Goal: Communication & Community: Answer question/provide support

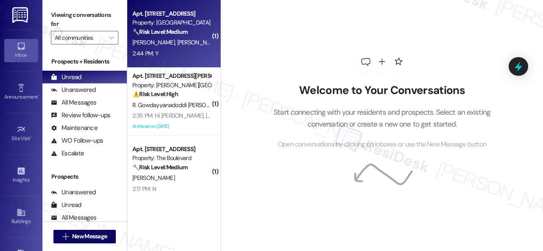
click at [201, 55] on div "2:44 PM: Y 2:44 PM: Y" at bounding box center [171, 53] width 80 height 11
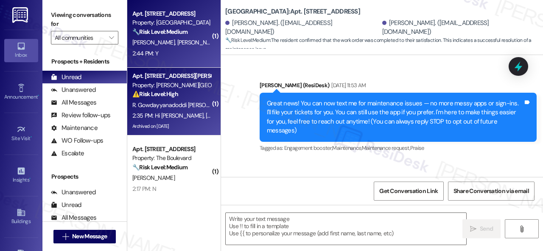
type textarea "Fetching suggested responses. Please feel free to read through the conversation…"
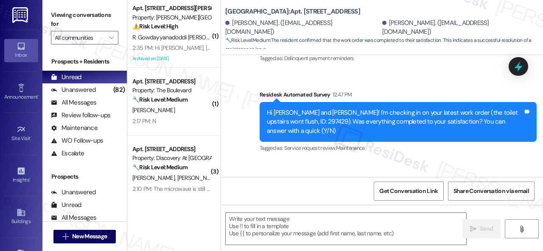
scroll to position [4122, 0]
click at [388, 160] on div "Received via SMS [PERSON_NAME] 2:44 PM Y Tags and notes Tagged as: Positive res…" at bounding box center [382, 196] width 322 height 72
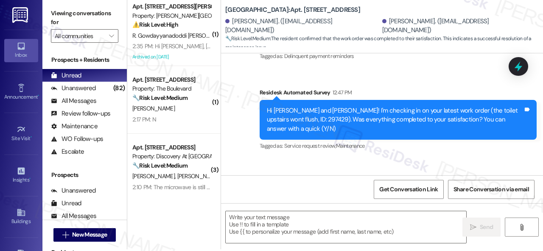
scroll to position [3, 0]
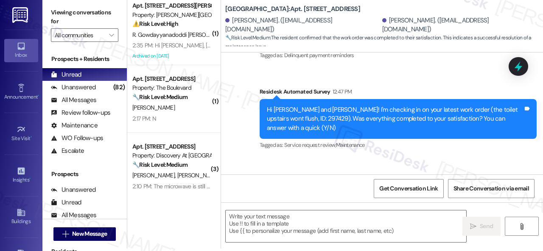
click at [287, 158] on div "Received via SMS [PERSON_NAME] 2:44 PM Y Tags and notes Tagged as: Positive res…" at bounding box center [382, 194] width 322 height 72
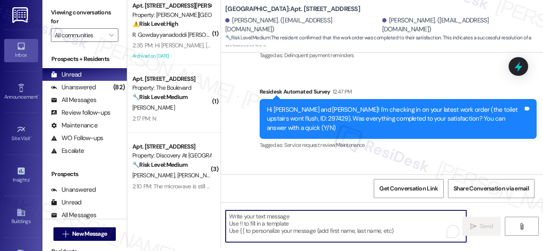
paste textarea "We’re happy to know everything’s all set! If your stay at {{property}} met your…"
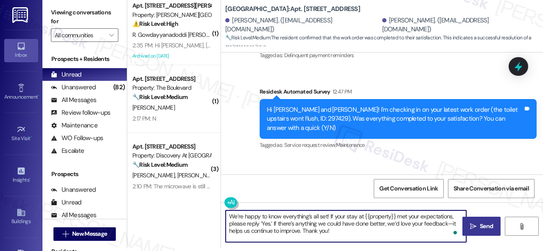
type textarea "We’re happy to know everything’s all set! If your stay at {{property}} met your…"
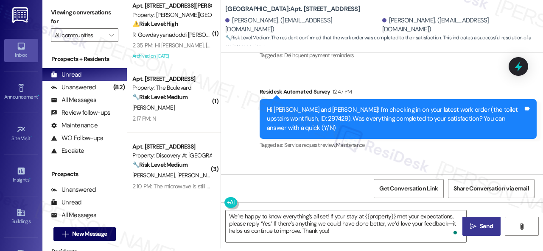
click at [484, 225] on span "Send" at bounding box center [486, 226] width 13 height 9
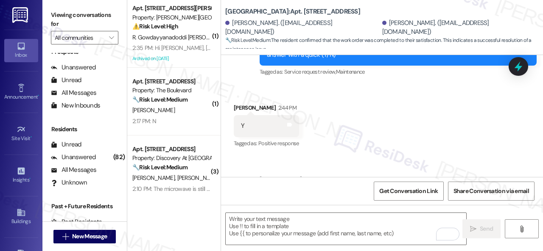
scroll to position [4199, 0]
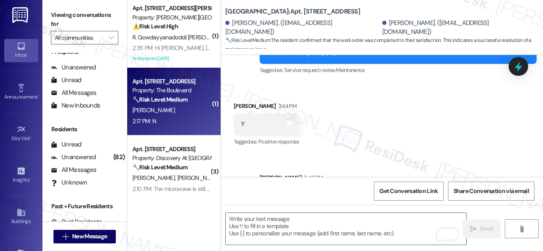
click at [162, 120] on div "2:17 PM: N 2:17 PM: N" at bounding box center [171, 121] width 80 height 11
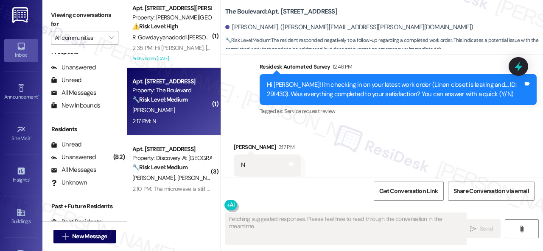
scroll to position [1759, 0]
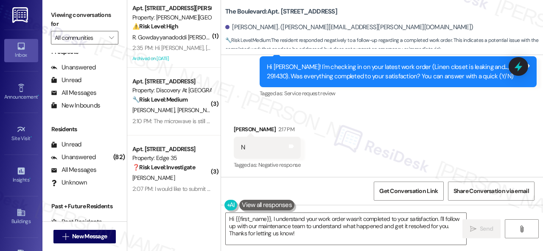
click at [272, 117] on div "Received via SMS [PERSON_NAME] 2:17 PM N Tags and notes Tagged as: Negative res…" at bounding box center [382, 142] width 322 height 72
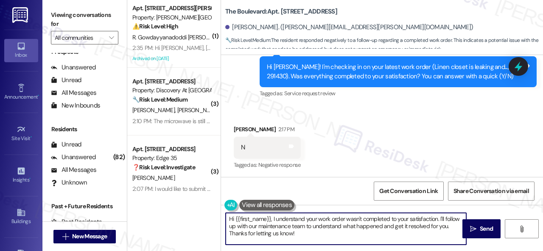
drag, startPoint x: 312, startPoint y: 237, endPoint x: 253, endPoint y: 221, distance: 60.7
click at [207, 206] on div "( 1 ) Apt. 335, [STREET_ADDRESS][PERSON_NAME] Property: [PERSON_NAME] Ranch ⚠️ …" at bounding box center [335, 125] width 416 height 251
paste textarea "I'm sorry that the work order wasn't completed to your satisfaction. Can you pl…"
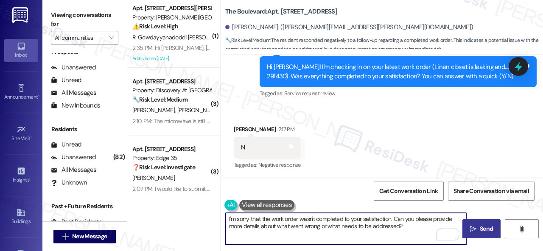
type textarea "I'm sorry that the work order wasn't completed to your satisfaction. Can you pl…"
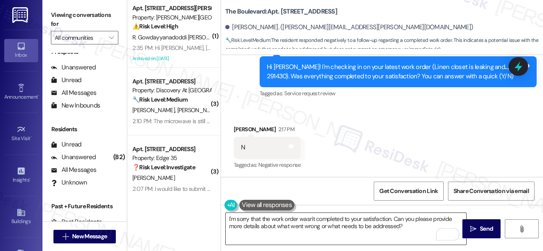
drag, startPoint x: 468, startPoint y: 231, endPoint x: 447, endPoint y: 214, distance: 27.4
click at [454, 220] on div "I'm sorry that the work order wasn't completed to your satisfaction. Can you pl…" at bounding box center [382, 237] width 322 height 64
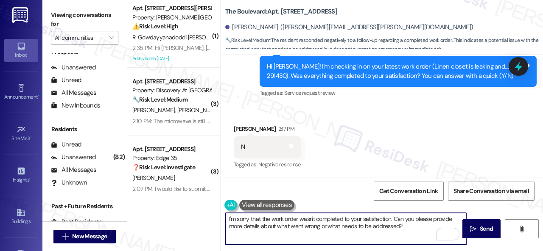
click at [408, 223] on textarea "I'm sorry that the work order wasn't completed to your satisfaction. Can you pl…" at bounding box center [346, 229] width 240 height 32
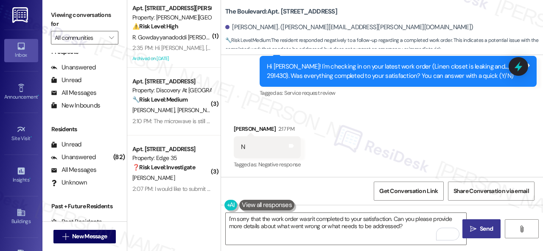
click at [478, 222] on button " Send" at bounding box center [481, 229] width 38 height 19
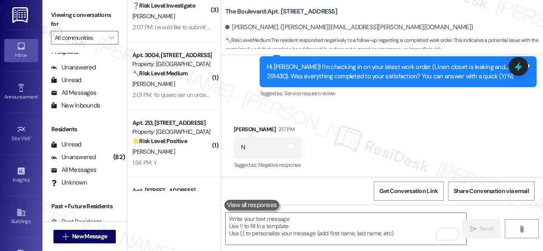
scroll to position [170, 0]
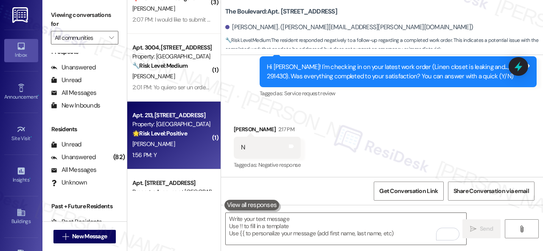
click at [173, 158] on div "1:56 PM: Y 1:56 PM: Y" at bounding box center [171, 155] width 80 height 11
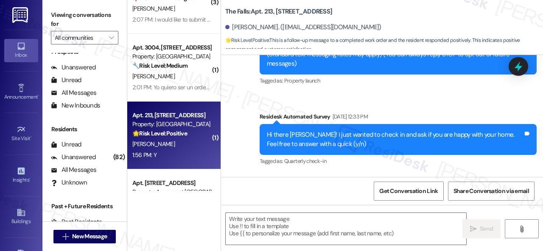
type textarea "Fetching suggested responses. Please feel free to read through the conversation…"
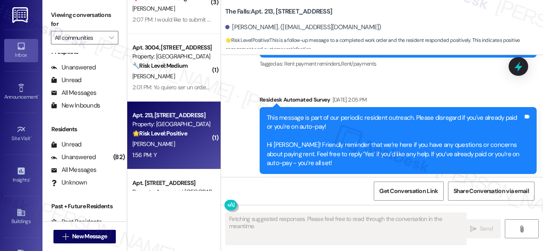
scroll to position [1370, 0]
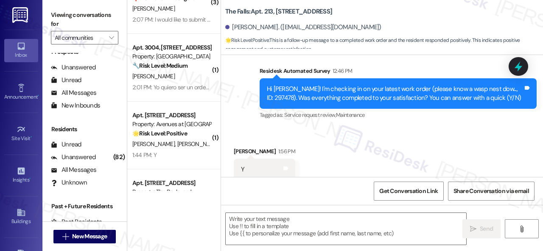
click at [222, 103] on div "Survey, sent via SMS Residesk Automated Survey 12:46 PM Hi Amy! I'm checking in…" at bounding box center [382, 87] width 322 height 81
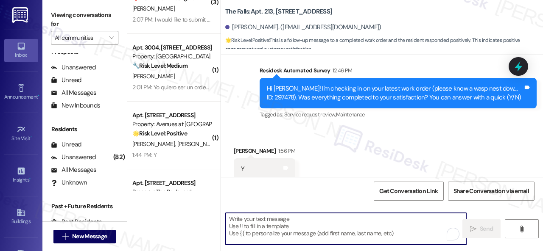
paste textarea "We’re happy to know everything’s all set! If your stay at {{property}} met your…"
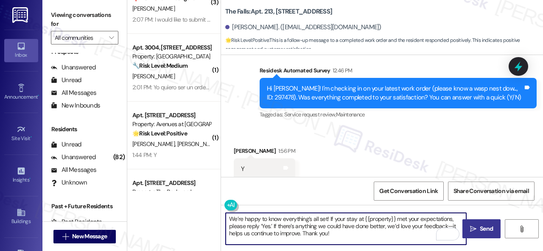
type textarea "We’re happy to know everything’s all set! If your stay at {{property}} met your…"
drag, startPoint x: 478, startPoint y: 226, endPoint x: 472, endPoint y: 217, distance: 11.9
click at [480, 226] on span "Send" at bounding box center [486, 229] width 13 height 9
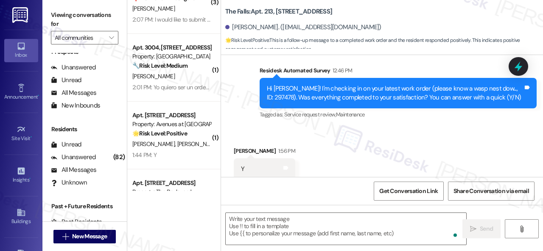
scroll to position [1370, 0]
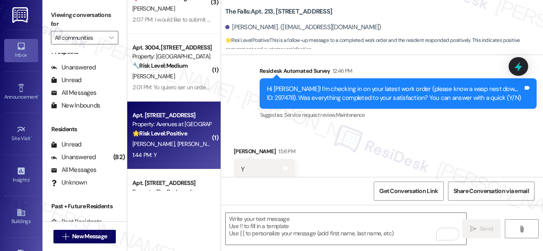
click at [176, 155] on div "1:44 PM: Y 1:44 PM: Y" at bounding box center [171, 155] width 80 height 11
type textarea "Fetching suggested responses. Please feel free to read through the conversation…"
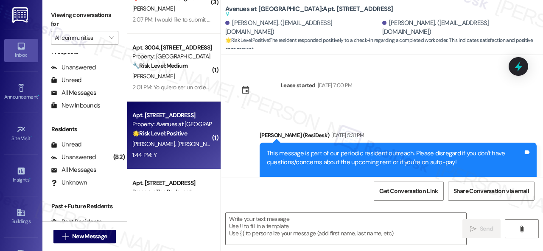
scroll to position [4256, 0]
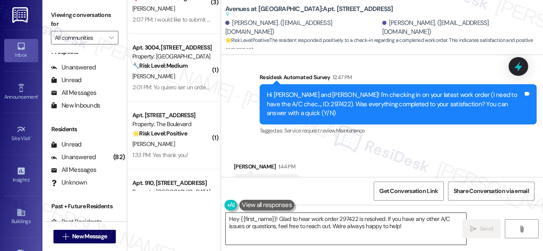
click at [246, 219] on textarea "Hey {{first_name}}! Glad to hear work order 297422 is resolved. If you have any…" at bounding box center [346, 229] width 240 height 32
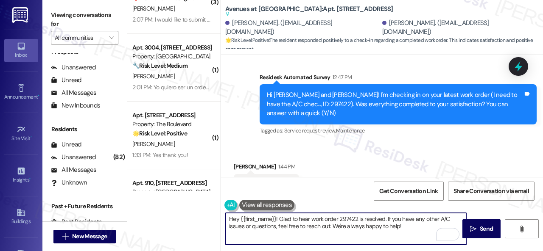
paste textarea "We’re happy to know everything’s all set! If your stay at {{property}} met your…"
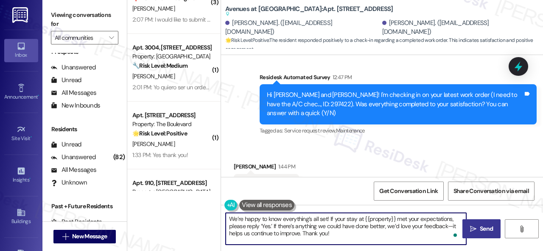
type textarea "We’re happy to know everything’s all set! If your stay at {{property}} met your…"
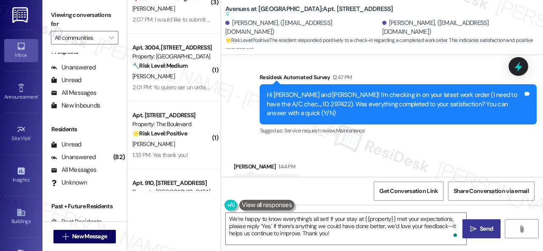
click at [474, 227] on span " Send" at bounding box center [481, 229] width 27 height 9
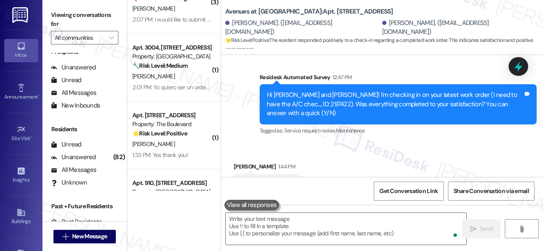
scroll to position [4256, 0]
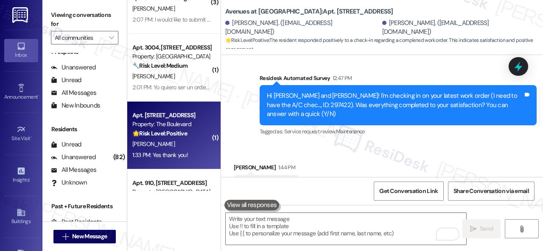
click at [159, 149] on div "K. Matney" at bounding box center [171, 144] width 80 height 11
type textarea "Fetching suggested responses. Please feel free to read through the conversation…"
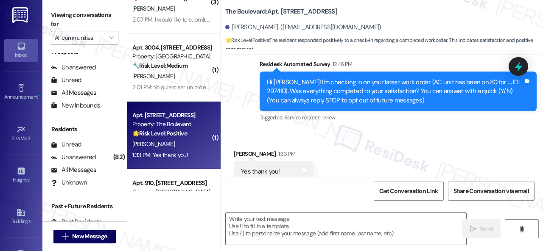
type textarea "Fetching suggested responses. Please feel free to read through the conversation…"
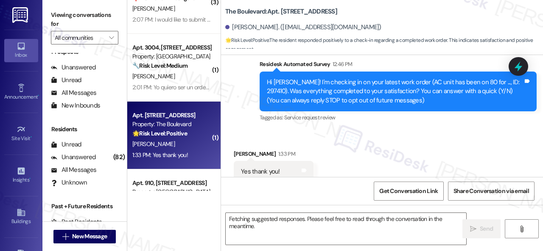
scroll to position [96, 0]
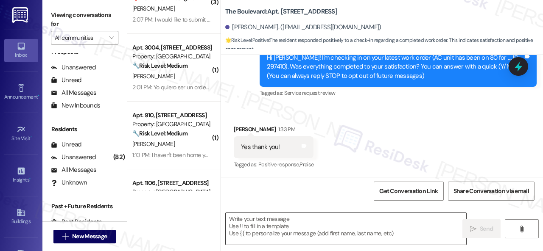
click at [264, 218] on textarea at bounding box center [346, 229] width 240 height 32
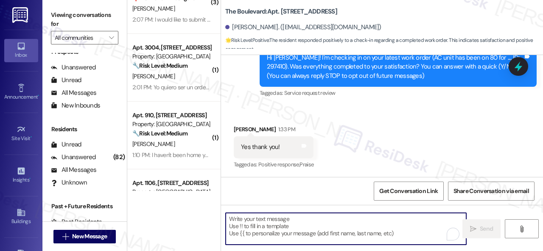
paste textarea "We’re happy to know everything’s all set! If your stay at {{property}} met your…"
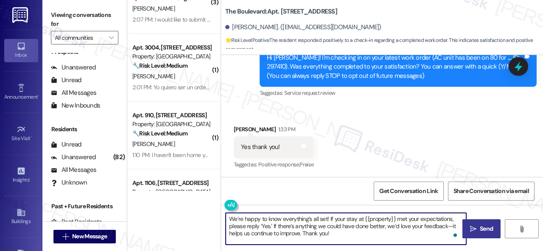
type textarea "We’re happy to know everything’s all set! If your stay at {{property}} met your…"
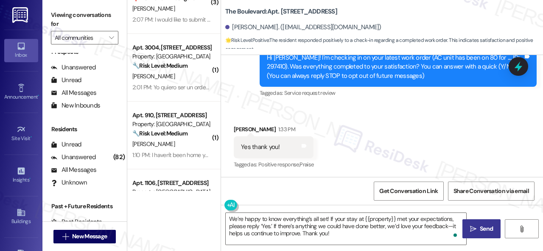
click at [462, 224] on button " Send" at bounding box center [481, 229] width 38 height 19
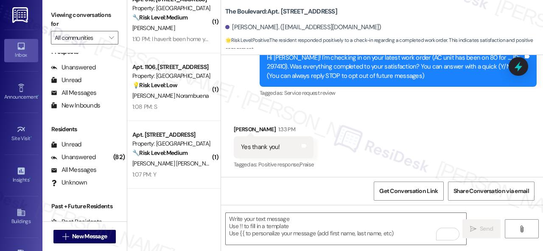
scroll to position [339, 0]
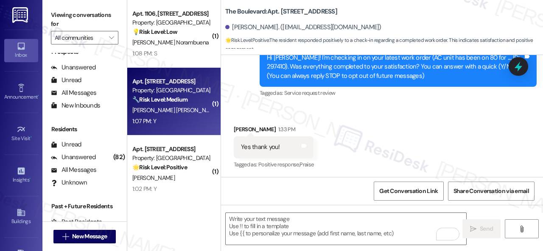
click at [176, 124] on div "1:07 PM: Y 1:07 PM: Y" at bounding box center [171, 121] width 80 height 11
type textarea "Fetching suggested responses. Please feel free to read through the conversation…"
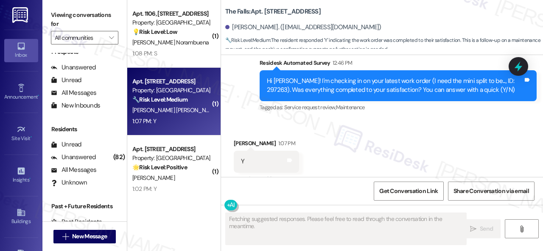
scroll to position [851, 0]
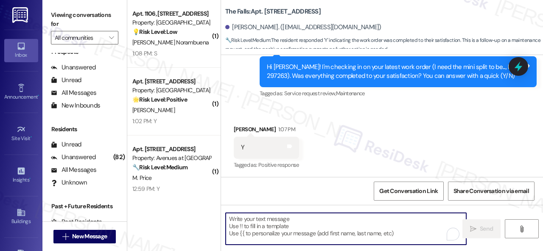
click at [250, 219] on textarea "To enrich screen reader interactions, please activate Accessibility in Grammarl…" at bounding box center [346, 229] width 240 height 32
paste textarea "We’re happy to know everything’s all set! If your stay at {{property}} met your…"
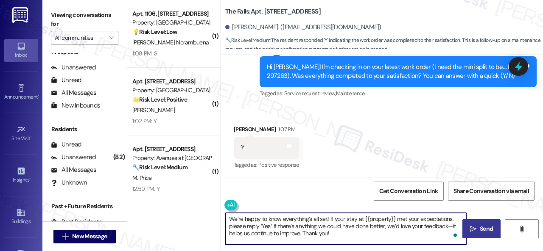
type textarea "We’re happy to know everything’s all set! If your stay at {{property}} met your…"
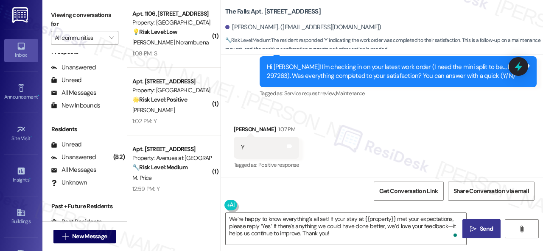
click at [474, 225] on span " Send" at bounding box center [481, 229] width 27 height 9
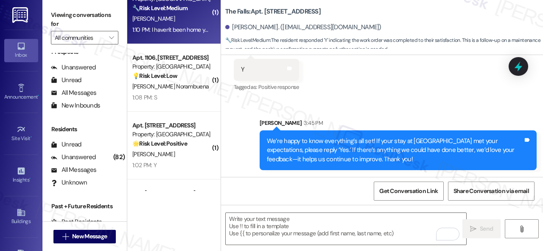
scroll to position [466, 0]
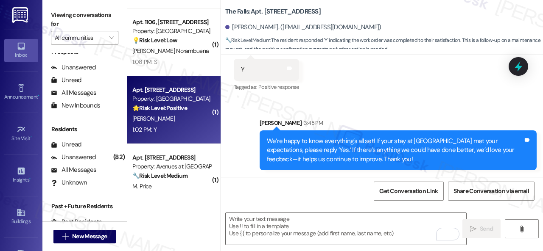
click at [165, 126] on div "1:02 PM: Y 1:02 PM: Y" at bounding box center [171, 130] width 80 height 11
type textarea "Fetching suggested responses. Please feel free to read through the conversation…"
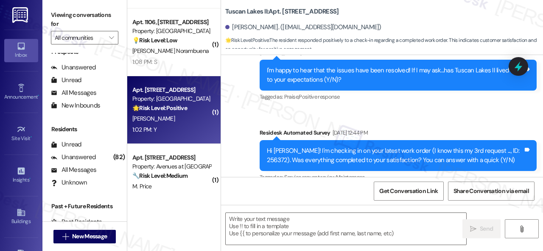
type textarea "Fetching suggested responses. Please feel free to read through the conversation…"
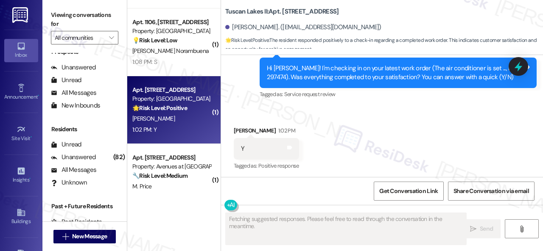
scroll to position [921, 0]
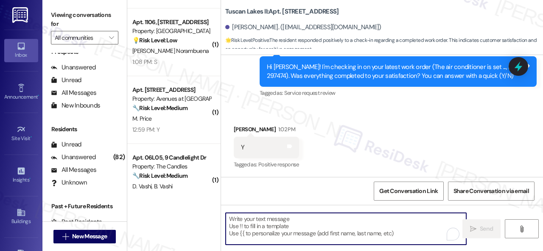
paste textarea "We’re happy to know everything’s all set! If your stay at {{property}} met your…"
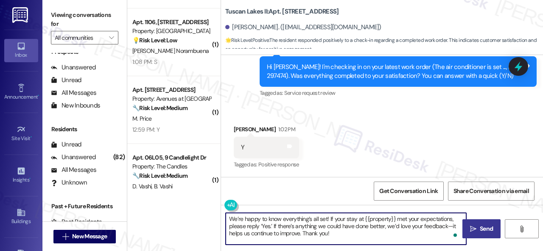
type textarea "We’re happy to know everything’s all set! If your stay at {{property}} met your…"
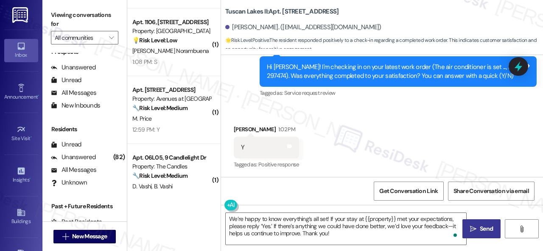
click at [480, 227] on span "Send" at bounding box center [486, 229] width 13 height 9
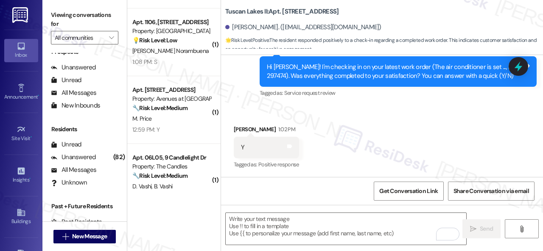
click at [81, 126] on div "Residents" at bounding box center [84, 129] width 84 height 9
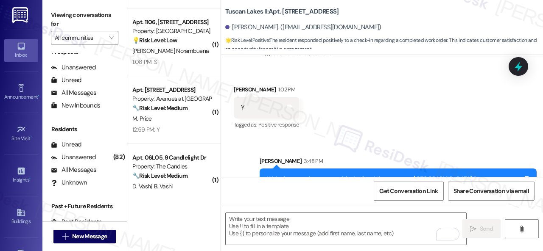
scroll to position [999, 0]
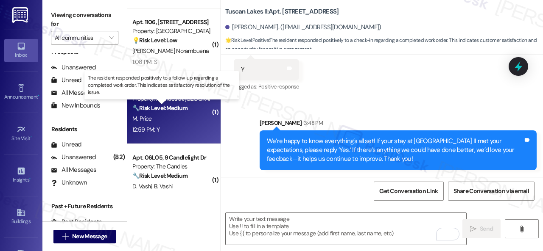
click at [148, 111] on strong "🔧 Risk Level: Medium" at bounding box center [159, 108] width 55 height 8
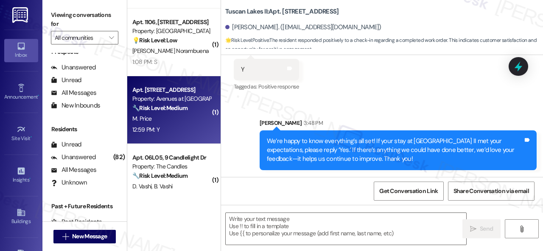
type textarea "Fetching suggested responses. Please feel free to read through the conversation…"
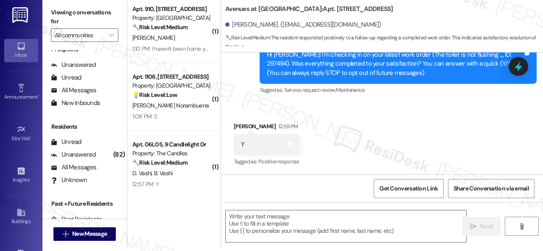
scroll to position [339, 0]
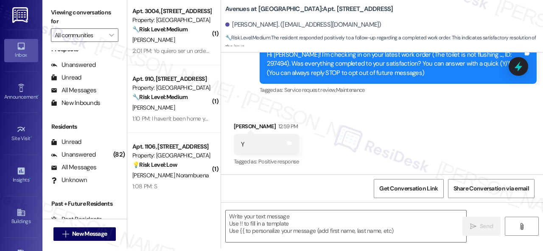
click at [353, 119] on div "Received via SMS Marilyn Price 12:59 PM Y Tags and notes Tagged as: Positive re…" at bounding box center [382, 139] width 322 height 72
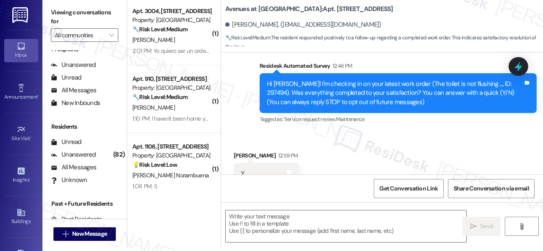
scroll to position [210, 0]
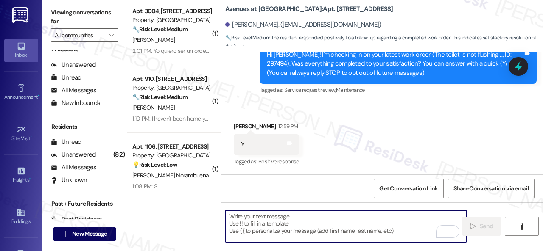
paste textarea "We’re happy to know everything’s all set! If your stay at {{property}} met your…"
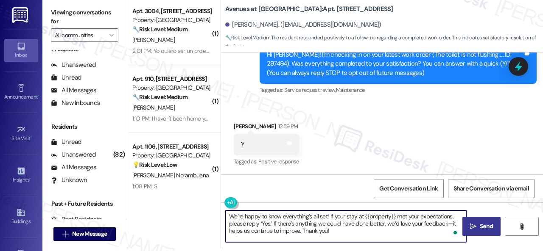
drag, startPoint x: 459, startPoint y: 217, endPoint x: 455, endPoint y: 214, distance: 5.8
click at [455, 215] on textarea "We’re happy to know everything’s all set! If your stay at {{property}} met your…" at bounding box center [346, 227] width 240 height 32
type textarea "We’re happy to know everything’s all set! If your stay at {{property}} met your…"
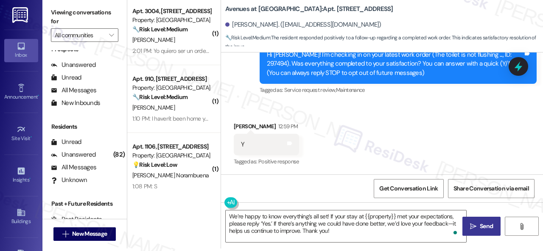
click at [436, 169] on div "Received via SMS Marilyn Price 12:59 PM Y Tags and notes Tagged as: Positive re…" at bounding box center [382, 139] width 322 height 72
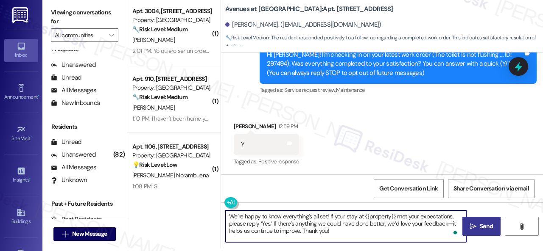
click at [359, 236] on textarea "We’re happy to know everything’s all set! If your stay at {{property}} met your…" at bounding box center [346, 227] width 240 height 32
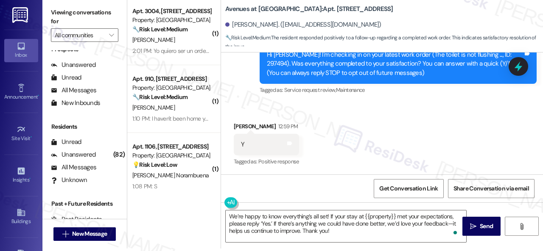
drag, startPoint x: 465, startPoint y: 220, endPoint x: 464, endPoint y: 210, distance: 9.8
click at [465, 220] on button " Send" at bounding box center [481, 226] width 38 height 19
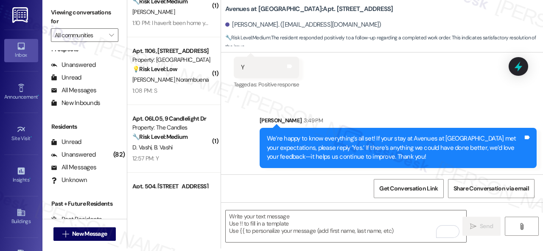
scroll to position [466, 0]
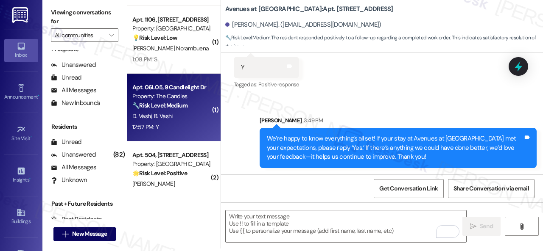
click at [187, 124] on div "12:57 PM: Y 12:57 PM: Y" at bounding box center [171, 127] width 80 height 11
type textarea "Fetching suggested responses. Please feel free to read through the conversation…"
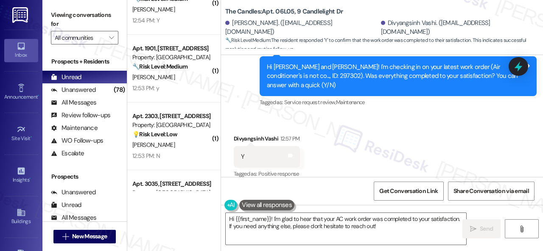
scroll to position [806, 0]
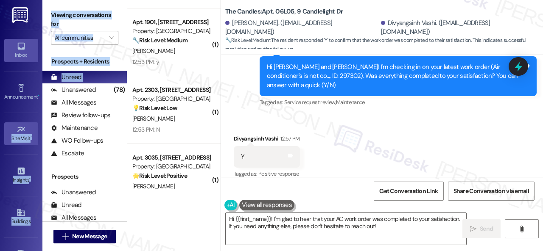
drag, startPoint x: 13, startPoint y: 130, endPoint x: 8, endPoint y: 125, distance: 7.0
click at [12, 130] on div "Inbox Go to Inbox Announcement • Send A Text Announcement Site Visit • Go to Si…" at bounding box center [271, 125] width 543 height 251
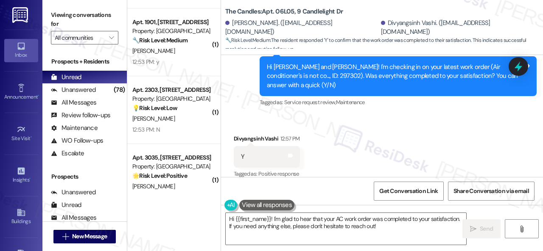
click at [0, 111] on div "Inbox Go to Inbox Announcement • Send A Text Announcement Site Visit • Go to Si…" at bounding box center [21, 125] width 42 height 251
click at [360, 128] on div "Received via SMS Divyangsinh Vashi 12:57 PM Y Tags and notes Tagged as: Positiv…" at bounding box center [382, 151] width 322 height 72
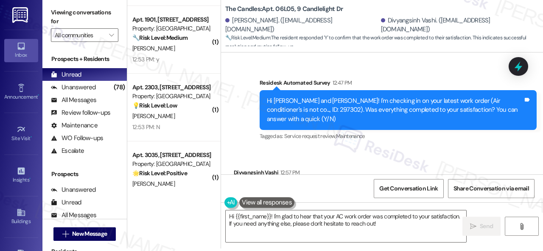
scroll to position [2141, 0]
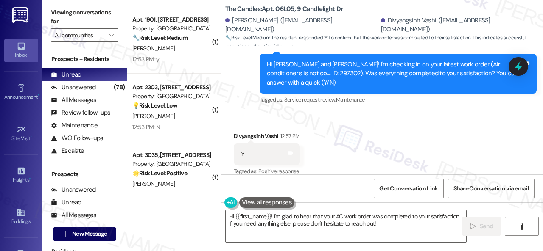
drag, startPoint x: 226, startPoint y: 87, endPoint x: 243, endPoint y: 90, distance: 17.3
click at [226, 87] on div "Sent via SMS Sarah (ResiDesk) Aug 18, 2025 at 4:35 PM I see. Thank you so much!…" at bounding box center [382, 31] width 322 height 161
click at [0, 46] on div "Inbox Go to Inbox Announcement • Send A Text Announcement Site Visit • Go to Si…" at bounding box center [21, 125] width 42 height 251
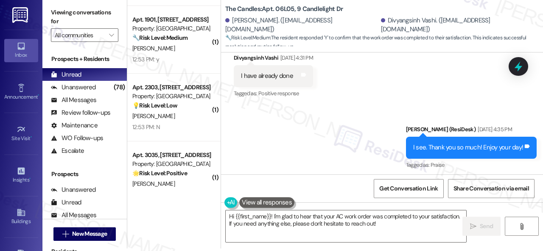
scroll to position [1971, 0]
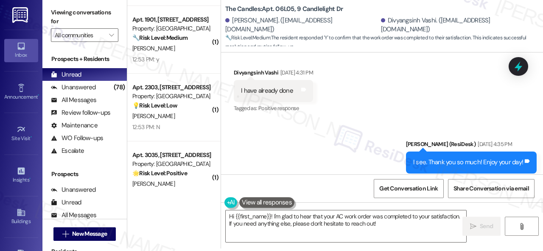
click at [277, 128] on div "Sent via SMS Sarah (ResiDesk) Aug 18, 2025 at 4:35 PM I see. Thank you so much!…" at bounding box center [382, 201] width 322 height 161
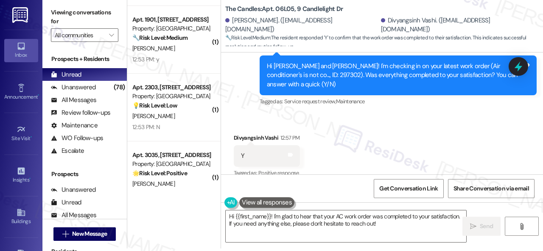
scroll to position [2141, 0]
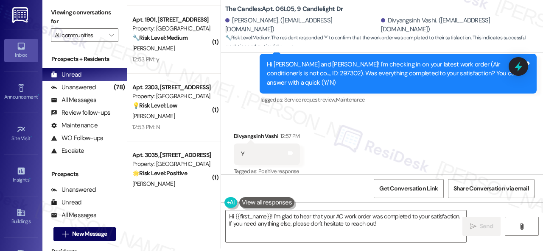
click at [248, 113] on div "Received via SMS Divyangsinh Vashi 12:57 PM Y Tags and notes Tagged as: Positiv…" at bounding box center [382, 149] width 322 height 72
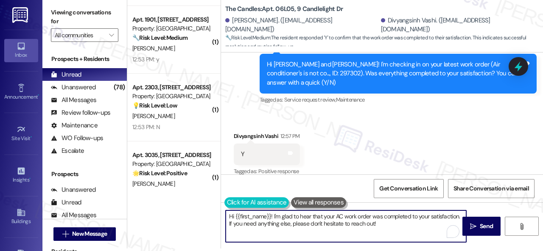
drag, startPoint x: 196, startPoint y: 184, endPoint x: 234, endPoint y: 207, distance: 43.7
click at [171, 184] on div "( 1 ) Apt. 3214, 4101 S Custer Rd Property: Craig Ranch 🌟 Risk Level: Positive …" at bounding box center [335, 122] width 416 height 251
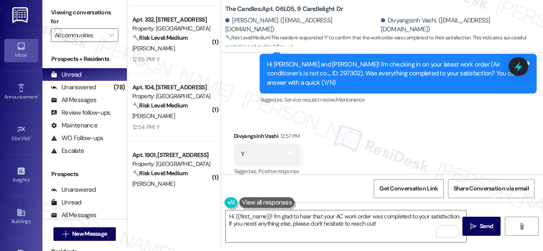
drag, startPoint x: 247, startPoint y: 210, endPoint x: 489, endPoint y: 141, distance: 252.1
click at [489, 141] on div "Received via SMS Divyangsinh Vashi 12:57 PM Y Tags and notes Tagged as: Positiv…" at bounding box center [382, 149] width 322 height 72
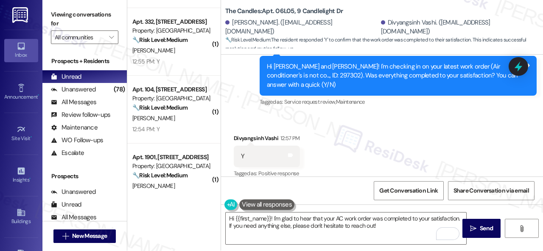
scroll to position [0, 0]
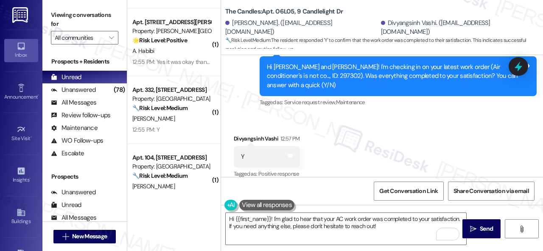
click at [318, 115] on div "Received via SMS Divyangsinh Vashi 12:57 PM Y Tags and notes Tagged as: Positiv…" at bounding box center [382, 151] width 322 height 72
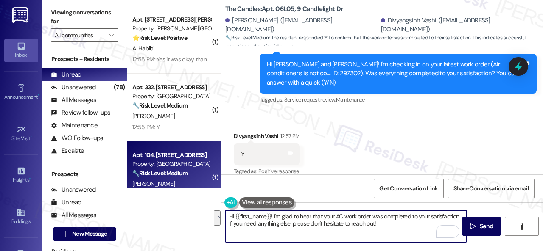
drag, startPoint x: 384, startPoint y: 223, endPoint x: 185, endPoint y: 187, distance: 202.7
click at [185, 187] on div "( 1 ) Apt. 910, 1805 S Egret Bay Blvd Property: Tuscan Lakes II 🔧 Risk Level: M…" at bounding box center [335, 122] width 416 height 251
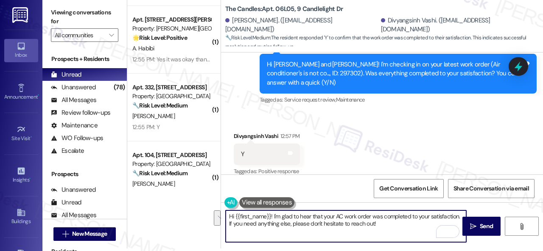
paste textarea "We’re happy to know everything’s all set! If your stay at {{property}} met your…"
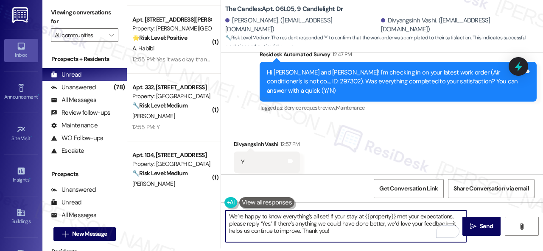
scroll to position [2141, 0]
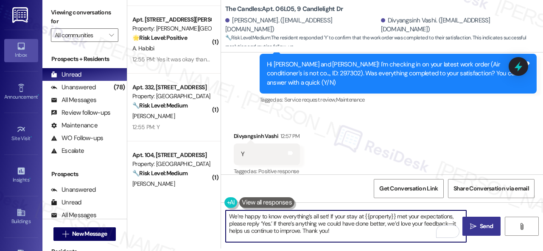
type textarea "We’re happy to know everything’s all set! If your stay at {{property}} met your…"
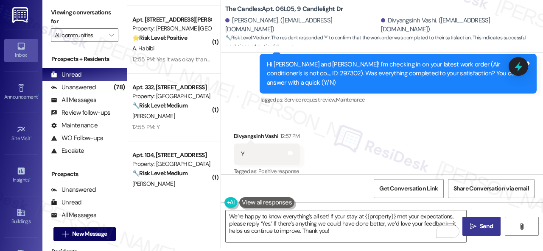
click at [471, 220] on button " Send" at bounding box center [481, 226] width 38 height 19
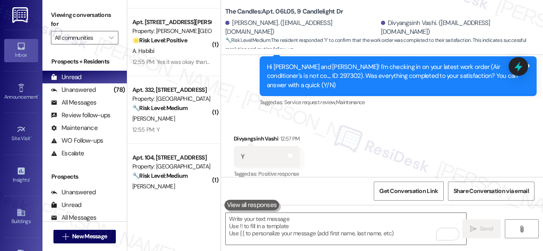
scroll to position [2140, 0]
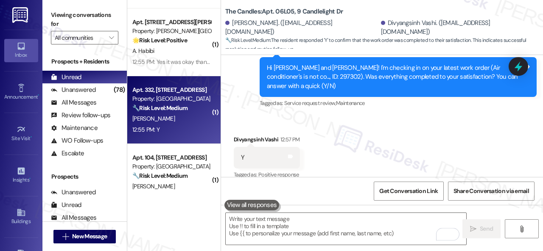
click at [188, 123] on div "M. Murillo" at bounding box center [171, 119] width 80 height 11
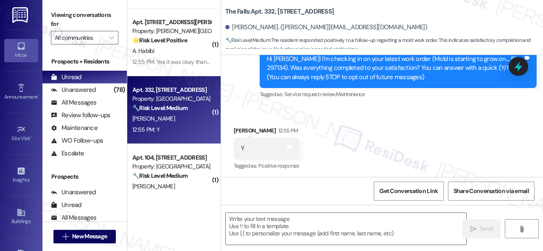
type textarea "Fetching suggested responses. Please feel free to read through the conversation…"
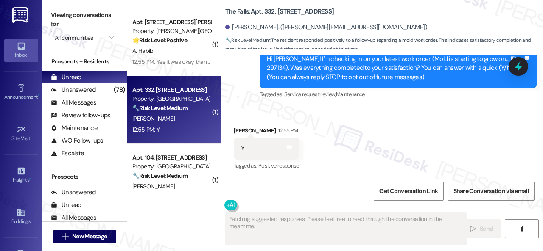
scroll to position [96, 0]
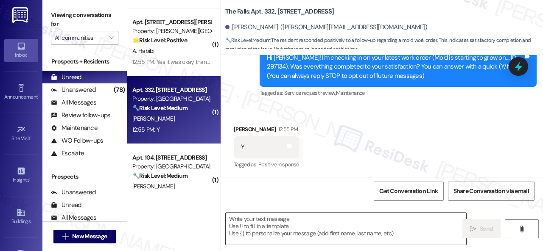
click at [290, 221] on textarea at bounding box center [346, 229] width 240 height 32
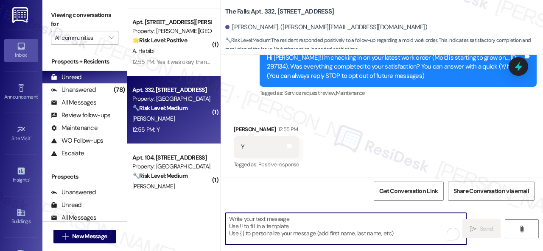
paste textarea "We’re happy to know everything’s all set! If your stay at {{property}} met your…"
type textarea "We’re happy to know everything’s all set! If your stay at {{property}} met your…"
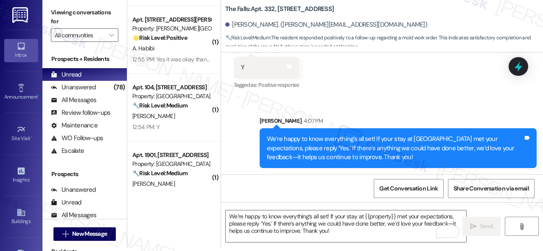
scroll to position [173, 0]
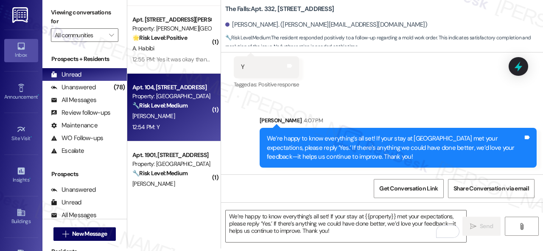
click at [187, 120] on div "[PERSON_NAME]" at bounding box center [171, 116] width 80 height 11
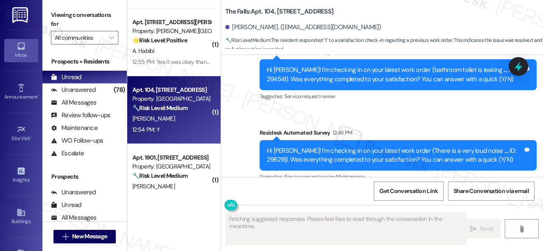
scroll to position [1607, 0]
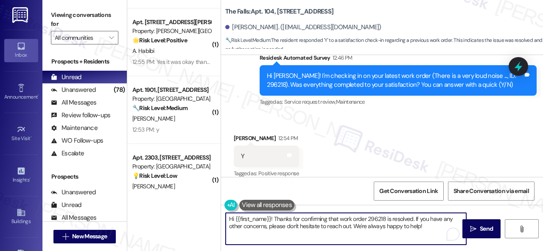
drag, startPoint x: 432, startPoint y: 228, endPoint x: 140, endPoint y: 202, distance: 292.9
click at [140, 202] on div "( 1 ) Apt. 910, [STREET_ADDRESS] Property: Tuscan Lakes II 🔧 Risk Level: Medium…" at bounding box center [335, 125] width 416 height 251
paste textarea "We’re happy to know everything’s all set! If your stay at {{property}} met your…"
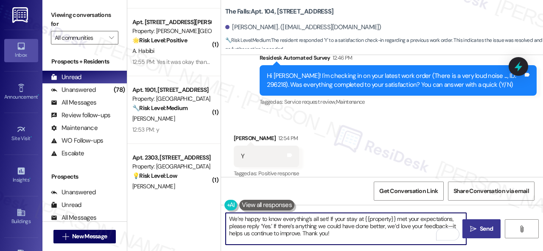
type textarea "We’re happy to know everything’s all set! If your stay at {{property}} met your…"
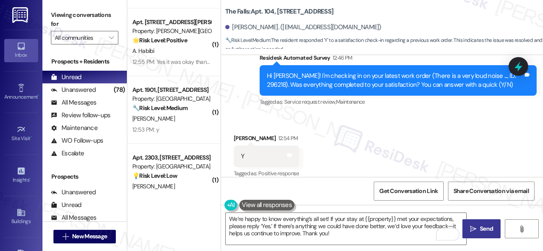
click at [483, 223] on button " Send" at bounding box center [481, 229] width 38 height 19
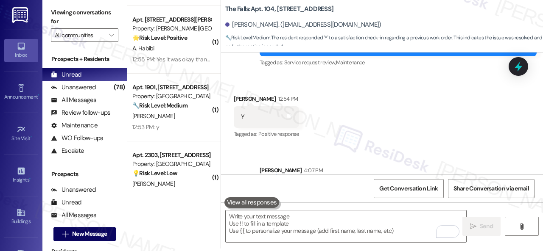
scroll to position [1684, 0]
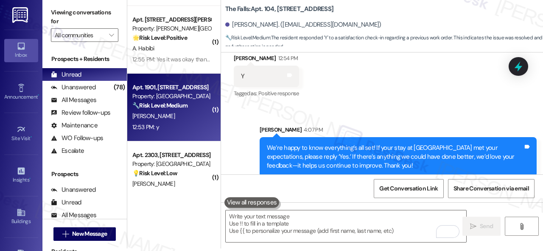
click at [163, 128] on div "12:53 PM: y 12:53 PM: y" at bounding box center [171, 127] width 80 height 11
type textarea "Fetching suggested responses. Please feel free to read through the conversation…"
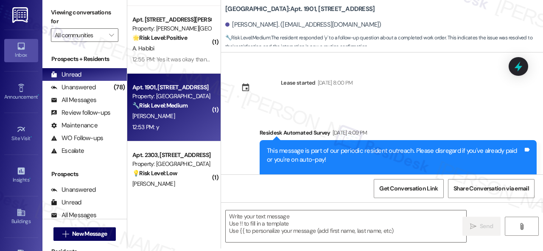
type textarea "Fetching suggested responses. Please feel free to read through the conversation…"
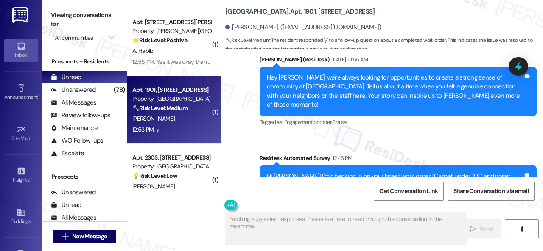
scroll to position [966, 0]
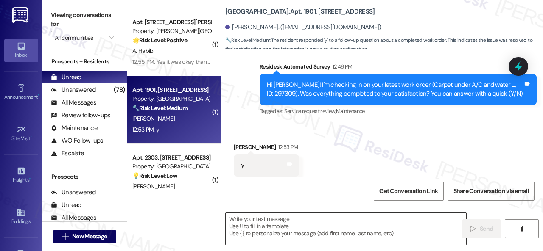
click at [294, 223] on textarea at bounding box center [346, 229] width 240 height 32
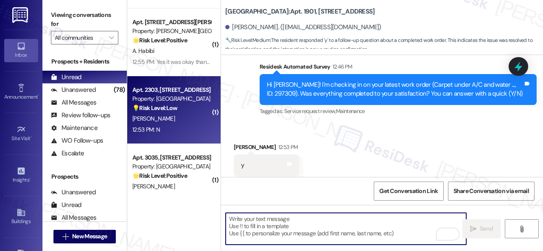
paste textarea "We’re happy to know everything’s all set! If your stay at {{property}} met your…"
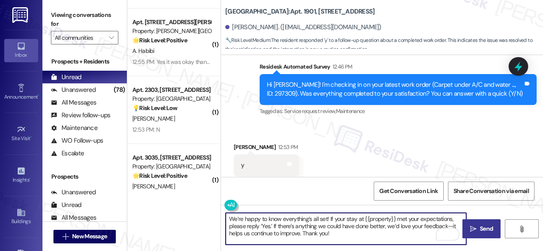
type textarea "We’re happy to know everything’s all set! If your stay at {{property}} met your…"
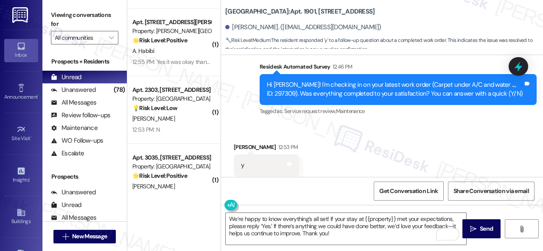
click at [482, 222] on button " Send" at bounding box center [481, 229] width 38 height 19
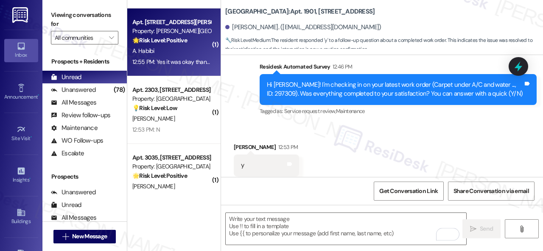
click at [177, 42] on font "Positive" at bounding box center [176, 40] width 21 height 8
type textarea "Fetching suggested responses. Please feel free to read through the conversation…"
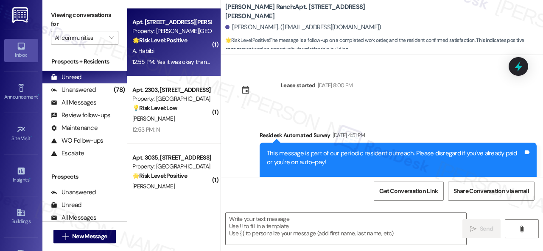
type textarea "Fetching suggested responses. Please feel free to read through the conversation…"
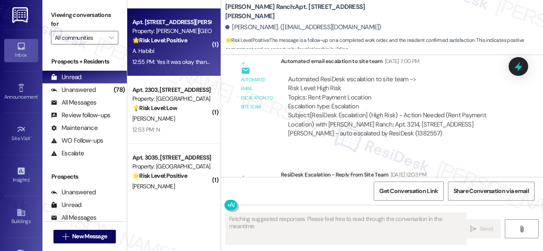
scroll to position [968, 0]
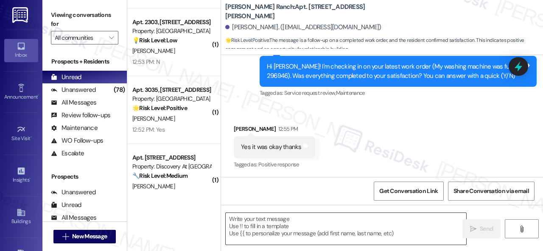
click at [313, 223] on textarea at bounding box center [346, 229] width 240 height 32
paste textarea "We’re happy to know everything’s all set! If your stay at {{property}} met your…"
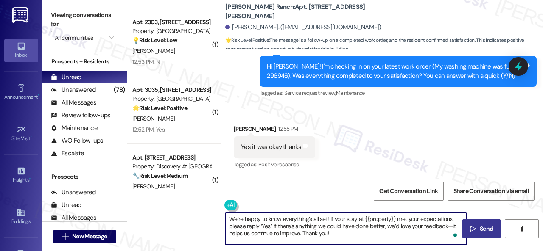
type textarea "We’re happy to know everything’s all set! If your stay at {{property}} met your…"
click at [488, 224] on button " Send" at bounding box center [481, 229] width 38 height 19
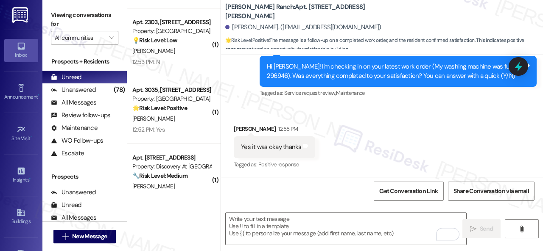
click at [189, 114] on div "M. Johnson" at bounding box center [171, 119] width 80 height 11
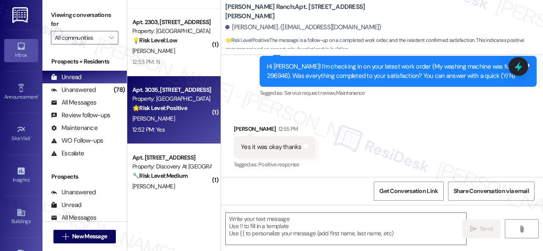
type textarea "Fetching suggested responses. Please feel free to read through the conversation…"
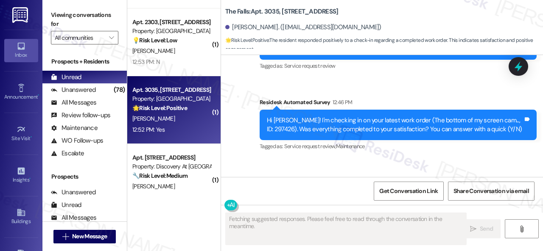
scroll to position [1878, 0]
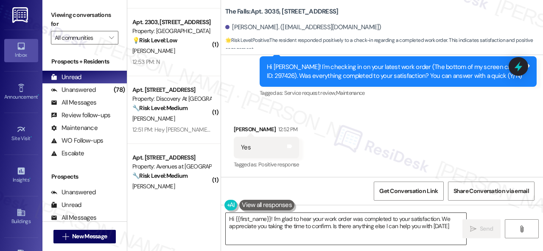
type textarea "Hi {{first_name}}! I'm glad to hear your work order was completed to your satis…"
click at [440, 224] on textarea "Hi {{first_name}}! I'm glad to hear your work order was completed to your satis…" at bounding box center [346, 229] width 240 height 32
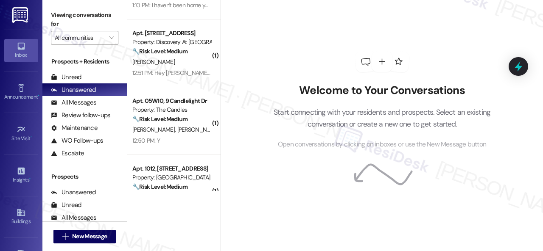
scroll to position [297, 0]
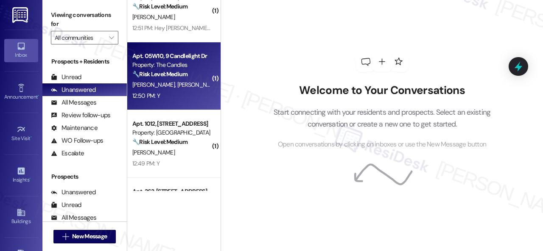
click at [193, 94] on div "12:50 PM: Y 12:50 PM: Y" at bounding box center [171, 96] width 80 height 11
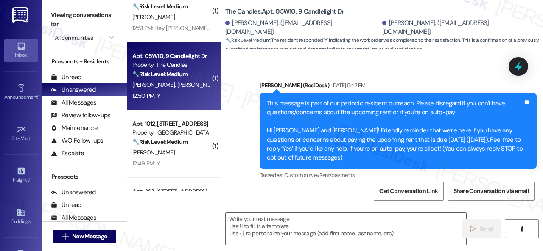
type textarea "Fetching suggested responses. Please feel free to read through the conversation…"
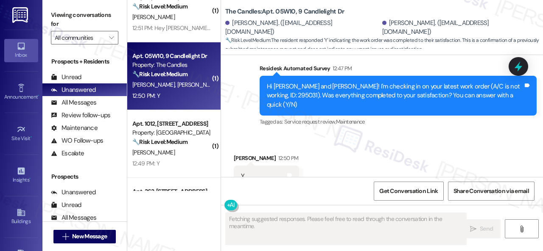
scroll to position [1144, 0]
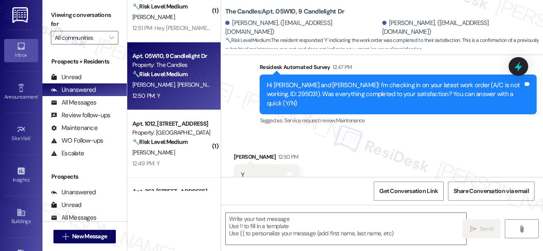
click at [281, 222] on textarea at bounding box center [346, 229] width 240 height 32
paste textarea "We’re happy to know everything’s all set! If your stay at {{property}} met your…"
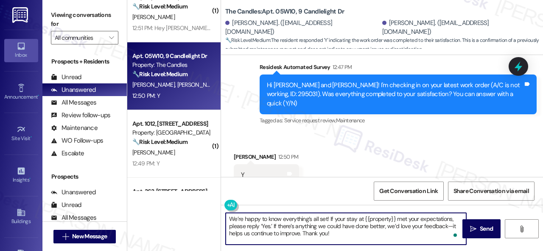
scroll to position [1144, 0]
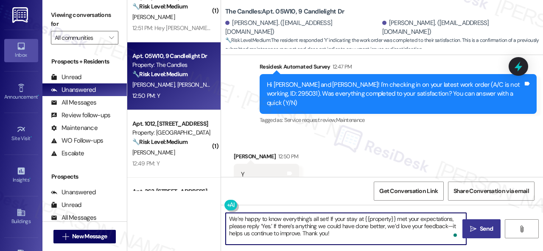
type textarea "We’re happy to know everything’s all set! If your stay at {{property}} met your…"
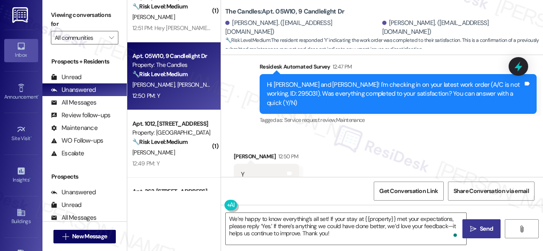
click at [480, 233] on span "Send" at bounding box center [486, 229] width 13 height 9
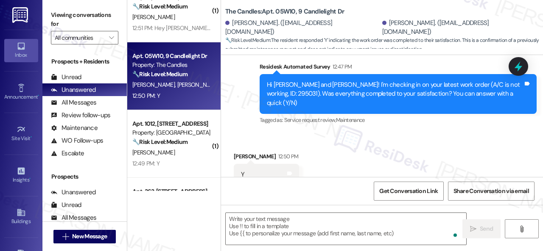
scroll to position [1144, 0]
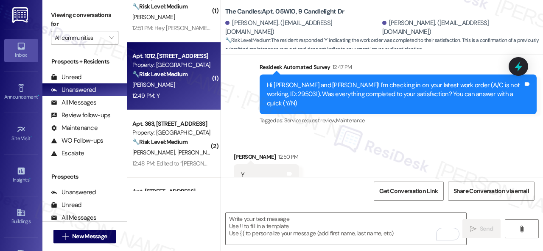
click at [178, 88] on div "J. Outler" at bounding box center [171, 85] width 80 height 11
type textarea "Fetching suggested responses. Please feel free to read through the conversation…"
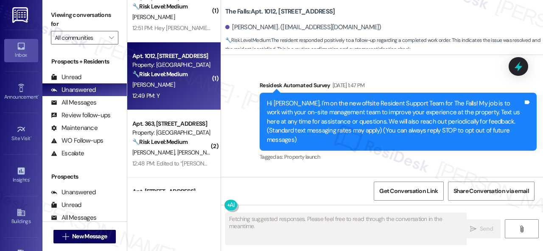
type textarea "Fetching suggested responses. Please feel free to read through the conversation…"
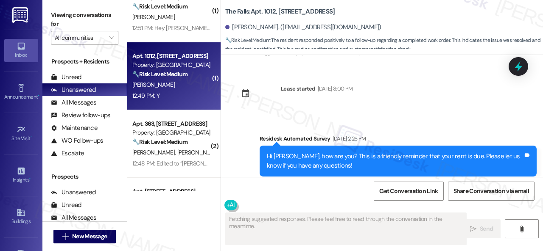
scroll to position [1323, 0]
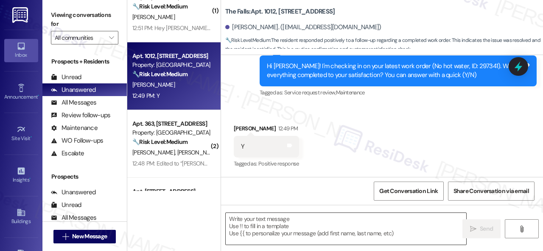
click at [299, 225] on textarea at bounding box center [346, 229] width 240 height 32
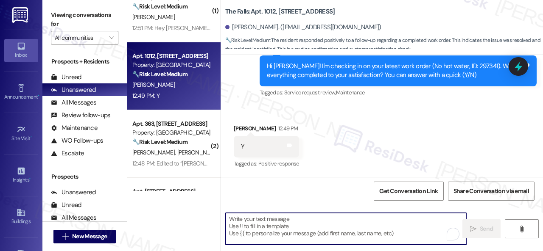
paste textarea "We’re happy to know everything’s all set! If your stay at {{property}} met your…"
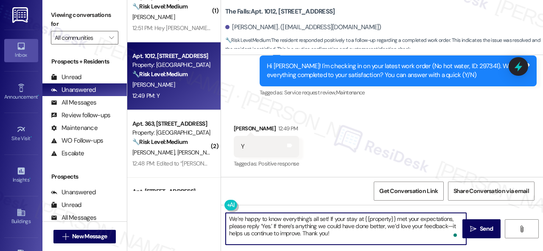
type textarea "We’re happy to know everything’s all set! If your stay at {{property}} met your…"
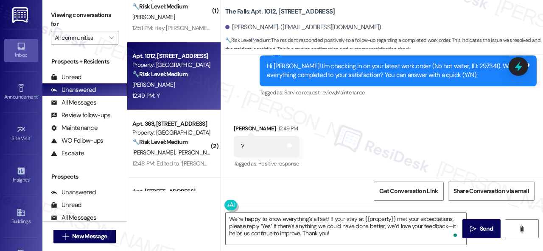
click at [477, 218] on div "We’re happy to know everything’s all set! If your stay at {{property}} met your…" at bounding box center [382, 237] width 322 height 64
click at [468, 220] on button " Send" at bounding box center [481, 229] width 38 height 19
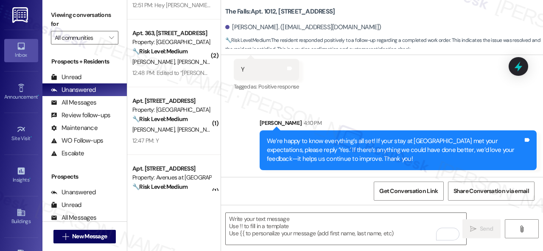
scroll to position [339, 0]
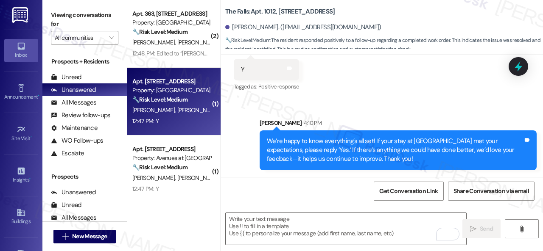
click at [183, 134] on div "Apt. 2902, 1805 S Egret Bay Blvd Property: Tuscan Lakes II 🔧 Risk Level: Medium…" at bounding box center [173, 102] width 93 height 68
type textarea "Fetching suggested responses. Please feel free to read through the conversation…"
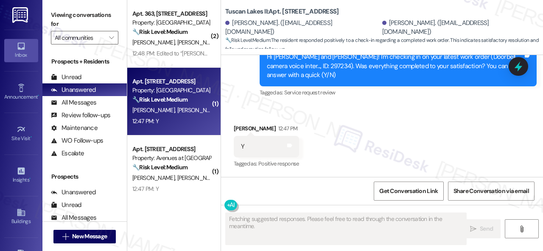
scroll to position [425, 0]
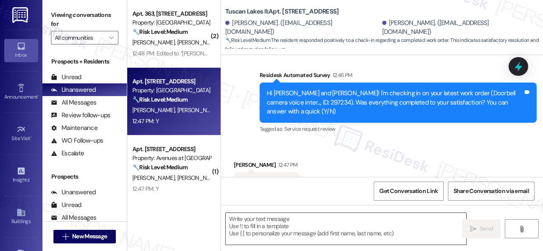
click at [297, 228] on textarea at bounding box center [346, 229] width 240 height 32
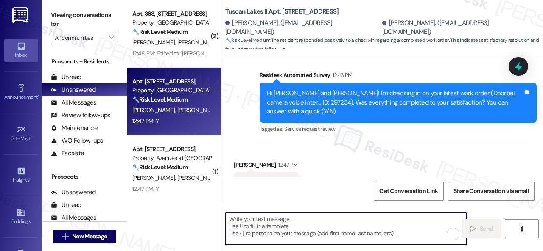
paste textarea "We’re happy to know everything’s all set! If your stay at {{property}} met your…"
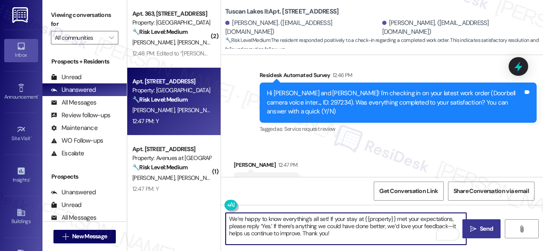
type textarea "We’re happy to know everything’s all set! If your stay at {{property}} met your…"
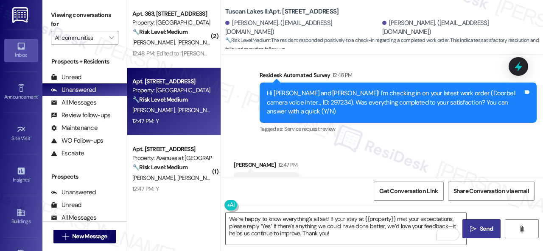
drag, startPoint x: 486, startPoint y: 222, endPoint x: 477, endPoint y: 220, distance: 9.3
click at [484, 222] on button " Send" at bounding box center [481, 229] width 38 height 19
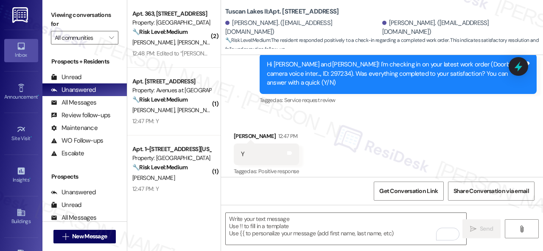
scroll to position [502, 0]
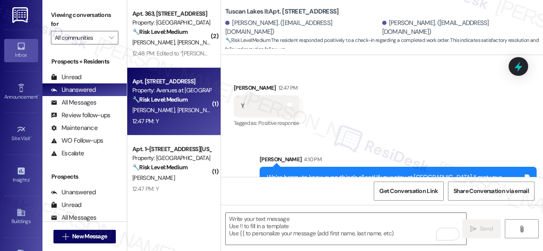
click at [177, 114] on span "U. Skinner Jr" at bounding box center [198, 110] width 42 height 8
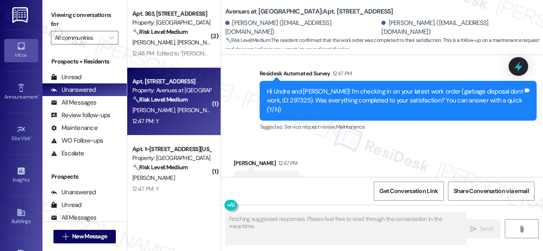
scroll to position [1331, 0]
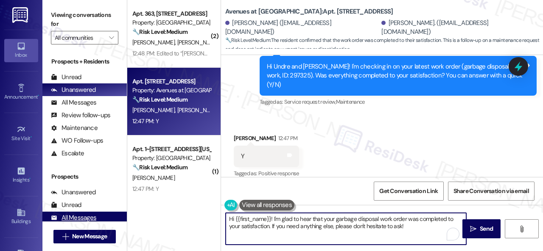
drag, startPoint x: 241, startPoint y: 221, endPoint x: 45, endPoint y: 218, distance: 195.5
click at [45, 218] on div "Viewing conversations for All communities  Prospects + Residents Unread (0) Un…" at bounding box center [292, 125] width 500 height 251
paste textarea "We’re happy to know everything’s all set! If your stay at {{property}} met your…"
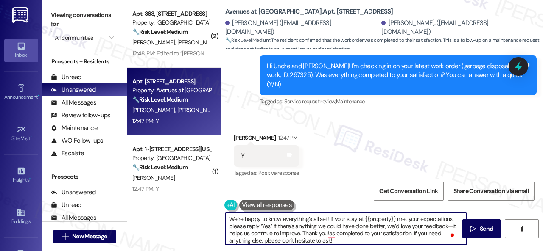
scroll to position [0, 0]
drag, startPoint x: 348, startPoint y: 242, endPoint x: 132, endPoint y: 192, distance: 221.5
click at [132, 192] on div "( 1 ) Apt. 910, 1805 S Egret Bay Blvd Property: Tuscan Lakes II 🔧 Risk Level: M…" at bounding box center [335, 125] width 416 height 251
paste textarea "To enrich screen reader interactions, please activate Accessibility in Grammarl…"
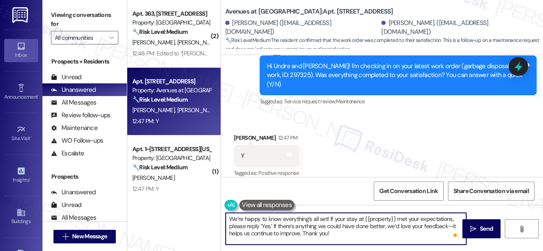
scroll to position [3, 0]
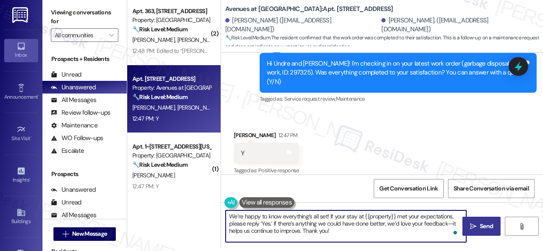
type textarea "We’re happy to know everything’s all set! If your stay at {{property}} met your…"
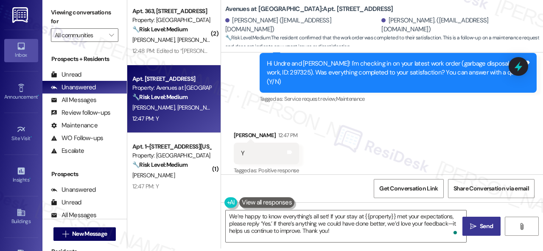
click at [487, 229] on span "Send" at bounding box center [486, 226] width 13 height 9
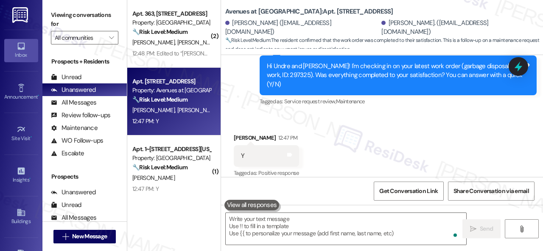
scroll to position [1331, 0]
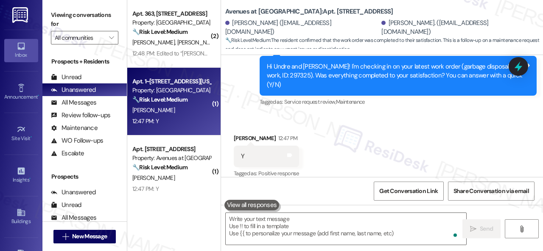
click at [165, 114] on div "A. Pitchford" at bounding box center [171, 110] width 80 height 11
type textarea "Fetching suggested responses. Please feel free to read through the conversation…"
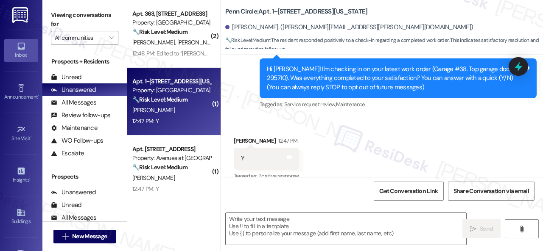
type textarea "Fetching suggested responses. Please feel free to read through the conversation…"
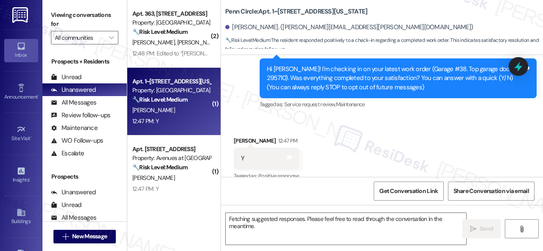
scroll to position [96, 0]
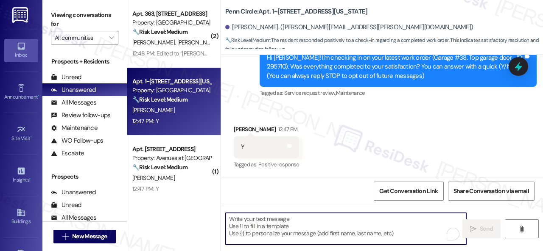
click at [297, 226] on textarea "To enrich screen reader interactions, please activate Accessibility in Grammarl…" at bounding box center [346, 229] width 240 height 32
paste textarea "We’re happy to know everything’s all set! If your stay at {{property}} met your…"
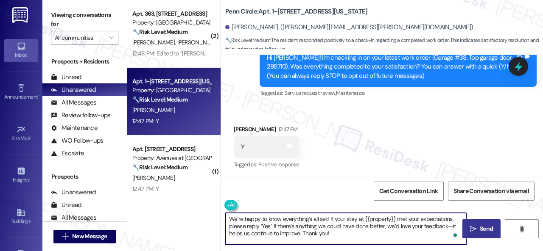
type textarea "We’re happy to know everything’s all set! If your stay at {{property}} met your…"
click at [477, 223] on button " Send" at bounding box center [481, 229] width 38 height 19
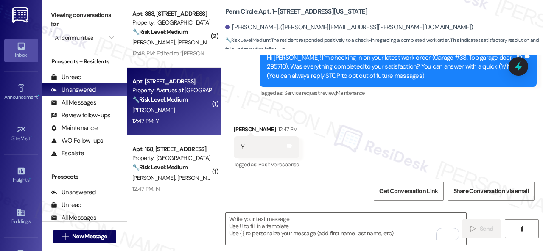
click at [168, 118] on div "12:47 PM: Y 12:47 PM: Y" at bounding box center [171, 121] width 80 height 11
type textarea "Fetching suggested responses. Please feel free to read through the conversation…"
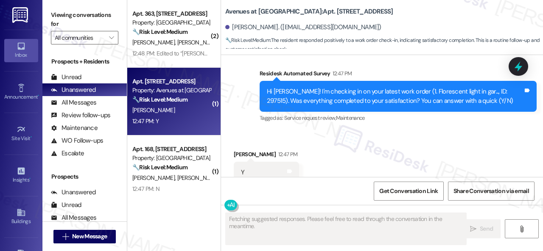
scroll to position [4435, 0]
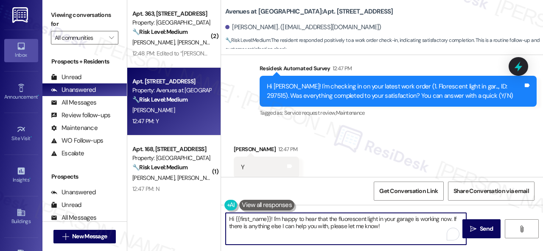
drag, startPoint x: 373, startPoint y: 221, endPoint x: 135, endPoint y: 204, distance: 238.1
click at [135, 204] on div "( 1 ) Apt. 910, 1805 S Egret Bay Blvd Property: Tuscan Lakes II 🔧 Risk Level: M…" at bounding box center [335, 125] width 416 height 251
paste textarea "We’re happy to know everything’s all set! If your stay at {{property}} met your…"
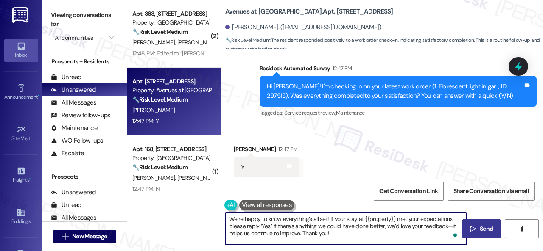
type textarea "We’re happy to know everything’s all set! If your stay at {{property}} met your…"
click at [480, 226] on span "Send" at bounding box center [486, 229] width 13 height 9
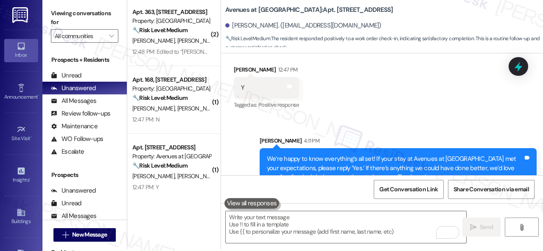
scroll to position [3, 0]
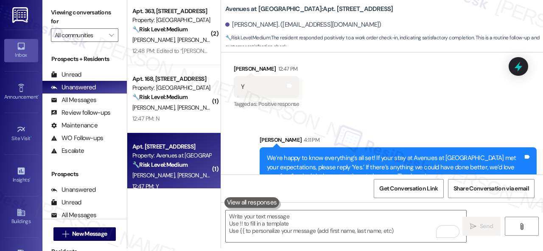
click at [187, 172] on span "T. Caldwell" at bounding box center [199, 176] width 45 height 8
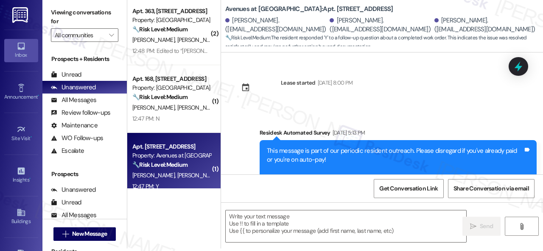
scroll to position [0, 0]
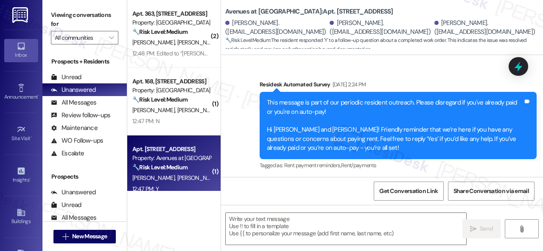
type textarea "Fetching suggested responses. Please feel free to read through the conversation…"
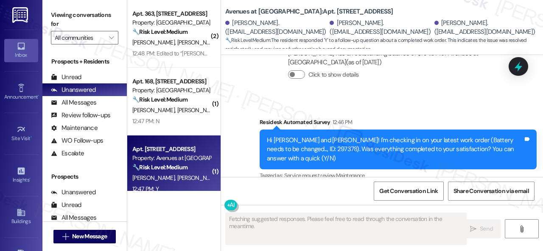
scroll to position [1340, 0]
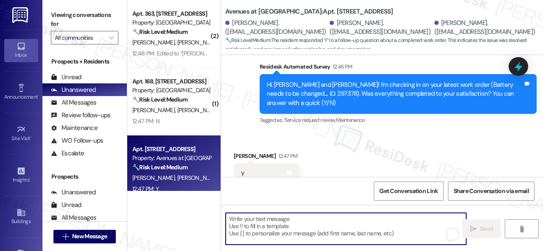
click at [295, 219] on textarea "To enrich screen reader interactions, please activate Accessibility in Grammarl…" at bounding box center [346, 229] width 240 height 32
paste textarea "We’re happy to know everything’s all set! If your stay at {{property}} met your…"
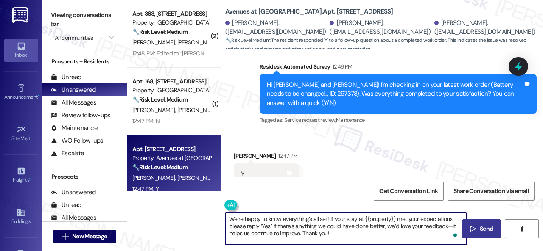
type textarea "We’re happy to know everything’s all set! If your stay at {{property}} met your…"
click at [483, 224] on button " Send" at bounding box center [481, 229] width 38 height 19
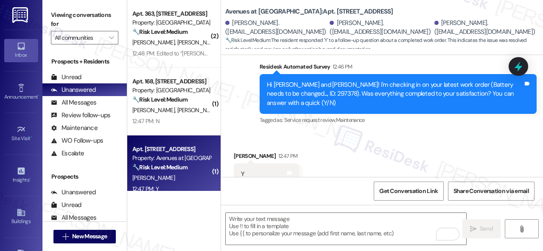
click at [172, 184] on div "12:47 PM: Y 12:47 PM: Y" at bounding box center [171, 189] width 80 height 11
type textarea "Fetching suggested responses. Please feel free to read through the conversation…"
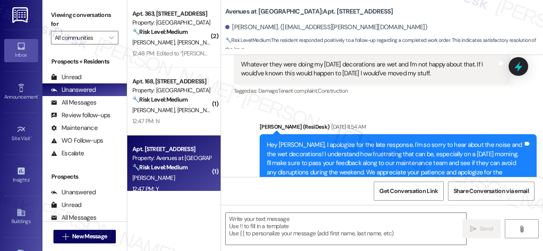
type textarea "Fetching suggested responses. Please feel free to read through the conversation…"
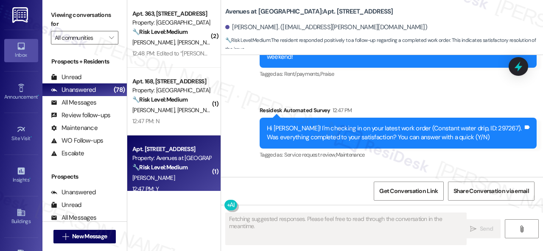
scroll to position [2112, 0]
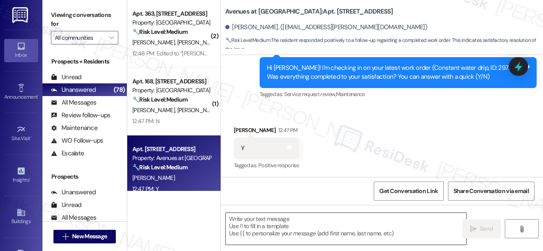
click at [283, 224] on textarea at bounding box center [346, 229] width 240 height 32
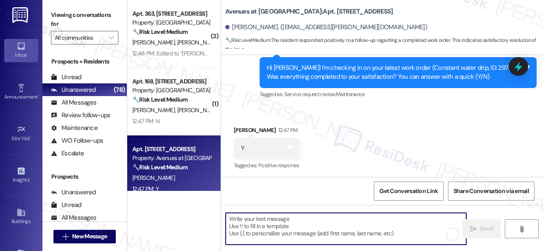
paste textarea "We’re happy to know everything’s all set! If your stay at {{property}} met your…"
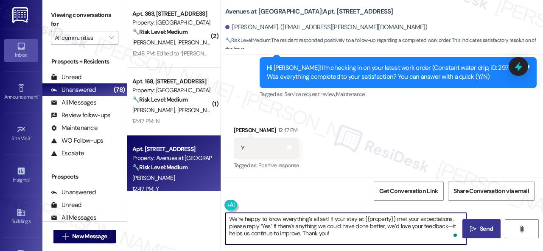
type textarea "We’re happy to know everything’s all set! If your stay at {{property}} met your…"
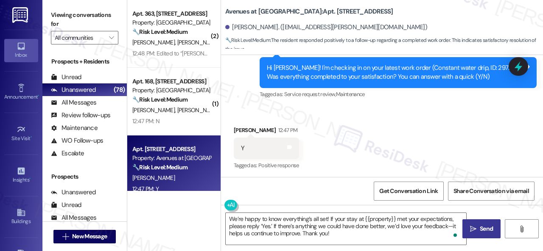
click at [491, 225] on span "Send" at bounding box center [486, 229] width 17 height 9
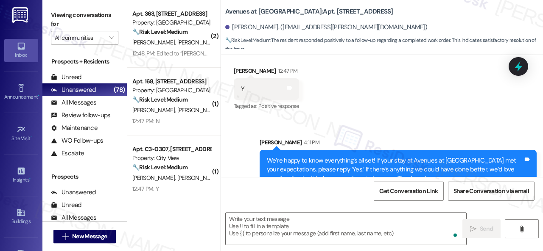
scroll to position [2190, 0]
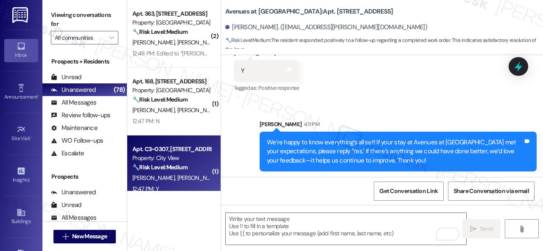
click at [186, 183] on div "W. Tan Q. Lasley" at bounding box center [171, 178] width 80 height 11
type textarea "Fetching suggested responses. Please feel free to read through the conversation…"
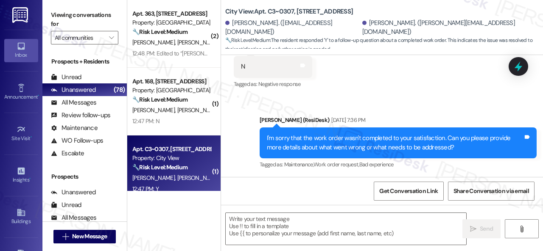
type textarea "Fetching suggested responses. Please feel free to read through the conversation…"
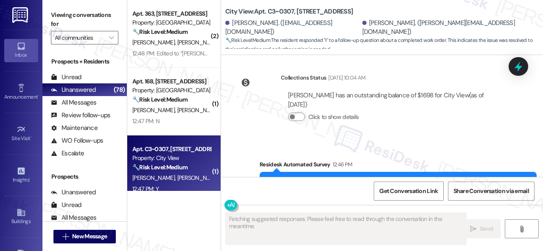
scroll to position [1881, 0]
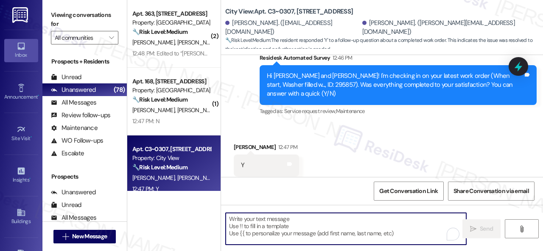
click at [235, 213] on textarea "To enrich screen reader interactions, please activate Accessibility in Grammarl…" at bounding box center [346, 229] width 240 height 32
paste textarea "We’re happy to know everything’s all set! If your stay at {{property}} met your…"
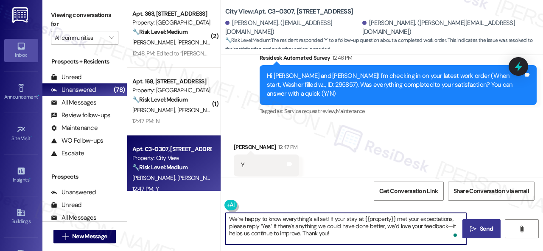
type textarea "We’re happy to know everything’s all set! If your stay at {{property}} met your…"
click at [478, 225] on span "Send" at bounding box center [486, 229] width 17 height 9
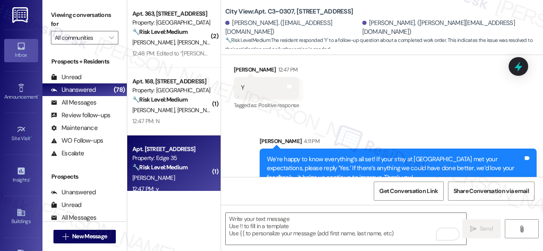
scroll to position [424, 0]
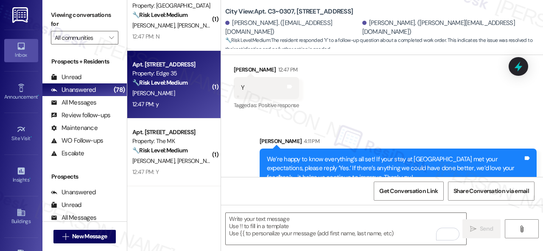
click at [165, 99] on div "12:47 PM: y 12:47 PM: y" at bounding box center [171, 104] width 80 height 11
type textarea "Fetching suggested responses. Please feel free to read through the conversation…"
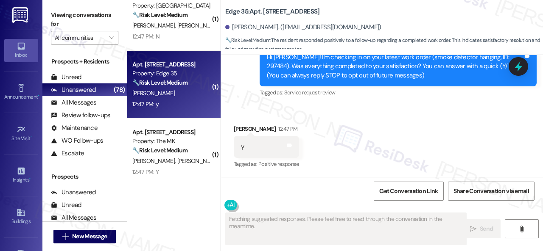
scroll to position [96, 0]
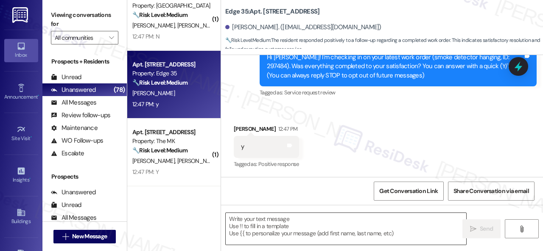
click at [274, 221] on textarea at bounding box center [346, 229] width 240 height 32
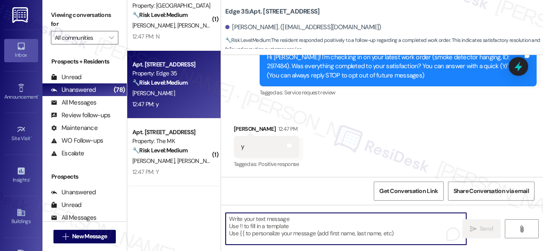
paste textarea "We’re happy to know everything’s all set! If your stay at {{property}} met your…"
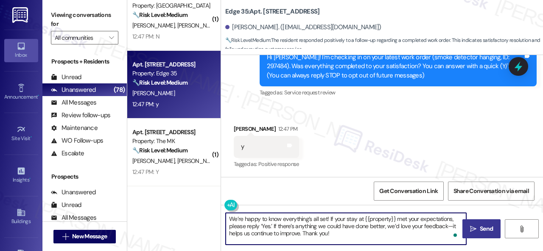
type textarea "We’re happy to know everything’s all set! If your stay at {{property}} met your…"
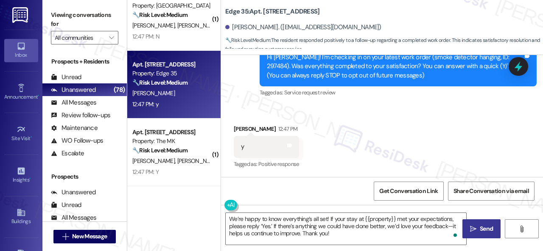
click at [480, 225] on span "Send" at bounding box center [486, 229] width 13 height 9
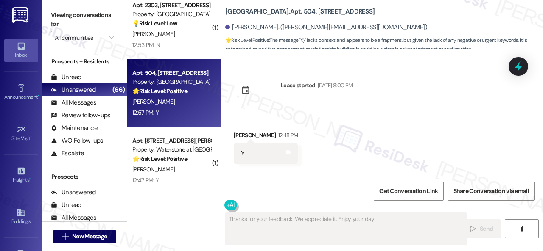
scroll to position [65, 0]
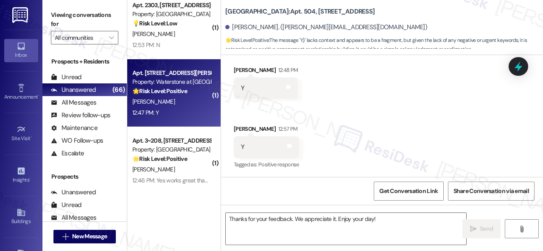
click at [208, 97] on div "M. Witkowska" at bounding box center [171, 102] width 80 height 11
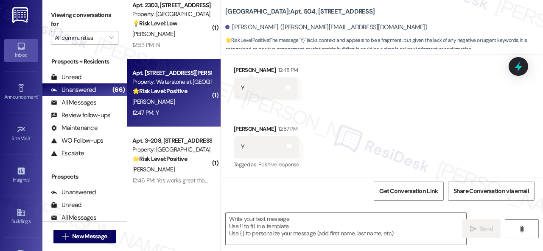
type textarea "Fetching suggested responses. Please feel free to read through the conversation…"
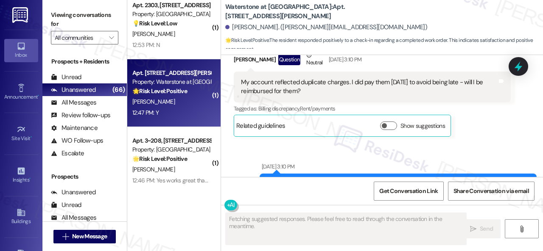
scroll to position [8735, 0]
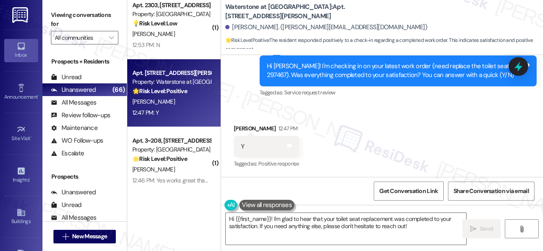
click at [237, 101] on div "Sent via SMS Sarah (ResiDesk) Sep 03, 2025 at 3:29 PM Any overpayment should sh…" at bounding box center [382, 24] width 322 height 161
click at [275, 219] on textarea "Hi {{first_name}}! I'm glad to hear that your toilet seat replacement was compl…" at bounding box center [346, 229] width 240 height 32
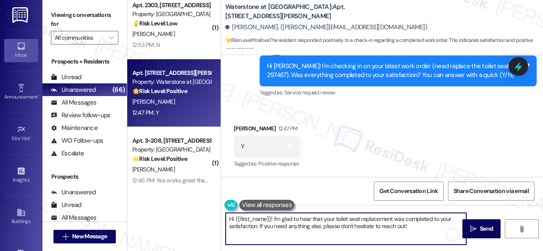
paste textarea "We’re happy to know everything’s all set! If your stay at {{property}} met your…"
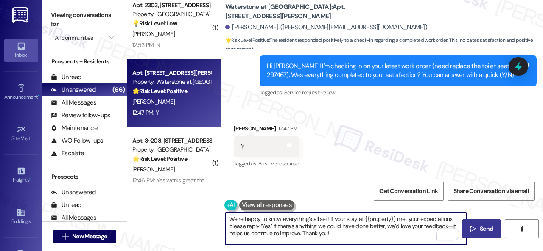
type textarea "We’re happy to know everything’s all set! If your stay at {{property}} met your…"
click at [483, 227] on span "Send" at bounding box center [486, 229] width 13 height 9
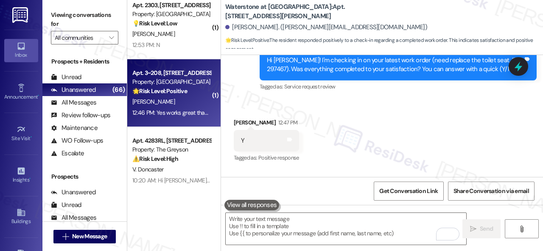
click at [191, 99] on div "L. Richardson" at bounding box center [171, 102] width 80 height 11
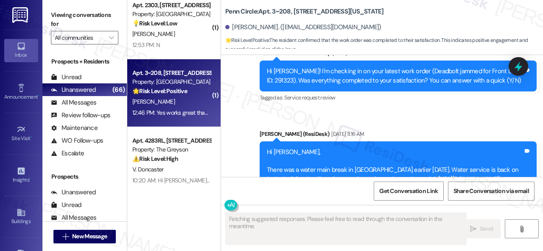
scroll to position [3551, 0]
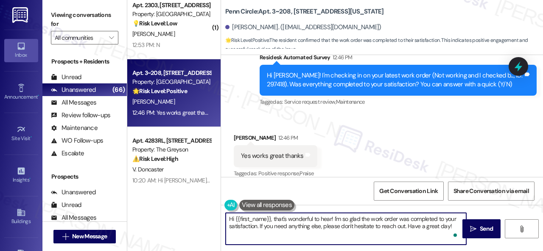
drag, startPoint x: 452, startPoint y: 227, endPoint x: 210, endPoint y: 216, distance: 242.0
click at [210, 216] on div "( 2 ) Apt. 5650F2, 5800 Great Northern Boulevard Property: Butternut Ridge 💡 Ri…" at bounding box center [335, 125] width 416 height 251
paste textarea "We’re happy to know everything’s all set! If your stay at {{property}} met your…"
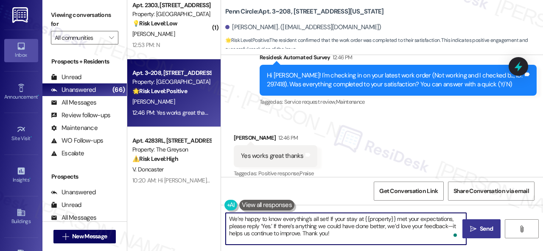
type textarea "We’re happy to know everything’s all set! If your stay at {{property}} met your…"
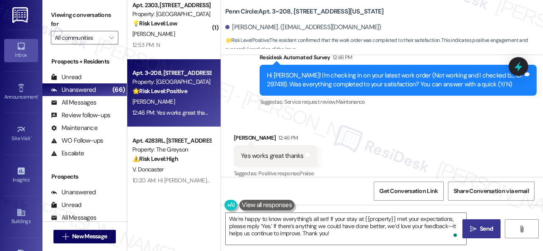
click at [484, 226] on span "Send" at bounding box center [486, 229] width 13 height 9
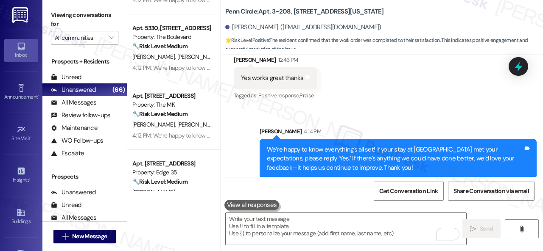
scroll to position [1569, 0]
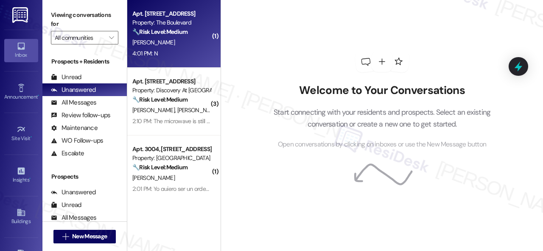
click at [204, 47] on div "J. Everhart" at bounding box center [171, 42] width 80 height 11
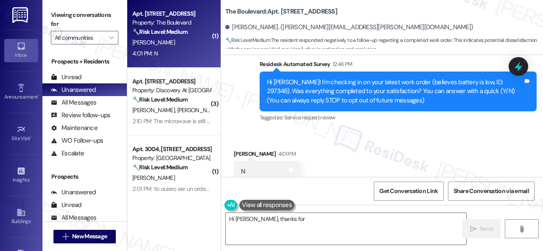
scroll to position [96, 0]
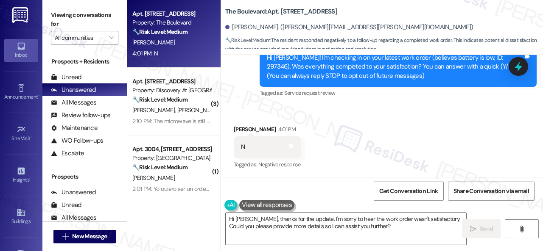
click at [271, 112] on div "Received via SMS Joseph Everhart 4:01 PM N Tags and notes Tagged as: Negative r…" at bounding box center [382, 142] width 322 height 72
click at [274, 225] on textarea "Hi Joseph, thanks for the update. I'm sorry to hear the work order wasn't satis…" at bounding box center [346, 229] width 240 height 32
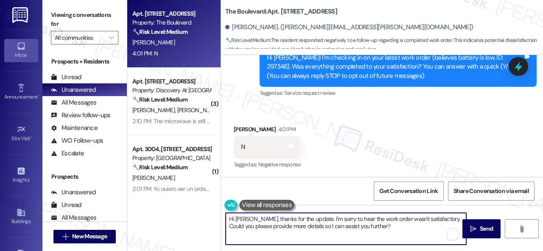
paste textarea "I'm sorry that the work order wasn't completed to your satisfaction. Can you pl…"
type textarea "I'm sorry that the work order wasn't completed to your satisfaction. Can you pl…"
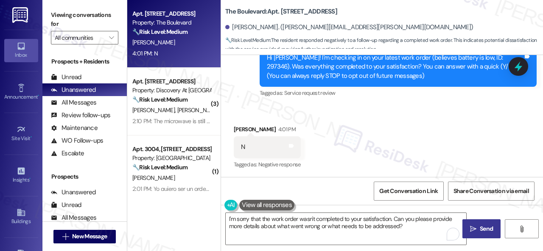
click at [472, 226] on icon "" at bounding box center [473, 229] width 6 height 7
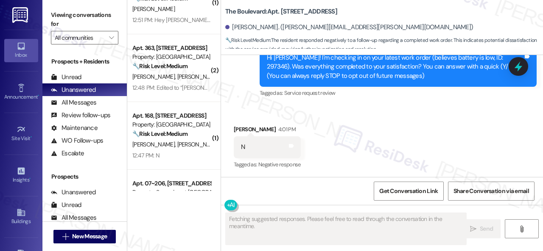
scroll to position [254, 0]
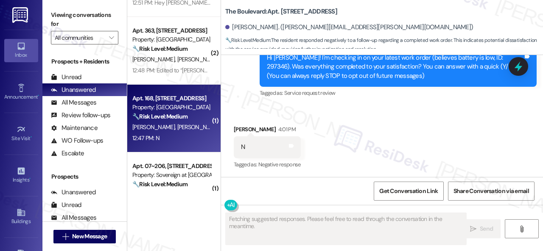
type textarea "Updating..."
click at [190, 134] on div "12:47 PM: N 12:47 PM: N" at bounding box center [171, 138] width 80 height 11
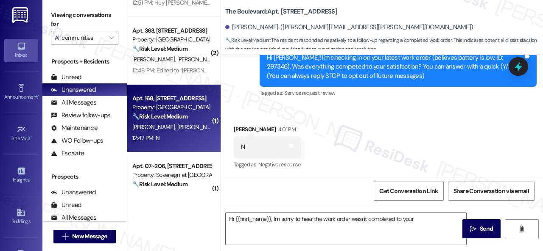
type textarea "Hi {{first_name}}, I'm sorry to hear the work order wasn't completed to your"
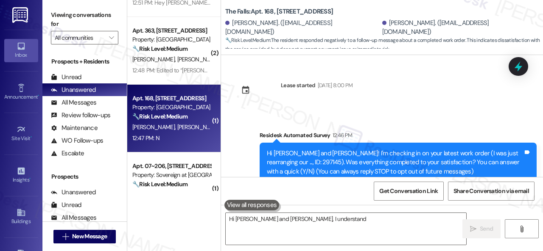
scroll to position [96, 0]
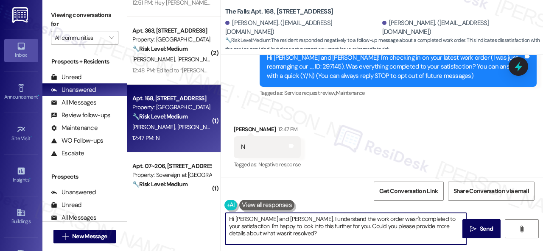
drag, startPoint x: 234, startPoint y: 226, endPoint x: 184, endPoint y: 205, distance: 54.7
click at [173, 207] on div "( 1 ) Apt. 3004, 1550 Katy Gap Rd Property: Grand Villas 🔧 Risk Level: Medium T…" at bounding box center [335, 125] width 416 height 251
paste textarea "I'm sorry that the work order wasn't completed to your satisfaction. Can you pl…"
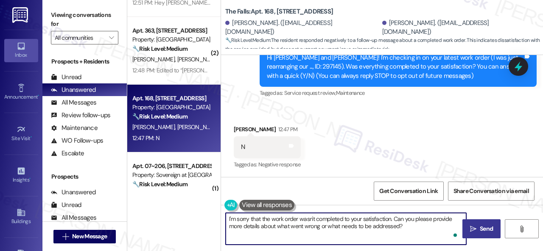
type textarea "I'm sorry that the work order wasn't completed to your satisfaction. Can you pl…"
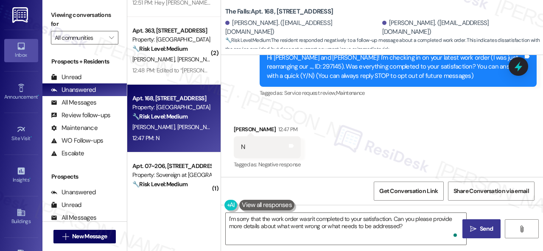
click at [478, 227] on span "Send" at bounding box center [486, 229] width 17 height 9
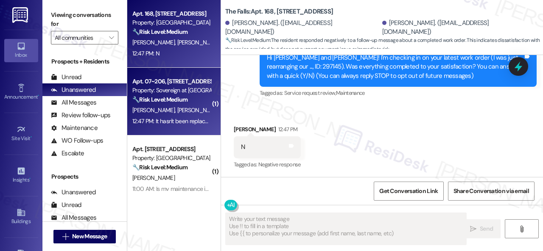
type textarea "Fetching suggested responses. Please feel free to read through the conversation…"
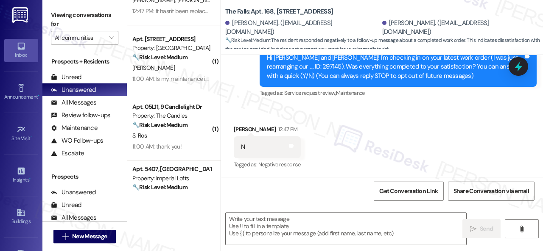
scroll to position [424, 0]
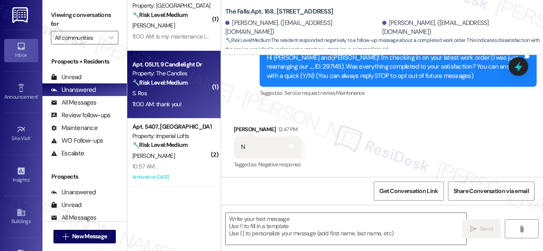
click at [180, 86] on strong "🔧 Risk Level: Medium" at bounding box center [159, 83] width 55 height 8
type textarea "Fetching suggested responses. Please feel free to read through the conversation…"
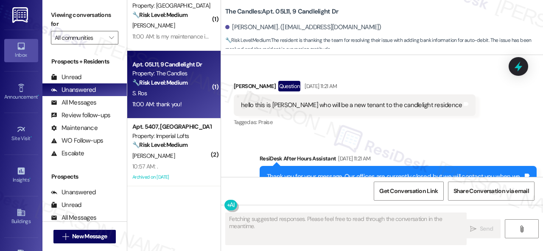
scroll to position [6275, 0]
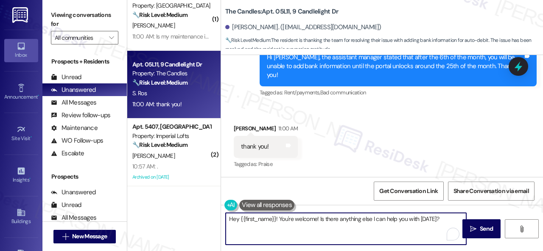
click at [291, 218] on textarea "Hey {{first_name}}! You're welcome! Is there anything else I can help you with …" at bounding box center [346, 229] width 240 height 32
type textarea "You're welcome."
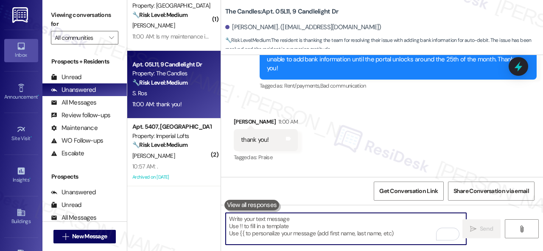
scroll to position [6274, 0]
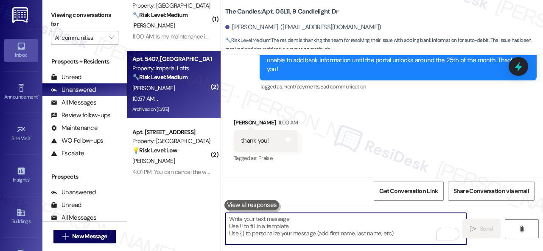
click at [184, 95] on div "10:57 AM: . 10:57 AM: ." at bounding box center [171, 99] width 80 height 11
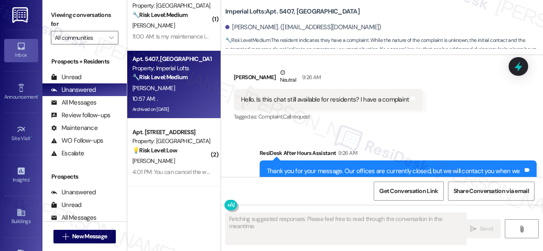
scroll to position [4644, 0]
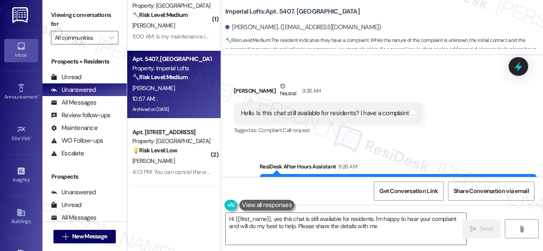
type textarea "Hi {{first_name}}, yes this chat is still available for residents. I'm happy to…"
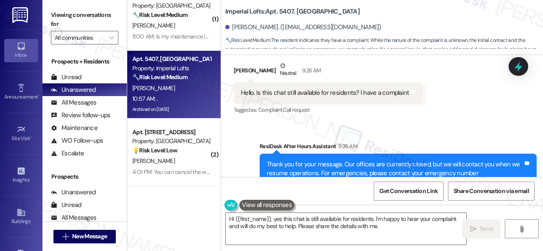
scroll to position [4729, 0]
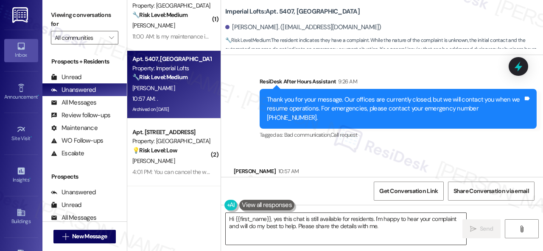
click at [400, 228] on textarea "Hi {{first_name}}, yes this chat is still available for residents. I'm happy to…" at bounding box center [346, 229] width 240 height 32
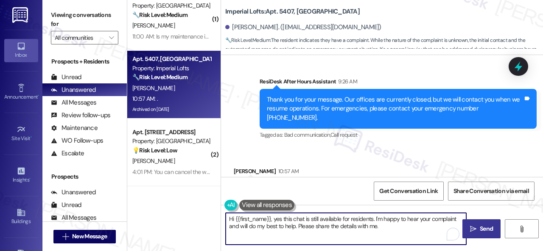
click at [481, 229] on span "Send" at bounding box center [486, 229] width 13 height 9
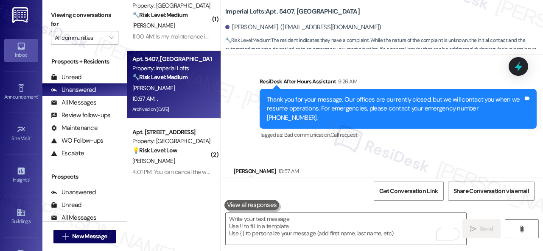
scroll to position [4729, 0]
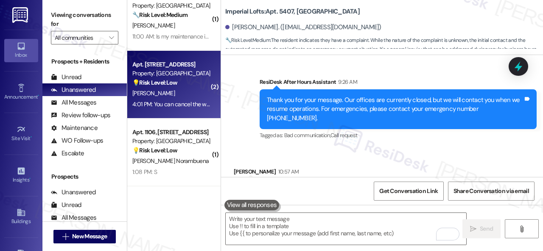
click at [171, 93] on div "D. Bistricky" at bounding box center [171, 93] width 80 height 11
type textarea "Fetching suggested responses. Please feel free to read through the conversation…"
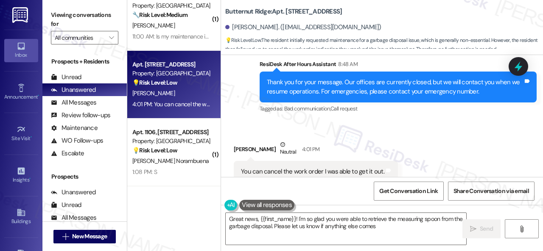
scroll to position [4935, 0]
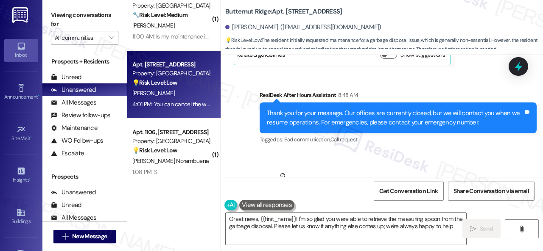
type textarea "Great news, {{first_name}}! I'm so glad you were able to retrieve the measuring…"
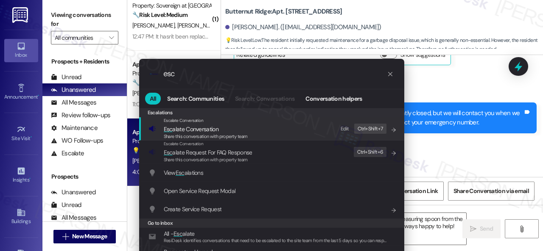
click at [346, 130] on div "Edit" at bounding box center [344, 129] width 8 height 9
drag, startPoint x: 181, startPoint y: 74, endPoint x: 112, endPoint y: 71, distance: 68.8
click at [112, 71] on div ".cls-1{fill:#0a055f;}.cls-2{fill:#0cc4c4;} resideskLogoBlueOrange esc All Searc…" at bounding box center [271, 125] width 543 height 251
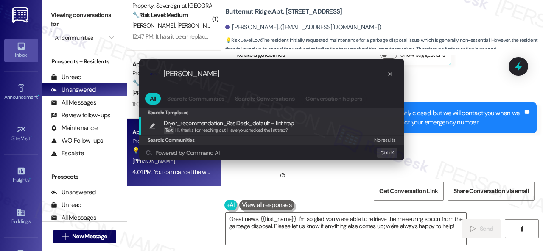
click at [166, 74] on input "aarchi" at bounding box center [274, 74] width 223 height 9
drag, startPoint x: 166, startPoint y: 74, endPoint x: 176, endPoint y: 75, distance: 9.4
click at [176, 75] on input "aarchi" at bounding box center [274, 74] width 223 height 9
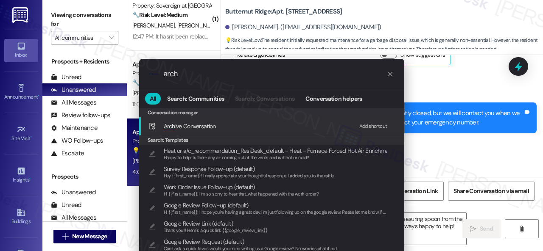
click at [363, 127] on div "Add shortcut" at bounding box center [373, 126] width 28 height 9
drag, startPoint x: 194, startPoint y: 75, endPoint x: 147, endPoint y: 73, distance: 47.6
click at [147, 73] on div ".cls-1{fill:#0a055f;}.cls-2{fill:#0cc4c4;} resideskLogoBlueOrange arch" at bounding box center [271, 74] width 265 height 30
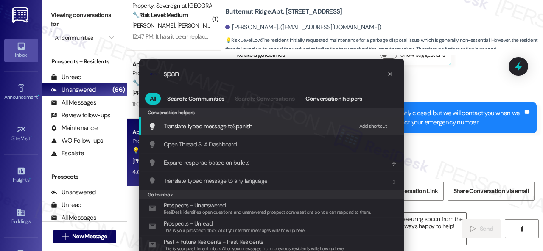
click at [365, 125] on div "Add shortcut" at bounding box center [373, 126] width 28 height 9
click at [366, 124] on div "Add shortcut" at bounding box center [373, 126] width 28 height 9
click at [208, 76] on input "span" at bounding box center [274, 74] width 223 height 9
click at [366, 126] on div "Add shortcut" at bounding box center [373, 126] width 28 height 9
drag, startPoint x: 204, startPoint y: 74, endPoint x: 132, endPoint y: 78, distance: 71.3
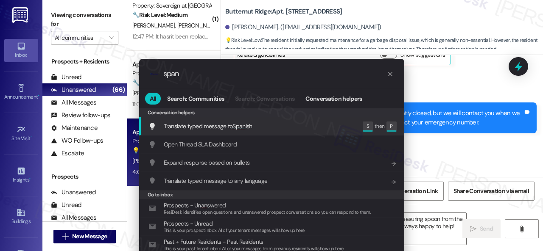
click at [132, 78] on div ".cls-1{fill:#0a055f;}.cls-2{fill:#0cc4c4;} resideskLogoBlueOrange span All Sear…" at bounding box center [271, 165] width 286 height 230
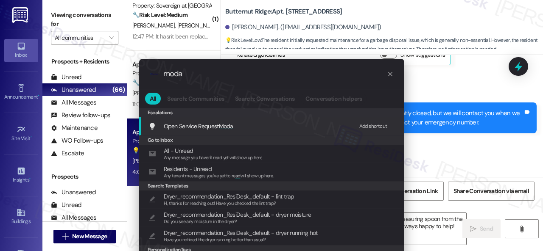
type input "moda"
click at [373, 124] on div "Add shortcut" at bounding box center [373, 126] width 28 height 9
click at [196, 125] on span "Open Service Request Moda l" at bounding box center [199, 127] width 71 height 8
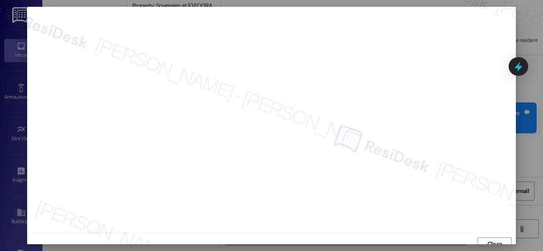
scroll to position [6, 0]
click at [477, 236] on button "Close" at bounding box center [494, 239] width 34 height 14
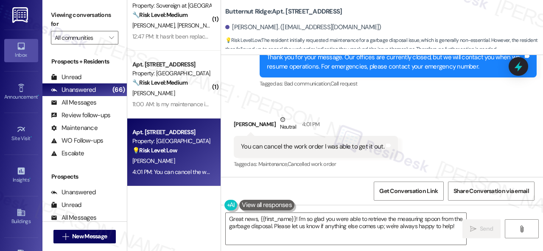
scroll to position [5063, 0]
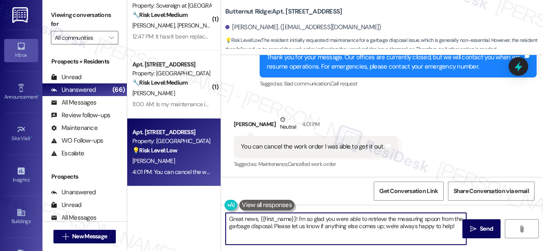
drag, startPoint x: 427, startPoint y: 258, endPoint x: 542, endPoint y: 268, distance: 115.4
click at [542, 251] on html "Inbox Go to Inbox Announcement • Send A Text Announcement Site Visit • Go to Si…" at bounding box center [271, 125] width 543 height 251
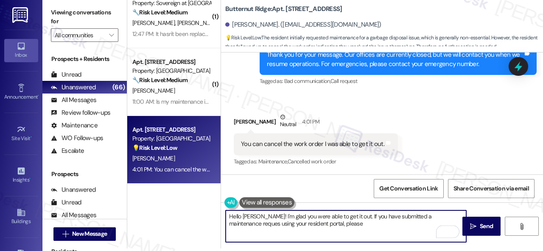
click at [457, 218] on textarea "Hello Debbie! I'm glad you were able to get it out. If you have submitted a mai…" at bounding box center [346, 227] width 240 height 32
click at [349, 226] on textarea "Hello Debbie! I'm glad you were able to get it out. If you have submitted a mai…" at bounding box center [346, 227] width 240 height 32
click at [393, 222] on textarea "Hello Debbie! I'm glad you were able to get it out. If you have submitted a mai…" at bounding box center [346, 227] width 240 height 32
click at [353, 234] on textarea "Hello Debbie! I'm glad you were able to get it out. If you have submitted a mai…" at bounding box center [346, 227] width 240 height 32
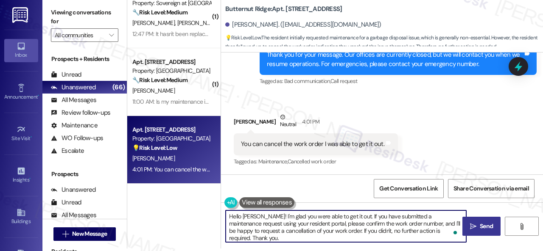
type textarea "Hello Debbie! I'm glad you were able to get it out. If you have submitted a mai…"
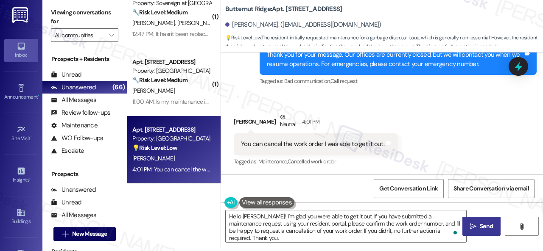
click at [480, 228] on span "Send" at bounding box center [486, 226] width 13 height 9
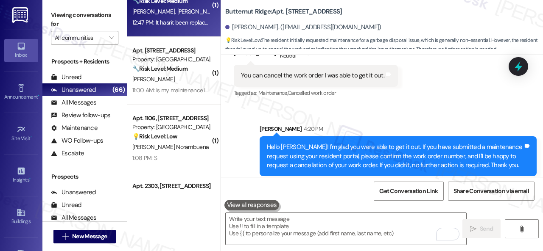
scroll to position [509, 0]
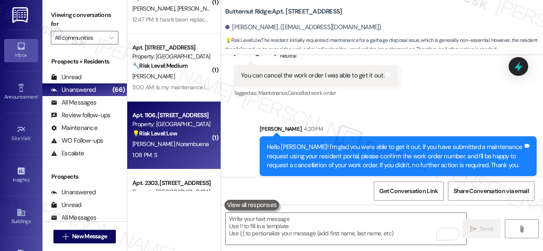
click at [185, 152] on div "1:08 PM: S 1:08 PM: S" at bounding box center [171, 155] width 80 height 11
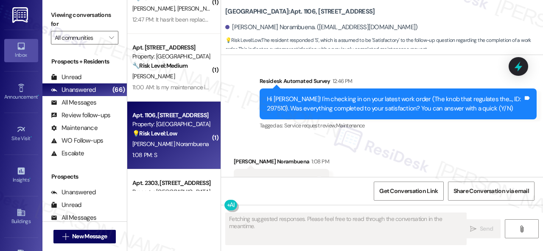
scroll to position [1345, 0]
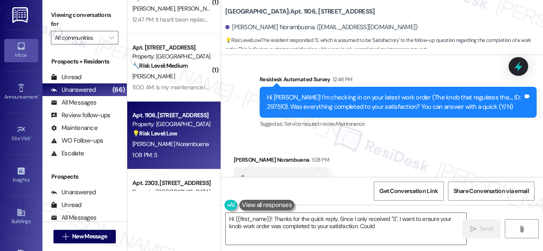
click at [232, 149] on div "Received via SMS Claudia Contardo Norambuena 1:08 PM S Tags and notes" at bounding box center [281, 172] width 108 height 46
click at [256, 230] on textarea "Hi {{first_name}}! Thanks for the quick reply. Since I only received "S", I wan…" at bounding box center [346, 229] width 240 height 32
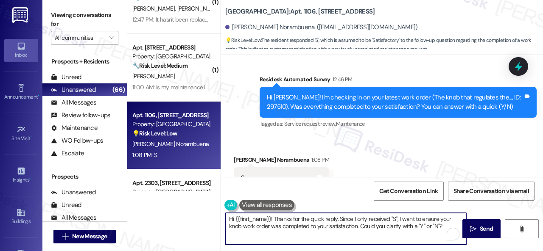
paste textarea "Thanks for your feedback. We appreciate it. Enjoy your day!"
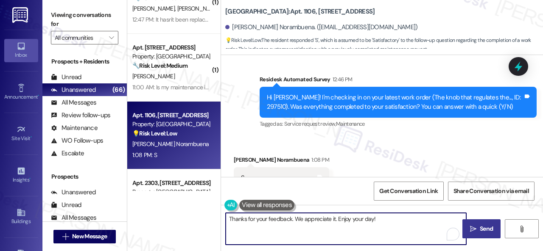
type textarea "Thanks for your feedback. We appreciate it. Enjoy your day!"
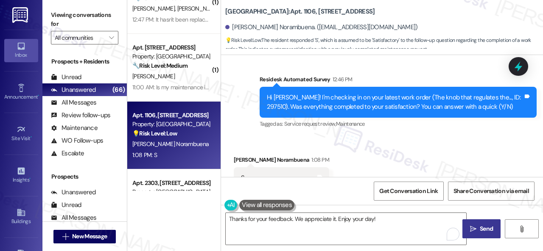
click at [470, 227] on icon "" at bounding box center [473, 229] width 6 height 7
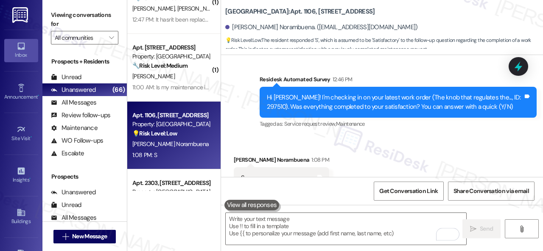
scroll to position [594, 0]
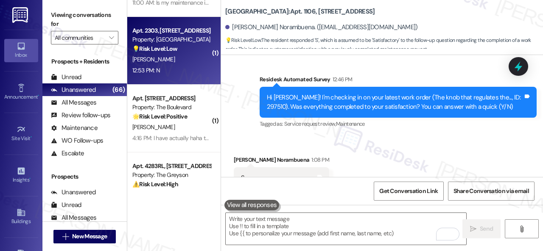
click at [179, 66] on div "12:53 PM: N 12:53 PM: N" at bounding box center [171, 70] width 80 height 11
type textarea "Fetching suggested responses. Please feel free to read through the conversation…"
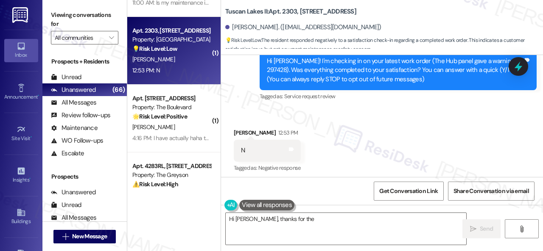
scroll to position [96, 0]
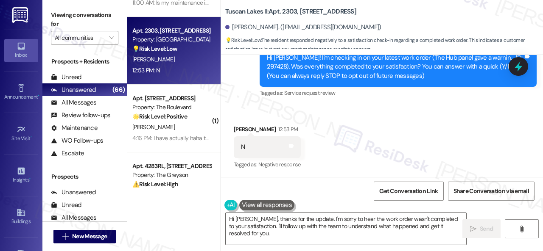
click at [287, 119] on div "Received via SMS Carole Smith 12:53 PM N Tags and notes Tagged as: Negative res…" at bounding box center [267, 148] width 80 height 59
click at [276, 224] on textarea "Hi Carole, thanks for the update. I'm sorry to hear the work order wasn't compl…" at bounding box center [346, 229] width 240 height 32
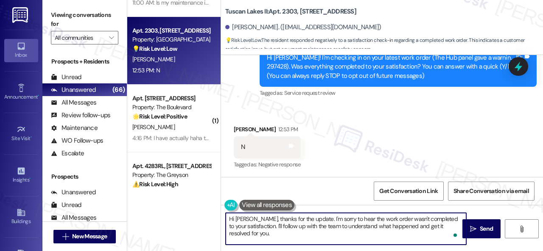
paste textarea "I'm sorry that the work order wasn't completed to your satisfaction. Can you pl…"
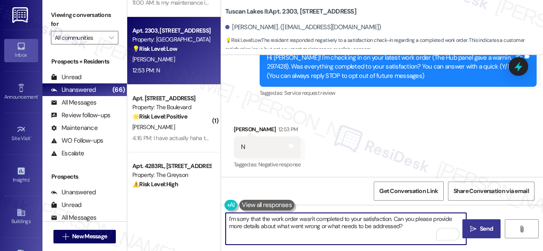
type textarea "I'm sorry that the work order wasn't completed to your satisfaction. Can you pl…"
click at [478, 225] on span "Send" at bounding box center [486, 229] width 17 height 9
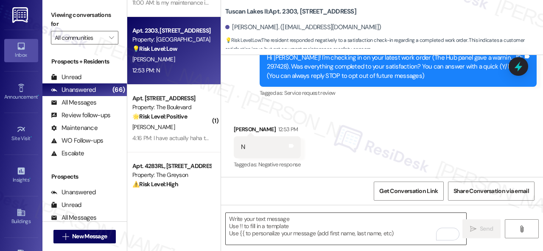
type textarea "Fetching suggested responses. Please feel free to read through the conversation…"
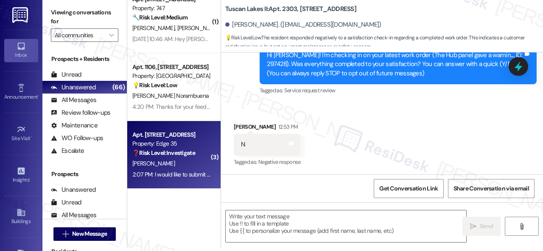
scroll to position [3158, 0]
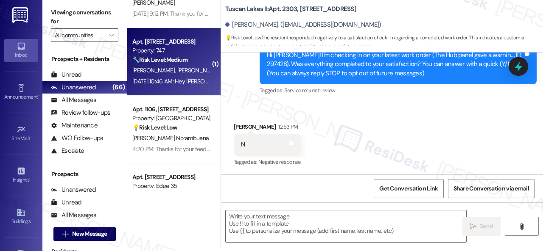
click at [187, 67] on div "N. Brady C. Burns" at bounding box center [171, 70] width 80 height 11
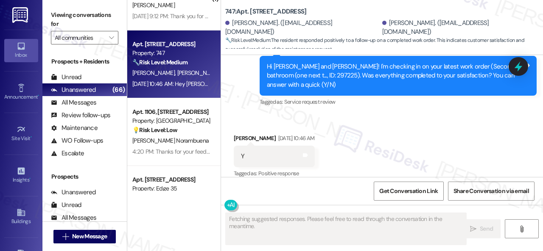
scroll to position [1262, 0]
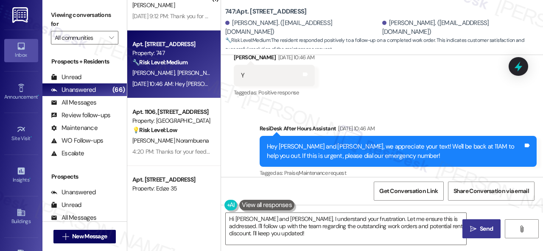
click at [279, 124] on div "ResiDesk After Hours Assistant Sep 13, 2025 at 10:46 AM" at bounding box center [398, 130] width 277 height 12
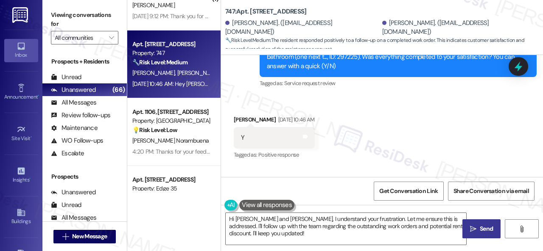
scroll to position [1178, 0]
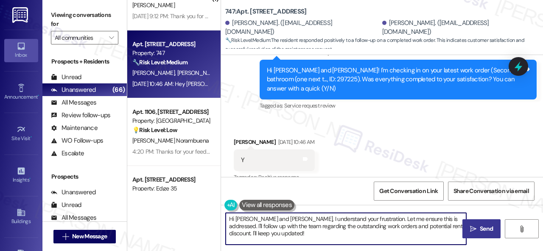
drag, startPoint x: 234, startPoint y: 207, endPoint x: 193, endPoint y: 193, distance: 43.3
click at [191, 193] on div "( 1 ) Apt. 22~206, 13310 Melrose Lane Property: Sovereign at Overland Park 🔧 Ri…" at bounding box center [335, 125] width 416 height 251
paste textarea "We’re happy to know everything’s all set! If your stay at {{property}} met your…"
type textarea "We’re happy to know everything’s all set! If your stay at {{property}} met your…"
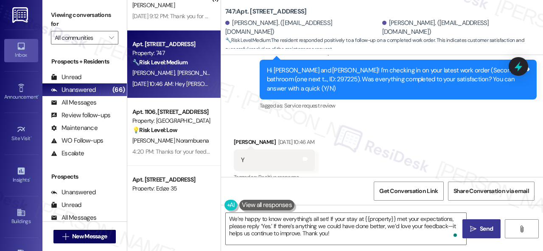
click at [478, 227] on span "Send" at bounding box center [486, 229] width 17 height 9
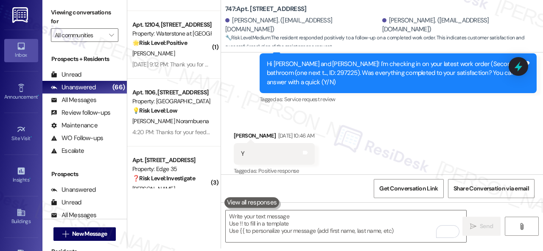
scroll to position [3158, 0]
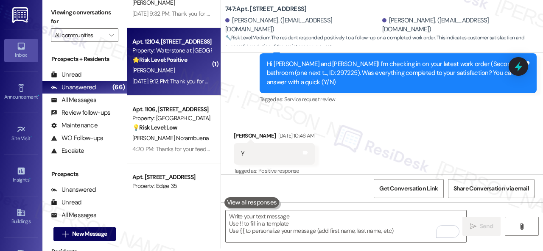
click at [175, 69] on div "[PERSON_NAME]" at bounding box center [171, 70] width 80 height 11
type textarea "Fetching suggested responses. Please feel free to read through the conversation…"
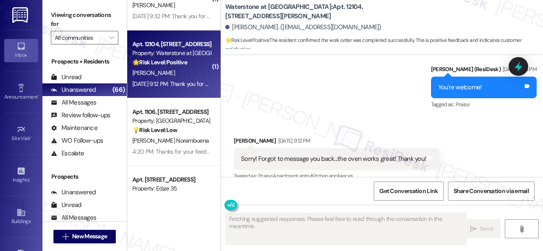
scroll to position [278, 0]
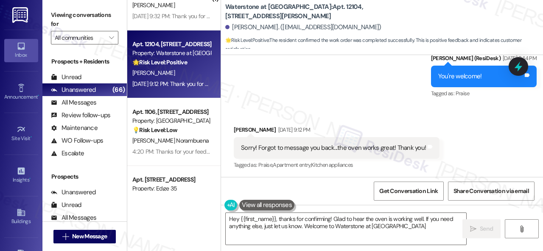
type textarea "Hey {{first_name}}, thanks for confirming! Glad to hear the oven is working wel…"
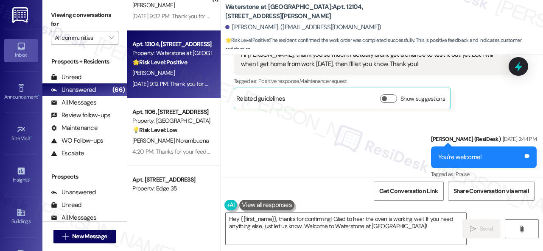
scroll to position [151, 0]
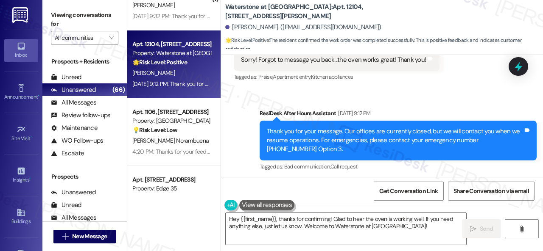
scroll to position [369, 0]
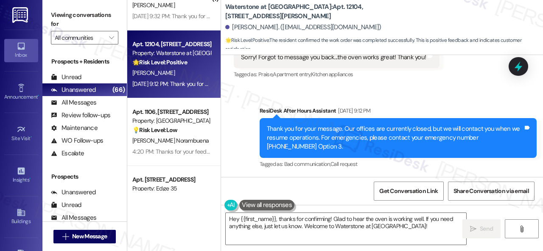
click at [252, 96] on div "Sent via SMS ResiDesk After Hours Assistant [DATE] 9:12 PM Thank you for your m…" at bounding box center [382, 132] width 322 height 90
drag, startPoint x: 419, startPoint y: 228, endPoint x: 114, endPoint y: 187, distance: 308.0
click at [119, 190] on div "Viewing conversations for All communities  Prospects + Residents Unread (0) Un…" at bounding box center [292, 125] width 500 height 251
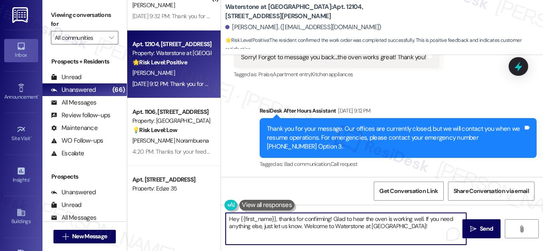
paste textarea "We’re happy to know everything’s all set! If your stay at {{property}} met your…"
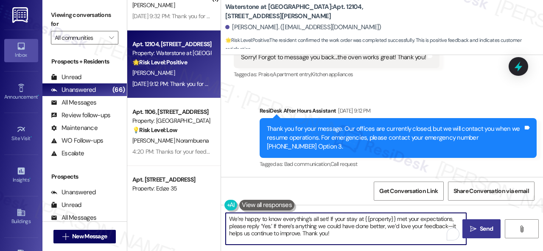
type textarea "We’re happy to know everything’s all set! If your stay at {{property}} met your…"
click at [488, 224] on button " Send" at bounding box center [481, 229] width 38 height 19
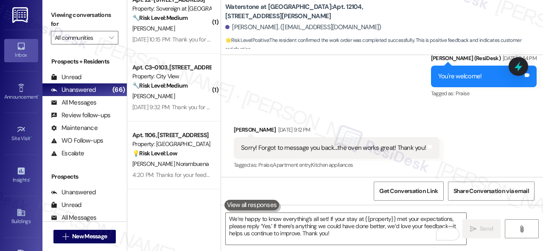
scroll to position [3116, 0]
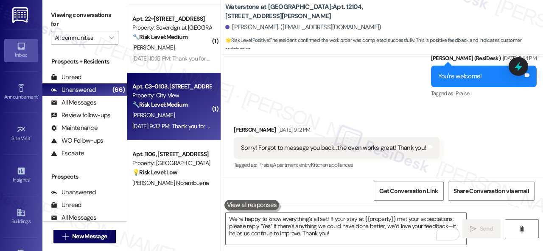
click at [171, 116] on div "[PERSON_NAME]" at bounding box center [171, 115] width 80 height 11
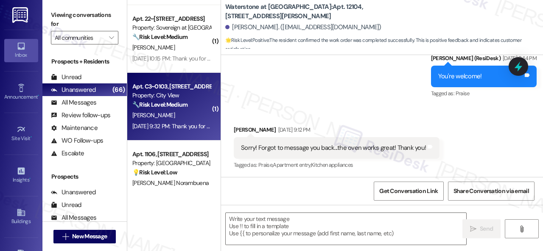
type textarea "Fetching suggested responses. Please feel free to read through the conversation…"
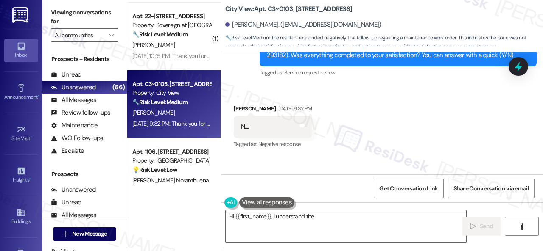
scroll to position [10953, 0]
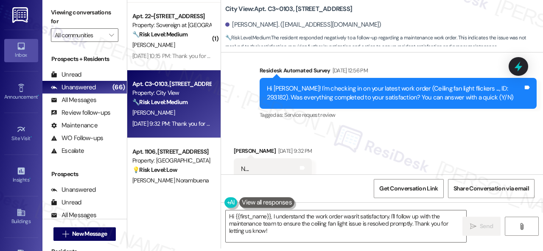
click at [287, 109] on div "Tagged as: Service request review Click to highlight conversations about Servic…" at bounding box center [398, 115] width 277 height 12
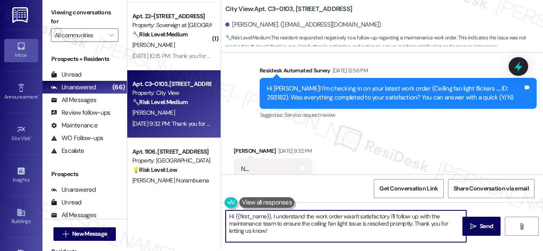
drag, startPoint x: 281, startPoint y: 234, endPoint x: 176, endPoint y: 198, distance: 110.5
click at [176, 198] on div "( 1 ) Apt. 319~09, [STREET_ADDRESS][PERSON_NAME] Property: 3Ten 🌟 Risk Level: P…" at bounding box center [335, 122] width 416 height 251
paste textarea "I'm sorry that the work order wasn't completed to your satisfaction. Can you pl…"
type textarea "I'm sorry that the work order wasn't completed to your satisfaction. Can you pl…"
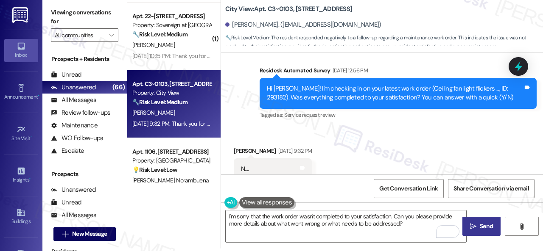
click at [480, 223] on span "Send" at bounding box center [486, 226] width 13 height 9
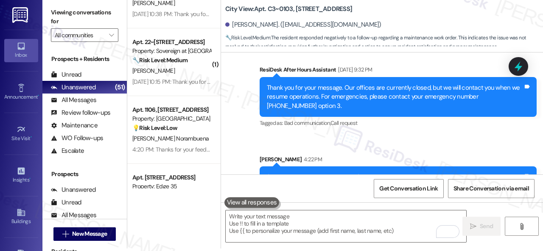
scroll to position [3116, 0]
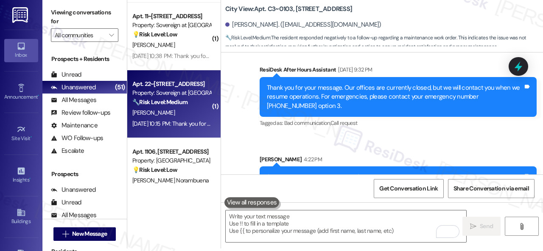
click at [186, 116] on div "[PERSON_NAME]" at bounding box center [171, 113] width 80 height 11
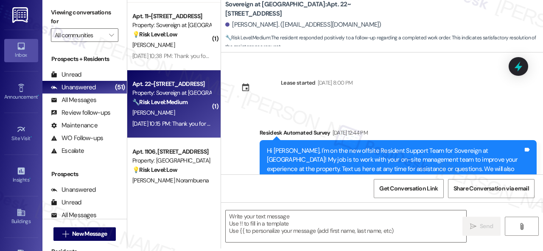
type textarea "Fetching suggested responses. Please feel free to read through the conversation…"
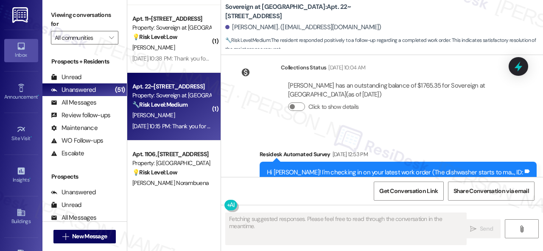
scroll to position [1866, 0]
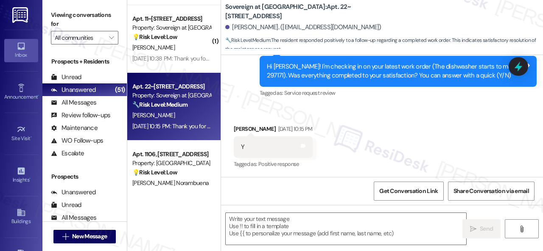
click at [247, 119] on div "Received via SMS [PERSON_NAME] [DATE] 10:15 PM Y Tags and notes Tagged as: Posi…" at bounding box center [273, 147] width 92 height 59
click at [240, 219] on textarea at bounding box center [346, 229] width 240 height 32
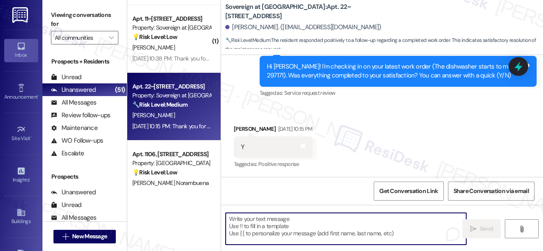
paste textarea "We’re happy to know everything’s all set! If your stay at {{property}} met your…"
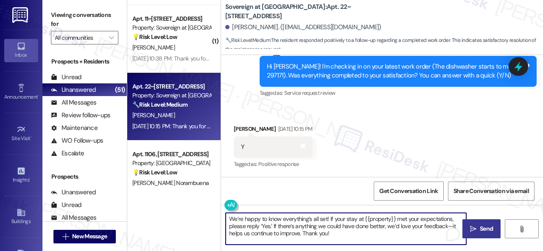
type textarea "We’re happy to know everything’s all set! If your stay at {{property}} met your…"
drag, startPoint x: 485, startPoint y: 226, endPoint x: 481, endPoint y: 221, distance: 7.0
click at [485, 226] on span "Send" at bounding box center [486, 229] width 13 height 9
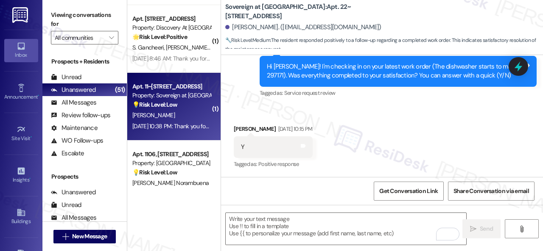
click at [175, 117] on div "[PERSON_NAME]" at bounding box center [171, 115] width 80 height 11
type textarea "Fetching suggested responses. Please feel free to read through the conversation…"
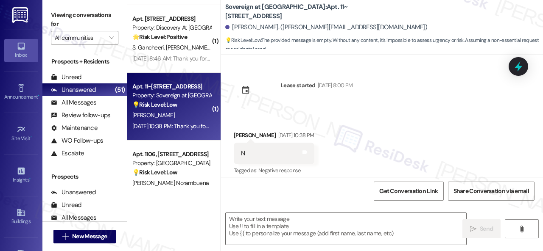
scroll to position [6, 0]
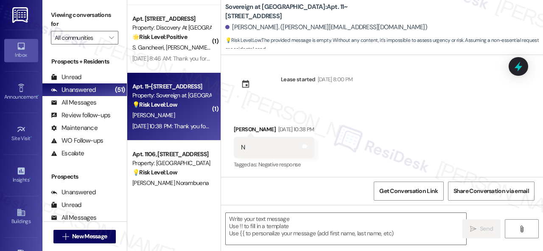
type textarea "Fetching suggested responses. Please feel free to read through the conversation…"
click at [264, 112] on div "Received via SMS [PERSON_NAME] [DATE] 10:38 PM N Tags and notes Tagged as: Nega…" at bounding box center [382, 142] width 322 height 72
click at [265, 225] on textarea at bounding box center [346, 229] width 240 height 32
paste textarea "I'm sorry that the work order wasn't completed to your satisfaction. Can you pl…"
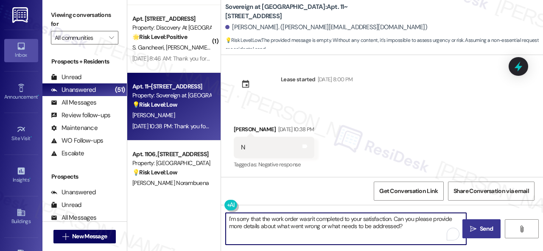
type textarea "I'm sorry that the work order wasn't completed to your satisfaction. Can you pl…"
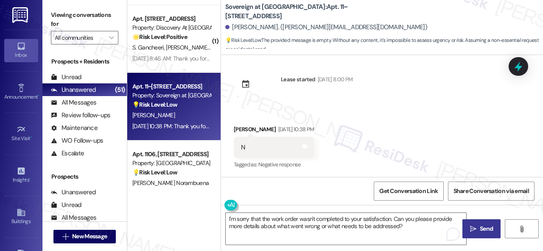
click at [488, 232] on span "Send" at bounding box center [486, 229] width 13 height 9
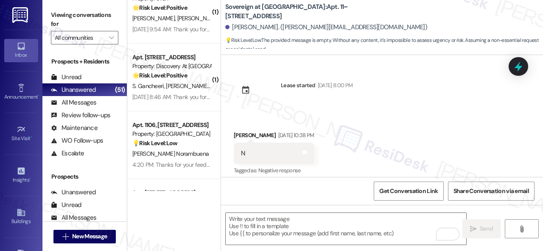
scroll to position [3158, 0]
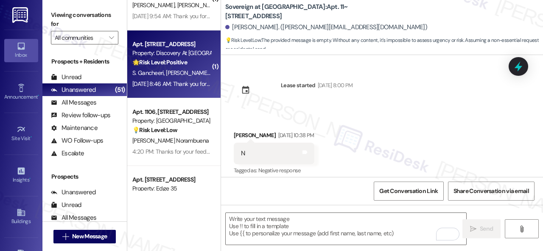
click at [175, 75] on span "[PERSON_NAME]" at bounding box center [188, 73] width 45 height 8
type textarea "Fetching suggested responses. Please feel free to read through the conversation…"
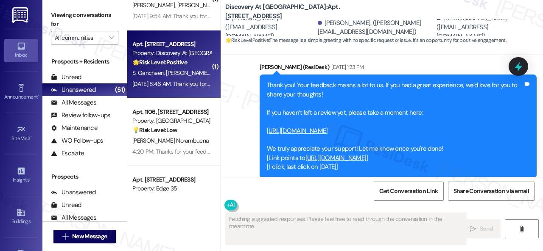
scroll to position [2409, 0]
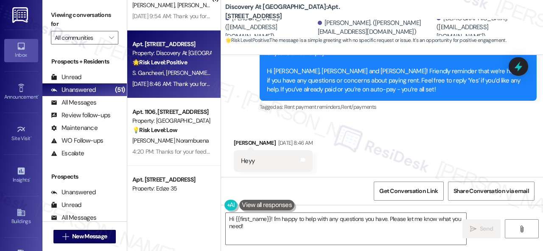
click at [349, 126] on div "Received via SMS [PERSON_NAME] [DATE] 8:46 AM Heyy Tags and notes" at bounding box center [382, 149] width 322 height 59
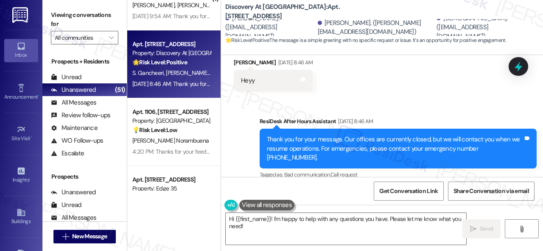
scroll to position [2489, 0]
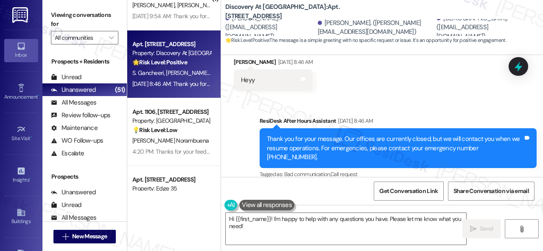
click at [349, 189] on div "Get Conversation Link Share Conversation via email" at bounding box center [382, 191] width 322 height 28
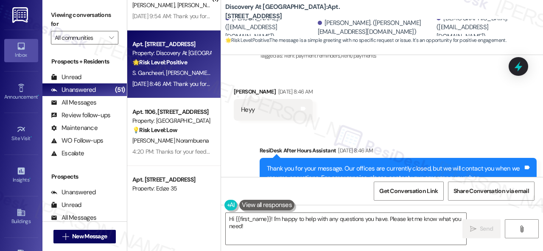
scroll to position [2447, 0]
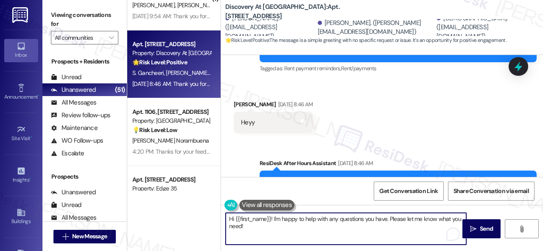
drag, startPoint x: 273, startPoint y: 218, endPoint x: 282, endPoint y: 229, distance: 14.5
click at [282, 229] on textarea "Hi {{first_name}}! I'm happy to help with any questions you have. Please let me…" at bounding box center [346, 229] width 240 height 32
paste textarea "apologize for the late reply because I am away during weekends. Please don’t he…"
drag, startPoint x: 234, startPoint y: 221, endPoint x: 270, endPoint y: 220, distance: 35.6
click at [270, 220] on textarea "Hi {{first_name}}! I apologize for the late reply because I am away during week…" at bounding box center [346, 229] width 240 height 32
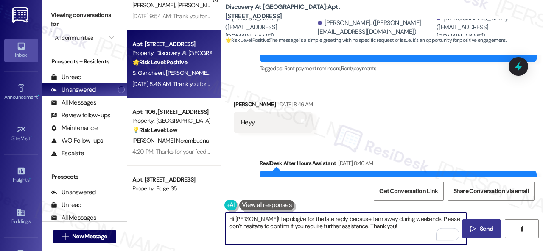
type textarea "Hi [PERSON_NAME]! I apologize for the late reply because I am away during weeke…"
click at [485, 226] on span "Send" at bounding box center [486, 229] width 13 height 9
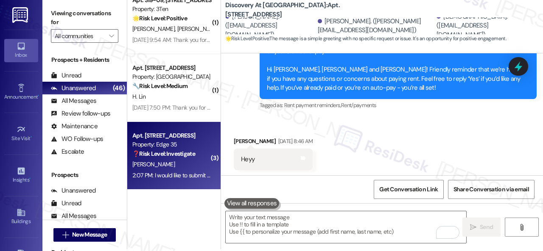
scroll to position [3, 0]
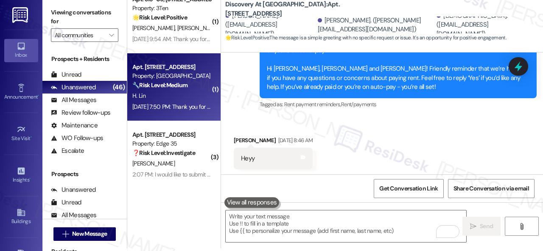
click at [185, 95] on div "H. Lin" at bounding box center [171, 96] width 80 height 11
type textarea "Fetching suggested responses. Please feel free to read through the conversation…"
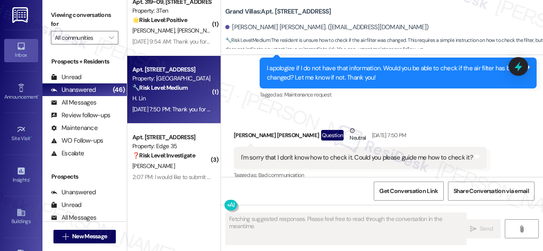
scroll to position [259, 0]
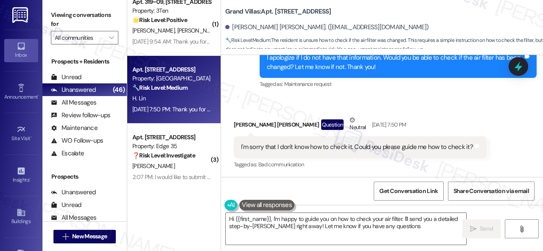
type textarea "Hi {{first_name}}, I'm happy to guide you on how to check your air filter. I'll…"
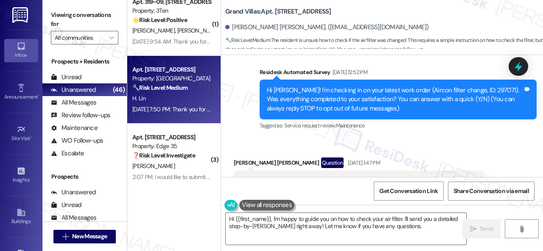
scroll to position [47, 0]
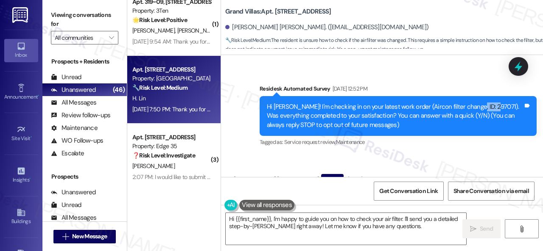
drag, startPoint x: 467, startPoint y: 108, endPoint x: 487, endPoint y: 109, distance: 19.5
click at [487, 109] on div "Hi [PERSON_NAME]! I'm checking in on your latest work order (Aircon filter chan…" at bounding box center [395, 116] width 256 height 27
click at [487, 107] on div "Hi [PERSON_NAME]! I'm checking in on your latest work order (Aircon filter chan…" at bounding box center [395, 116] width 256 height 27
drag, startPoint x: 487, startPoint y: 107, endPoint x: 470, endPoint y: 109, distance: 17.0
click at [470, 109] on div "Hi [PERSON_NAME]! I'm checking in on your latest work order (Aircon filter chan…" at bounding box center [395, 116] width 256 height 27
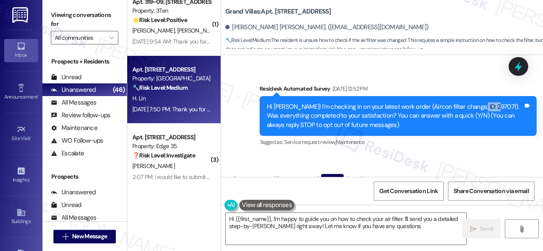
click at [470, 109] on div "Hi [PERSON_NAME]! I'm checking in on your latest work order (Aircon filter chan…" at bounding box center [395, 116] width 256 height 27
drag, startPoint x: 468, startPoint y: 106, endPoint x: 485, endPoint y: 111, distance: 17.5
click at [485, 111] on div "Hi [PERSON_NAME]! I'm checking in on your latest work order (Aircon filter chan…" at bounding box center [395, 116] width 256 height 27
copy div "297071"
click at [419, 151] on div "Survey, sent via SMS Residesk Automated Survey [DATE] 12:52 PM Hi [PERSON_NAME]…" at bounding box center [398, 116] width 290 height 77
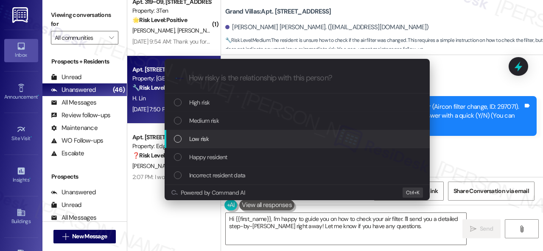
click at [453, 141] on div "Escalate Conversation How risky is the relationship with this person? Topics (e…" at bounding box center [271, 125] width 543 height 251
click at [191, 140] on span "Low risk" at bounding box center [199, 138] width 20 height 9
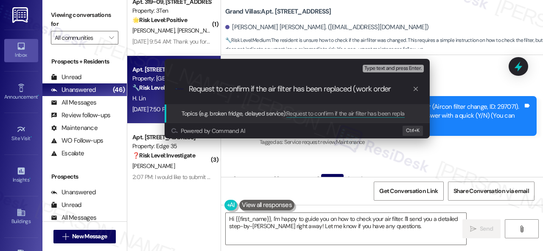
paste input "297071"
type input "Request to confirm if the air filter has been replaced (work order 297071)."
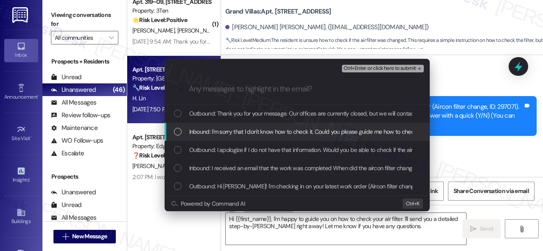
click at [226, 134] on span "Inbound: I'm sorry that I don't know how to check it. Could you please guide me…" at bounding box center [306, 131] width 234 height 9
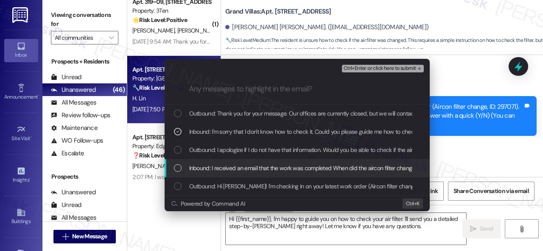
click at [239, 169] on span "Inbound: I received an email that the work was completed When did the aircon fi…" at bounding box center [305, 168] width 232 height 9
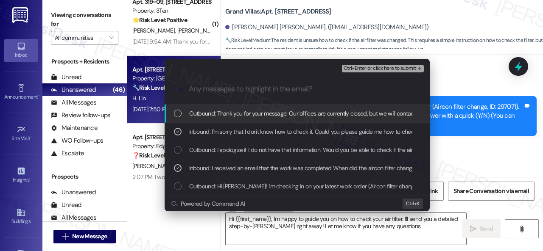
click at [371, 66] on span "Ctrl+Enter or click here to submit" at bounding box center [379, 69] width 73 height 6
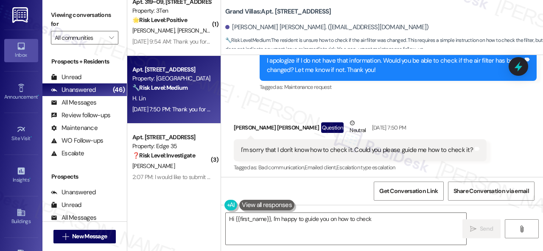
scroll to position [259, 0]
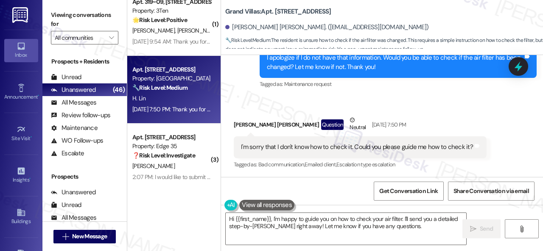
click at [369, 109] on div "Received via SMS [PERSON_NAME] [PERSON_NAME] Question Neutral [DATE] 7:50 PM I'…" at bounding box center [382, 137] width 322 height 81
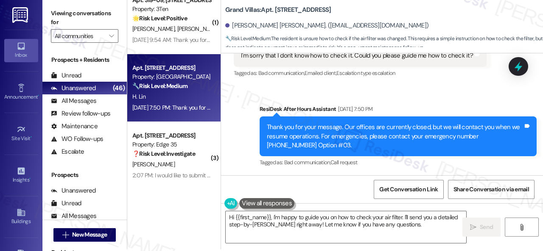
scroll to position [3, 0]
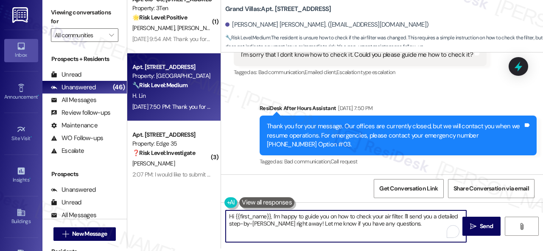
drag, startPoint x: 282, startPoint y: 242, endPoint x: 126, endPoint y: 214, distance: 158.5
click at [126, 214] on div "Viewing conversations for All communities  Prospects + Residents Unread (0) Un…" at bounding box center [292, 122] width 500 height 251
paste textarea "I will forward your concern to the site team and get back to you as soon as I r…"
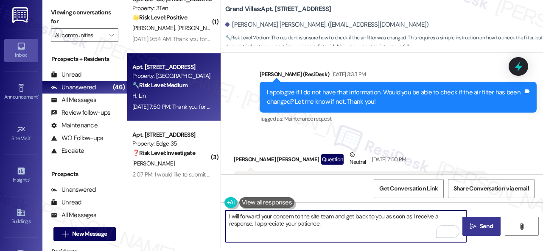
click at [481, 225] on span "Send" at bounding box center [486, 226] width 13 height 9
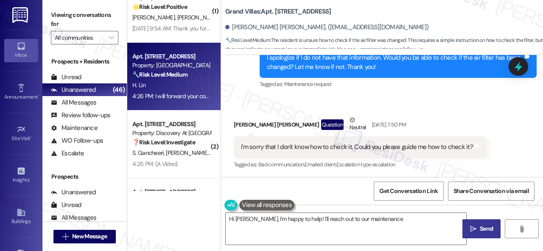
scroll to position [2887, 0]
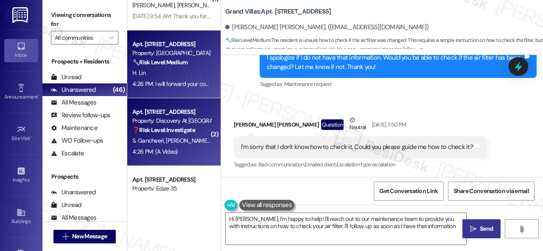
type textarea "Hi [PERSON_NAME], I'm happy to help! I'll reach out to our maintenance team to …"
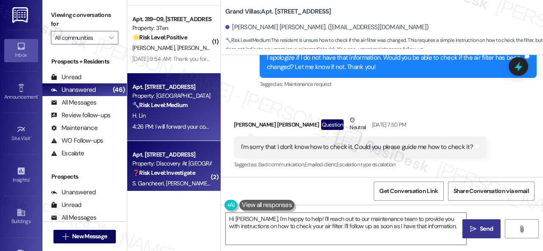
scroll to position [2802, 0]
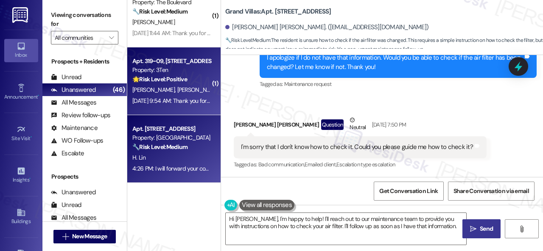
click at [185, 94] on span "[PERSON_NAME]" at bounding box center [198, 90] width 42 height 8
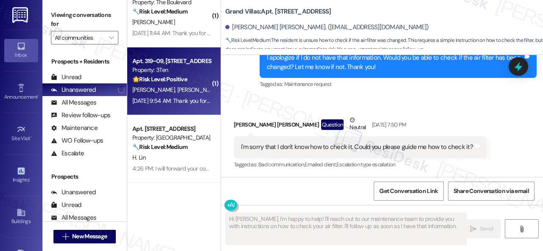
type textarea "Fetching suggested responses. Please feel free to read through the conversation…"
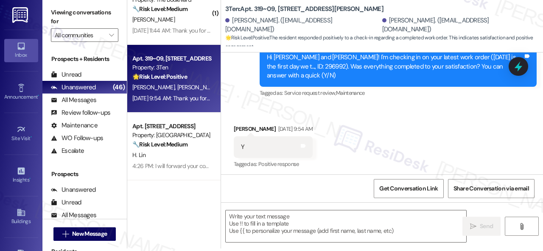
scroll to position [179, 0]
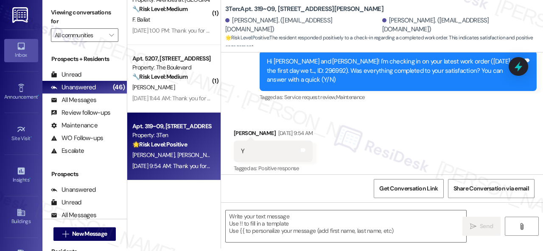
click at [245, 123] on div "Received via SMS [PERSON_NAME] [DATE] 9:54 AM Y Tags and notes Tagged as: Posit…" at bounding box center [273, 152] width 92 height 59
click at [275, 225] on textarea at bounding box center [346, 227] width 240 height 32
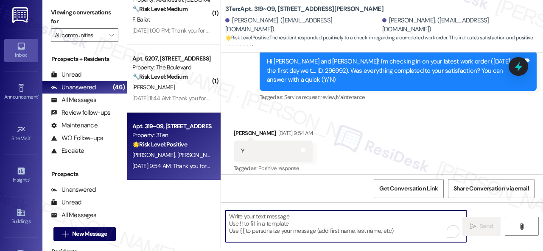
paste textarea "We’re happy to know everything’s all set! If your stay at {{property}} met your…"
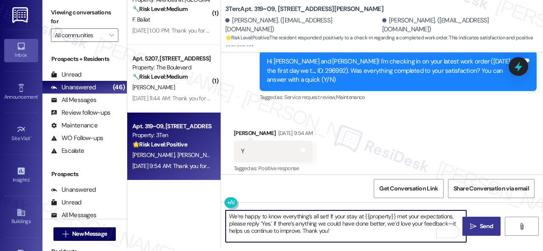
type textarea "We’re happy to know everything’s all set! If your stay at {{property}} met your…"
click at [480, 226] on span "Send" at bounding box center [486, 226] width 13 height 9
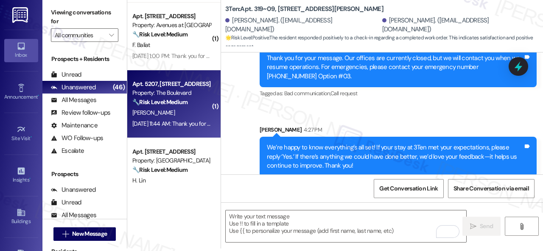
scroll to position [2887, 0]
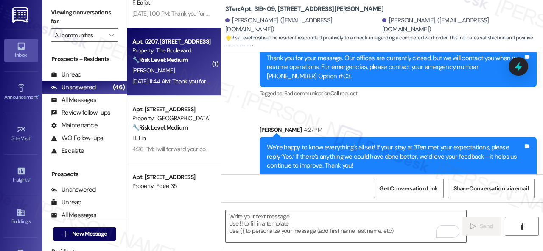
click at [183, 71] on div "A. Orwick" at bounding box center [171, 70] width 80 height 11
type textarea "Fetching suggested responses. Please feel free to read through the conversation…"
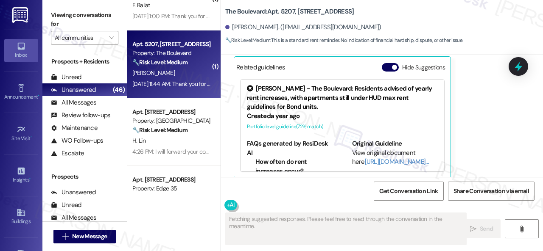
scroll to position [1560, 0]
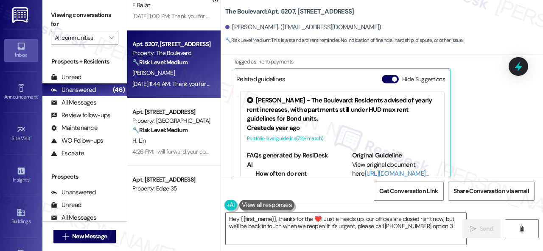
type textarea "Hey {{first_name}}, thanks for the ❤️! Just a heads up, our offices are closed …"
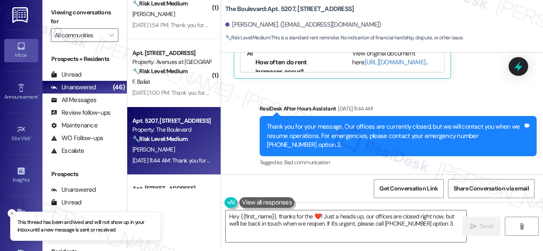
scroll to position [2802, 0]
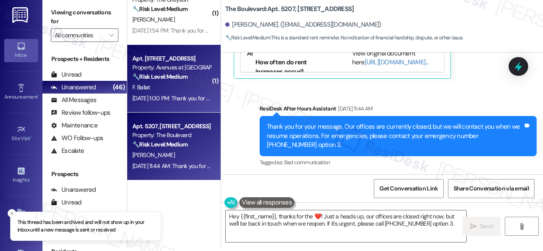
click at [181, 89] on div "F. Baliat" at bounding box center [171, 87] width 80 height 11
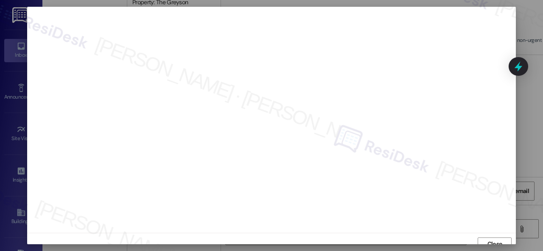
scroll to position [6, 0]
click at [487, 238] on span "Close" at bounding box center [494, 238] width 15 height 9
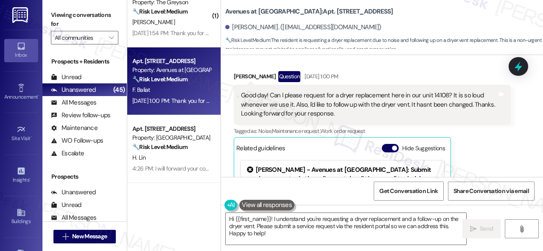
scroll to position [2590, 0]
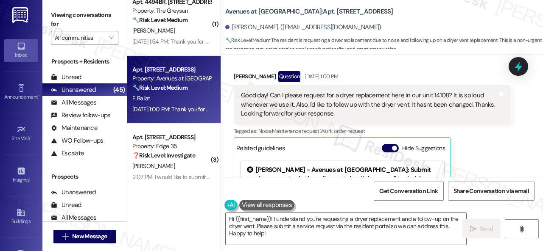
click at [496, 155] on div "Franz Jamaica Baliat Question Sep 13, 2025 at 1:00 PM Good day! Can I please re…" at bounding box center [372, 165] width 277 height 188
click at [482, 16] on div "Avenues at Shadow Creek: Apt. 14108, 12501 Broadway St Franz Jamaica Baliat. (f…" at bounding box center [384, 25] width 318 height 47
click at [273, 217] on textarea "Hi {{first_name}}! I understand you're requesting a dryer replacement and a fol…" at bounding box center [346, 229] width 240 height 32
paste textarea "apologize for the late reply because I am away during weekends.I"
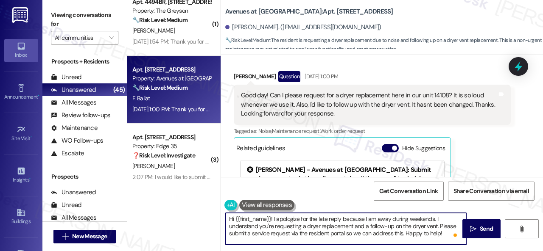
drag, startPoint x: 438, startPoint y: 226, endPoint x: 449, endPoint y: 236, distance: 15.3
click at [449, 236] on textarea "Hi {{first_name}}! I apologize for the late reply because I am away during week…" at bounding box center [346, 229] width 240 height 32
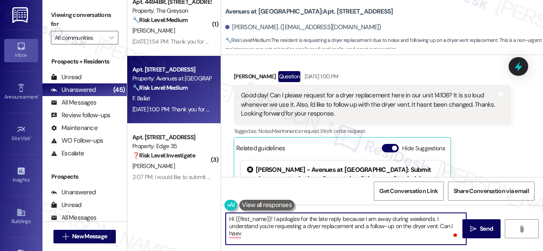
click at [441, 226] on textarea "Hi {{first_name}}! I apologize for the late reply because I am away during week…" at bounding box center [346, 229] width 240 height 32
click at [440, 226] on textarea "Hi {{first_name}}! I apologize for the late reply because I am away during week…" at bounding box center [346, 229] width 240 height 32
drag, startPoint x: 438, startPoint y: 226, endPoint x: 440, endPoint y: 233, distance: 7.2
click at [440, 233] on textarea "Hi {{first_name}}! I apologize for the late reply because I am away during week…" at bounding box center [346, 229] width 240 height 32
paste textarea "Do you have a maintenance request for the issue? If so, is the work order still…"
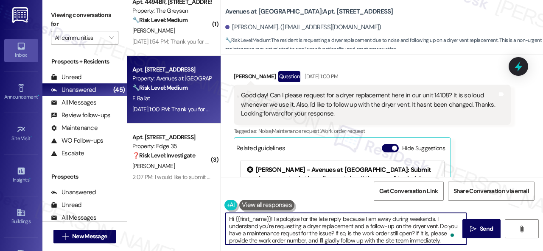
click at [317, 233] on textarea "Hi {{first_name}}! I apologize for the late reply because I am away during week…" at bounding box center [346, 229] width 240 height 32
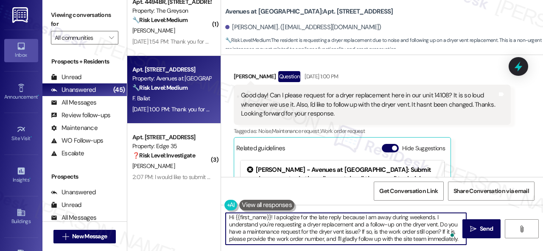
scroll to position [3, 0]
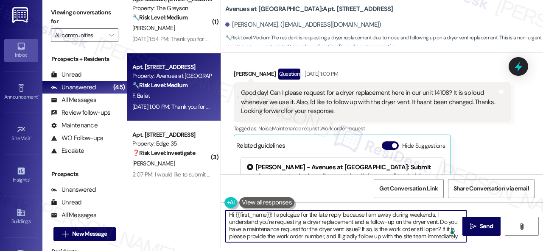
click at [459, 237] on textarea "Hi {{first_name}}! I apologize for the late reply because I am away during week…" at bounding box center [346, 227] width 240 height 32
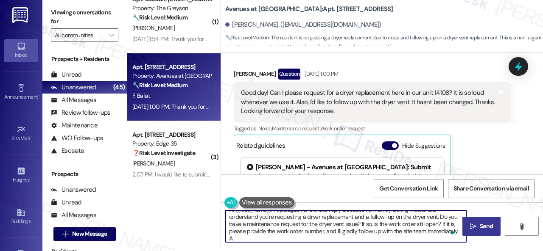
scroll to position [7, 0]
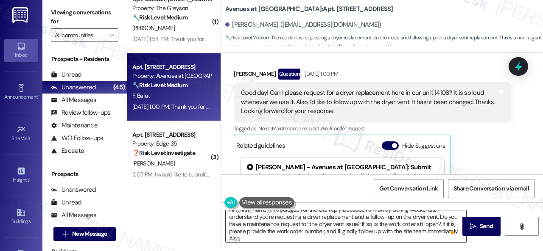
click at [379, 233] on textarea "Hi {{first_name}}! I apologize for the late reply because I am away during week…" at bounding box center [346, 227] width 240 height 32
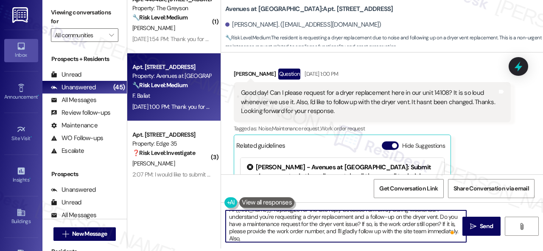
click at [370, 240] on textarea "Hi {{first_name}}! I apologize for the late reply because I am away during week…" at bounding box center [346, 227] width 240 height 32
paste textarea "can the pest control team enter your apartment even if you are not home? Are th…"
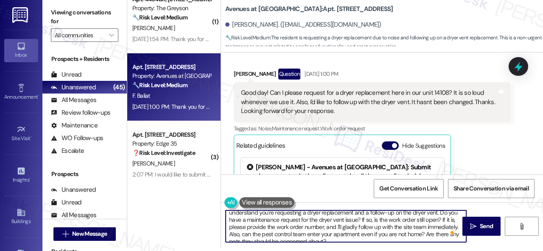
scroll to position [16, 0]
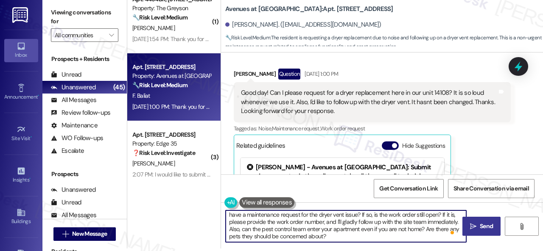
type textarea "Hi {{first_name}}! I apologize for the late reply because I am away during week…"
click at [468, 223] on span " Send" at bounding box center [481, 226] width 27 height 9
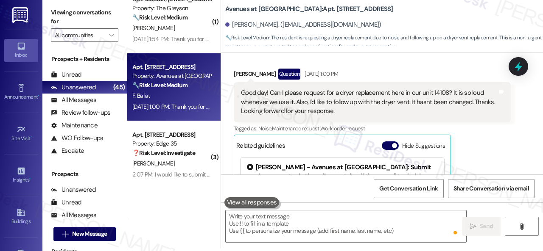
scroll to position [0, 0]
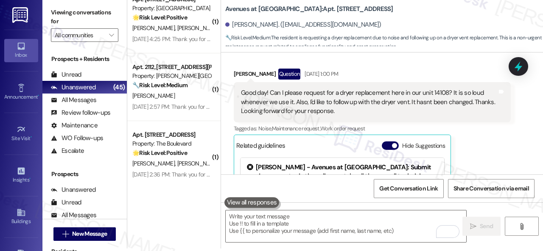
click at [486, 143] on div "Franz Jamaica Baliat Question Sep 13, 2025 at 1:00 PM Good day! Can I please re…" at bounding box center [372, 163] width 277 height 188
click at [492, 146] on div "Franz Jamaica Baliat Question Sep 13, 2025 at 1:00 PM Good day! Can I please re…" at bounding box center [372, 163] width 277 height 188
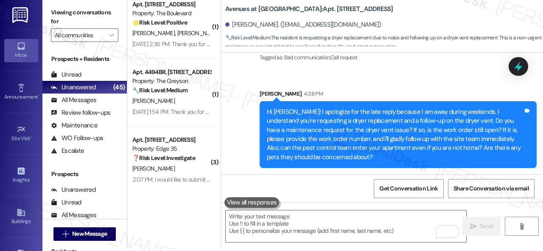
scroll to position [2726, 0]
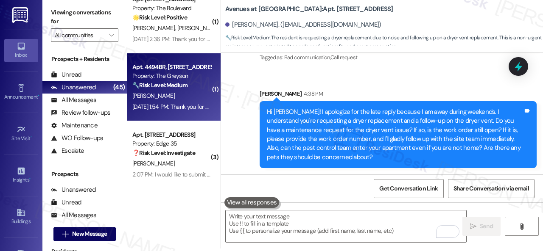
click at [190, 92] on div "T. Gahn" at bounding box center [171, 96] width 80 height 11
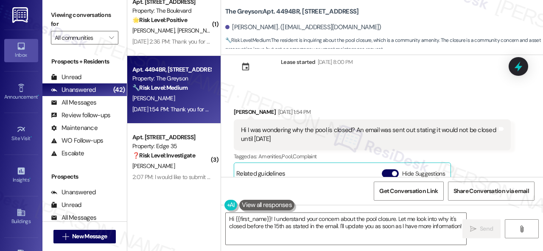
scroll to position [2113, 0]
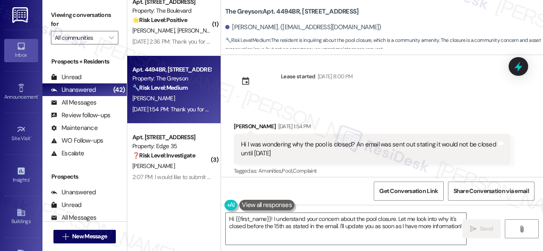
click at [397, 100] on div "Received via SMS Tyler Gahn Question Jun 13, 2024 at 3:47 PM Hi Sarah do you kn…" at bounding box center [382, 116] width 322 height 122
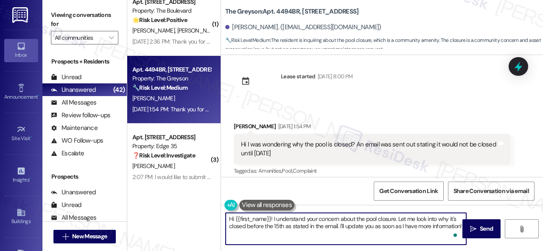
scroll to position [3, 0]
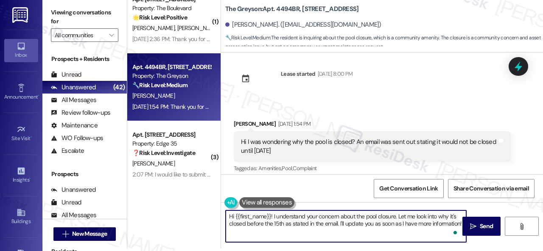
drag, startPoint x: 274, startPoint y: 219, endPoint x: 529, endPoint y: 268, distance: 259.5
click at [529, 251] on html "Inbox Go to Inbox Announcement • Send A Text Announcement Site Visit • Go to Si…" at bounding box center [271, 125] width 543 height 251
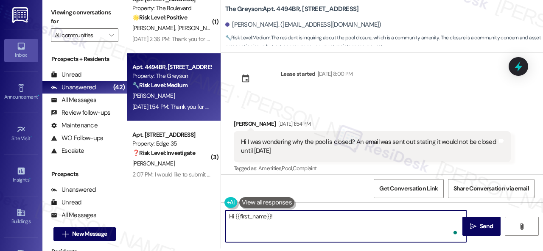
paste textarea "I apologize for the late reply because I am away during weekends. Please don’t …"
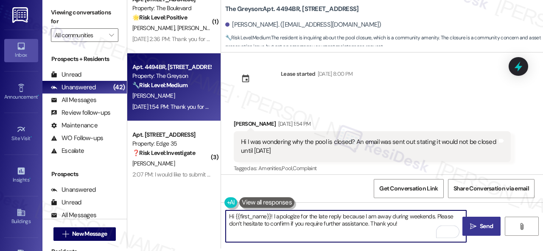
type textarea "Hi {{first_name}}! I apologize for the late reply because I am away during week…"
click at [482, 225] on span "Send" at bounding box center [486, 226] width 13 height 9
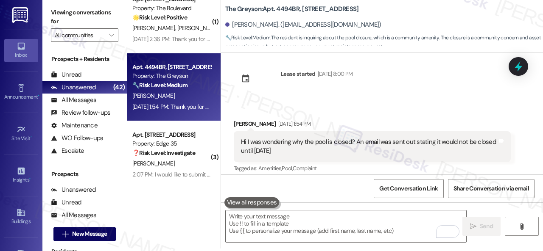
scroll to position [2240, 0]
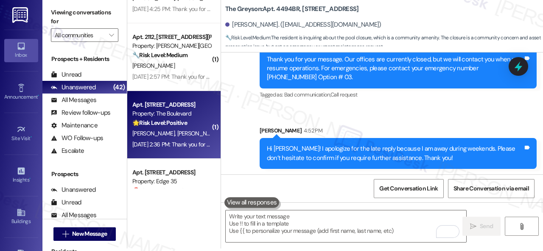
scroll to position [2658, 0]
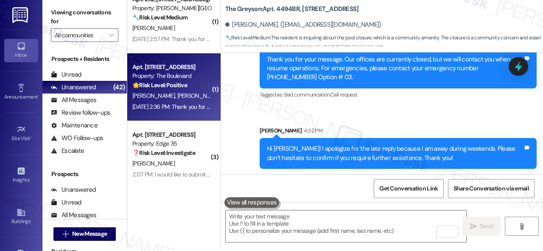
click at [177, 92] on span "[PERSON_NAME]" at bounding box center [198, 96] width 42 height 8
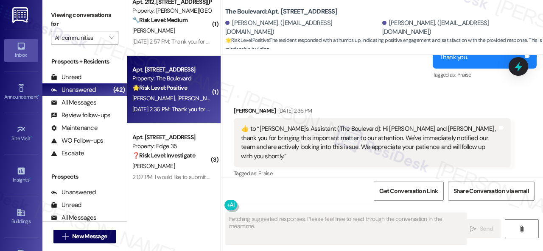
scroll to position [3943, 0]
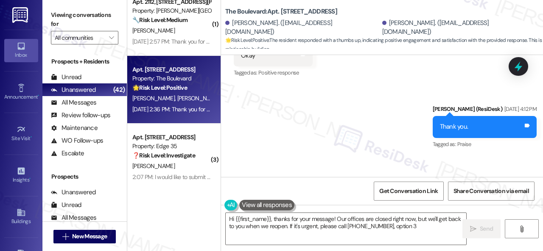
type textarea "Hi {{first_name}}, thanks for your message! Our offices are closed right now, b…"
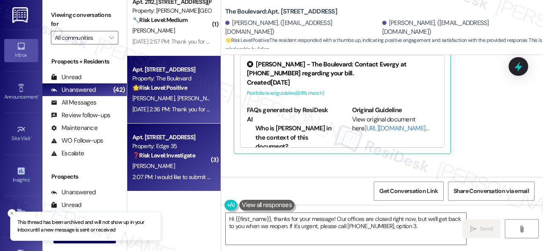
scroll to position [2615, 0]
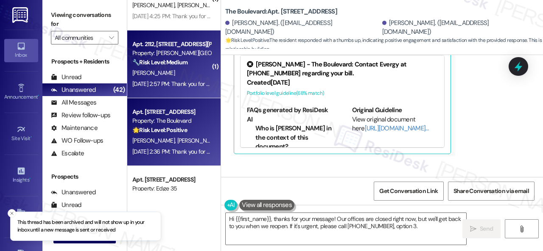
click at [175, 73] on div "[PERSON_NAME]" at bounding box center [171, 73] width 80 height 11
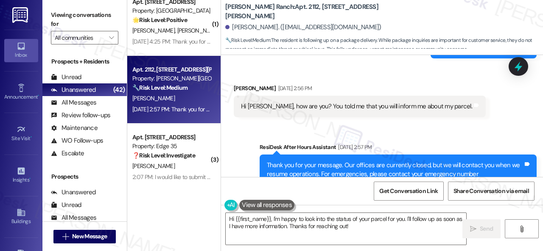
scroll to position [2522, 0]
click at [292, 124] on div "Sent via SMS ResiDesk After Hours Assistant [DATE] 2:57 PM Thank you for your m…" at bounding box center [382, 169] width 322 height 90
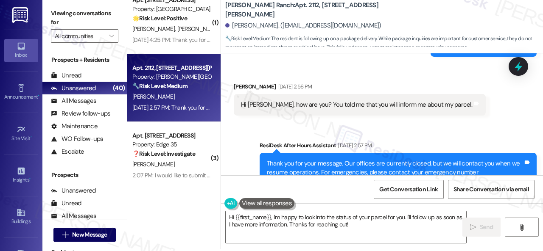
scroll to position [3, 0]
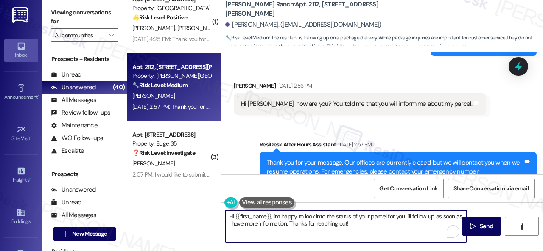
drag, startPoint x: 273, startPoint y: 215, endPoint x: 405, endPoint y: 233, distance: 133.0
click at [405, 233] on textarea "Hi {{first_name}}, I'm happy to look into the status of your parcel for you. I'…" at bounding box center [346, 227] width 240 height 32
click at [361, 231] on textarea "Hi {{first_name}}, I'm happy to look into the status of your parcel for you. I'…" at bounding box center [346, 227] width 240 height 32
drag, startPoint x: 356, startPoint y: 224, endPoint x: 272, endPoint y: 220, distance: 84.1
click at [272, 220] on textarea "Hi {{first_name}}, I'm happy to look into the status of your parcel for you. I'…" at bounding box center [346, 227] width 240 height 32
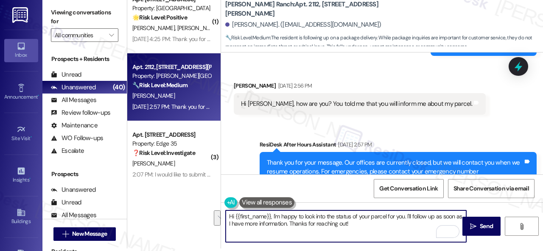
paste textarea "apologize for the late reply because I am away during weekends. Please don’t he…"
drag, startPoint x: 434, startPoint y: 217, endPoint x: 433, endPoint y: 229, distance: 12.7
click at [433, 229] on textarea "Hi {{first_name}}, I apologize for the late reply because I am away during week…" at bounding box center [346, 227] width 240 height 32
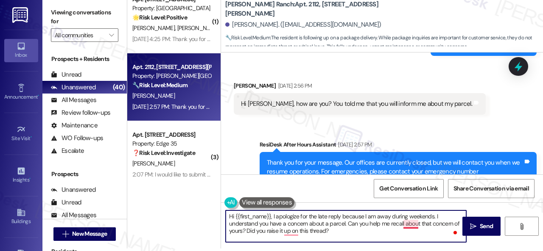
click at [411, 219] on textarea "Hi {{first_name}}, I apologize for the late reply because I am away during week…" at bounding box center [346, 227] width 240 height 32
click at [410, 226] on textarea "Hi {{first_name}}, I apologize for the late reply because I am away during week…" at bounding box center [346, 227] width 240 height 32
click at [313, 234] on textarea "Hi {{first_name}}, I apologize for the late reply because I am away during week…" at bounding box center [346, 227] width 240 height 32
type textarea "Hi {{first_name}}, I apologize for the late reply because I am away during week…"
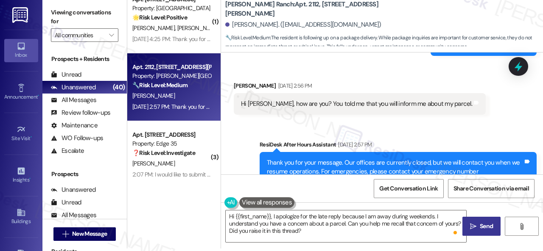
click at [484, 220] on button " Send" at bounding box center [481, 226] width 38 height 19
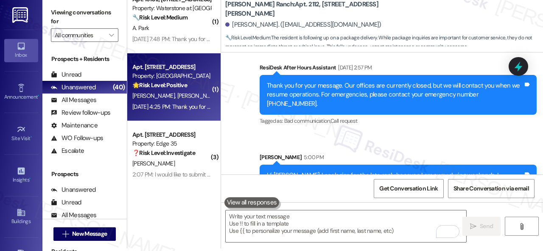
click at [192, 100] on div "S. [PERSON_NAME] [PERSON_NAME]" at bounding box center [171, 96] width 80 height 11
type textarea "Fetching suggested responses. Please feel free to read through the conversation…"
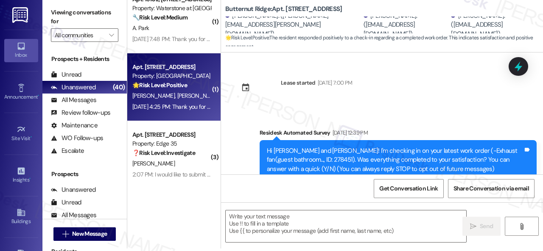
scroll to position [0, 0]
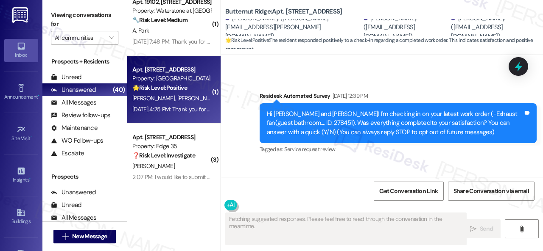
type textarea "Fetching suggested responses. Please feel free to read through the conversation…"
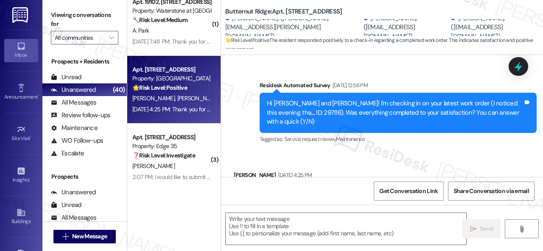
scroll to position [702, 0]
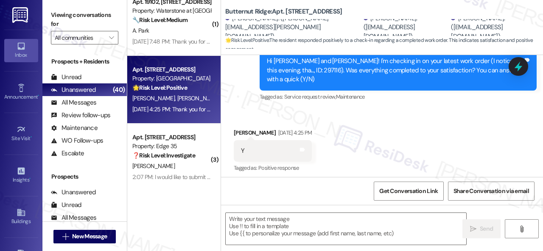
click at [250, 110] on div "Received via SMS [PERSON_NAME] [DATE] 4:25 PM Y Tags and notes Tagged as: Posit…" at bounding box center [382, 145] width 322 height 72
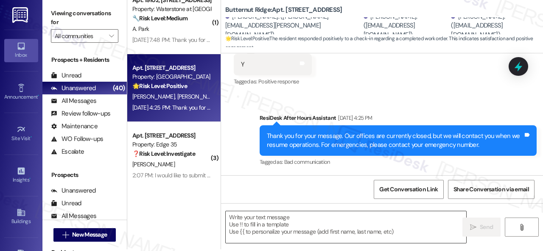
scroll to position [3, 0]
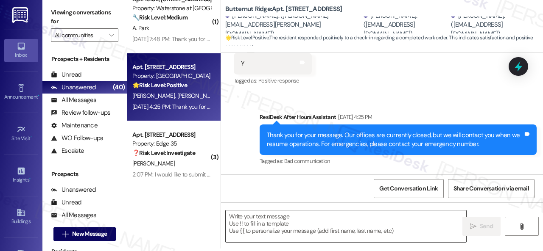
click at [285, 222] on textarea at bounding box center [346, 227] width 240 height 32
paste textarea "We’re happy to know everything’s all set! If your stay at {{property}} met your…"
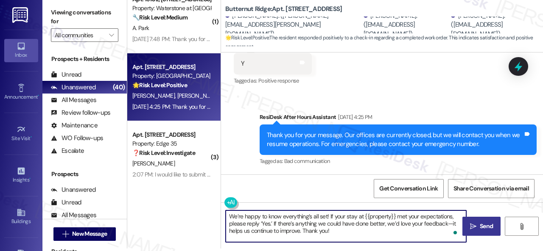
type textarea "We’re happy to know everything’s all set! If your stay at {{property}} met your…"
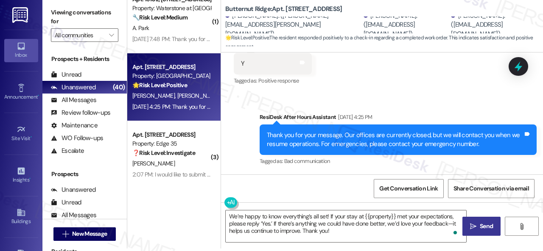
click at [480, 223] on span "Send" at bounding box center [486, 226] width 13 height 9
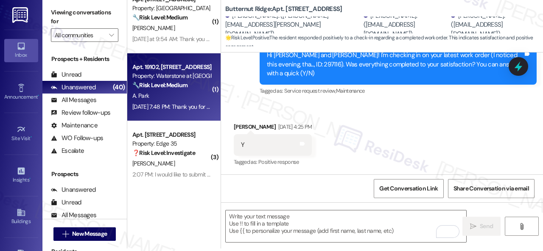
click at [183, 97] on div "A. Park" at bounding box center [171, 96] width 80 height 11
type textarea "Fetching suggested responses. Please feel free to read through the conversation…"
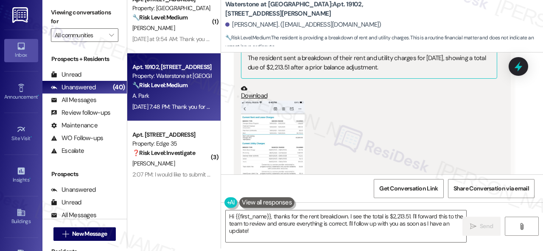
scroll to position [19843, 0]
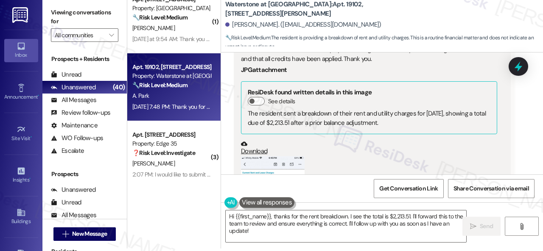
click at [288, 156] on button "Zoom image" at bounding box center [273, 212] width 64 height 113
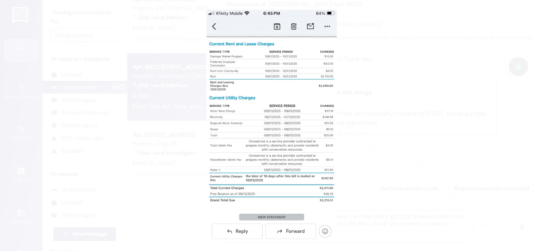
click at [283, 117] on button "Unzoom image" at bounding box center [271, 125] width 543 height 251
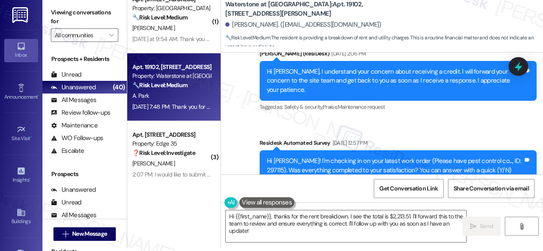
scroll to position [19674, 0]
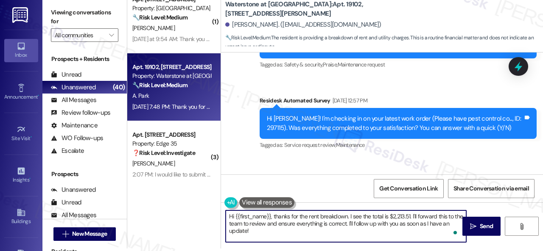
drag, startPoint x: 268, startPoint y: 230, endPoint x: 272, endPoint y: 215, distance: 15.8
click at [272, 215] on textarea "Hi {{first_name}}, thanks for the rent breakdown. I see the total is $2,213.51.…" at bounding box center [346, 227] width 240 height 32
paste textarea "I apologize for the late reply because I am away during weekends. Please don’t …"
click at [366, 225] on textarea "Hi {{first_name}}, I apologize for the late reply because I am away during week…" at bounding box center [346, 227] width 240 height 32
click at [367, 223] on textarea "Hi {{first_name}}, I apologize for the late reply because I am away during week…" at bounding box center [346, 227] width 240 height 32
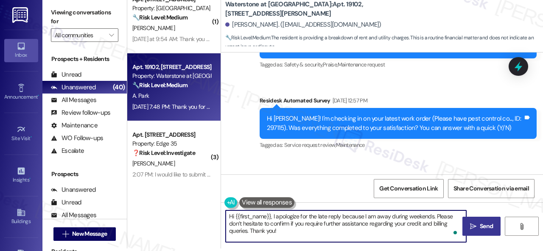
type textarea "Hi {{first_name}}, I apologize for the late reply because I am away during week…"
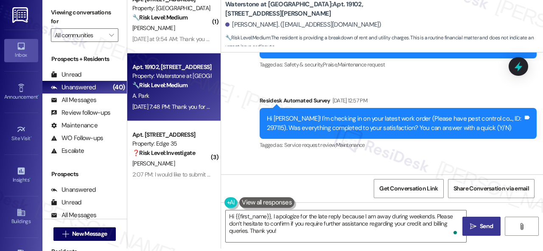
click at [472, 225] on icon "" at bounding box center [473, 226] width 6 height 7
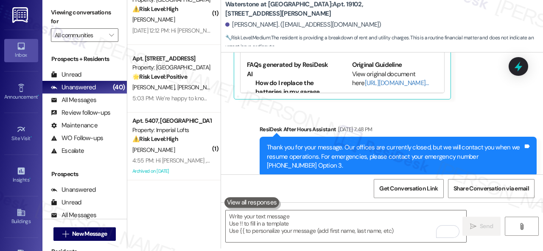
scroll to position [1335, 0]
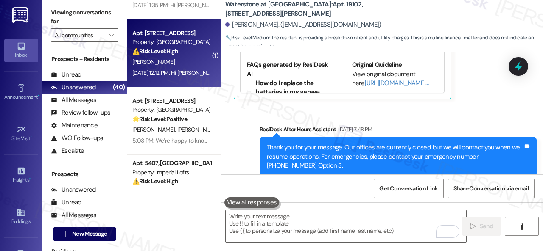
click at [175, 60] on div "[PERSON_NAME]" at bounding box center [171, 62] width 80 height 11
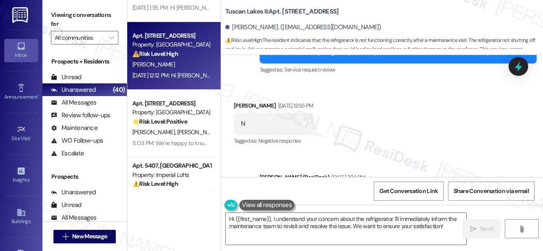
scroll to position [3137, 0]
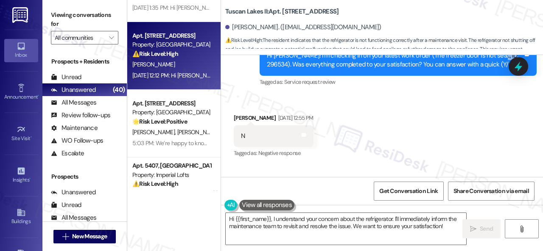
drag, startPoint x: 483, startPoint y: 74, endPoint x: 501, endPoint y: 74, distance: 18.7
click at [501, 70] on div "Hi Diane! I'm checking in on your latest work order (The freezer door is not se…" at bounding box center [395, 60] width 256 height 18
copy div "296534"
click at [499, 135] on div "Received via SMS Diane Perillo Sep 12, 2025 at 12:55 PM N Tags and notes Tagged…" at bounding box center [382, 131] width 322 height 72
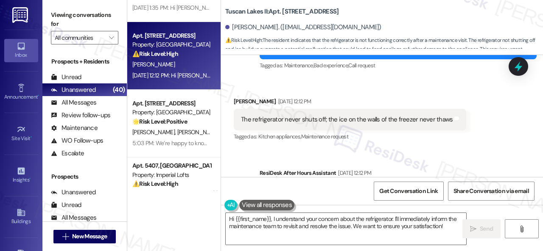
scroll to position [3306, 0]
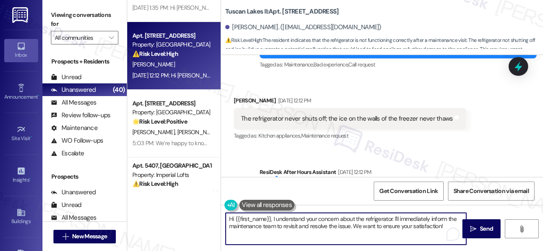
drag, startPoint x: 394, startPoint y: 217, endPoint x: 421, endPoint y: 228, distance: 29.1
click at [421, 228] on textarea "Hi {{first_name}}, I understand your concern about the refrigerator. I'll immed…" at bounding box center [346, 229] width 240 height 32
drag, startPoint x: 423, startPoint y: 232, endPoint x: 418, endPoint y: 225, distance: 9.2
click at [423, 232] on textarea "Hi {{first_name}}, I understand your concern about the refrigerator. I'll immed…" at bounding box center [346, 229] width 240 height 32
drag, startPoint x: 394, startPoint y: 216, endPoint x: 447, endPoint y: 243, distance: 59.9
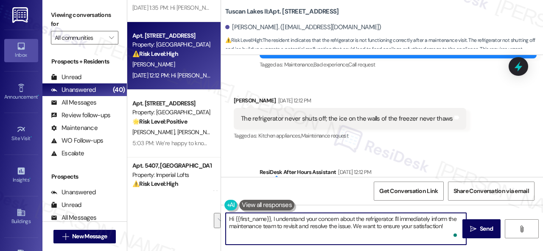
click at [447, 243] on textarea "Hi {{first_name}}, I understand your concern about the refrigerator. I'll immed…" at bounding box center [346, 229] width 240 height 32
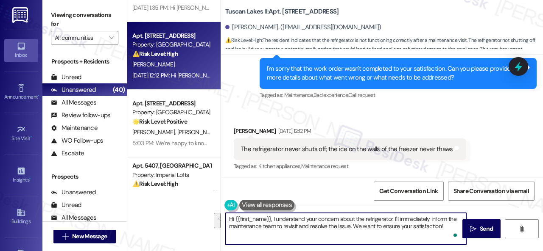
scroll to position [3264, 0]
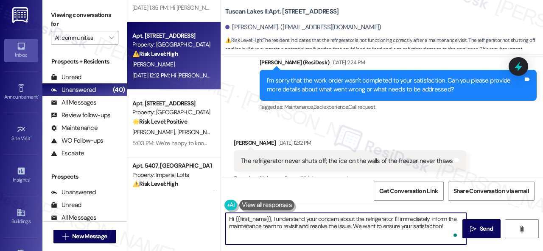
drag, startPoint x: 272, startPoint y: 218, endPoint x: 132, endPoint y: 203, distance: 140.7
click at [140, 207] on div "( 2 ) Apt. 5303, 2 Stadium Dr Property: Imperial Lofts ⚠️ Risk Level: High The …" at bounding box center [335, 125] width 416 height 251
drag, startPoint x: 258, startPoint y: 224, endPoint x: 358, endPoint y: 201, distance: 102.2
click at [334, 232] on textarea "I apologize for the delayed response due to the weekend. I understand your conc…" at bounding box center [346, 229] width 240 height 32
paste textarea "296534"
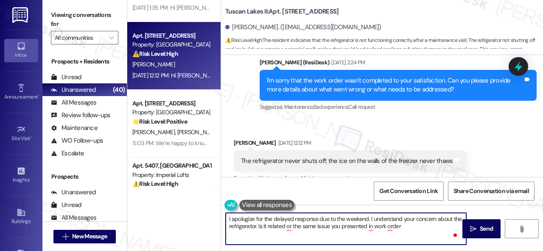
paste textarea "296534"
click at [371, 226] on textarea "I apologize for the delayed response due to the weekend. I understand your conc…" at bounding box center [346, 229] width 240 height 32
click at [289, 223] on textarea "I apologize for the delayed response due to the weekend. I understand your conc…" at bounding box center [346, 229] width 240 height 32
click at [435, 226] on textarea "I apologize for the delayed response due to the weekend. I understand your conc…" at bounding box center [346, 229] width 240 height 32
type textarea "I apologize for the delayed response due to the weekend. I understand your conc…"
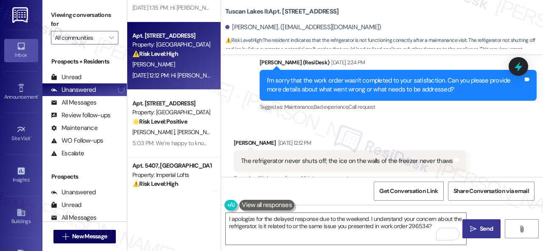
click at [482, 224] on button " Send" at bounding box center [481, 229] width 38 height 19
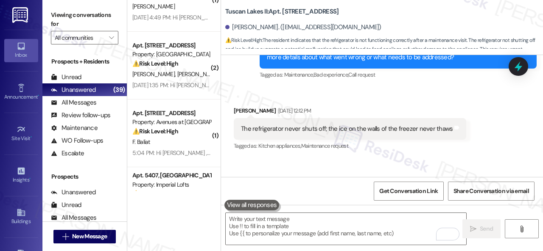
scroll to position [1250, 0]
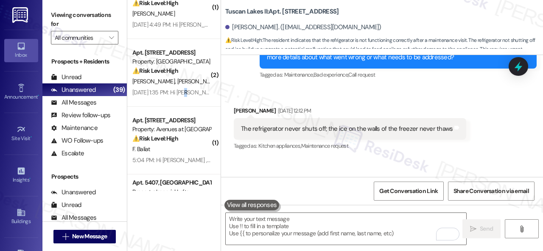
drag, startPoint x: 187, startPoint y: 87, endPoint x: 235, endPoint y: 87, distance: 48.3
click at [187, 87] on div "Sep 13, 2025 at 1:35 PM: Hi Mary and Blake , thank you for bringing this import…" at bounding box center [171, 92] width 80 height 11
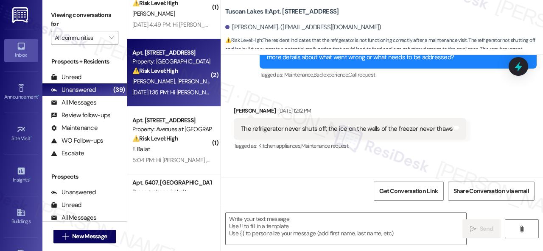
type textarea "Fetching suggested responses. Please feel free to read through the conversation…"
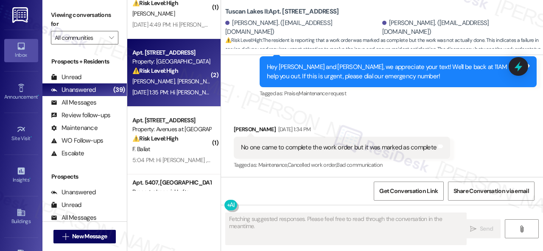
scroll to position [248, 0]
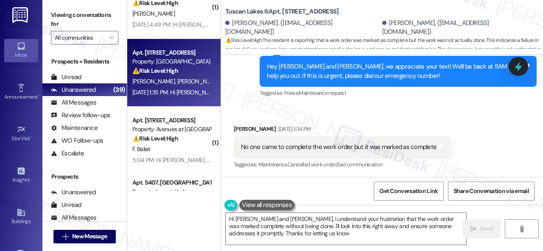
type textarea "Hi Mary and Blake, I understand your frustration that the work order was marked…"
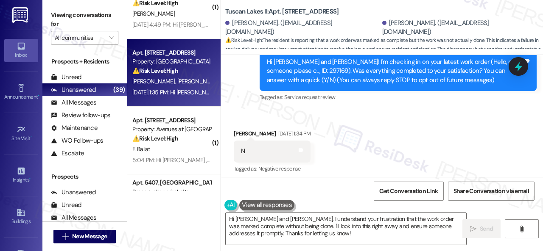
scroll to position [78, 0]
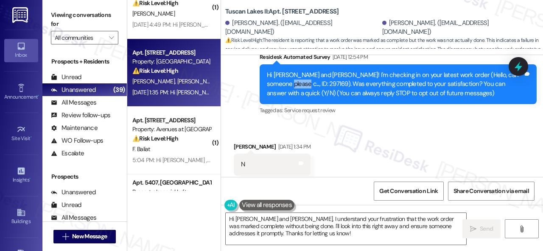
drag, startPoint x: 264, startPoint y: 82, endPoint x: 283, endPoint y: 83, distance: 19.5
click at [283, 83] on div "Hi Mary and Blake! I'm checking in on your latest work order (Hello, can someon…" at bounding box center [398, 84] width 277 height 40
copy div "297169"
click at [442, 129] on div "Received via SMS Blake Hebert Sep 13, 2025 at 1:34 PM N Tags and notes Tagged a…" at bounding box center [382, 159] width 322 height 72
drag, startPoint x: 373, startPoint y: 157, endPoint x: 360, endPoint y: 204, distance: 47.9
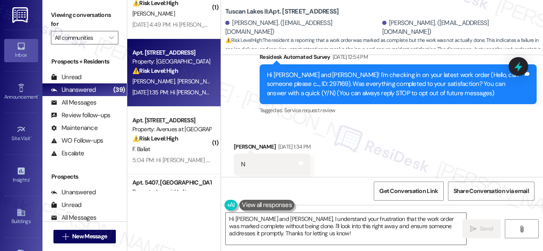
click at [375, 157] on div "Received via SMS Blake Hebert Sep 13, 2025 at 1:34 PM N Tags and notes Tagged a…" at bounding box center [382, 159] width 322 height 72
click at [405, 142] on div "Received via SMS Blake Hebert Sep 13, 2025 at 1:34 PM N Tags and notes Tagged a…" at bounding box center [382, 159] width 322 height 72
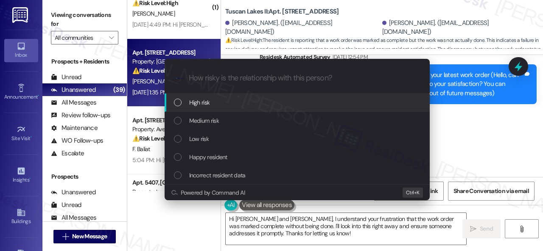
drag, startPoint x: 200, startPoint y: 103, endPoint x: 210, endPoint y: 104, distance: 10.3
click at [200, 103] on span "High risk" at bounding box center [199, 102] width 21 height 9
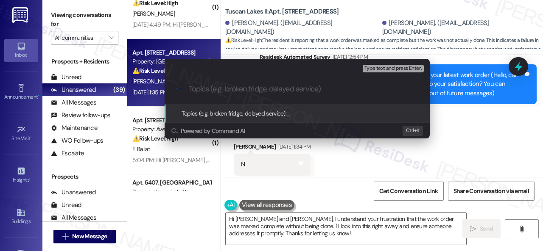
paste input "Follow-up on the closed work order 297169"
type input "Follow-up on the closed work order 297169"
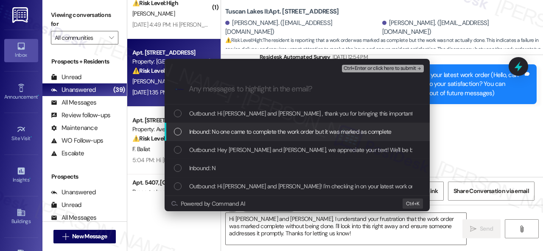
click at [234, 128] on span "Inbound: No one came to complete the work order but it was marked as complete" at bounding box center [290, 131] width 202 height 9
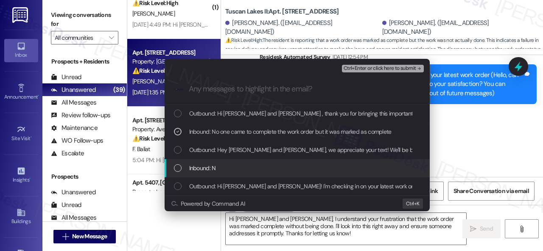
click at [210, 169] on span "Inbound: N" at bounding box center [202, 168] width 27 height 9
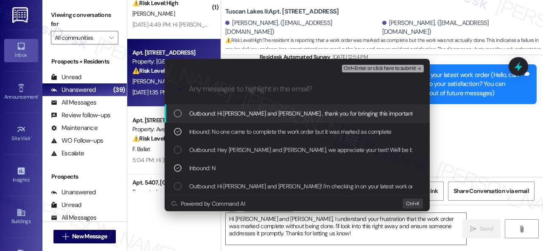
click at [355, 67] on span "Ctrl+Enter or click here to submit" at bounding box center [379, 69] width 73 height 6
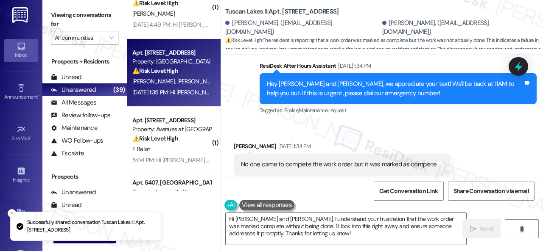
scroll to position [248, 0]
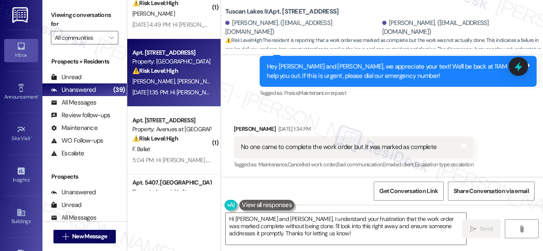
click at [405, 111] on div "Received via SMS Blake Hebert Sep 13, 2025 at 1:34 PM No one came to complete t…" at bounding box center [382, 142] width 322 height 72
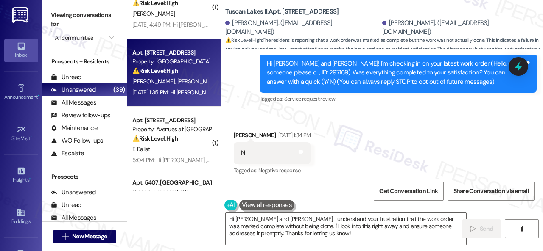
scroll to position [88, 0]
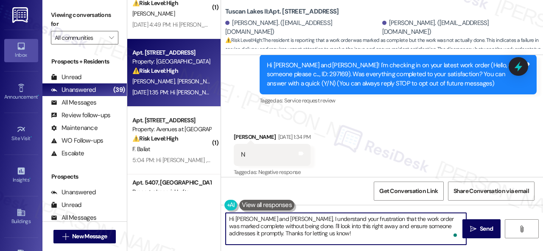
drag, startPoint x: 234, startPoint y: 220, endPoint x: 330, endPoint y: 227, distance: 96.1
click at [327, 237] on textarea "Hi Mary and Blake, I understand your frustration that the work order was marked…" at bounding box center [346, 229] width 240 height 32
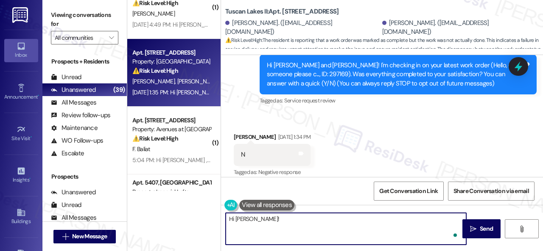
paste textarea "I'm sorry to hear the issue hasn't been resolved yet. We apologize for the dela…"
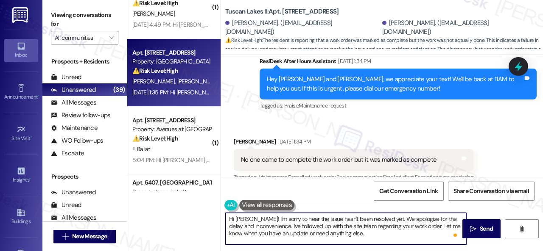
scroll to position [258, 0]
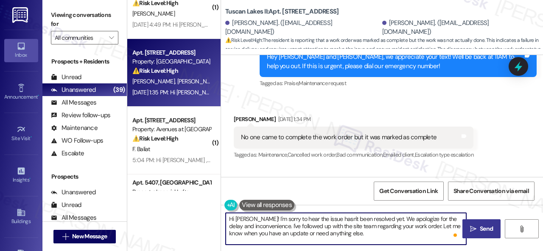
type textarea "Hi [PERSON_NAME]! I'm sorry to hear the issue hasn't been resolved yet. We apol…"
click at [472, 231] on icon "" at bounding box center [473, 229] width 6 height 7
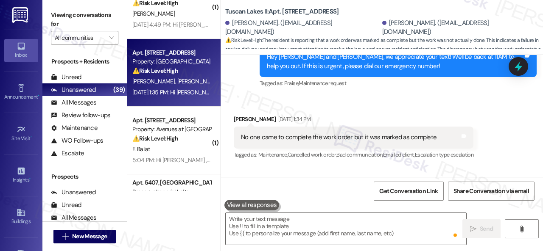
scroll to position [248, 0]
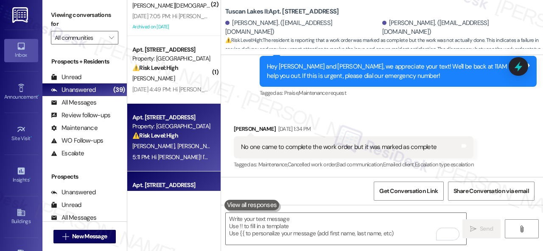
scroll to position [1165, 0]
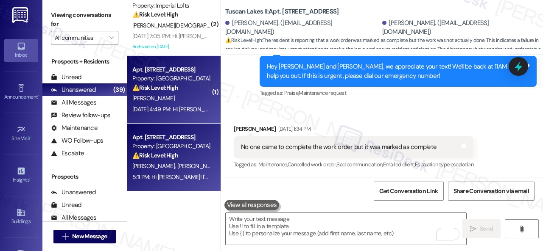
click at [190, 102] on div "[PERSON_NAME]" at bounding box center [171, 98] width 80 height 11
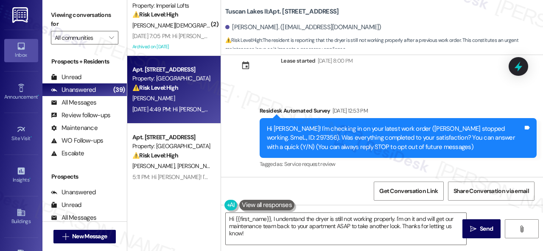
scroll to position [12, 0]
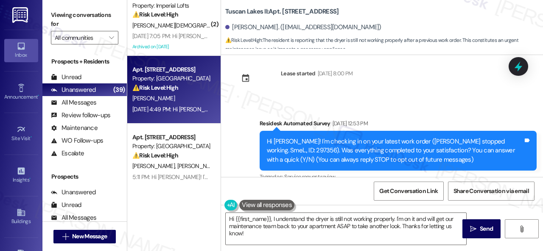
click at [282, 108] on div "Survey, sent via SMS Residesk Automated Survey [DATE] 12:53 PM Hi [PERSON_NAME]…" at bounding box center [382, 145] width 322 height 90
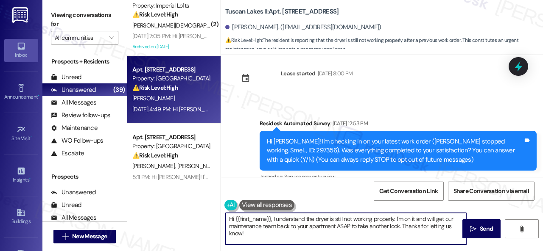
drag, startPoint x: 282, startPoint y: 233, endPoint x: 291, endPoint y: 253, distance: 21.7
click at [291, 251] on html "Inbox Go to Inbox Announcement • Send A Text Announcement Site Visit • Go to Si…" at bounding box center [271, 125] width 543 height 251
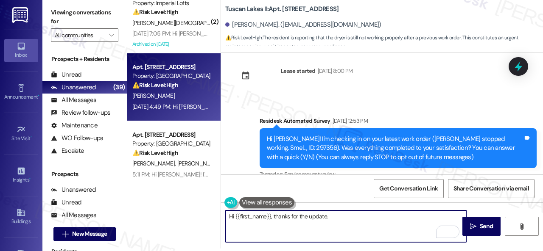
paste textarea "We apologize for the delay and any inconvenience this may have caused. Have you…"
type textarea "Hi {{first_name}}, thanks for the update. We apologize for the delay and any in…"
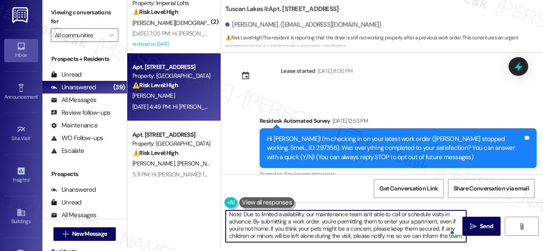
scroll to position [10, 0]
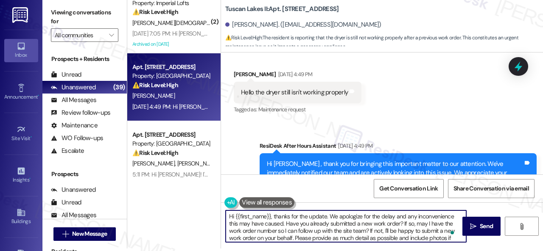
click at [283, 226] on textarea "Hi {{first_name}}, thanks for the update. We apologize for the delay and any in…" at bounding box center [346, 227] width 240 height 32
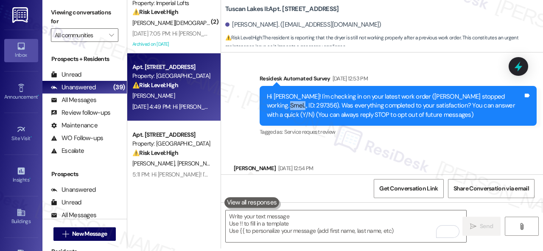
drag, startPoint x: 265, startPoint y: 104, endPoint x: 286, endPoint y: 105, distance: 20.4
click at [286, 105] on div "Hi [PERSON_NAME]! I'm checking in on your latest work order ([PERSON_NAME] stop…" at bounding box center [395, 105] width 258 height 27
copy div "297356"
click at [349, 152] on div "Received via SMS [PERSON_NAME] [DATE] 12:54 PM Hi [PERSON_NAME], so far I think…" at bounding box center [382, 210] width 322 height 131
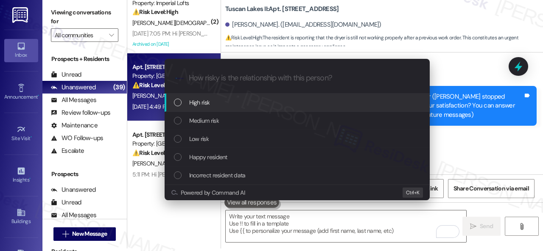
click at [196, 103] on span "High risk" at bounding box center [199, 102] width 21 height 9
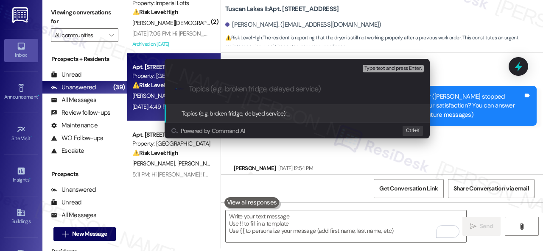
paste input "Follow-up on the closed work order 297356"
type input "Follow-up on the closed work order 297356"
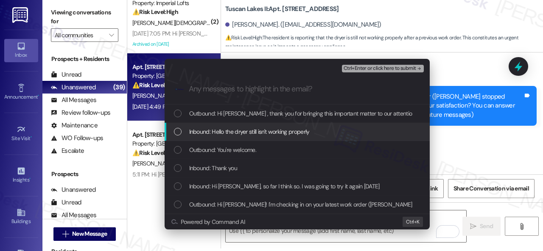
click at [227, 133] on span "Inbound: Hello the dryer still isn't working properly" at bounding box center [249, 131] width 120 height 9
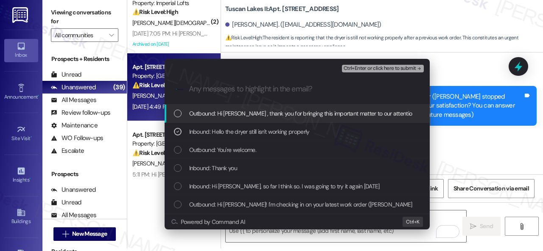
click at [357, 67] on span "Ctrl+Enter or click here to submit" at bounding box center [379, 69] width 73 height 6
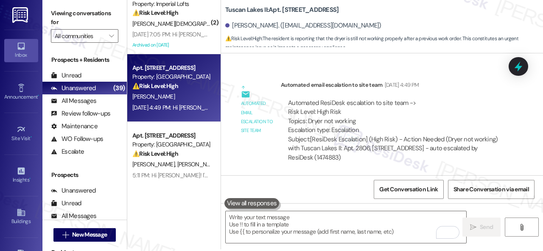
scroll to position [3, 0]
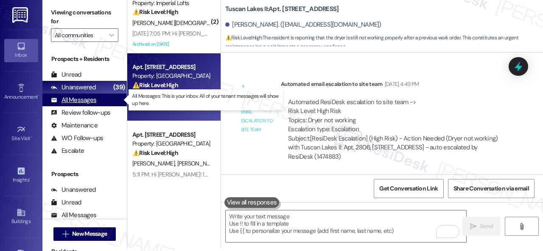
click at [73, 103] on div "All Messages" at bounding box center [73, 100] width 45 height 9
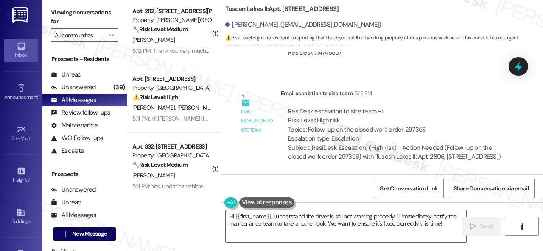
click at [350, 189] on div "Get Conversation Link Share Conversation via email" at bounding box center [382, 189] width 322 height 28
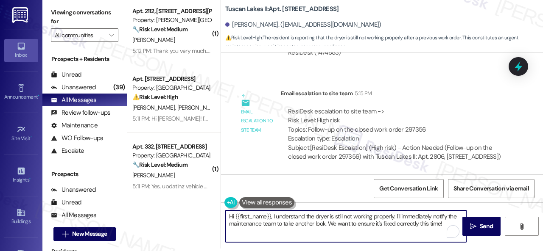
drag, startPoint x: 273, startPoint y: 217, endPoint x: 462, endPoint y: 265, distance: 195.2
click at [462, 251] on html "Inbox Go to Inbox Announcement • Send A Text Announcement Site Visit • Go to Si…" at bounding box center [271, 125] width 543 height 251
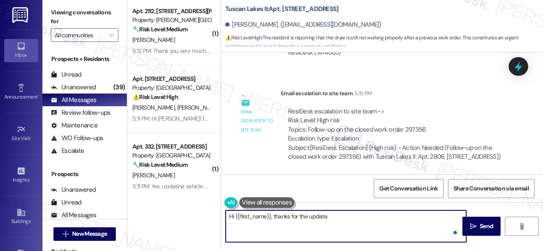
paste textarea "I'm sorry to hear the issue hasn't been resolved yet. We apologize for the dela…"
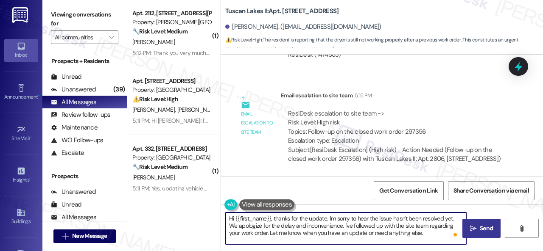
scroll to position [0, 0]
type textarea "Hi {{first_name}}, thanks for the update. I'm sorry to hear the issue hasn't be…"
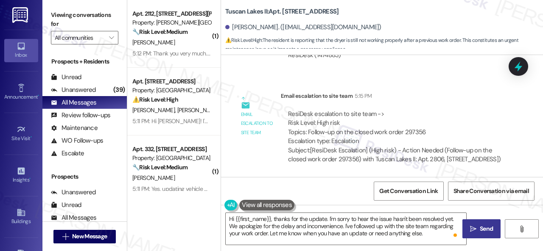
click at [472, 222] on button " Send" at bounding box center [481, 229] width 38 height 19
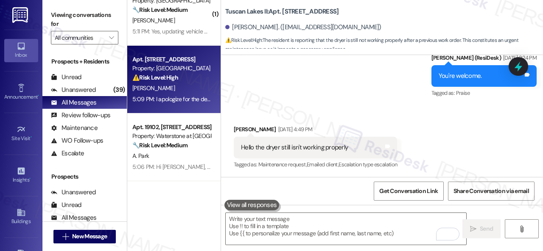
scroll to position [254, 0]
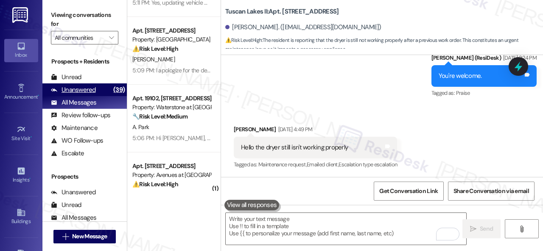
click at [73, 91] on div "Unanswered" at bounding box center [73, 90] width 45 height 9
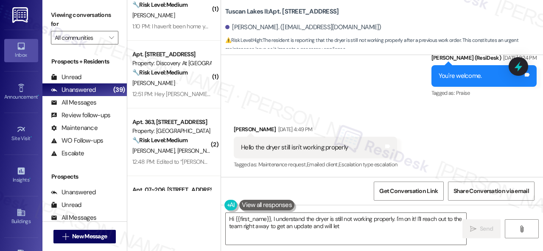
scroll to position [509, 0]
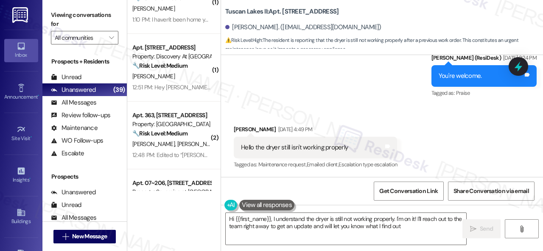
type textarea "Hi {{first_name}}, I understand the dryer is still not working properly. I'm on…"
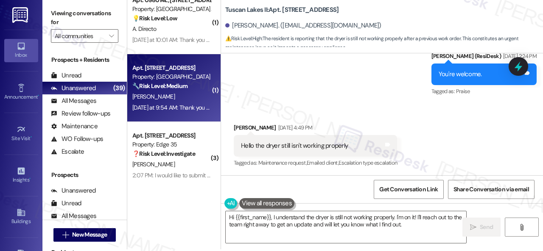
scroll to position [3, 0]
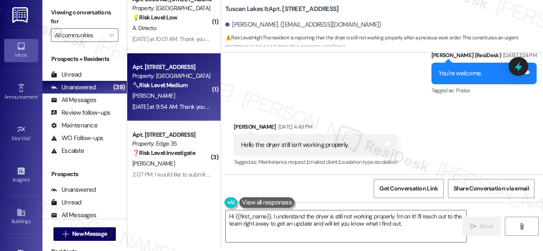
click at [180, 106] on div "[DATE] at 9:54 AM: Thank you for your message. Our offices are currently closed…" at bounding box center [368, 107] width 473 height 8
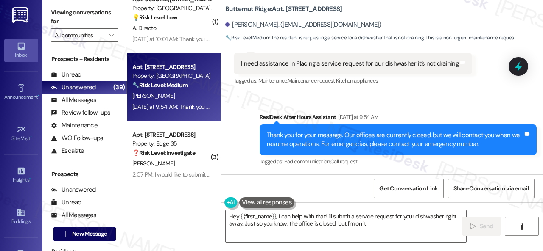
scroll to position [1550, 0]
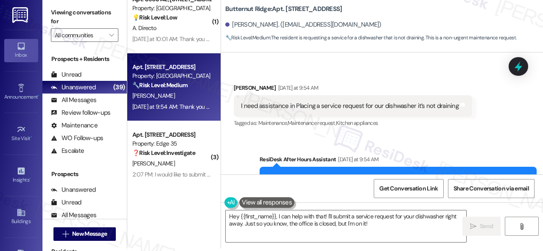
click at [391, 83] on div "Received via SMS [PERSON_NAME] [DATE] at 9:54 AM I need assistance in Placing a…" at bounding box center [352, 106] width 251 height 59
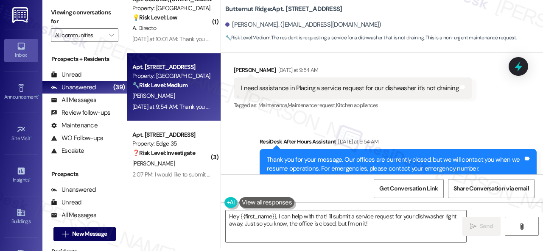
scroll to position [1593, 0]
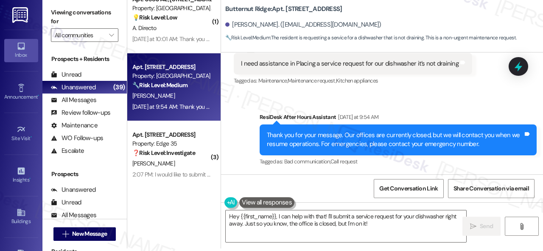
click at [396, 164] on div "Tagged as: Bad communication , Click to highlight conversations about Bad commu…" at bounding box center [398, 162] width 277 height 12
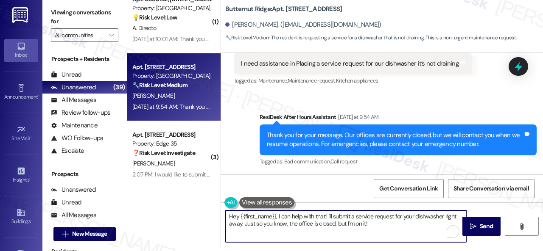
drag, startPoint x: 278, startPoint y: 218, endPoint x: 384, endPoint y: 226, distance: 106.7
click at [384, 226] on textarea "Hey {{first_name}}, I can help with that! I'll submit a service request for you…" at bounding box center [346, 227] width 240 height 32
paste textarea "apologize for the late reply because I am away during weekends. Please don’t he…"
type textarea "Hey {{first_name}}, I apologize for the late reply because I am away during wee…"
click at [483, 229] on span "Send" at bounding box center [486, 226] width 13 height 9
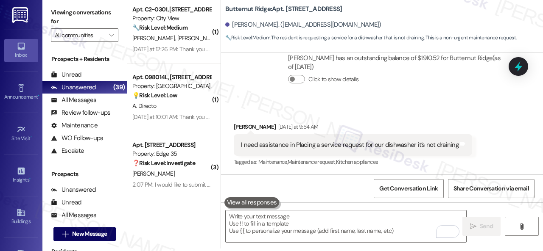
scroll to position [2454, 0]
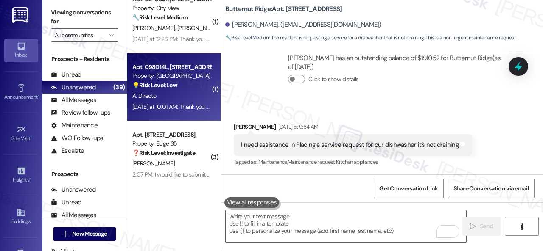
click at [196, 92] on div "A. Directo" at bounding box center [171, 96] width 80 height 11
type textarea "Fetching suggested responses. Please feel free to read through the conversation…"
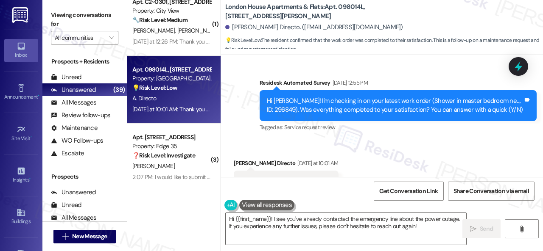
scroll to position [4675, 0]
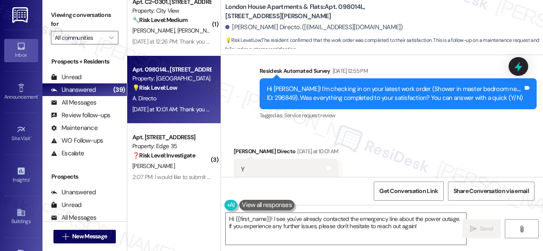
click at [302, 128] on div "Received via SMS [PERSON_NAME] Directo [DATE] at 10:01 AM Y Tags and notes Tagg…" at bounding box center [382, 164] width 322 height 72
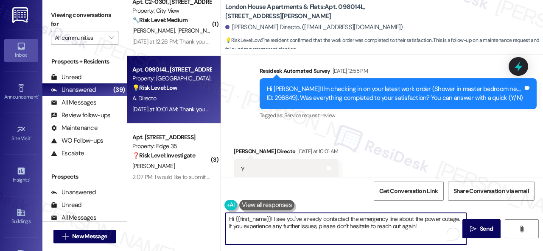
drag, startPoint x: 425, startPoint y: 225, endPoint x: 108, endPoint y: 173, distance: 321.0
click at [108, 173] on div "Viewing conversations for All communities  Prospects + Residents Unread (0) Un…" at bounding box center [292, 125] width 500 height 251
paste textarea "We’re happy to know everything’s all set! If your stay at {{property}} met your…"
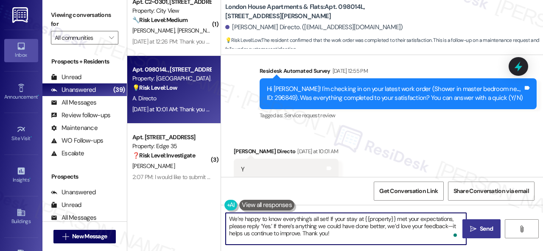
type textarea "We’re happy to know everything’s all set! If your stay at {{property}} met your…"
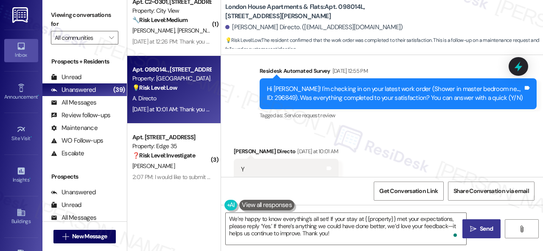
click at [483, 224] on button " Send" at bounding box center [481, 229] width 38 height 19
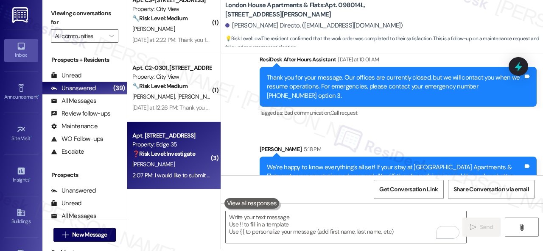
scroll to position [3, 0]
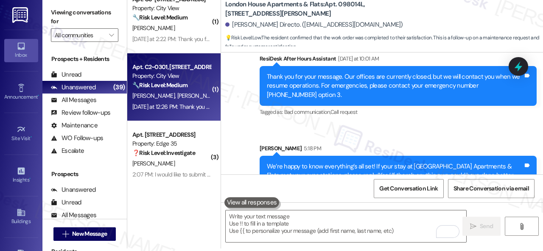
click at [198, 92] on div "[PERSON_NAME] [PERSON_NAME]" at bounding box center [171, 96] width 80 height 11
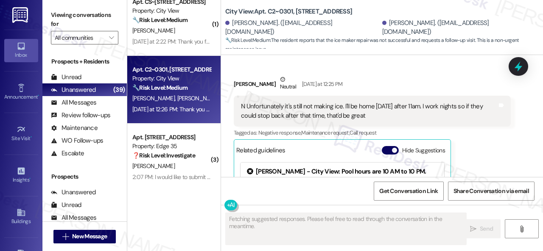
scroll to position [1626, 0]
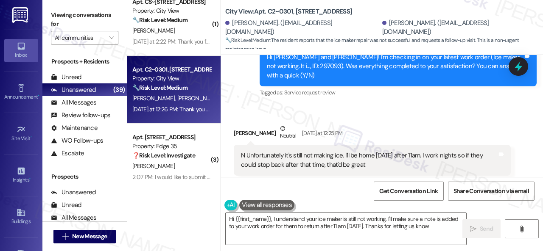
type textarea "Hi {{first_name}}, I understand your ice maker is still not working. I'll make …"
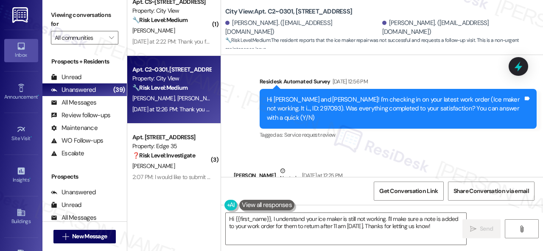
scroll to position [1541, 0]
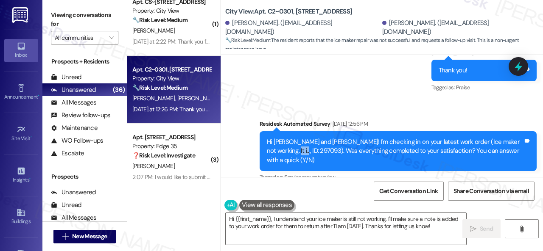
drag, startPoint x: 266, startPoint y: 104, endPoint x: 286, endPoint y: 103, distance: 20.4
click at [286, 138] on div "Hi [PERSON_NAME] and [PERSON_NAME]! I'm checking in on your latest work order (…" at bounding box center [395, 151] width 256 height 27
copy div "297093"
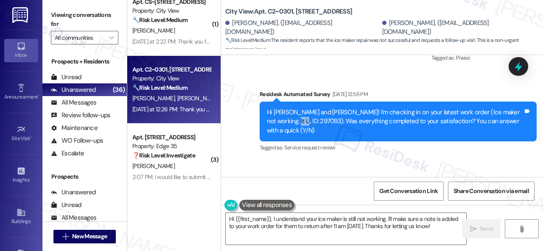
scroll to position [1583, 0]
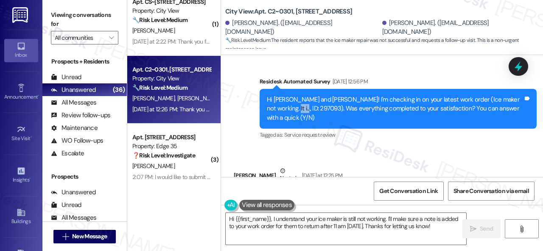
click at [376, 148] on div "Received via SMS [PERSON_NAME] Neutral [DATE] at 12:25 PM N Unfortunately it's …" at bounding box center [382, 254] width 322 height 212
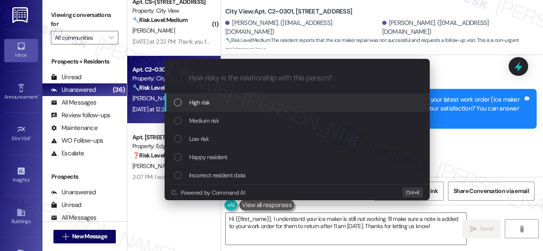
click at [199, 104] on span "High risk" at bounding box center [199, 102] width 21 height 9
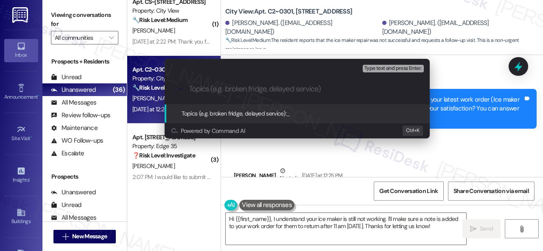
paste input "Follow-up on the closed work order 297093"
type input "Follow-up on the closed work order 297093"
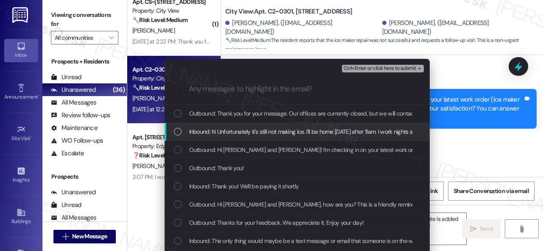
click at [237, 135] on span "Inbound: N Unfortunately it's still not making ice. I'll be home [DATE] after 1…" at bounding box center [368, 131] width 359 height 9
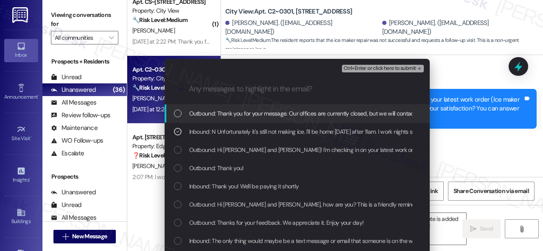
click at [375, 63] on div "Ctrl+Enter or click here to submit" at bounding box center [384, 68] width 84 height 11
click at [374, 71] on span "Ctrl+Enter or click here to submit" at bounding box center [379, 69] width 73 height 6
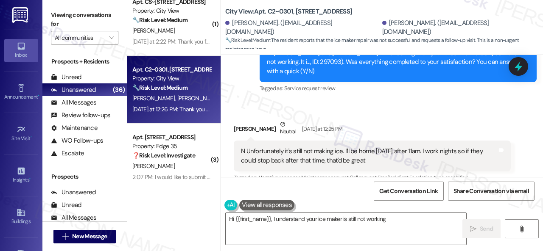
scroll to position [1626, 0]
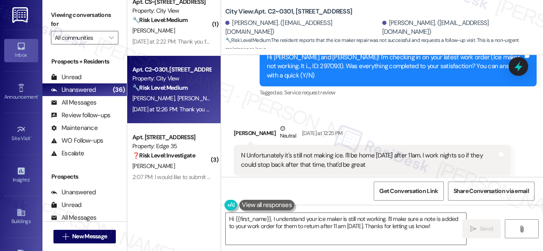
click at [374, 124] on div "[PERSON_NAME] Neutral [DATE] at 12:25 PM" at bounding box center [372, 134] width 277 height 21
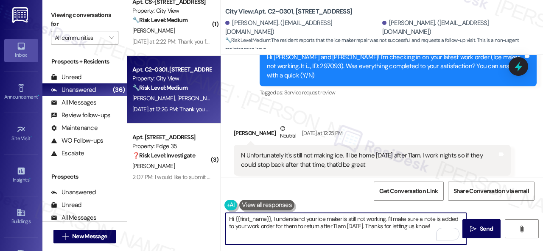
drag, startPoint x: 454, startPoint y: 229, endPoint x: 233, endPoint y: 219, distance: 221.2
click at [233, 219] on textarea "Hi {{first_name}}, I understand your ice maker is still not working. I'll make …" at bounding box center [346, 229] width 240 height 32
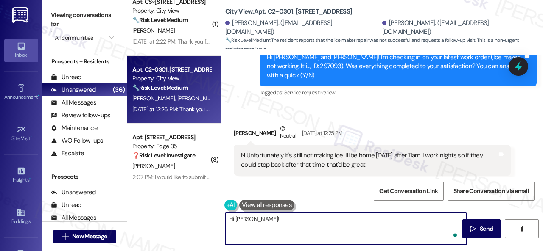
paste textarea "I apologize for the late reply because I am away during weekends."
click at [425, 223] on textarea "Hi [PERSON_NAME]! I apologize for the late reply because I am away during weeke…" at bounding box center [346, 229] width 240 height 32
paste textarea "I'm sorry to hear the issue hasn't been resolved yet. We apologize for the dela…"
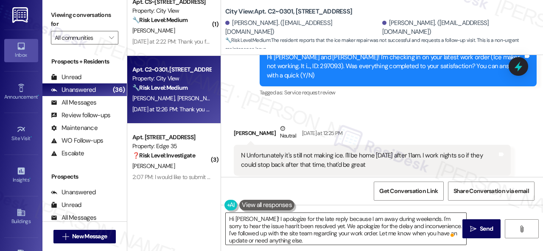
click at [391, 226] on textarea "Hi [PERSON_NAME]! I apologize for the late reply because I am away during weeke…" at bounding box center [346, 229] width 240 height 32
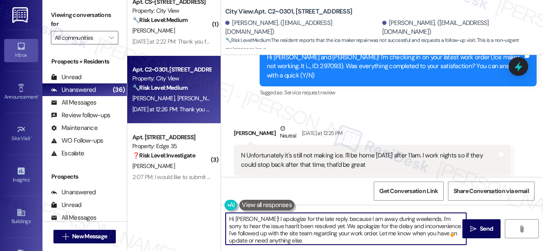
click at [429, 225] on textarea "Hi [PERSON_NAME]! I apologize for the late reply because I am away during weeke…" at bounding box center [346, 229] width 240 height 32
paste textarea "apologize if I cannot confirm when the maintenance team will visit your apartme…"
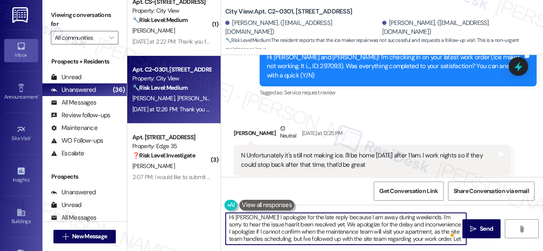
scroll to position [0, 0]
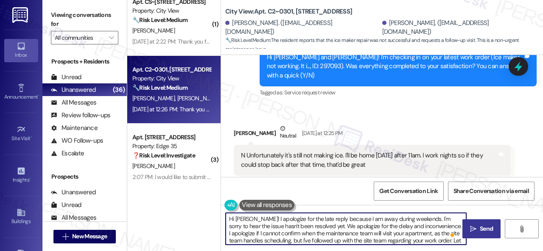
type textarea "Hi [PERSON_NAME]! I apologize for the late reply because I am away during weeke…"
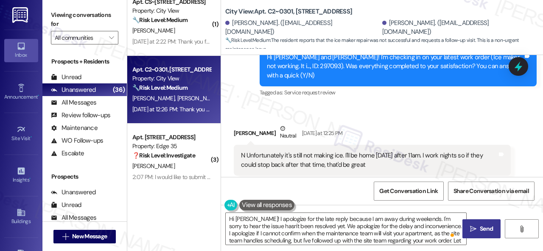
drag, startPoint x: 483, startPoint y: 226, endPoint x: 482, endPoint y: 232, distance: 5.6
click at [482, 232] on span "Send" at bounding box center [486, 229] width 13 height 9
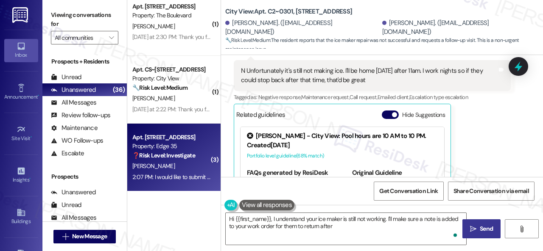
scroll to position [2208, 0]
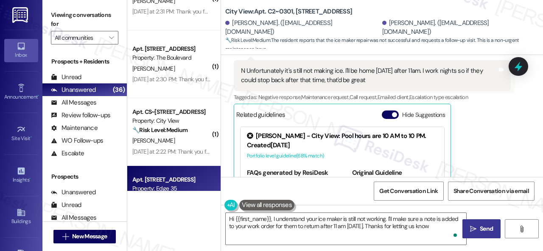
type textarea "Hi {{first_name}}, I understand your ice maker is still not working. I'll make …"
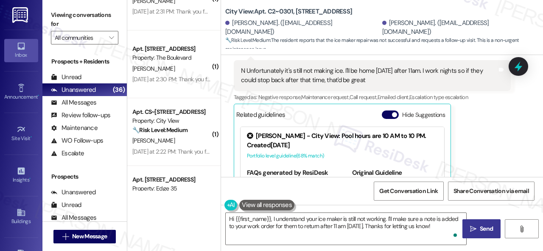
scroll to position [2251, 0]
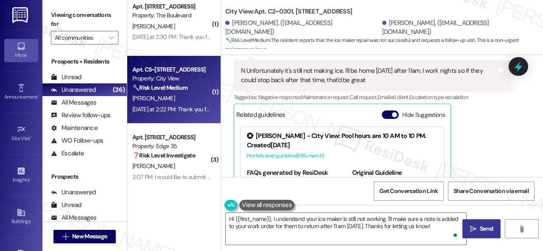
click at [181, 94] on div "[PERSON_NAME]" at bounding box center [171, 98] width 80 height 11
type textarea "Fetching suggested responses. Please feel free to read through the conversation…"
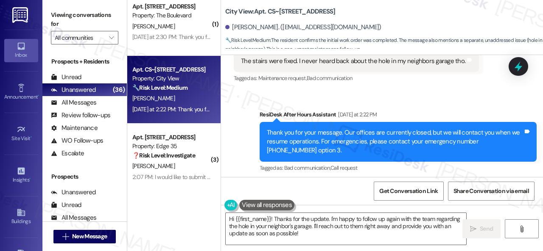
scroll to position [7944, 0]
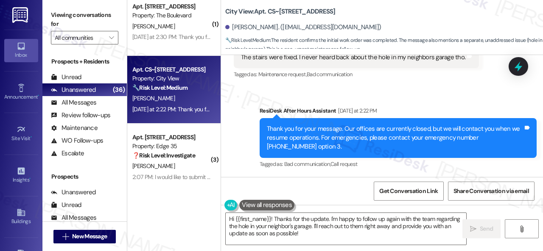
click at [242, 105] on div "Sent via SMS ResiDesk After Hours Assistant [DATE] at 2:22 PM Thank you for you…" at bounding box center [382, 132] width 322 height 90
click at [392, 85] on div "Received via SMS [PERSON_NAME] [DATE] at 2:22 PM The stairs were fixed. I never…" at bounding box center [356, 57] width 258 height 59
click at [356, 179] on div "Survey, sent via SMS Residesk Automated Survey [DATE] 12:45 PM Hi [PERSON_NAME]…" at bounding box center [382, 180] width 322 height 251
click at [354, 219] on textarea "Hi {{first_name}}! Thanks for the update. I'm happy to follow up again with the…" at bounding box center [346, 229] width 240 height 32
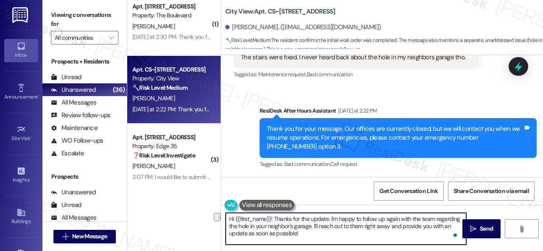
drag, startPoint x: 361, startPoint y: 220, endPoint x: 432, endPoint y: 220, distance: 70.4
click at [432, 220] on textarea "Hi {{first_name}}! Thanks for the update. I'm happy to follow up again with the…" at bounding box center [346, 229] width 240 height 32
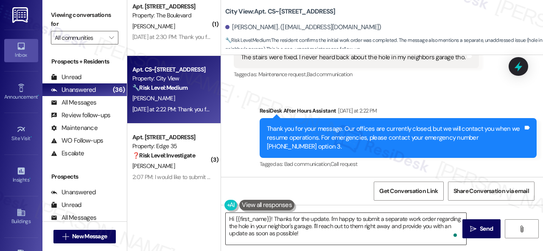
click at [383, 219] on textarea "Hi {{first_name}}! Thanks for the update. I'm happy to submit a separate work o…" at bounding box center [346, 229] width 240 height 32
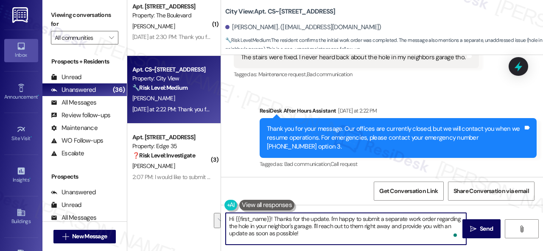
drag, startPoint x: 313, startPoint y: 225, endPoint x: 331, endPoint y: 237, distance: 22.1
click at [331, 237] on textarea "Hi {{first_name}}! Thanks for the update. I'm happy to submit a separate work o…" at bounding box center [346, 229] width 240 height 32
paste textarea "Please provide as much detail as possible about the issue and include photos if…"
type textarea "Hi {{first_name}}! Thanks for the update. I'm happy to submit a separate work o…"
click at [480, 229] on span "Send" at bounding box center [486, 229] width 13 height 9
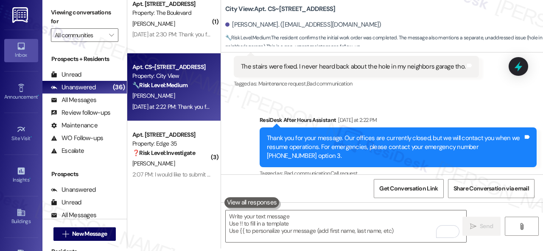
scroll to position [7859, 0]
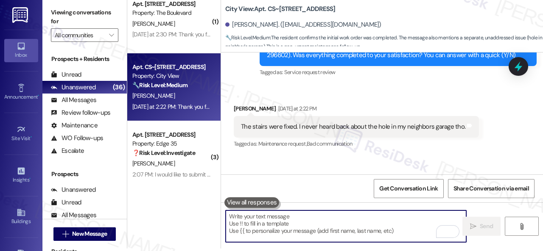
click at [260, 218] on textarea "To enrich screen reader interactions, please activate Accessibility in Grammarl…" at bounding box center [346, 227] width 240 height 32
paste textarea "Please provide as much detail as possible about the issue and include photos if…"
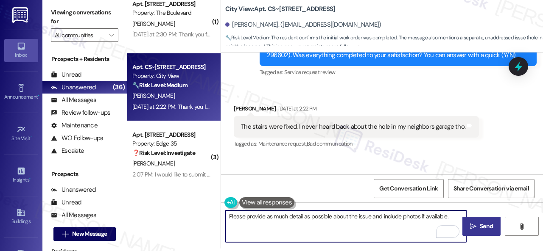
click at [227, 218] on textarea "Please provide as much detail as possible about the issue and include photos if…" at bounding box center [346, 227] width 240 height 32
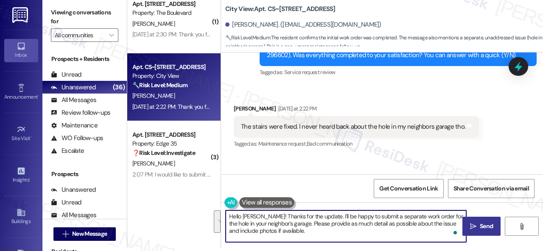
drag, startPoint x: 303, startPoint y: 237, endPoint x: 198, endPoint y: 209, distance: 108.7
click at [198, 209] on div "( 1 ) Apt. 14~103, 13310 Melrose Lane Property: Sovereign at Overland Park 🌟 Ri…" at bounding box center [335, 122] width 416 height 251
click at [321, 234] on textarea "Hello Jennifer! Thanks for the update. I'll be happy to submit a separate work …" at bounding box center [346, 227] width 240 height 32
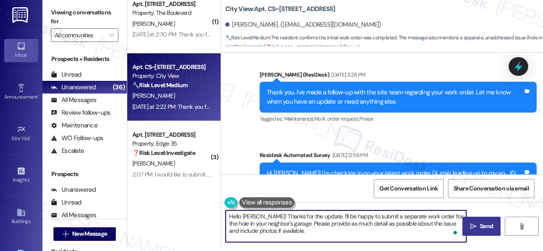
scroll to position [7944, 0]
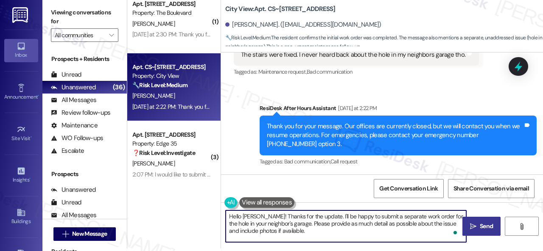
type textarea "Hello Jennifer! Thanks for the update. I'll be happy to submit a separate work …"
drag, startPoint x: 474, startPoint y: 223, endPoint x: 476, endPoint y: 213, distance: 9.5
click at [475, 223] on span " Send" at bounding box center [481, 226] width 27 height 9
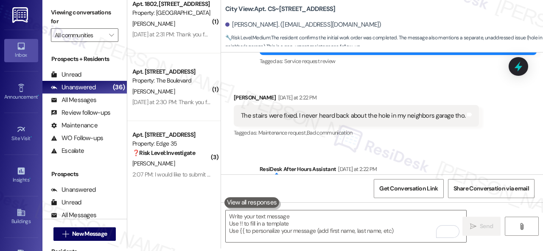
scroll to position [7851, 0]
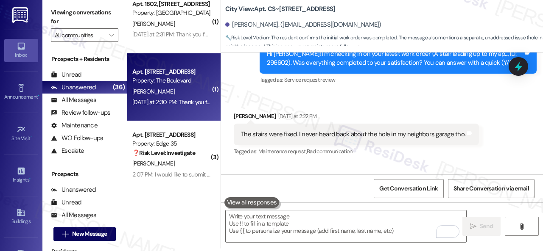
click at [176, 90] on div "[PERSON_NAME]" at bounding box center [171, 92] width 80 height 11
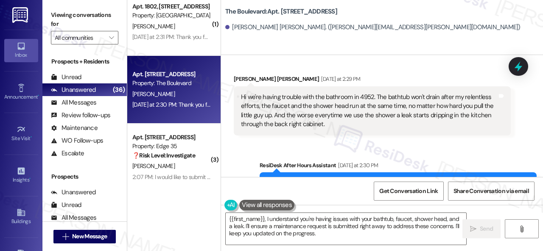
scroll to position [69, 0]
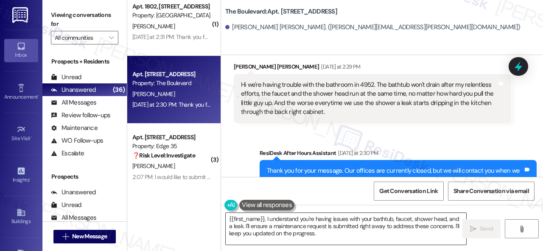
click at [226, 216] on textarea "{{first_name}}, I understand you're having issues with your bathtub, faucet, sh…" at bounding box center [346, 229] width 240 height 32
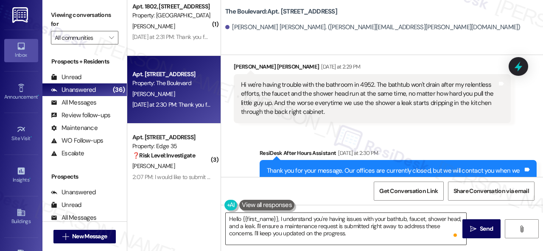
click at [332, 224] on textarea "Hello {{first_name}}, I understand you're having issues with your bathtub, fauc…" at bounding box center [346, 229] width 240 height 32
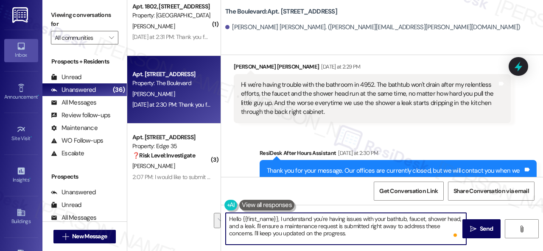
drag, startPoint x: 254, startPoint y: 227, endPoint x: 384, endPoint y: 234, distance: 130.0
click at [383, 234] on textarea "Hello {{first_name}}, I understand you're having issues with your bathtub, fauc…" at bounding box center [346, 229] width 240 height 32
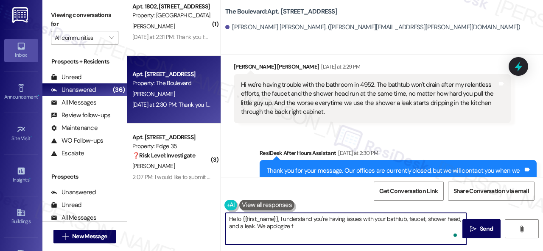
type textarea "Hello {{first_name}}, I understand you're having issues with your bathtub, fauc…"
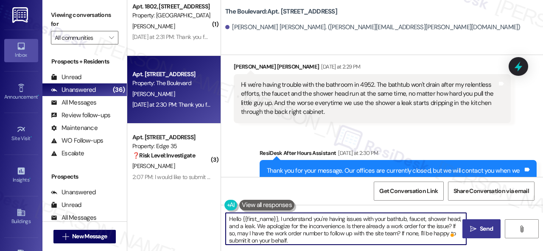
type textarea "Hello {{first_name}}, I understand you're having issues with your bathtub, fauc…"
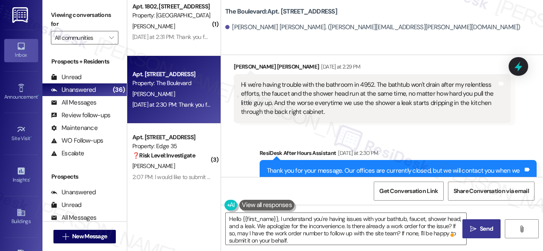
click at [465, 227] on button " Send" at bounding box center [481, 229] width 38 height 19
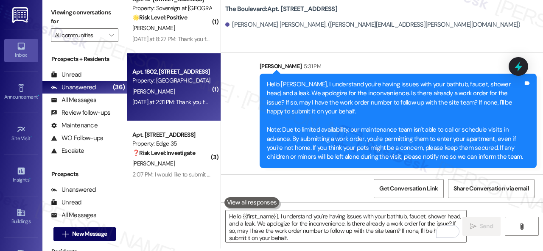
click at [188, 92] on div "E. Centner" at bounding box center [171, 92] width 80 height 11
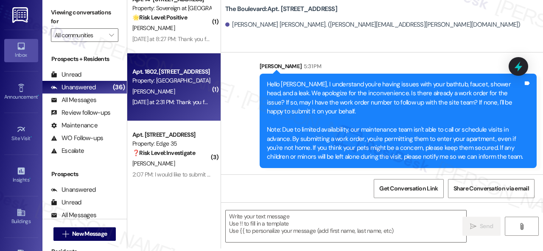
type textarea "Fetching suggested responses. Please feel free to read through the conversation…"
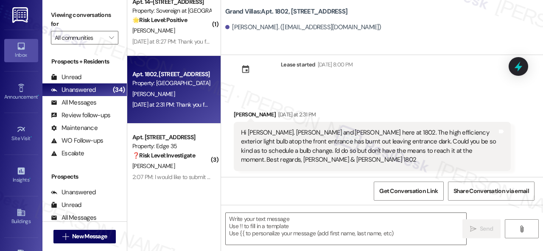
scroll to position [3, 0]
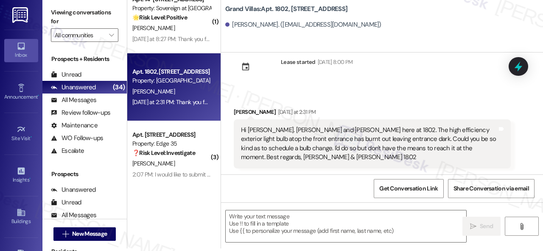
click at [390, 93] on div "Received via SMS Eric Centner Yesterday at 2:31 PM Hi Sarah. Eric and Ying here…" at bounding box center [382, 132] width 322 height 87
click at [392, 86] on div "Lease started Aug 05, 2025 at 8:00 PM Received via SMS Eric Centner Yesterday a…" at bounding box center [382, 114] width 322 height 122
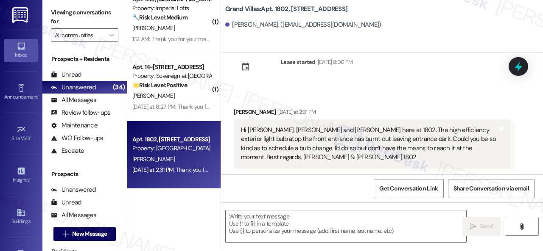
click at [352, 190] on div "Get Conversation Link Share Conversation via email" at bounding box center [382, 189] width 322 height 28
click at [271, 222] on textarea at bounding box center [346, 227] width 240 height 32
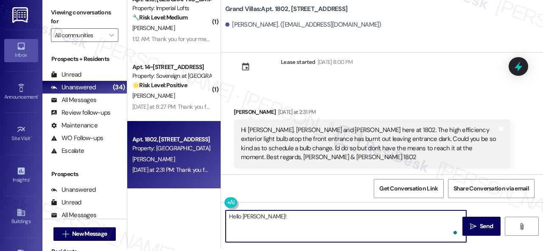
paste textarea "I apologize for the late reply because I am away during weekends. Please don’t …"
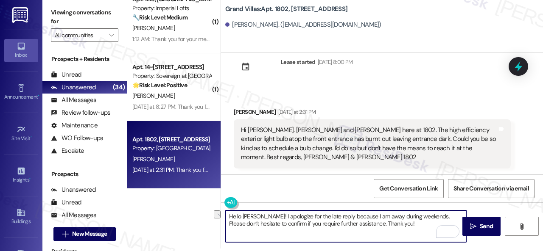
drag, startPoint x: 282, startPoint y: 224, endPoint x: 308, endPoint y: 223, distance: 26.3
click at [308, 223] on textarea "Hello Eric! I apologize for the late reply because I am away during weekends. P…" at bounding box center [346, 227] width 240 height 32
click at [401, 226] on textarea "Hello Eric! I apologize for the late reply because I am away during weekends. P…" at bounding box center [346, 227] width 240 height 32
type textarea "Hello Eric! I apologize for the late reply because I am away during weekends. P…"
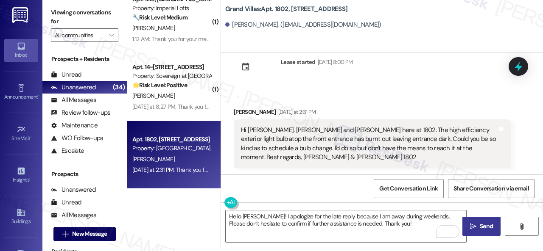
click at [484, 224] on span "Send" at bounding box center [486, 226] width 13 height 9
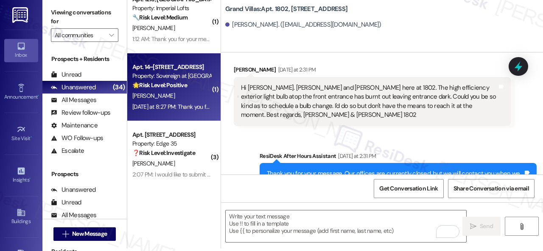
click at [190, 84] on div "🌟 Risk Level: Positive The resident responded positively to a check-in regardin…" at bounding box center [171, 85] width 78 height 9
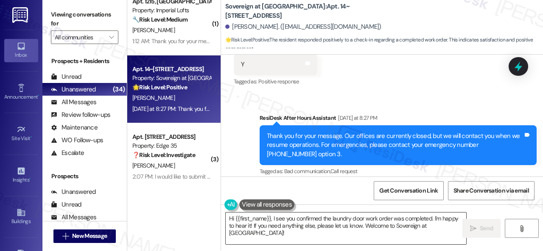
scroll to position [0, 0]
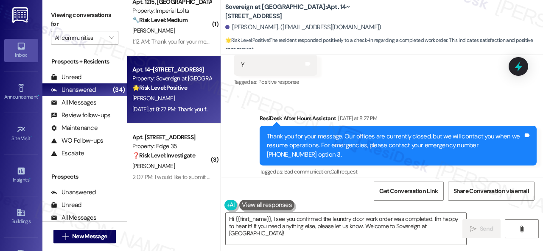
click at [263, 99] on div "Sent via SMS ResiDesk After Hours Assistant Yesterday at 8:27 PM Thank you for …" at bounding box center [382, 140] width 322 height 90
click at [200, 194] on div "( 1 ) Apt. 030091L, 12901 Lord Nelson Dr Property: London House Apartments & Fl…" at bounding box center [335, 125] width 416 height 251
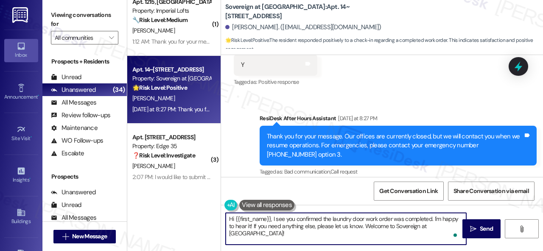
paste textarea "We’re happy to know everything’s all set! If your stay at {{property}} met your…"
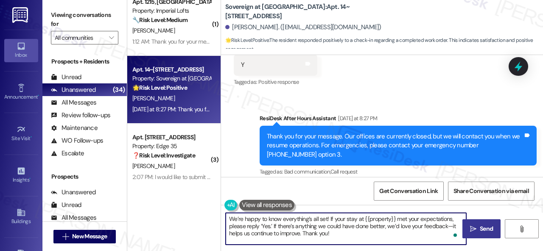
type textarea "We’re happy to know everything’s all set! If your stay at {{property}} met your…"
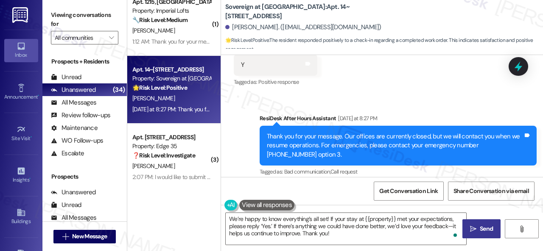
click at [473, 224] on button " Send" at bounding box center [481, 229] width 38 height 19
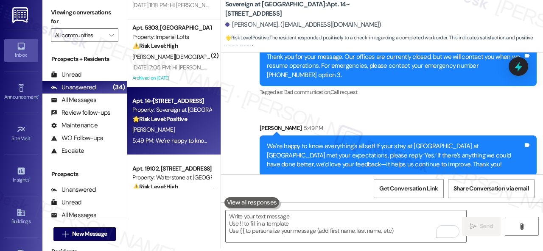
scroll to position [1360, 0]
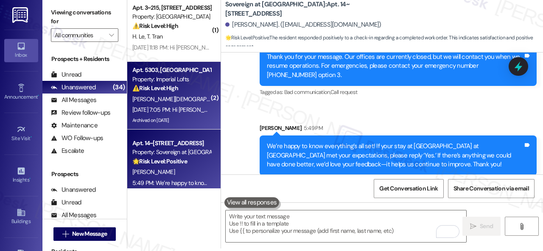
click at [176, 96] on div "S. Christian" at bounding box center [171, 99] width 80 height 11
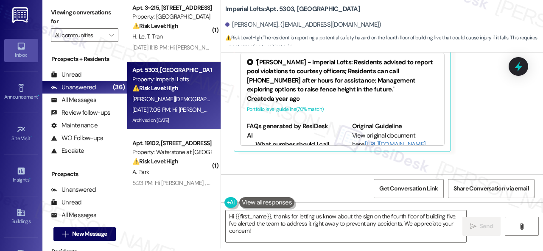
scroll to position [23073, 0]
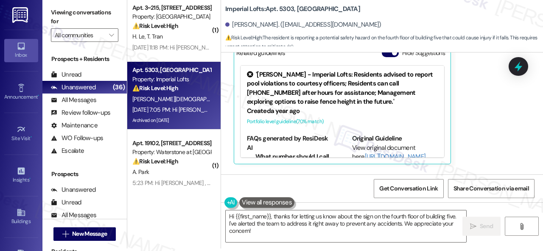
click at [306, 113] on div "Survey, sent via SMS Residesk Automated Survey Sep 30, 2024 at 12:42 PM Hi Shir…" at bounding box center [382, 114] width 322 height 122
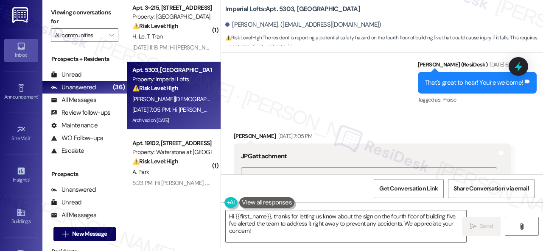
scroll to position [22565, 0]
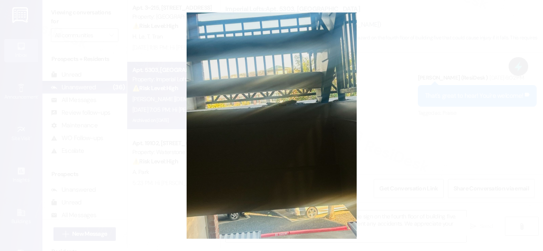
click at [301, 150] on button "Unzoom image" at bounding box center [271, 125] width 543 height 251
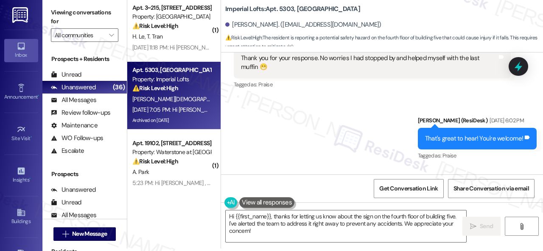
scroll to position [22522, 0]
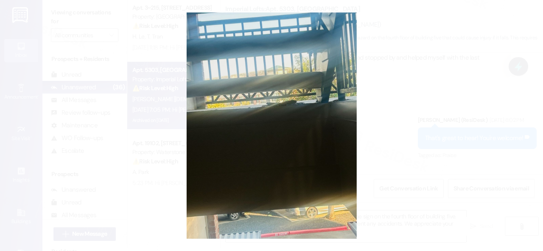
click at [317, 111] on button "Unzoom image" at bounding box center [271, 125] width 543 height 251
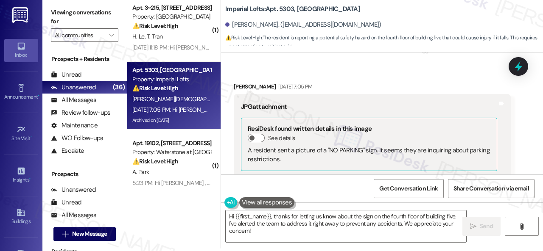
scroll to position [22607, 0]
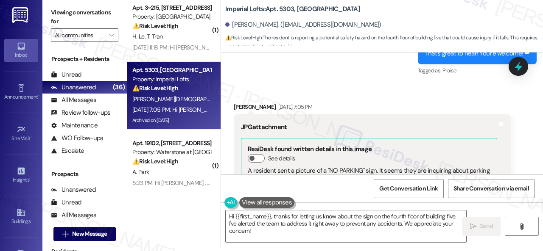
click at [233, 99] on div "Received via SMS Shirley Christian Sep 13, 2025 at 7:05 PM JPG attachment ResiD…" at bounding box center [372, 220] width 290 height 248
click at [263, 213] on button "Zoom image" at bounding box center [273, 255] width 64 height 85
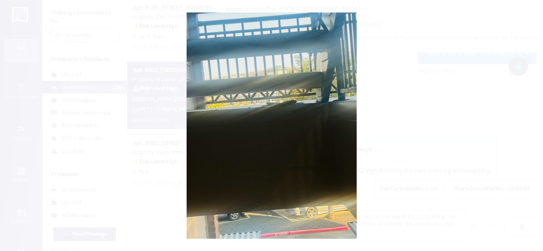
click at [329, 96] on button "Unzoom image" at bounding box center [271, 125] width 543 height 251
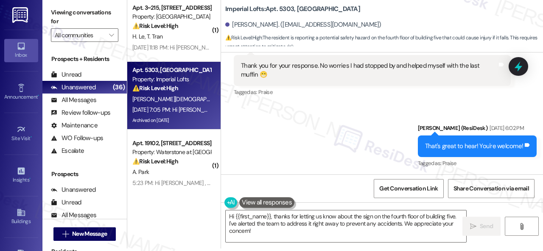
scroll to position [22480, 0]
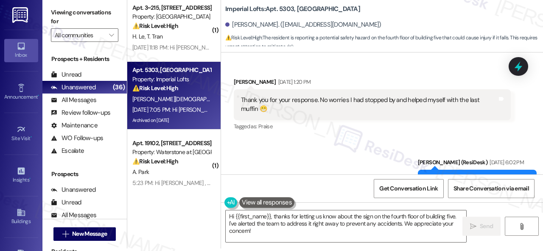
click at [339, 182] on div "Get Conversation Link Share Conversation via email" at bounding box center [382, 189] width 322 height 28
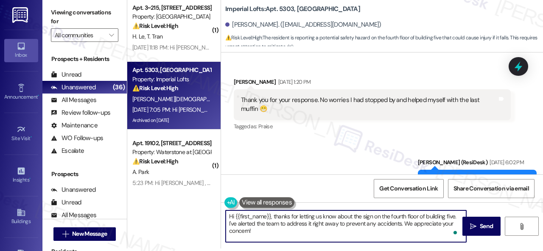
drag, startPoint x: 263, startPoint y: 232, endPoint x: 274, endPoint y: 215, distance: 20.0
click at [274, 215] on textarea "Hi {{first_name}}, thanks for letting us know about the sign on the fourth floo…" at bounding box center [346, 227] width 240 height 32
paste textarea "I apologize for the late reply because I am away during weekends. Please don’t …"
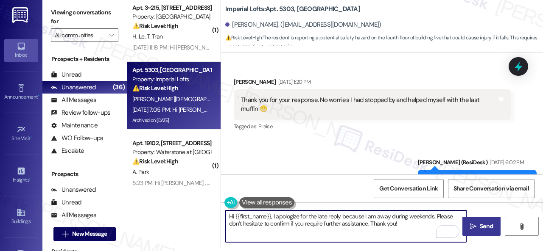
type textarea "Hi {{first_name}}, I apologize for the late reply because I am away during week…"
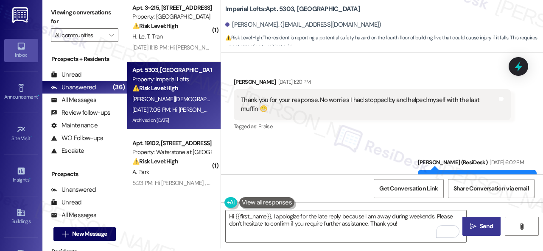
click at [477, 220] on button " Send" at bounding box center [481, 226] width 38 height 19
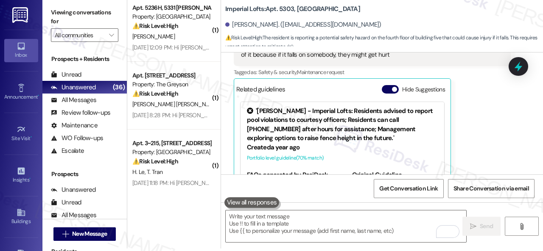
scroll to position [23099, 0]
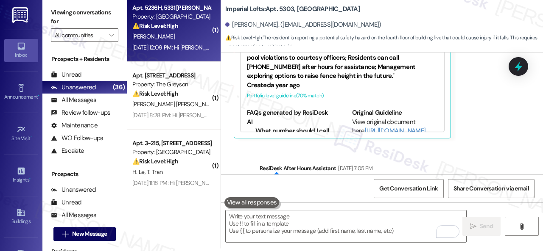
click at [186, 31] on div "A. Zager" at bounding box center [171, 36] width 80 height 11
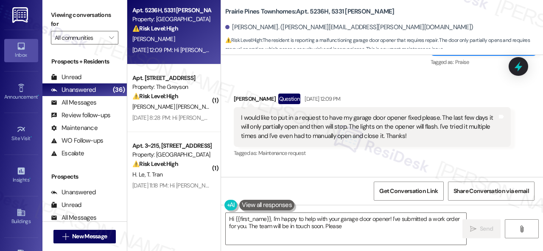
scroll to position [6270, 0]
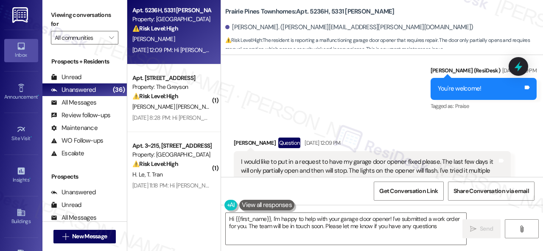
type textarea "Hi {{first_name}}, I'm happy to help with your garage door opener! I've submitt…"
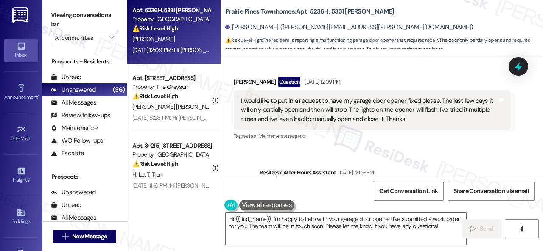
scroll to position [6312, 0]
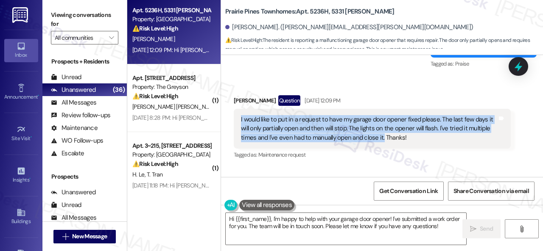
drag, startPoint x: 238, startPoint y: 109, endPoint x: 382, endPoint y: 131, distance: 144.9
click at [382, 131] on div "I would like to put in a request to have my garage door opener fixed please. Th…" at bounding box center [372, 129] width 277 height 40
copy div "I would like to put in a request to have my garage door opener fixed please. Th…"
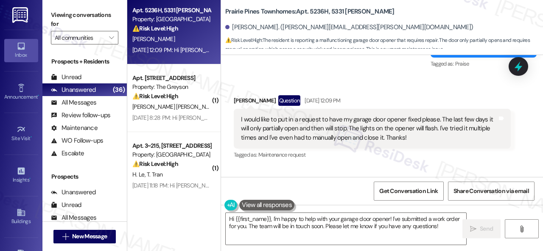
click at [423, 76] on div "Received via SMS Amanda Zager Question Sep 13, 2025 at 12:09 PM I would like to…" at bounding box center [382, 122] width 322 height 92
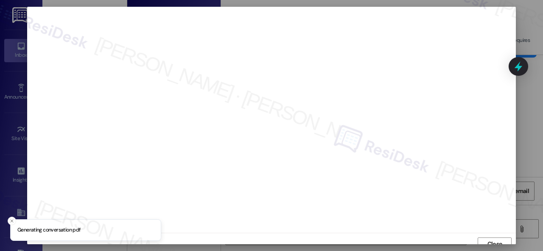
scroll to position [6, 0]
click at [497, 238] on span "Close" at bounding box center [494, 238] width 15 height 9
click at [494, 234] on span "Close" at bounding box center [494, 238] width 15 height 9
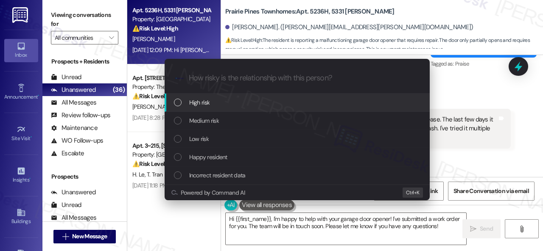
click at [190, 104] on span "High risk" at bounding box center [199, 102] width 21 height 9
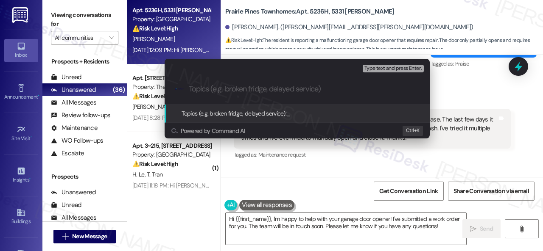
paste input "Work Order filed by ResiDesk 297865"
type input "Work Order filed by ResiDesk 297865"
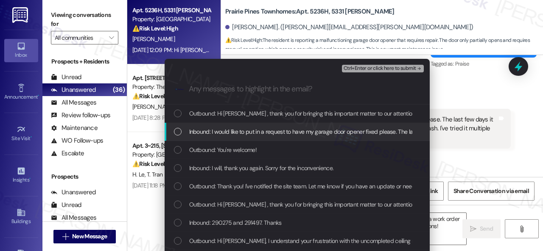
click at [194, 134] on span "Inbound: I would like to put in a request to have my garage door opener fixed p…" at bounding box center [510, 131] width 642 height 9
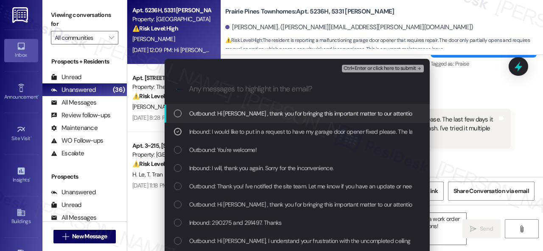
click at [356, 68] on span "Ctrl+Enter or click here to submit" at bounding box center [379, 69] width 73 height 6
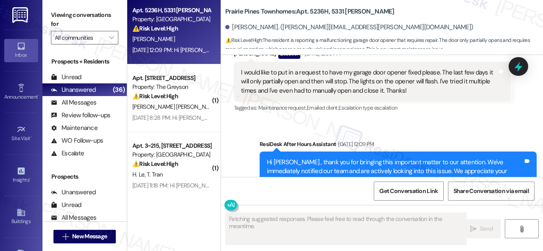
scroll to position [6293, 0]
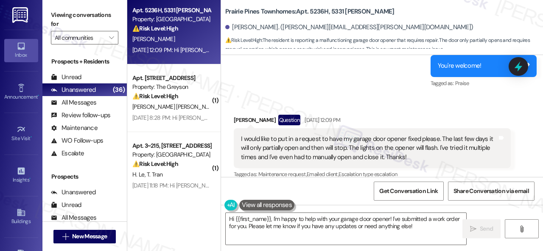
click at [378, 66] on div "Sent via SMS Sarah (ResiDesk) Sep 01, 2025 at 6:49 PM You're welcome! Tags and …" at bounding box center [382, 60] width 322 height 72
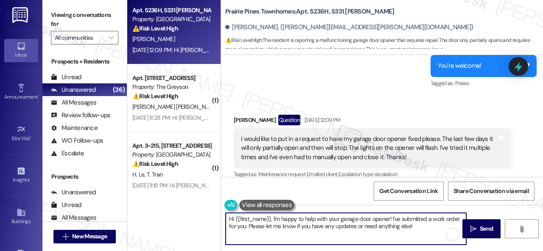
drag, startPoint x: 391, startPoint y: 219, endPoint x: 410, endPoint y: 229, distance: 20.9
click at [410, 229] on textarea "Hi {{first_name}}, I'm happy to help with your garage door opener! I've submitt…" at bounding box center [346, 229] width 240 height 32
paste textarea "on your behalf and notified the site team. Please note that due to limited avai…"
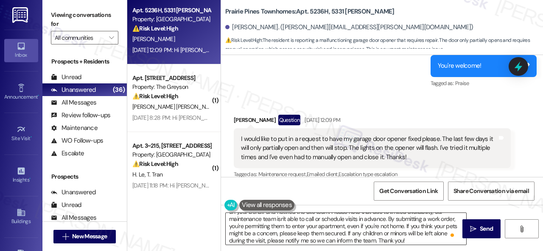
scroll to position [14, 0]
click at [354, 226] on textarea "Hi {{first_name}}, I'm happy to help with your garage door opener! I've submitt…" at bounding box center [346, 229] width 240 height 32
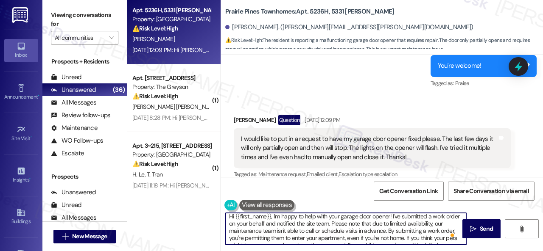
scroll to position [0, 0]
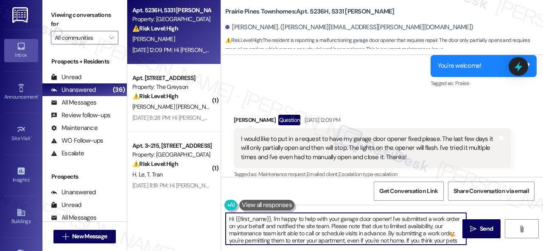
click at [273, 219] on textarea "Hi {{first_name}}, I'm happy to help with your garage door opener! I've submitt…" at bounding box center [346, 229] width 240 height 32
paste textarea "apologize for the late reply because I am away during weekends.I"
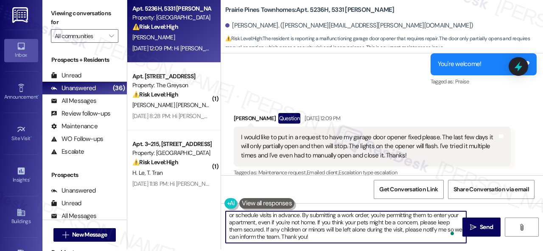
scroll to position [3, 0]
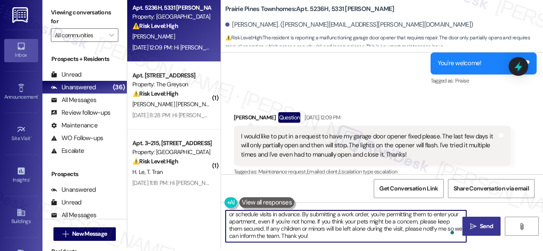
type textarea "Hi {{first_name}}, I apologize for the late reply because I am away during week…"
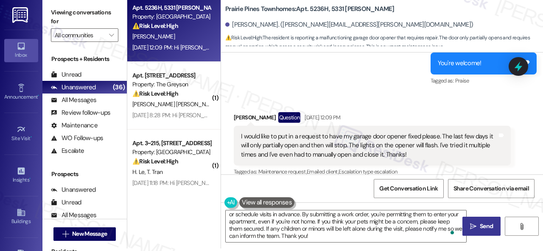
click at [481, 224] on span "Send" at bounding box center [486, 226] width 13 height 9
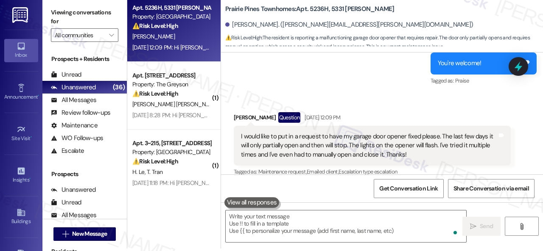
scroll to position [0, 0]
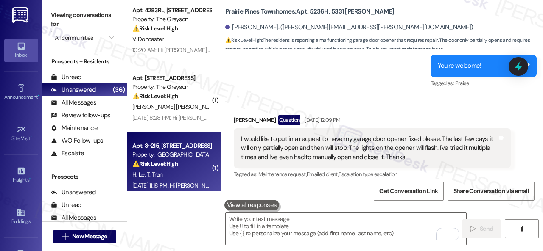
click at [181, 174] on div "H. Le [PERSON_NAME]" at bounding box center [171, 175] width 80 height 11
type textarea "Fetching suggested responses. Please feel free to read through the conversation…"
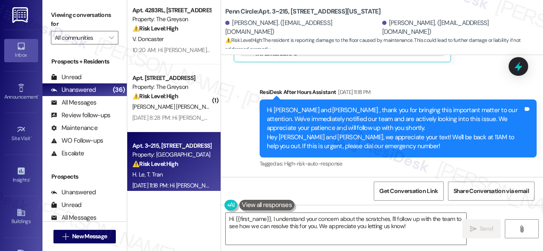
scroll to position [1908, 0]
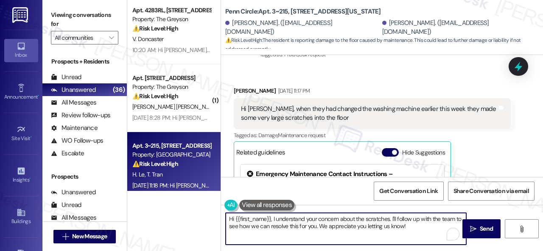
drag, startPoint x: 234, startPoint y: 219, endPoint x: 271, endPoint y: 219, distance: 36.9
click at [271, 219] on textarea "Hi {{first_name}}, I understand your concern about the scratches. I'll follow u…" at bounding box center [346, 229] width 240 height 32
click at [246, 219] on textarea "Hi {{first_name}}, I understand your concern about the scratches. I'll follow u…" at bounding box center [346, 229] width 240 height 32
drag, startPoint x: 236, startPoint y: 218, endPoint x: 271, endPoint y: 219, distance: 35.2
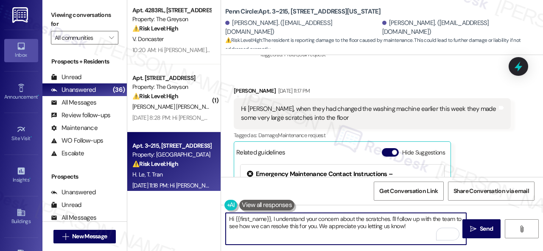
click at [271, 219] on textarea "Hi {{first_name}}, I understand your concern about the scratches. I'll follow u…" at bounding box center [346, 229] width 240 height 32
drag, startPoint x: 371, startPoint y: 221, endPoint x: 384, endPoint y: 226, distance: 14.1
click at [384, 226] on textarea "Hi Thao, I understand your concern about the scratches. I'll follow up with the…" at bounding box center [346, 229] width 240 height 32
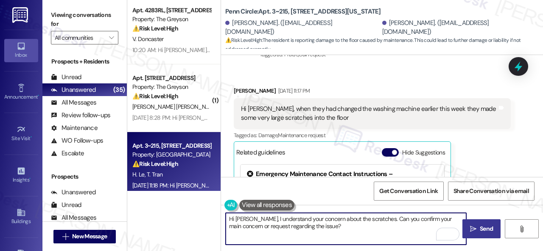
type textarea "Hi [PERSON_NAME], I understand your concern about the scratches. Can you confir…"
click at [470, 231] on icon "" at bounding box center [473, 229] width 6 height 7
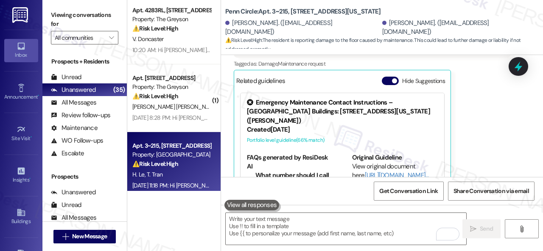
scroll to position [1823, 0]
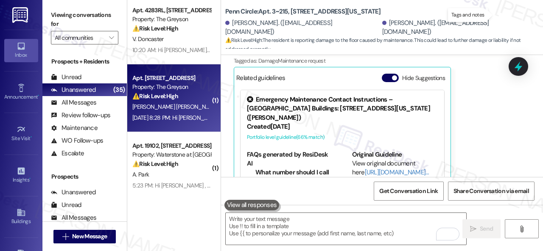
click at [173, 88] on div "Property: The Greyson" at bounding box center [171, 87] width 78 height 9
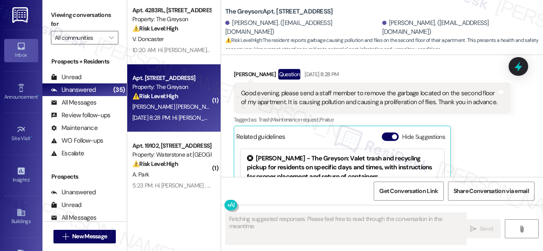
scroll to position [5518, 0]
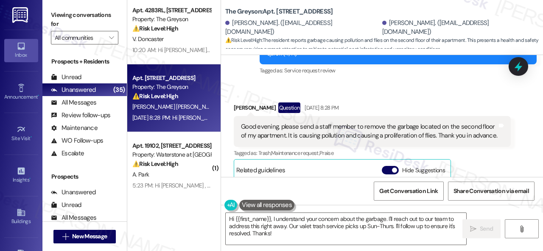
click at [385, 106] on div "Received via SMS Dorca Lopez Question Sep 12, 2025 at 8:28 PM Good evening, ple…" at bounding box center [372, 192] width 290 height 192
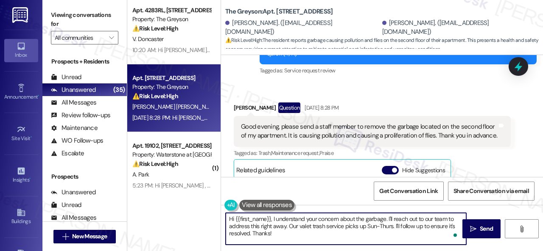
drag, startPoint x: 280, startPoint y: 224, endPoint x: 272, endPoint y: 215, distance: 11.4
click at [272, 215] on textarea "Hi {{first_name}}, I understand your concern about the garbage. I'll reach out …" at bounding box center [346, 229] width 240 height 32
paste textarea "apologize for the late reply because I am away during weekends. Please don’t he…"
type textarea "Hi {{first_name}}, I apologize for the late reply because I am away during week…"
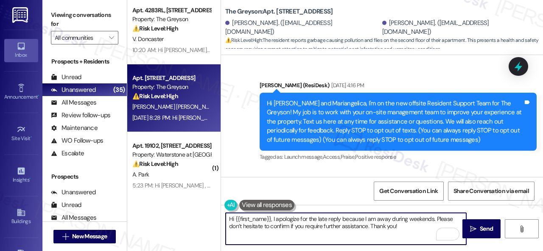
scroll to position [5518, 0]
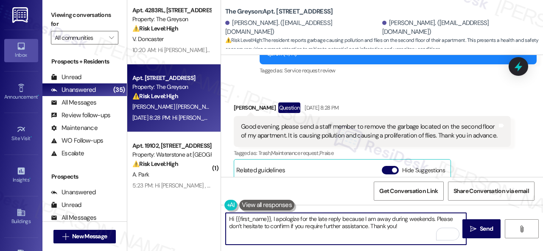
drag, startPoint x: 235, startPoint y: 218, endPoint x: 270, endPoint y: 220, distance: 35.2
click at [270, 220] on textarea "Hi {{first_name}}, I apologize for the late reply because I am away during week…" at bounding box center [346, 229] width 240 height 32
type textarea "Hi [PERSON_NAME], I apologize for the late reply because I am away during weeke…"
click at [480, 229] on span "Send" at bounding box center [486, 229] width 13 height 9
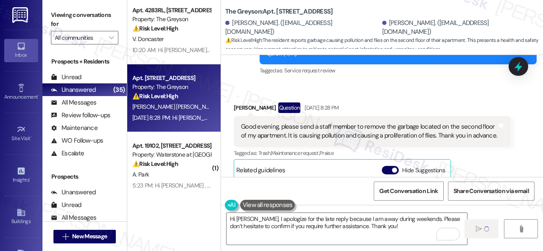
drag, startPoint x: 489, startPoint y: 116, endPoint x: 489, endPoint y: 111, distance: 5.5
drag, startPoint x: 489, startPoint y: 111, endPoint x: 522, endPoint y: 97, distance: 35.9
click at [522, 97] on div "Received via SMS [PERSON_NAME] Question [DATE] 8:28 PM Good evening, please sen…" at bounding box center [382, 186] width 322 height 205
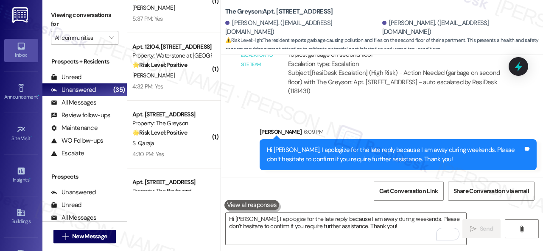
scroll to position [1063, 0]
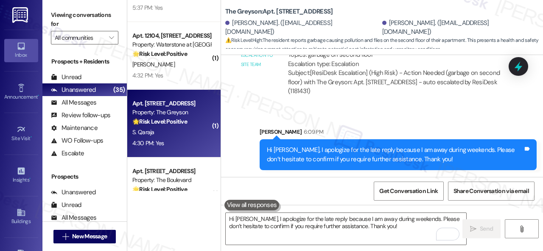
click at [178, 137] on div "S. Qaraja" at bounding box center [171, 132] width 80 height 11
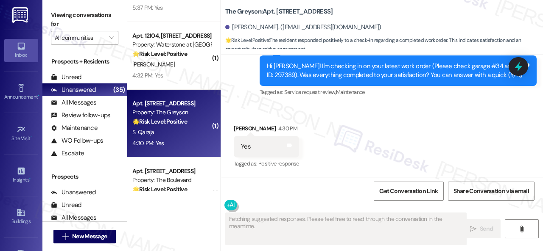
type textarea "Fetching suggested responses. Please feel free to read through the conversation…"
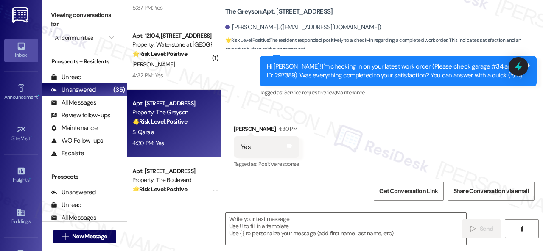
click at [272, 102] on div "Survey, sent via SMS Residesk Automated Survey 12:46 PM Hi [PERSON_NAME]! I'm c…" at bounding box center [398, 72] width 290 height 68
click at [258, 238] on textarea at bounding box center [346, 229] width 240 height 32
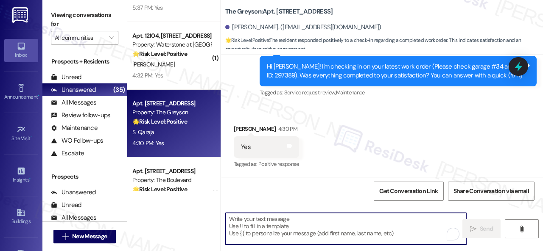
paste textarea "We’re happy to know everything’s all set! If your stay at {{property}} met your…"
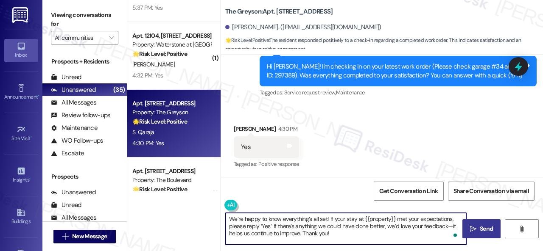
type textarea "We’re happy to know everything’s all set! If your stay at {{property}} met your…"
click at [474, 226] on span " Send" at bounding box center [481, 229] width 27 height 9
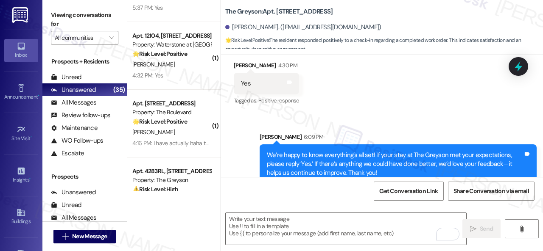
scroll to position [341, 0]
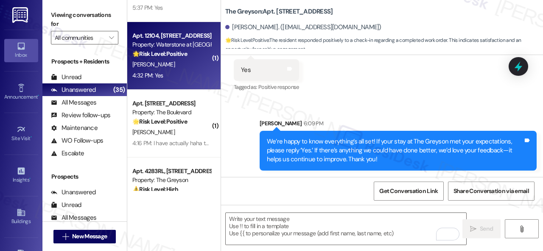
click at [180, 69] on div "[PERSON_NAME]" at bounding box center [171, 64] width 80 height 11
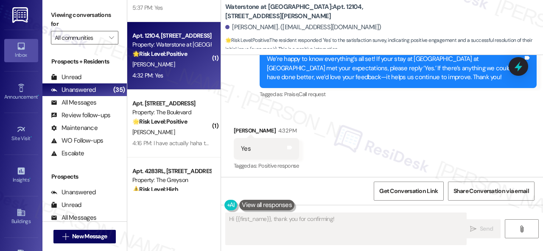
scroll to position [529, 0]
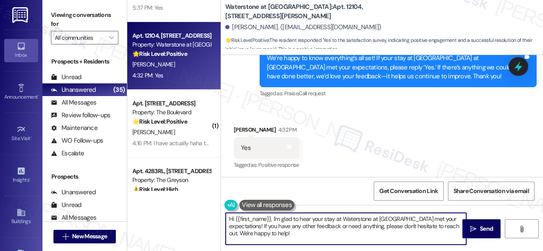
click at [289, 235] on textarea "Hi {{first_name}}, I'm glad to hear your stay at Waterstone at [GEOGRAPHIC_DATA…" at bounding box center [346, 229] width 240 height 32
drag, startPoint x: 305, startPoint y: 235, endPoint x: 209, endPoint y: 212, distance: 98.4
click at [209, 212] on div "( 1 ) Apt. [STREET_ADDRESS] Property: Grand Villas 🔧 Risk Level: Medium The res…" at bounding box center [335, 125] width 416 height 251
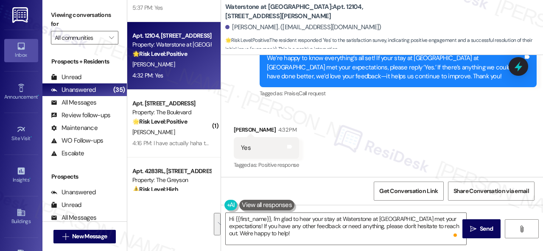
drag, startPoint x: 258, startPoint y: 101, endPoint x: 282, endPoint y: 153, distance: 57.5
click at [258, 101] on div "Sent via SMS [PERSON_NAME] (ResiDesk) 4:22 PM We’re happy to know everything’s …" at bounding box center [398, 67] width 290 height 77
click at [296, 241] on textarea "Hi {{first_name}}, I'm glad to hear your stay at Waterstone at [GEOGRAPHIC_DATA…" at bounding box center [346, 229] width 240 height 32
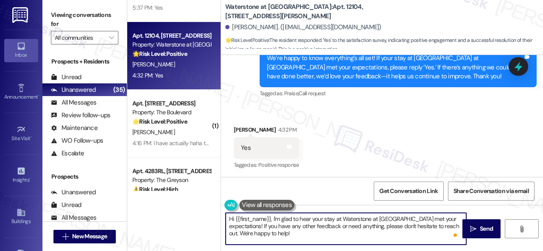
drag, startPoint x: 301, startPoint y: 237, endPoint x: 211, endPoint y: 214, distance: 93.2
click at [211, 214] on div "( 1 ) Apt. [STREET_ADDRESS] Property: Grand Villas 🔧 Risk Level: Medium The res…" at bounding box center [335, 125] width 416 height 251
paste textarea "I'm glad you are satisfied with your home. Have you written a review for us bef…"
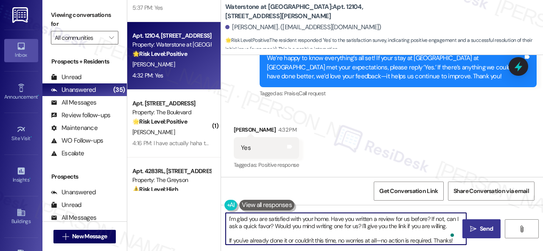
type textarea "I'm glad you are satisfied with your home. Have you written a review for us bef…"
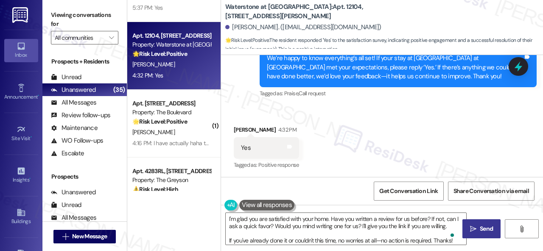
click at [486, 228] on span "Send" at bounding box center [486, 229] width 13 height 9
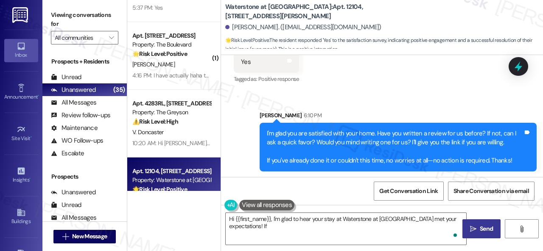
scroll to position [617, 0]
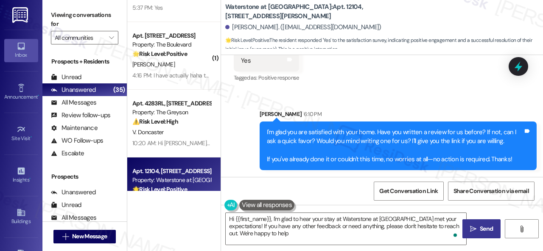
type textarea "Hi {{first_name}}, I'm glad to hear your stay at Waterstone at [GEOGRAPHIC_DATA…"
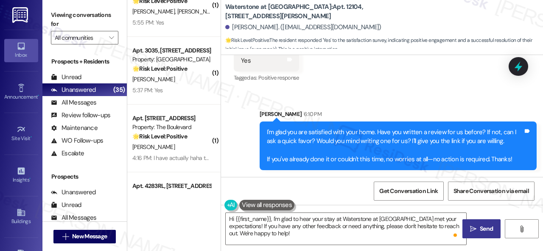
scroll to position [979, 0]
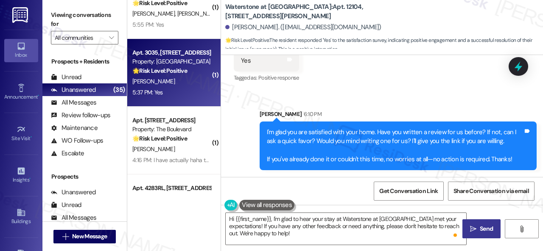
click at [167, 81] on div "[PERSON_NAME]" at bounding box center [171, 81] width 80 height 11
type textarea "Fetching suggested responses. Please feel free to read through the conversation…"
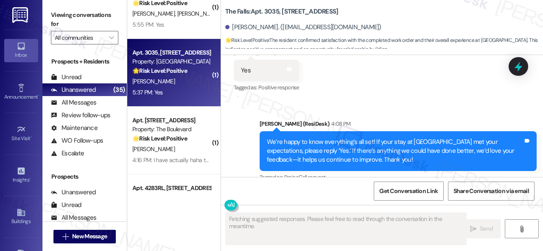
scroll to position [2040, 0]
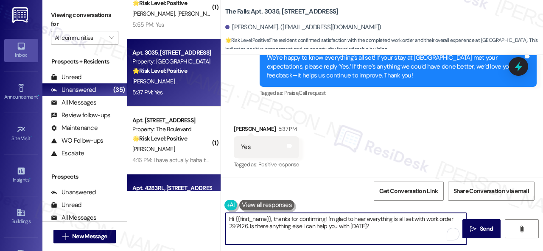
drag, startPoint x: 374, startPoint y: 226, endPoint x: 167, endPoint y: 188, distance: 210.4
click at [162, 188] on div "( 1 ) Apt. 07~206, [STREET_ADDRESS] Property: Sovereign at [GEOGRAPHIC_DATA] 🔧 …" at bounding box center [335, 125] width 416 height 251
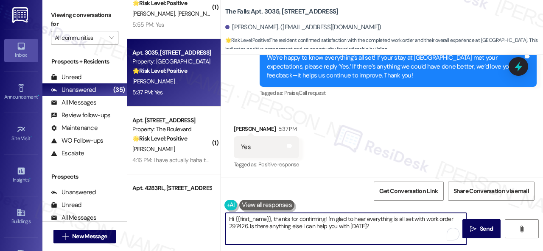
paste textarea "I'm glad you are satisfied with your home. Have you written a review for us bef…"
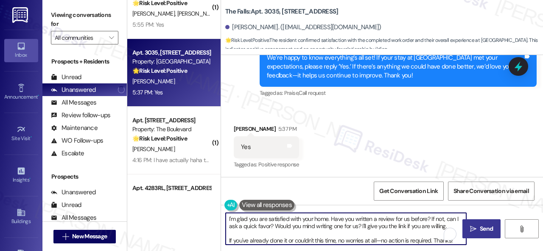
type textarea "I'm glad you are satisfied with your home. Have you written a review for us bef…"
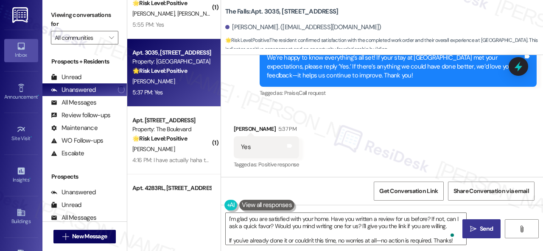
click at [482, 223] on button " Send" at bounding box center [481, 229] width 38 height 19
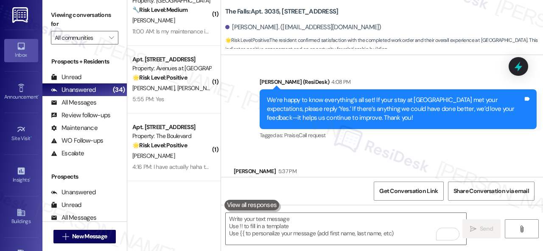
scroll to position [894, 0]
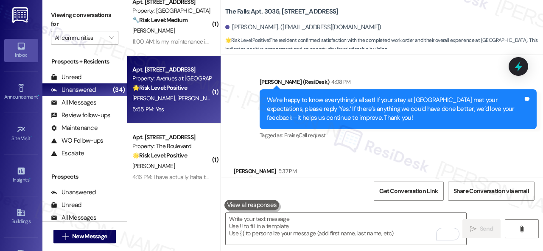
click at [189, 115] on div "Apt. [STREET_ADDRESS] Property: Avenues at [GEOGRAPHIC_DATA] 🌟 Risk Level: Posi…" at bounding box center [173, 90] width 93 height 68
type textarea "Fetching suggested responses. Please feel free to read through the conversation…"
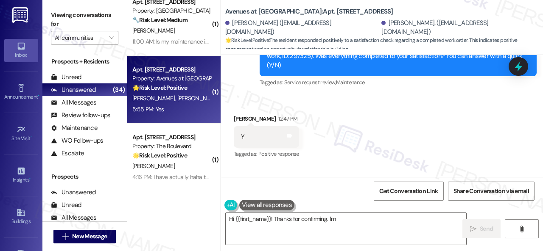
scroll to position [1492, 0]
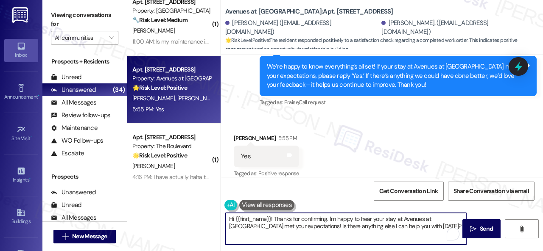
drag, startPoint x: 427, startPoint y: 222, endPoint x: 370, endPoint y: 220, distance: 57.7
click at [370, 220] on textarea "Hi {{first_name}}! Thanks for confirming. I'm happy to hear your stay at Avenue…" at bounding box center [346, 229] width 240 height 32
drag, startPoint x: 412, startPoint y: 226, endPoint x: 166, endPoint y: 211, distance: 246.8
click at [154, 209] on div "( 2 ) Apt. 363, [STREET_ADDRESS] Property: The Falls 🔧 Risk Level: Medium The r…" at bounding box center [335, 125] width 416 height 251
paste textarea "I'm glad you are satisfied with your home. Have you written a review for us bef…"
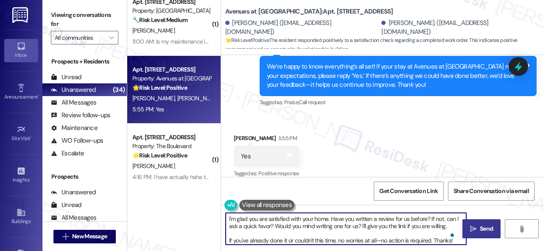
type textarea "I'm glad you are satisfied with your home. Have you written a review for us bef…"
click at [487, 225] on span "Send" at bounding box center [486, 229] width 13 height 9
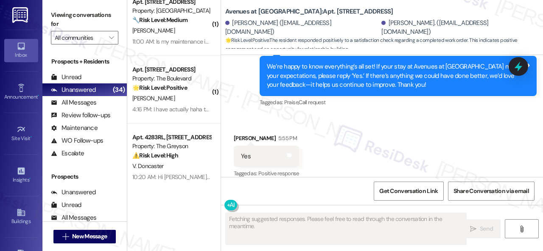
scroll to position [1579, 0]
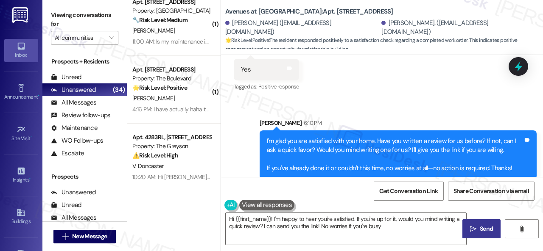
type textarea "Hi {{first_name}}! I'm happy to hear you're satisfied. If you're up for it, wou…"
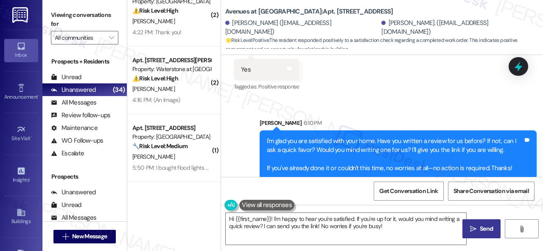
scroll to position [0, 0]
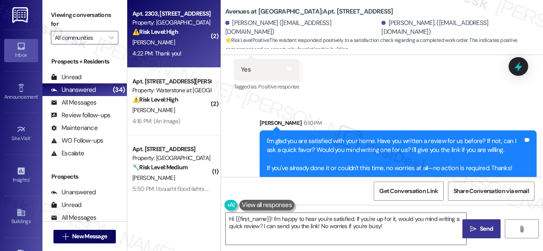
click at [177, 50] on div "4:22 PM: Thank you! 4:22 PM: Thank you!" at bounding box center [156, 54] width 49 height 8
type textarea "Fetching suggested responses. Please feel free to read through the conversation…"
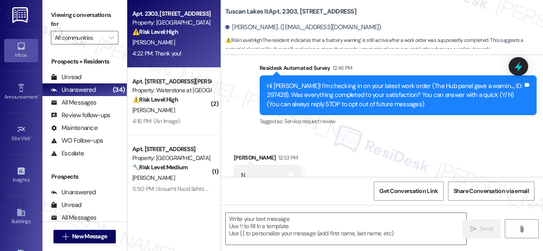
scroll to position [24, 0]
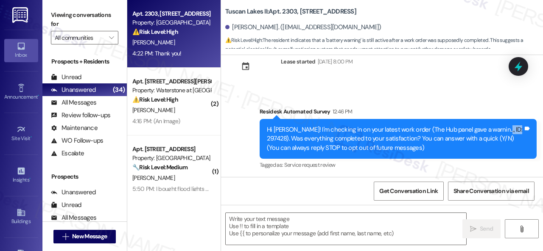
drag, startPoint x: 491, startPoint y: 131, endPoint x: 508, endPoint y: 131, distance: 17.8
click at [508, 131] on div "Hi [PERSON_NAME]! I'm checking in on your latest work order (The Hub panel gave…" at bounding box center [395, 139] width 256 height 27
copy div "297428"
click at [353, 105] on div "Survey, sent via SMS Residesk Automated Survey 12:46 PM Hi [PERSON_NAME]! I'm c…" at bounding box center [398, 139] width 290 height 77
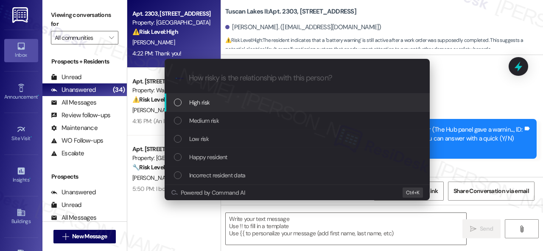
click at [200, 105] on span "High risk" at bounding box center [199, 102] width 21 height 9
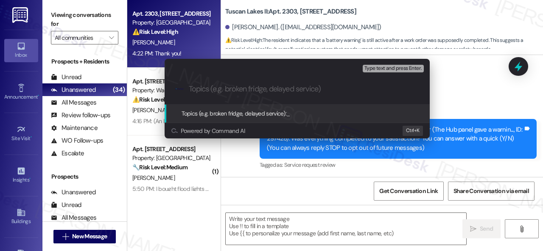
paste input "Follow-up on the closed work order 297428"
type input "Follow-up on the closed work order 297428"
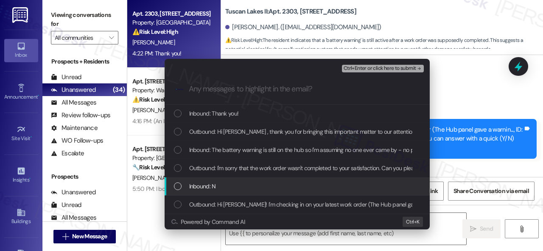
click at [206, 187] on span "Inbound: N" at bounding box center [202, 186] width 27 height 9
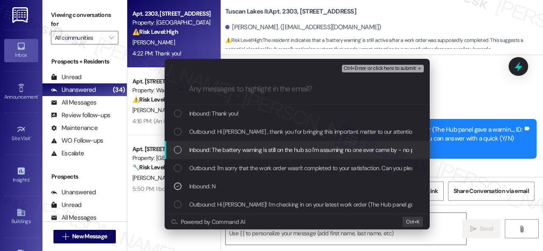
click at [212, 154] on span "Inbound: The battery warning is still on the hub so I'm assuming no one ever ca…" at bounding box center [314, 149] width 250 height 9
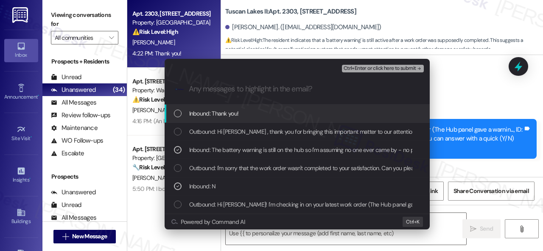
click at [358, 67] on span "Ctrl+Enter or click here to submit" at bounding box center [379, 69] width 73 height 6
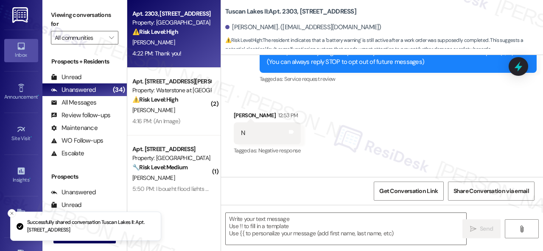
scroll to position [359, 0]
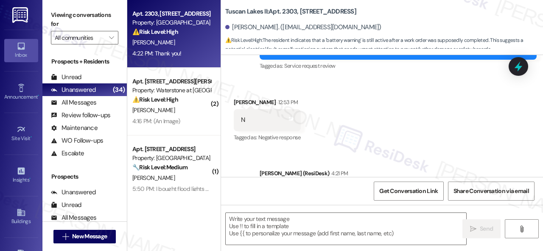
type textarea "Fetching suggested responses. Please feel free to read through the conversation…"
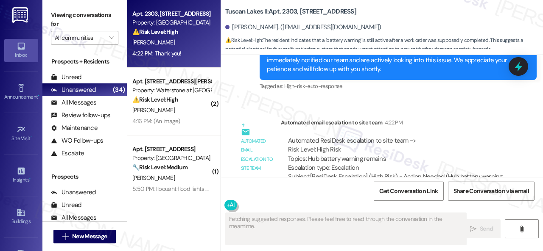
scroll to position [532, 0]
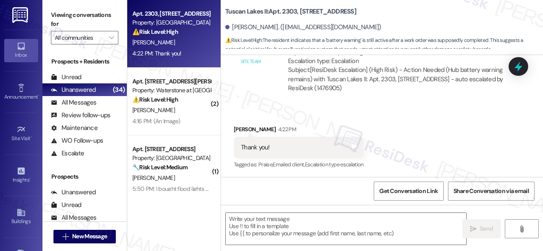
click at [391, 130] on div "Received via SMS [PERSON_NAME] 4:22 PM Thank you! Tags and notes Tagged as: Pra…" at bounding box center [382, 142] width 322 height 72
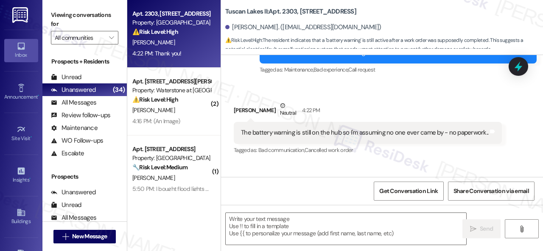
scroll to position [235, 0]
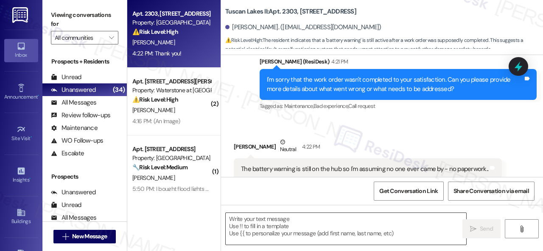
click at [257, 224] on textarea at bounding box center [346, 229] width 240 height 32
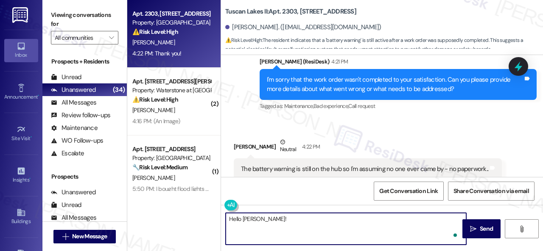
paste textarea "I'm sorry to hear the issue hasn't been resolved yet. We apologize for the dela…"
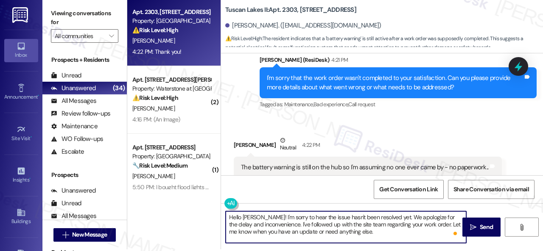
scroll to position [3, 0]
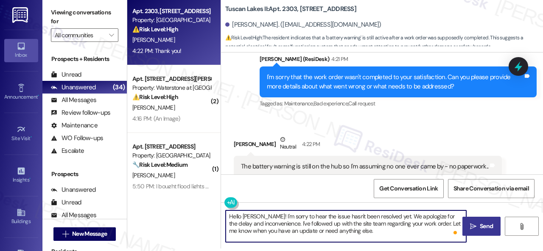
type textarea "Hello [PERSON_NAME]! I'm sorry to hear the issue hasn't been resolved yet. We a…"
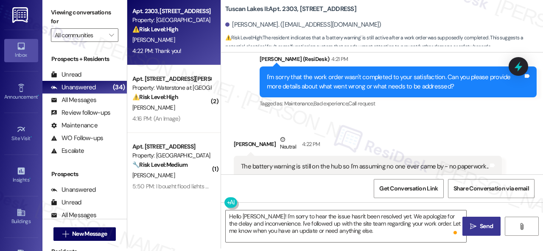
click at [487, 222] on span "Send" at bounding box center [486, 226] width 13 height 9
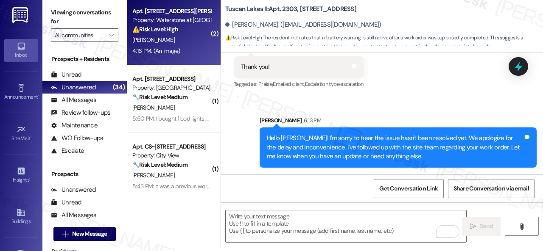
click at [187, 44] on div "[PERSON_NAME]" at bounding box center [171, 40] width 80 height 11
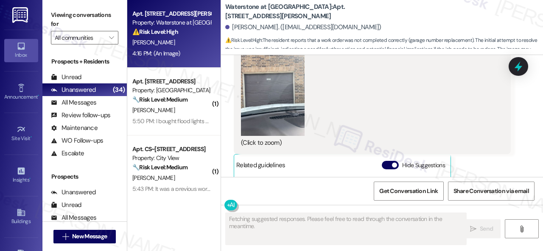
scroll to position [2849, 0]
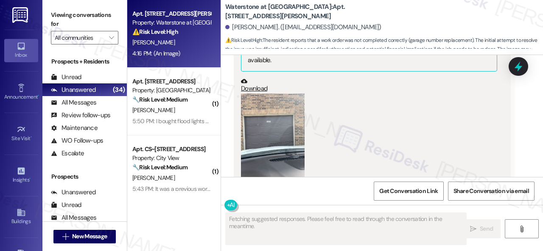
click at [248, 134] on button "Zoom image" at bounding box center [273, 136] width 64 height 85
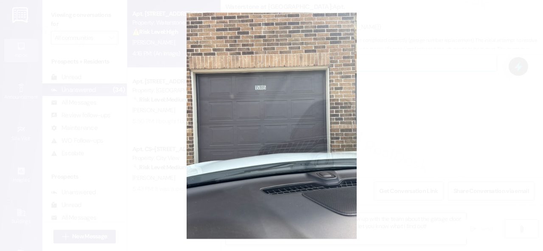
click at [304, 128] on button "Unzoom image" at bounding box center [271, 125] width 543 height 251
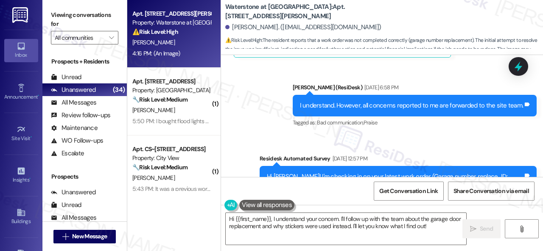
scroll to position [2255, 0]
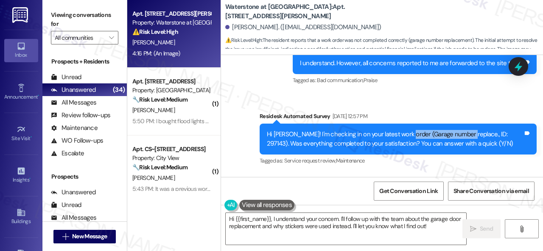
drag, startPoint x: 400, startPoint y: 115, endPoint x: 460, endPoint y: 115, distance: 60.2
click at [460, 130] on div "Hi Kelley! I'm checking in on your latest work order (Garage number replace., I…" at bounding box center [395, 139] width 256 height 18
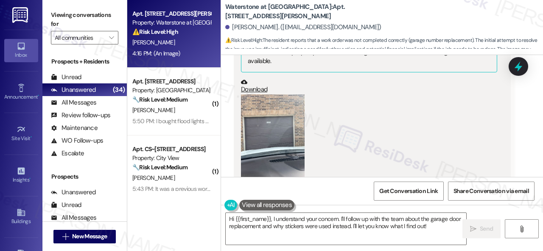
scroll to position [2807, 0]
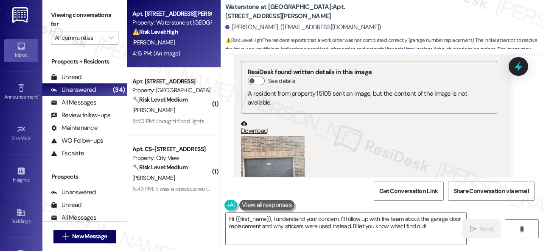
click at [290, 151] on button "Zoom image" at bounding box center [273, 178] width 64 height 85
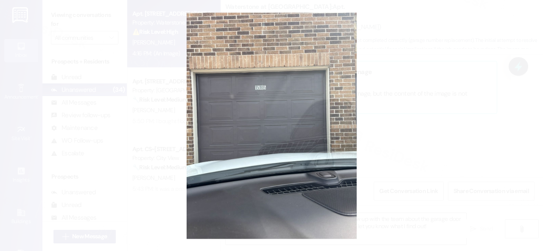
click at [320, 99] on button "Unzoom image" at bounding box center [271, 125] width 543 height 251
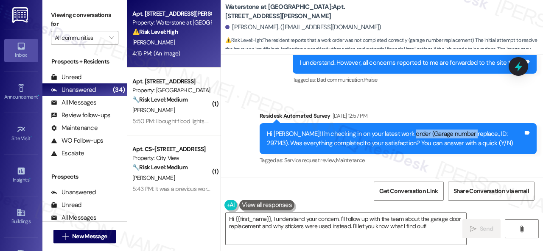
scroll to position [2255, 0]
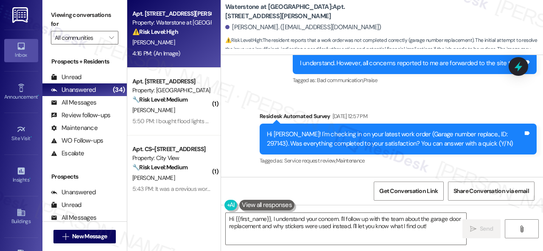
click at [428, 106] on div "Survey, sent via SMS Residesk Automated Survey Sep 12, 2025 at 12:57 PM Hi Kell…" at bounding box center [398, 140] width 290 height 68
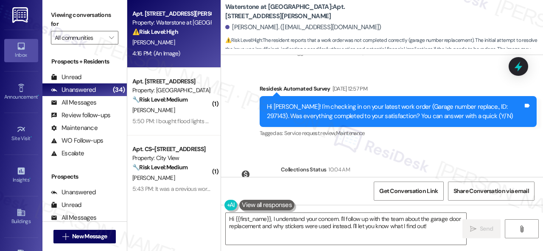
scroll to position [2340, 0]
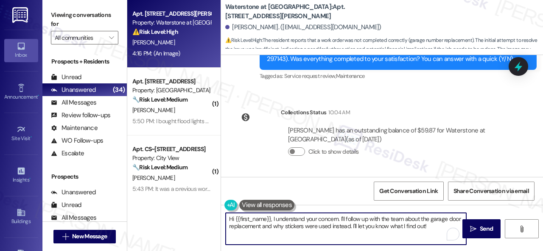
drag, startPoint x: 339, startPoint y: 218, endPoint x: 435, endPoint y: 235, distance: 97.0
click at [435, 235] on textarea "Hi {{first_name}}, I understand your concern. I'll follow up with the team abou…" at bounding box center [346, 229] width 240 height 32
click at [313, 222] on textarea "Hi {{first_name}}, I understand your concern. I'll follow up with the team abou…" at bounding box center [346, 229] width 240 height 32
drag, startPoint x: 313, startPoint y: 222, endPoint x: 426, endPoint y: 236, distance: 113.7
click at [426, 236] on textarea "Hi {{first_name}}, I understand your concern. I'll follow up with the team abou…" at bounding box center [346, 229] width 240 height 32
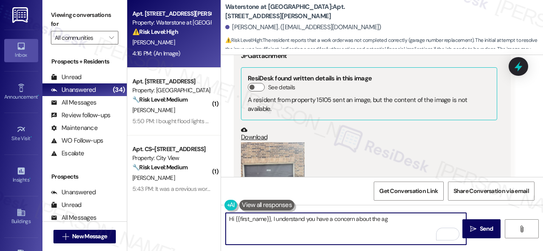
scroll to position [2849, 0]
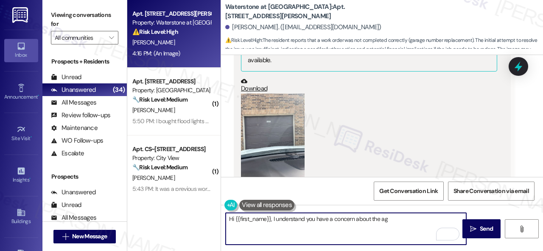
click at [266, 106] on button "Zoom image" at bounding box center [273, 136] width 64 height 85
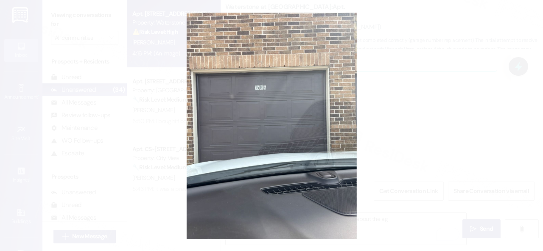
click at [300, 101] on button "Unzoom image" at bounding box center [271, 125] width 543 height 251
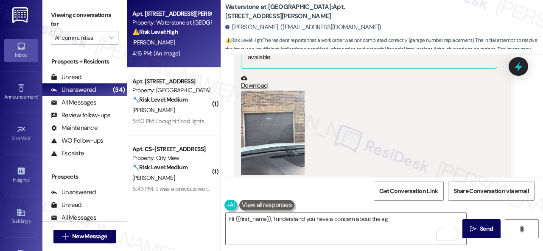
scroll to position [2976, 0]
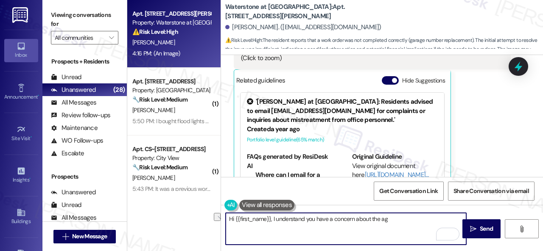
drag, startPoint x: 305, startPoint y: 219, endPoint x: 385, endPoint y: 223, distance: 79.8
click at [385, 223] on textarea "Hi {{first_name}}, I understand you have a concern about the ag" at bounding box center [346, 229] width 240 height 32
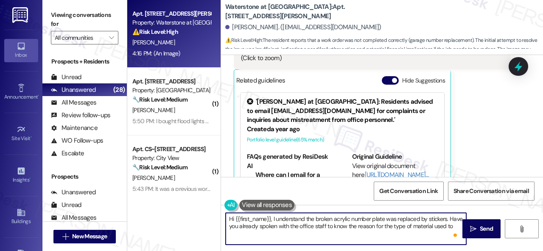
click at [393, 224] on textarea "Hi {{first_name}}, I understand the broken acrylic number plate was replaced by…" at bounding box center [346, 229] width 240 height 32
drag, startPoint x: 376, startPoint y: 224, endPoint x: 384, endPoint y: 237, distance: 14.9
click at [384, 237] on textarea "Hi {{first_name}}, I understand the broken acrylic number plate was replaced by…" at bounding box center [346, 229] width 240 height 32
drag, startPoint x: 439, startPoint y: 225, endPoint x: 439, endPoint y: 234, distance: 8.9
click at [439, 234] on textarea "Hi {{first_name}}, I understand the broken acrylic number plate was replaced by…" at bounding box center [346, 229] width 240 height 32
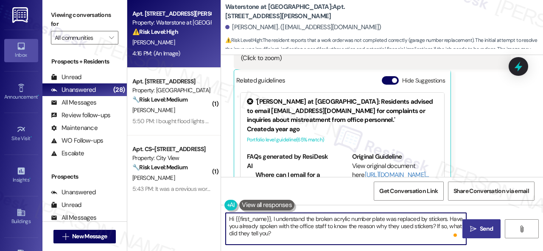
type textarea "Hi {{first_name}}, I understand the broken acrylic number plate was replaced by…"
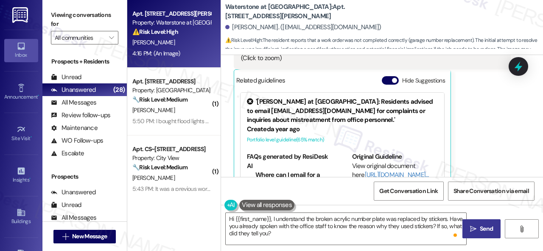
click at [481, 224] on button " Send" at bounding box center [481, 229] width 38 height 19
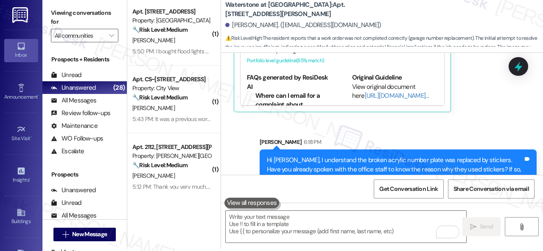
scroll to position [3, 0]
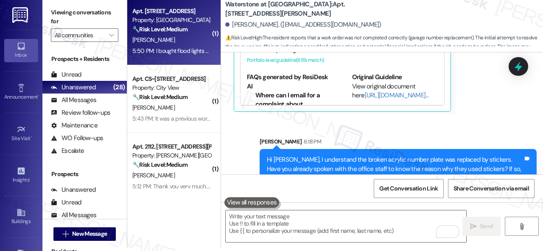
click at [172, 41] on div "[PERSON_NAME]" at bounding box center [171, 40] width 80 height 11
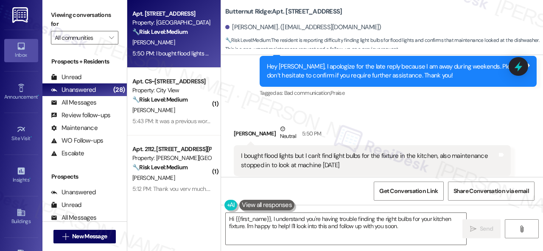
scroll to position [1758, 0]
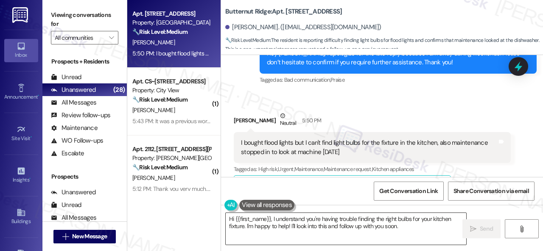
click at [273, 221] on textarea "Hi {{first_name}}, I understand you're having trouble finding the right bulbs f…" at bounding box center [346, 229] width 240 height 32
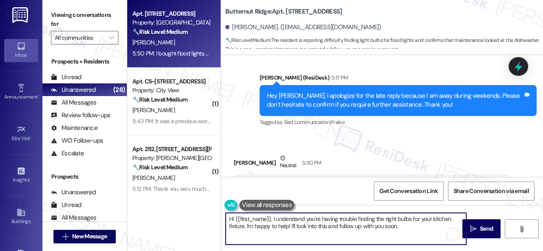
scroll to position [3, 0]
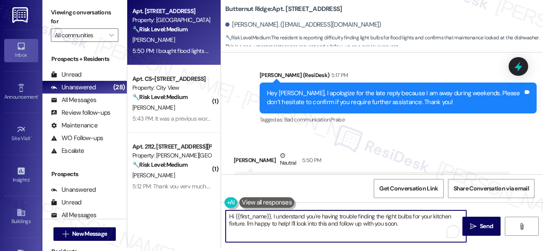
drag, startPoint x: 228, startPoint y: 219, endPoint x: 473, endPoint y: 260, distance: 248.4
click at [473, 251] on html "Inbox Go to Inbox Announcement • Send A Text Announcement Site Visit • Go to Si…" at bounding box center [271, 125] width 543 height 251
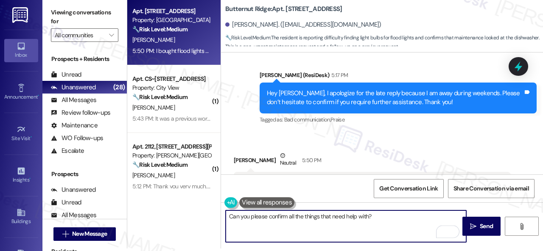
type textarea "Can you please confirm all the things that need help with?"
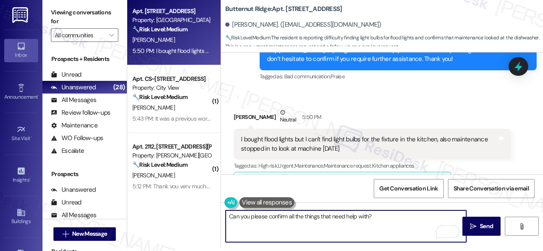
scroll to position [1800, 0]
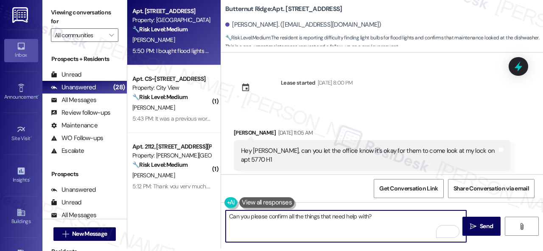
scroll to position [1800, 0]
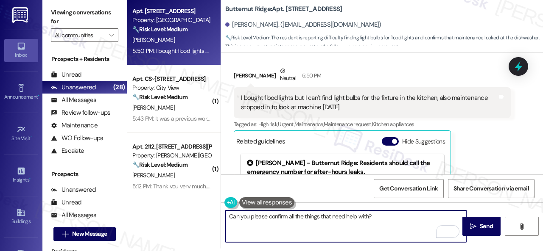
click at [332, 216] on textarea "Can you please confirm all the things that need help with?" at bounding box center [346, 227] width 240 height 32
click at [392, 221] on textarea "Can you please confirm all the things that you need help with?" at bounding box center [346, 227] width 240 height 32
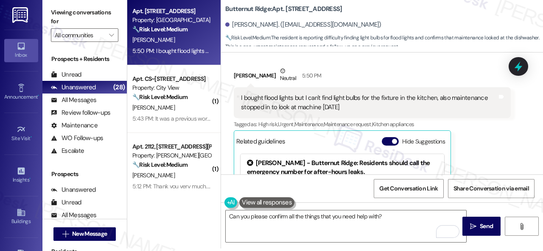
click at [391, 80] on div "[PERSON_NAME] Neutral 5:50 PM" at bounding box center [372, 77] width 277 height 21
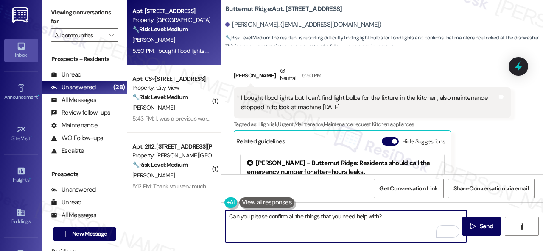
paste textarea "Please provide as much detail as possible about the issue and include photos if…"
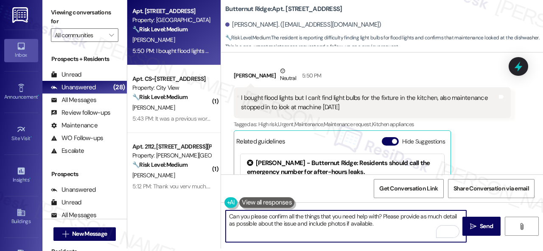
click at [274, 222] on textarea "Can you please confirm all the things that you need help with? Please provide a…" at bounding box center [346, 227] width 240 height 32
click at [393, 223] on textarea "Can you please confirm all the things that you need help with? Please provide a…" at bounding box center [346, 227] width 240 height 32
type textarea "Can you please confirm all the things that you need help with? Please provide a…"
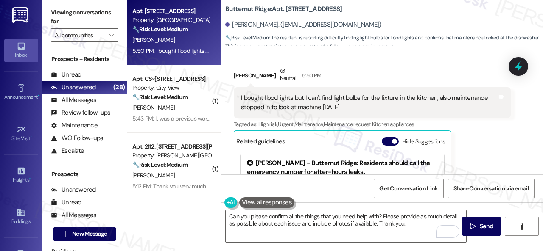
click at [493, 142] on div "[PERSON_NAME] Neutral 5:50 PM I bought flood lights but I can't find light bulb…" at bounding box center [372, 160] width 277 height 187
click at [474, 228] on span " Send" at bounding box center [481, 226] width 27 height 9
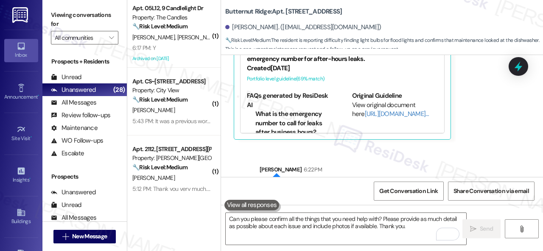
scroll to position [1953, 0]
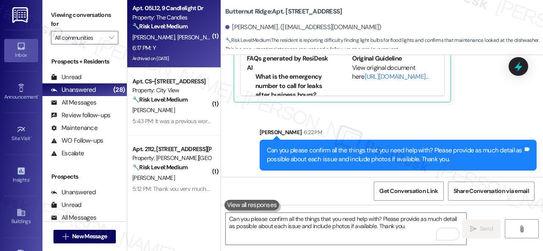
click at [174, 50] on div "6:17 PM: Y 6:17 PM: Y" at bounding box center [171, 48] width 80 height 11
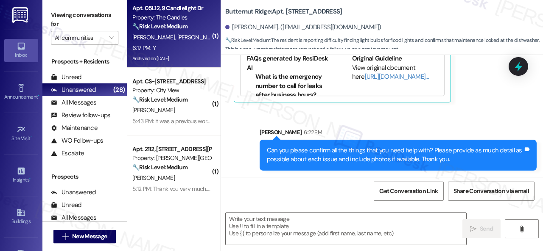
type textarea "Fetching suggested responses. Please feel free to read through the conversation…"
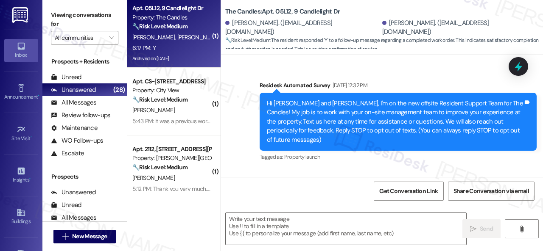
type textarea "Fetching suggested responses. Please feel free to read through the conversation…"
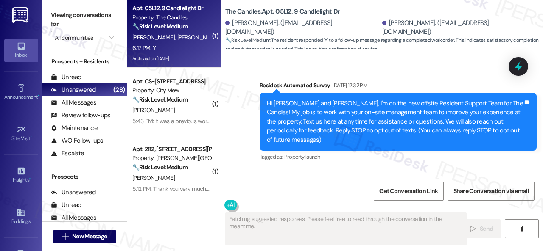
scroll to position [9220, 0]
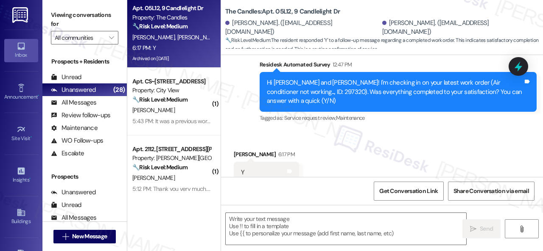
click at [440, 131] on div "Received via SMS [PERSON_NAME] 6:17 PM Y Tags and notes Tagged as: Positive res…" at bounding box center [382, 167] width 322 height 72
drag, startPoint x: 283, startPoint y: 107, endPoint x: 282, endPoint y: 114, distance: 7.4
click at [283, 131] on div "Received via SMS [PERSON_NAME] 6:17 PM Y Tags and notes Tagged as: Positive res…" at bounding box center [382, 167] width 322 height 72
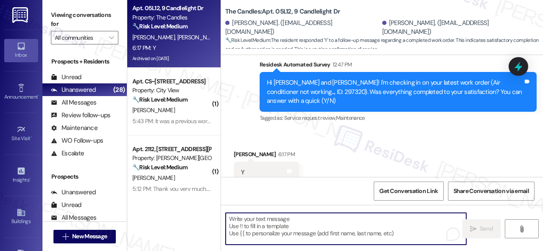
paste textarea "We’re happy to know everything’s all set! If your stay at {{property}} met your…"
type textarea "We’re happy to know everything’s all set! If your stay at {{property}} met your…"
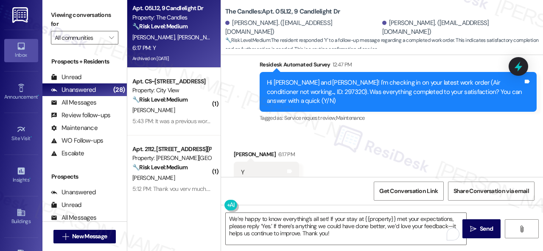
click at [274, 104] on div "Survey, sent via SMS Residesk Automated Survey 12:47 PM Hi [PERSON_NAME] and [P…" at bounding box center [398, 92] width 290 height 77
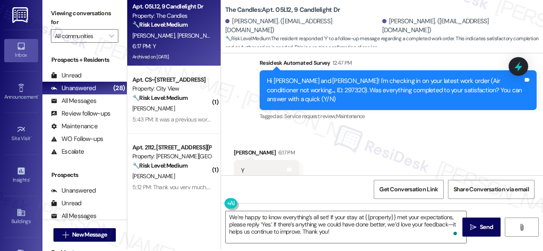
scroll to position [3, 0]
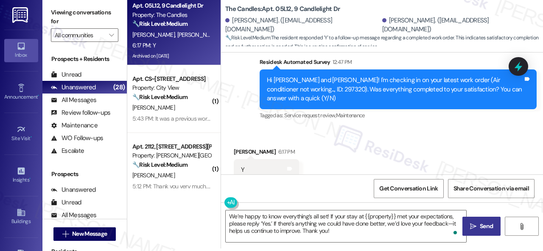
drag, startPoint x: 483, startPoint y: 226, endPoint x: 487, endPoint y: 220, distance: 7.5
click at [483, 226] on span "Send" at bounding box center [486, 226] width 13 height 9
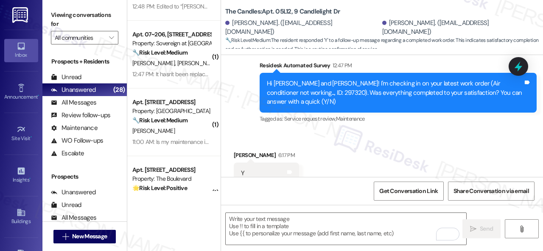
scroll to position [594, 0]
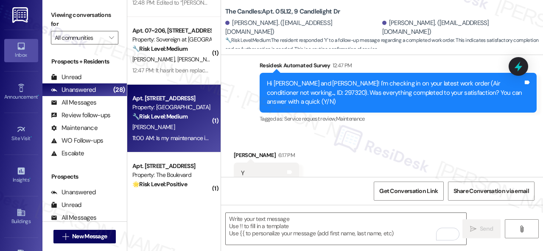
click at [183, 113] on strong "🔧 Risk Level: Medium" at bounding box center [159, 117] width 55 height 8
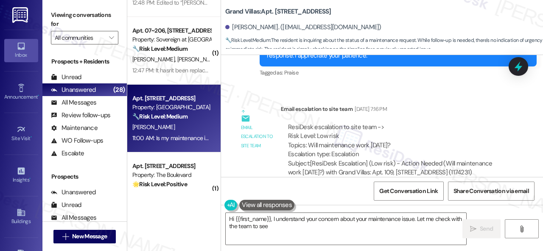
scroll to position [5270, 0]
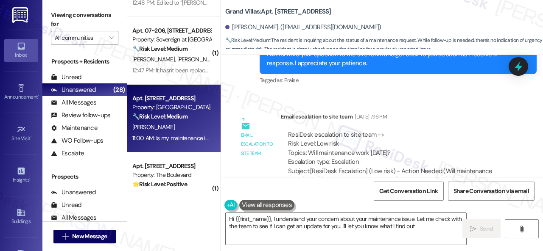
type textarea "Hi {{first_name}}, I understand your concern about your maintenance issue. Let …"
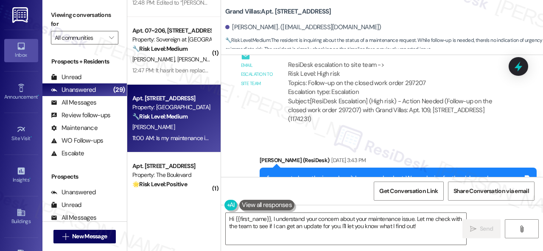
scroll to position [4295, 0]
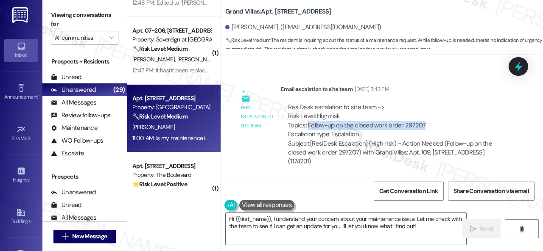
drag, startPoint x: 307, startPoint y: 115, endPoint x: 422, endPoint y: 117, distance: 115.4
click at [422, 117] on div "ResiDesk escalation to site team -> Risk Level: High risk Topics: Follow-up on …" at bounding box center [395, 121] width 215 height 36
copy div "Follow-up on the closed work order 297207"
click at [436, 78] on div "Email escalation to site team Email escalation to site team [DATE] 3:43 PM Resi…" at bounding box center [372, 128] width 290 height 101
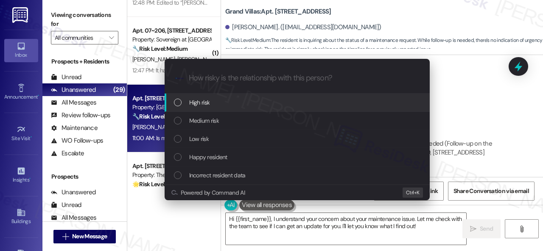
click at [190, 99] on span "High risk" at bounding box center [199, 102] width 21 height 9
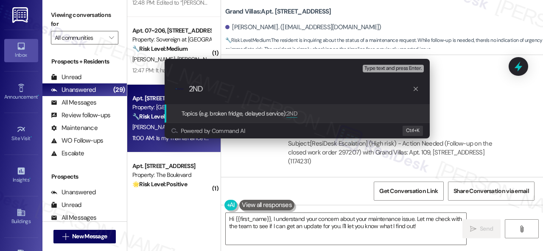
paste input "Follow-up on the closed work order 297207"
type input "2ND Follow-up on the closed work order 297207"
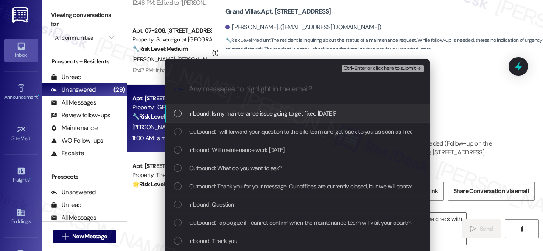
click at [277, 116] on span "Inbound: Is my maintenance issue going to get fixed [DATE]?" at bounding box center [262, 113] width 147 height 9
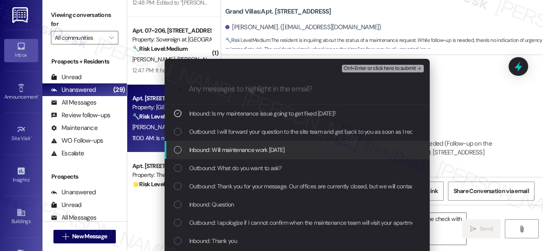
click at [250, 156] on div "Inbound: Will maintenance work [DATE]" at bounding box center [297, 150] width 265 height 18
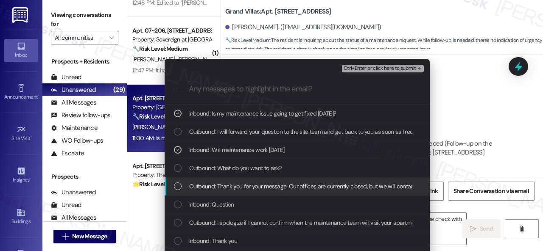
scroll to position [42, 0]
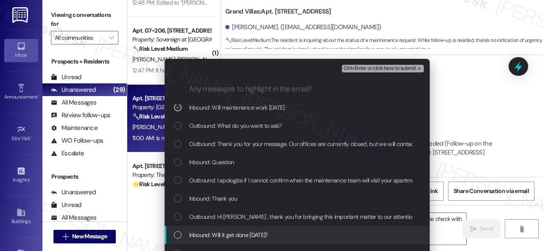
click at [222, 235] on span "Inbound: Will it get done [DATE]?" at bounding box center [228, 235] width 79 height 9
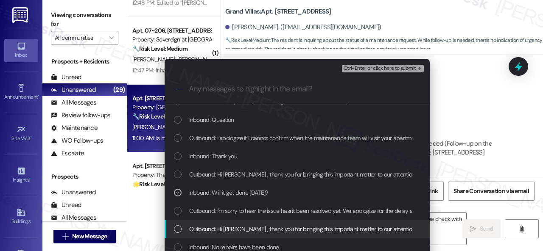
scroll to position [127, 0]
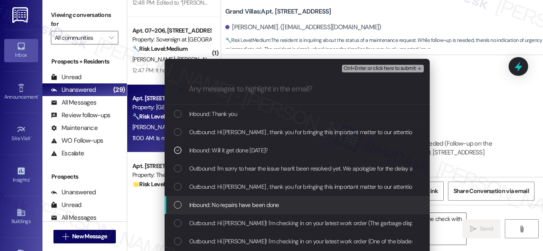
click at [248, 207] on span "Inbound: No repairs have been done" at bounding box center [234, 205] width 90 height 9
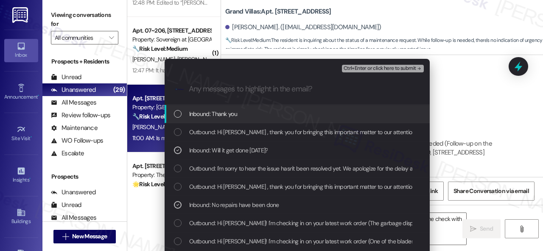
click at [356, 70] on span "Ctrl+Enter or click here to submit" at bounding box center [379, 69] width 73 height 6
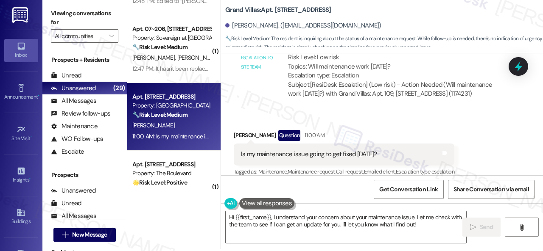
scroll to position [3, 0]
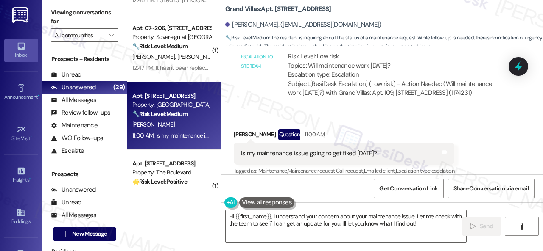
click at [464, 112] on div "Received via SMS [PERSON_NAME] Question 11:00 AM Is my maintenance issue going …" at bounding box center [382, 146] width 322 height 73
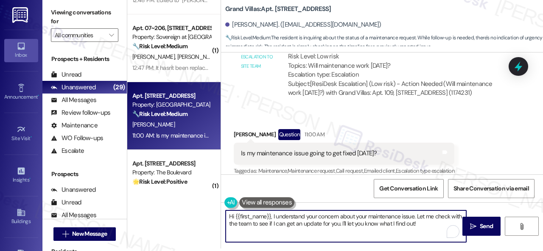
drag, startPoint x: 425, startPoint y: 225, endPoint x: 176, endPoint y: 208, distance: 249.9
click at [176, 208] on div "( 1 ) Apt. 910, 1805 S Egret Bay Blvd Property: Tuscan Lakes II 🔧 Risk Level: M…" at bounding box center [335, 122] width 416 height 251
paste textarea "I haven't received a response from the site team yet, but I have made a follow-…"
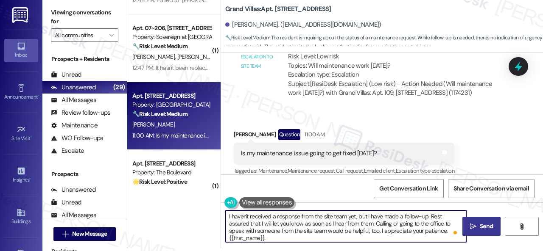
type textarea "I haven't received a response from the site team yet, but I have made a follow-…"
click at [474, 221] on button " Send" at bounding box center [481, 226] width 38 height 19
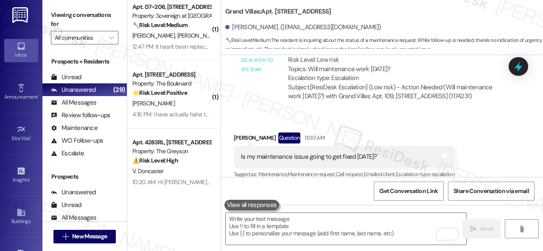
scroll to position [636, 0]
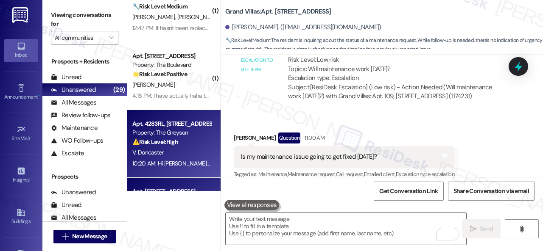
click at [184, 156] on div "V. Doncaster" at bounding box center [171, 153] width 80 height 11
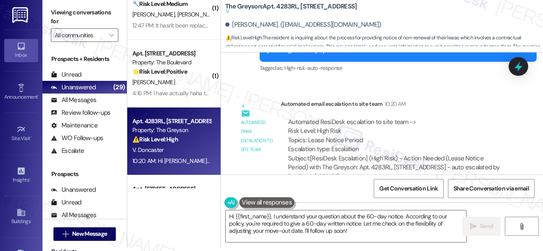
scroll to position [4101, 0]
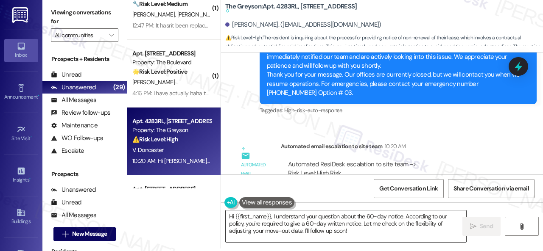
click at [352, 228] on textarea "Hi {{first_name}}, I understand your question about the 60-day notice. Accordin…" at bounding box center [346, 227] width 240 height 32
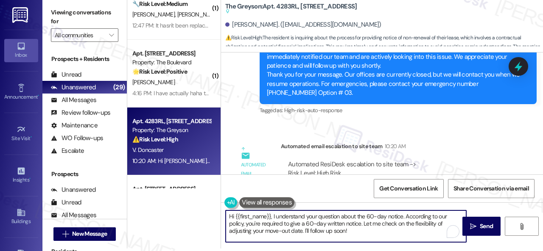
drag, startPoint x: 405, startPoint y: 215, endPoint x: 408, endPoint y: 232, distance: 16.8
click at [408, 232] on textarea "Hi {{first_name}}, I understand your question about the 60-day notice. Accordin…" at bounding box center [346, 227] width 240 height 32
paste textarea "I will forward your inquiry to the site team and get back to you as soon as I r…"
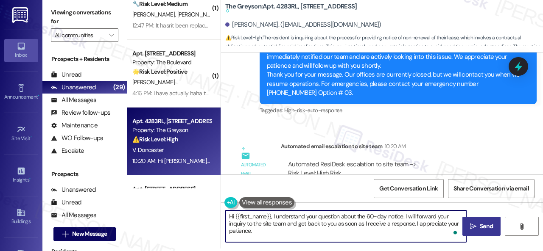
type textarea "Hi {{first_name}}, I understand your question about the 60-day notice. I will f…"
click at [488, 229] on span "Send" at bounding box center [486, 226] width 13 height 9
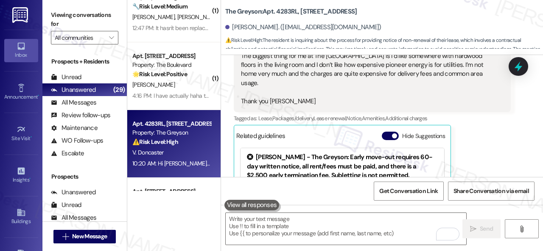
scroll to position [3785, 0]
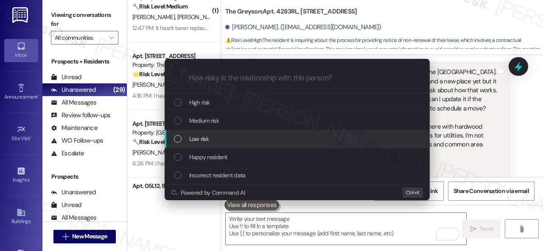
click at [191, 136] on span "Low risk" at bounding box center [199, 138] width 20 height 9
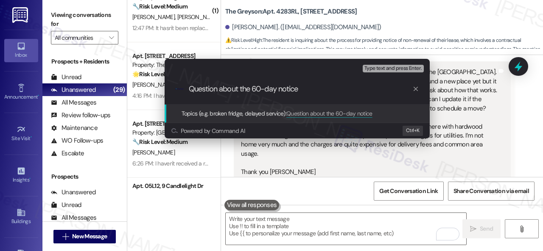
type input "Question about the 60-day notice."
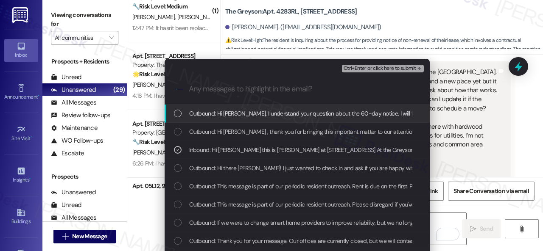
click at [369, 67] on span "Ctrl+Enter or click here to submit" at bounding box center [379, 69] width 73 height 6
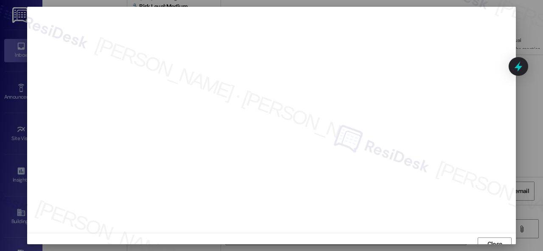
scroll to position [6, 0]
click at [483, 243] on button "Close" at bounding box center [494, 239] width 34 height 14
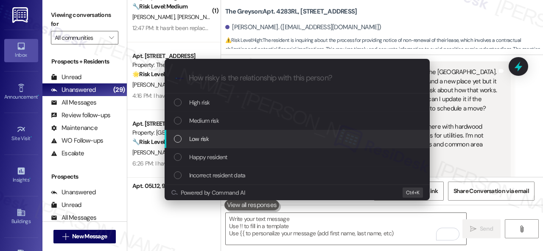
click at [196, 140] on span "Low risk" at bounding box center [199, 138] width 20 height 9
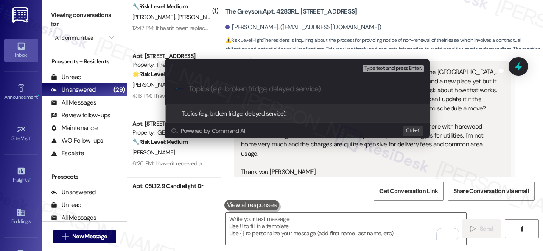
paste input "Question about the 60-day notice."
type input "Question about the 60-day notice."
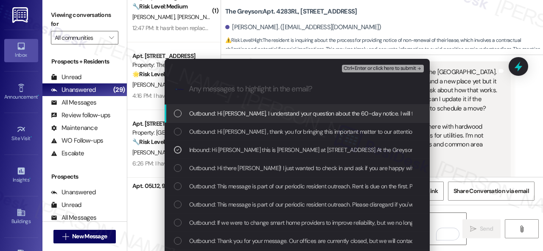
click at [363, 68] on span "Ctrl+Enter or click here to submit" at bounding box center [379, 69] width 73 height 6
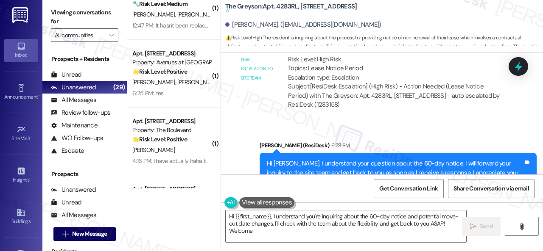
scroll to position [4234, 0]
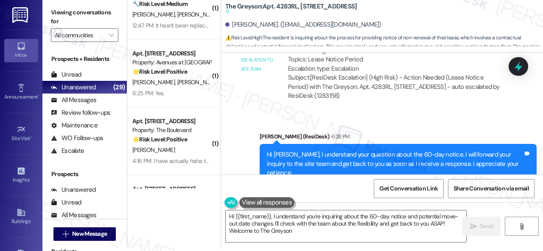
type textarea "Hi {{first_name}}, I understand you're inquiring about the 60-day notice and po…"
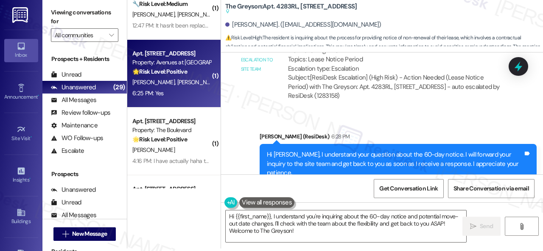
click at [181, 94] on div "6:25 PM: Yes 6:25 PM: Yes" at bounding box center [171, 93] width 80 height 11
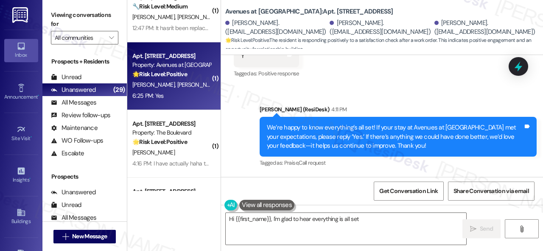
scroll to position [1502, 0]
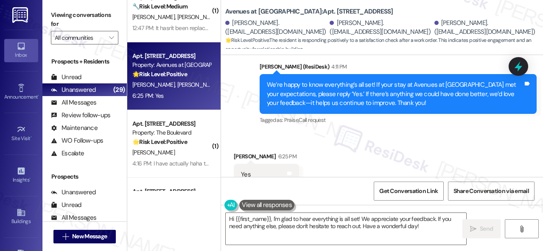
click at [287, 133] on div "Received via SMS Stephen Caldwell 6:25 PM Yes Tags and notes Tagged as: Positiv…" at bounding box center [382, 169] width 322 height 72
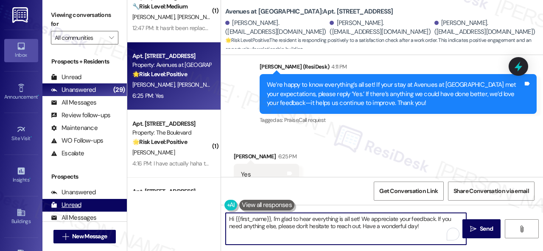
drag, startPoint x: 429, startPoint y: 226, endPoint x: 97, endPoint y: 207, distance: 333.0
click at [97, 207] on div "Viewing conversations for All communities  Prospects + Residents Unread (0) Un…" at bounding box center [292, 125] width 500 height 251
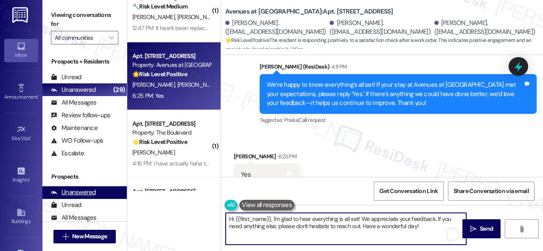
paste textarea "I'm glad you are satisfied with your home. Have you written a review for us bef…"
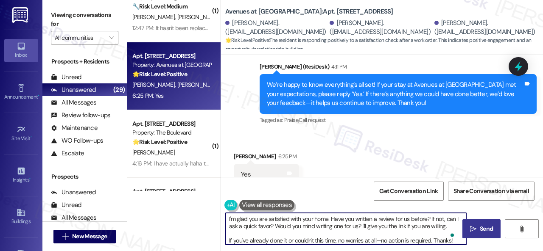
type textarea "I'm glad you are satisfied with your home. Have you written a review for us bef…"
click at [487, 226] on span "Send" at bounding box center [486, 229] width 13 height 9
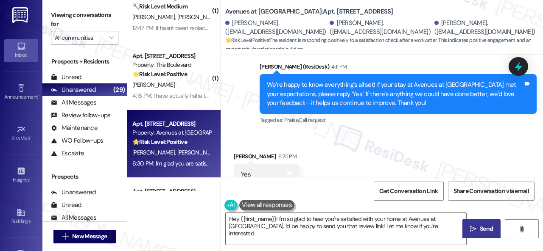
type textarea "Hey {{first_name}}! I'm so glad to hear you're satisfied with your home at Aven…"
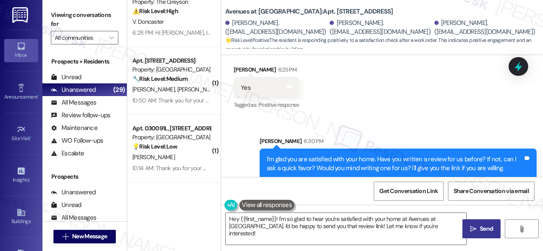
scroll to position [1442, 0]
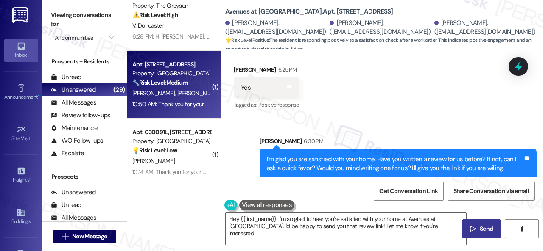
click at [177, 90] on span "[PERSON_NAME]" at bounding box center [198, 93] width 42 height 8
type textarea "Fetching suggested responses. Please feel free to read through the conversation…"
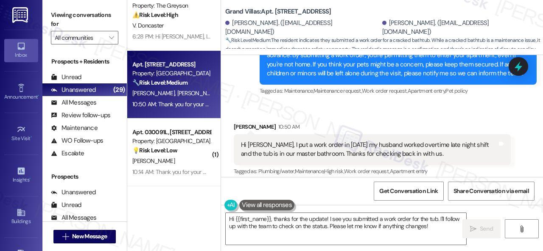
scroll to position [5894, 0]
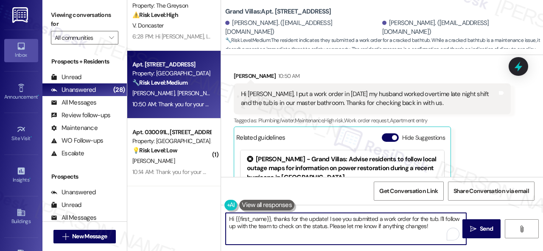
drag, startPoint x: 431, startPoint y: 225, endPoint x: 151, endPoint y: 207, distance: 280.4
click at [148, 211] on div "( 1 ) Apt. 427, 931 Fletcher Avenue Property: Pinnex North Square ⚠️ Risk Level…" at bounding box center [335, 125] width 416 height 251
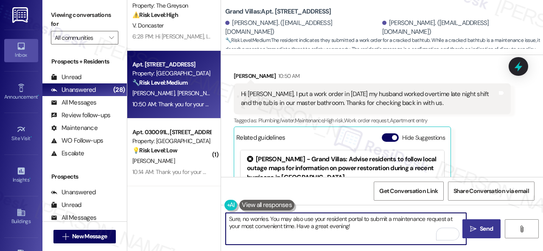
type textarea "Sure, no worries. You may also use your resident portal to submit a maintenance…"
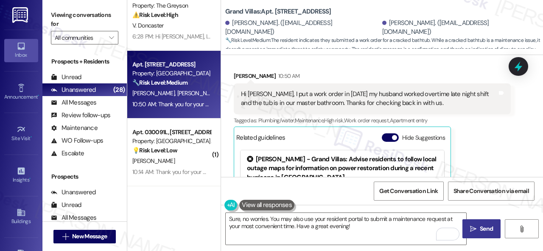
click at [483, 226] on span "Send" at bounding box center [486, 229] width 13 height 9
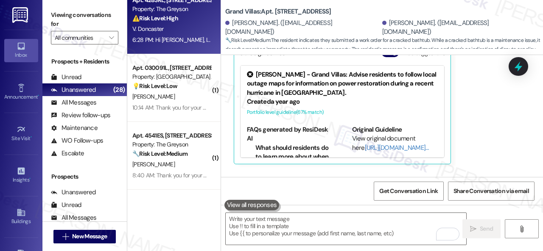
scroll to position [1442, 0]
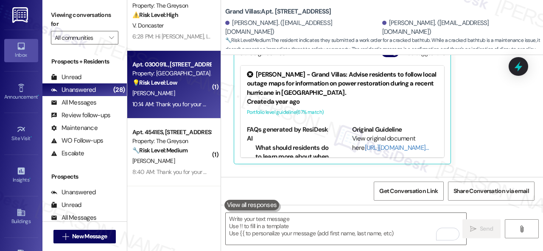
click at [188, 100] on div "10:14 AM: Thank you for your message. Our offices are currently closed, but we …" at bounding box center [171, 104] width 80 height 11
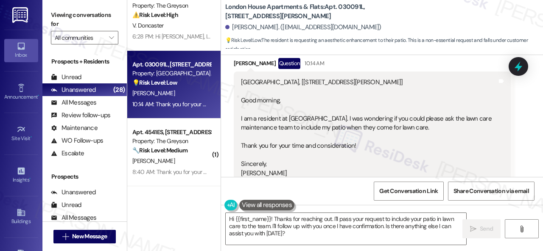
scroll to position [1026, 0]
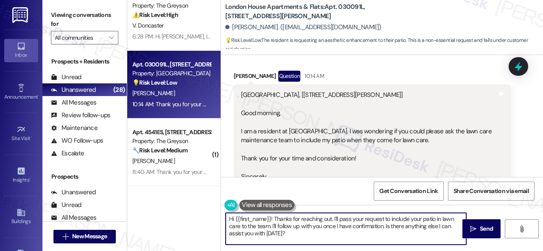
drag, startPoint x: 386, startPoint y: 225, endPoint x: 393, endPoint y: 243, distance: 19.2
click at [393, 243] on textarea "Hi {{first_name}}! Thanks for reaching out. I'll pass your request to include y…" at bounding box center [346, 229] width 240 height 32
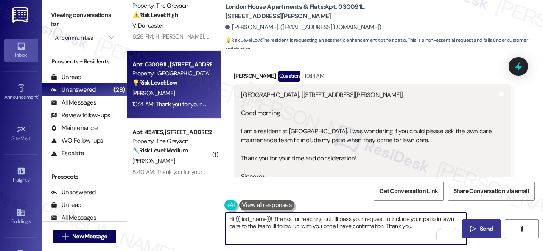
type textarea "Hi {{first_name}}! Thanks for reaching out. I'll pass your request to include y…"
click at [483, 234] on button " Send" at bounding box center [481, 229] width 38 height 19
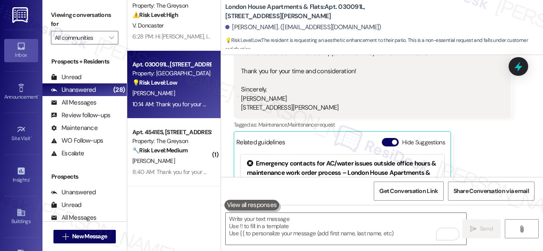
scroll to position [1111, 0]
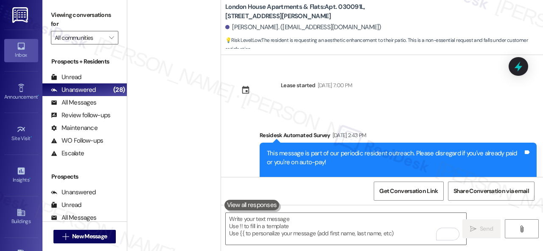
scroll to position [1069, 0]
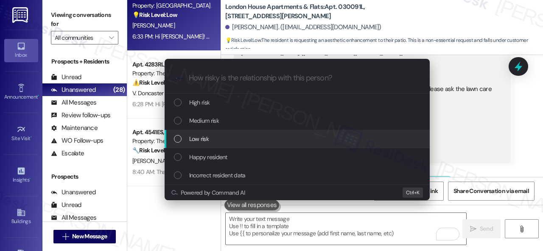
click at [489, 155] on div "Escalate Conversation How risky is the relationship with this person? Topics (e…" at bounding box center [271, 125] width 543 height 251
click at [208, 140] on span "Low risk" at bounding box center [199, 138] width 20 height 9
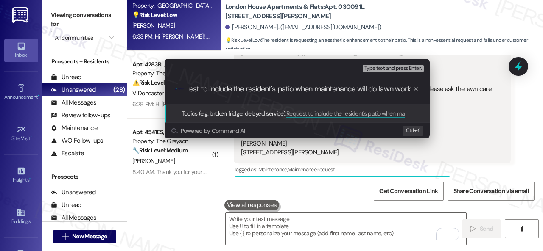
scroll to position [0, 19]
type input "Request to include the resident's patio when maintenance will do lawn work."
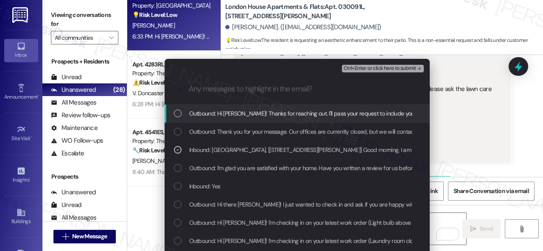
click at [374, 67] on span "Ctrl+Enter or click here to submit" at bounding box center [379, 69] width 73 height 6
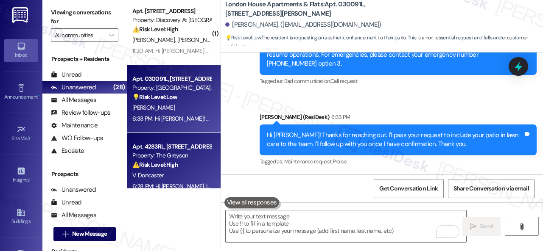
scroll to position [1315, 0]
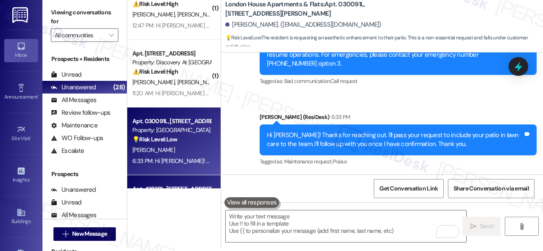
click at [191, 88] on div "11:20 AM: Hi [PERSON_NAME] and [PERSON_NAME] , thank you for bringing this impo…" at bounding box center [171, 93] width 80 height 11
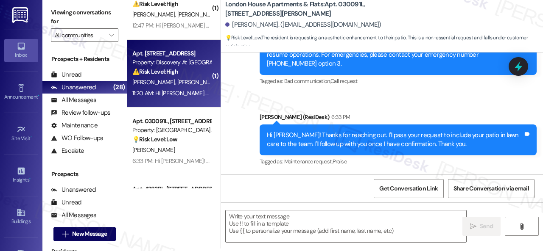
type textarea "Fetching suggested responses. Please feel free to read through the conversation…"
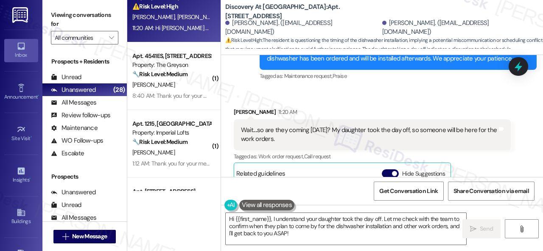
scroll to position [3355, 0]
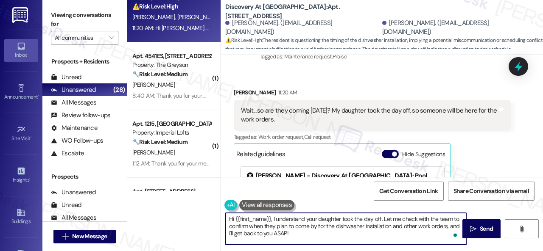
drag, startPoint x: 295, startPoint y: 239, endPoint x: 198, endPoint y: 210, distance: 101.3
click at [198, 210] on div "( 1 ) Apt. 335, [STREET_ADDRESS][PERSON_NAME] Property: [PERSON_NAME] Ranch ⚠️ …" at bounding box center [335, 125] width 416 height 251
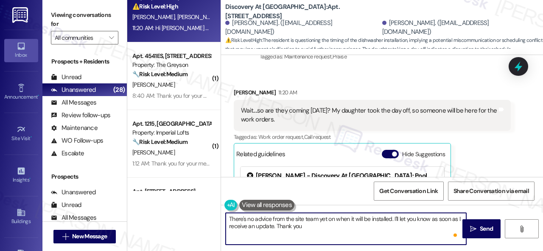
type textarea "There's no advice from the site team yet on when it will be installed. I'll let…"
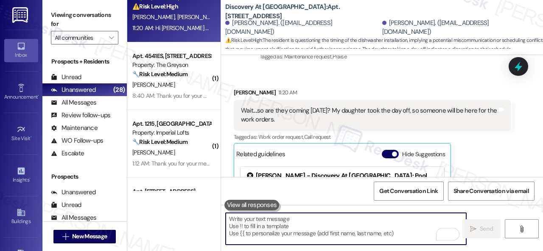
scroll to position [3448, 0]
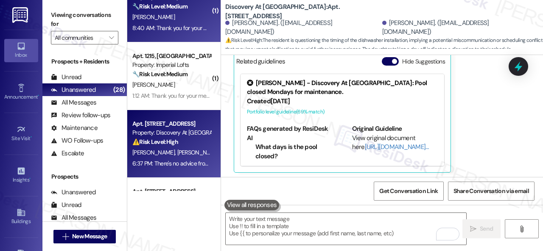
click at [180, 31] on div "8:40 AM: Thank you for your message. Our offices are currently closed, but we w…" at bounding box center [397, 28] width 531 height 8
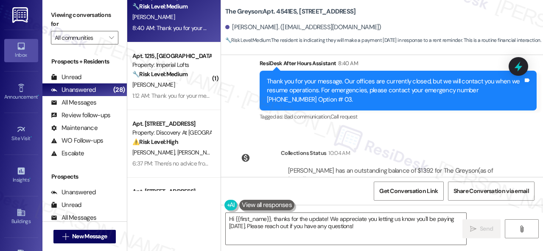
scroll to position [3438, 0]
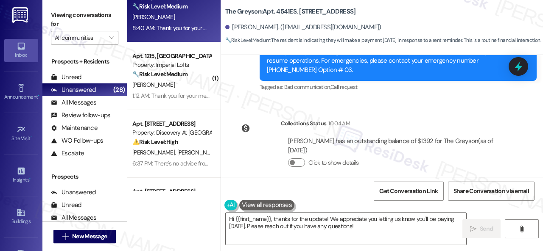
click at [264, 145] on div "Collections Status 10:04 AM [PERSON_NAME] has an outstanding balance of $1392 f…" at bounding box center [372, 150] width 290 height 74
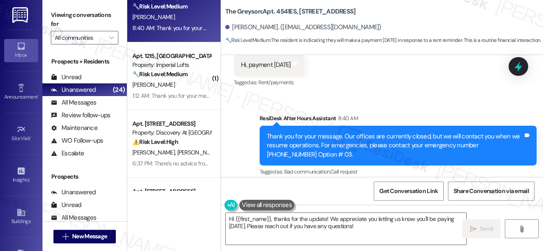
scroll to position [3311, 0]
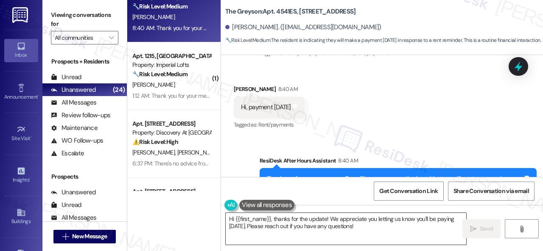
click at [329, 218] on textarea "Hi {{first_name}}, thanks for the update! We appreciate you letting us know you…" at bounding box center [346, 229] width 240 height 32
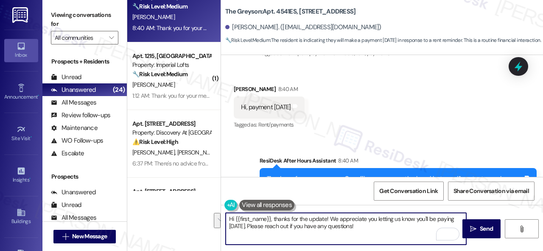
drag, startPoint x: 412, startPoint y: 218, endPoint x: 414, endPoint y: 229, distance: 10.8
click at [414, 229] on textarea "Hi {{first_name}}, thanks for the update! We appreciate you letting us know you…" at bounding box center [346, 229] width 240 height 32
type textarea "Hi {{first_name}}, thanks for the update! We appreciate you letting us know. En…"
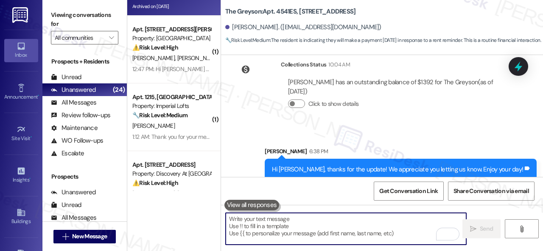
scroll to position [1230, 0]
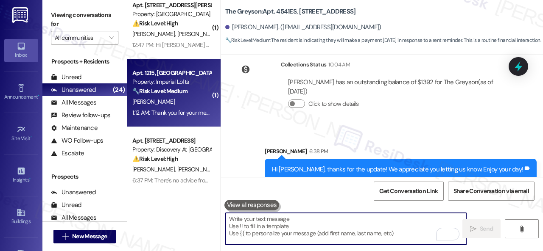
click at [186, 95] on strong "🔧 Risk Level: Medium" at bounding box center [159, 91] width 55 height 8
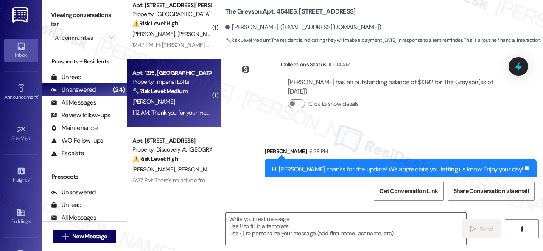
type textarea "Fetching suggested responses. Please feel free to read through the conversation…"
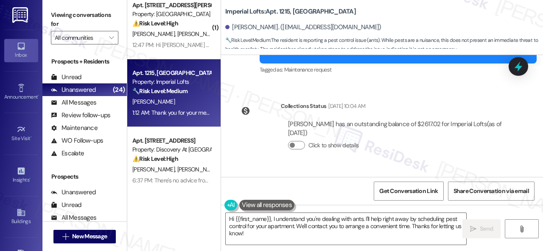
scroll to position [1965, 0]
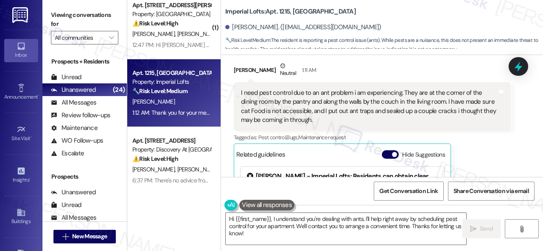
click at [371, 131] on div "Tagged as: Pest control , Click to highlight conversations about Pest control B…" at bounding box center [372, 137] width 277 height 12
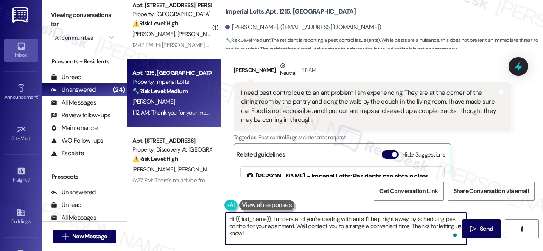
drag, startPoint x: 272, startPoint y: 221, endPoint x: 283, endPoint y: 226, distance: 12.1
click at [283, 226] on textarea "Hi {{first_name}}, I understand you're dealing with ants. I'll help right away …" at bounding box center [346, 229] width 240 height 32
click at [343, 228] on textarea "Hi {{first_name}}, I understand you're dealing with ants. I'll help right away …" at bounding box center [346, 229] width 240 height 32
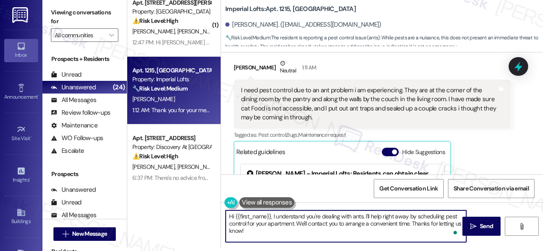
drag, startPoint x: 351, startPoint y: 219, endPoint x: 373, endPoint y: 253, distance: 40.5
click at [373, 251] on html "Inbox Go to Inbox Announcement • Send A Text Announcement Site Visit • Go to Si…" at bounding box center [271, 125] width 543 height 251
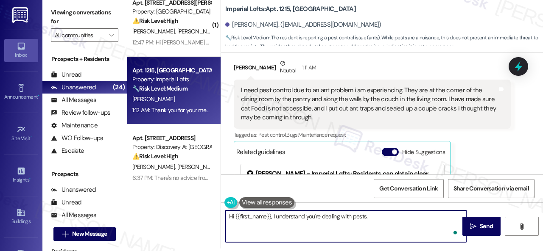
paste textarea "Is there already a work order for the issue? If so, may I have the work order n…"
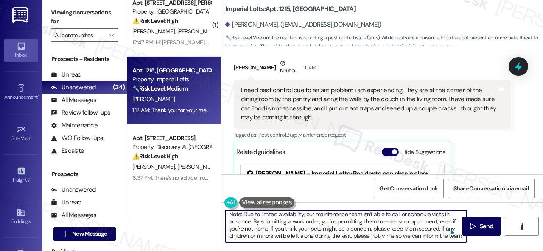
scroll to position [0, 0]
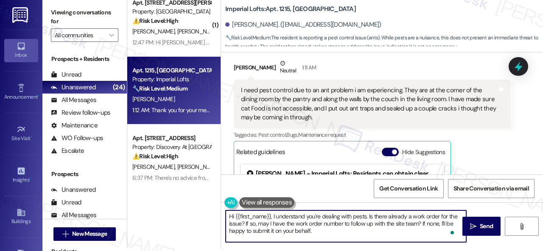
click at [368, 216] on textarea "Hi {{first_name}}, I understand you're dealing with pests. Is there already a w…" at bounding box center [346, 227] width 240 height 32
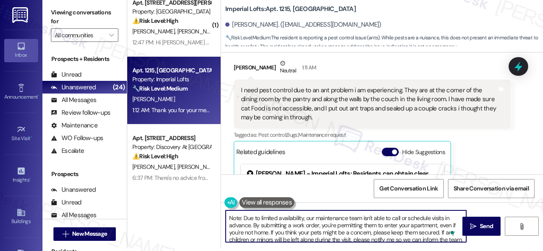
scroll to position [38, 0]
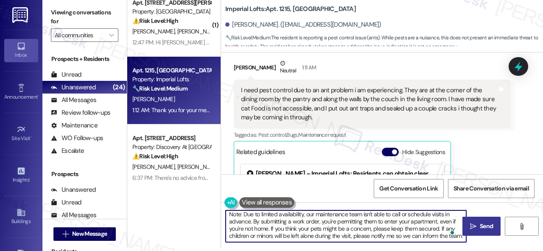
type textarea "Hi {{first_name}}, I understand you're dealing with pests. We appreciate you le…"
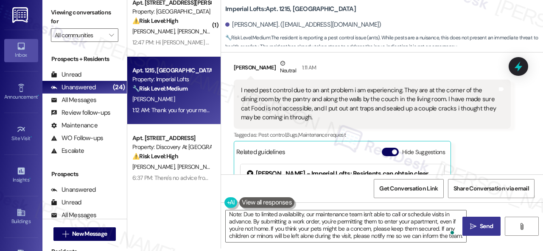
click at [480, 223] on span "Send" at bounding box center [486, 226] width 13 height 9
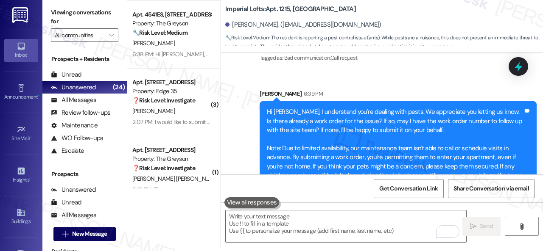
scroll to position [1437, 0]
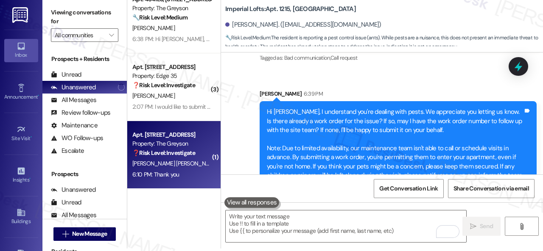
click at [187, 173] on div "6:10 PM: Thank you 6:10 PM: Thank you" at bounding box center [171, 175] width 80 height 11
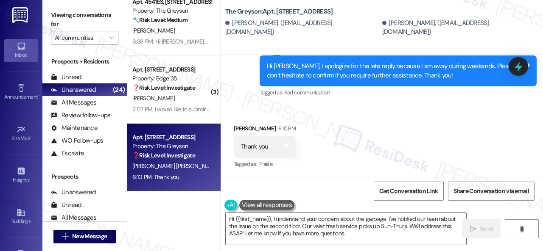
scroll to position [5928, 0]
drag, startPoint x: 369, startPoint y: 243, endPoint x: 0, endPoint y: 136, distance: 384.2
click at [146, 207] on div "( 1 ) Apt. [STREET_ADDRESS][PERSON_NAME] Property: [GEOGRAPHIC_DATA] ⚠️ Risk Le…" at bounding box center [335, 125] width 416 height 251
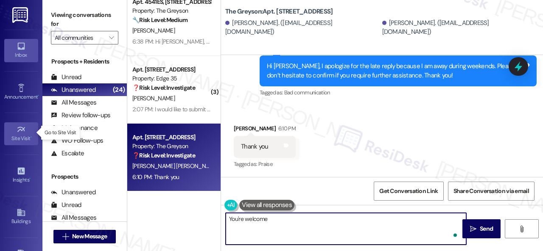
type textarea "You're welcome."
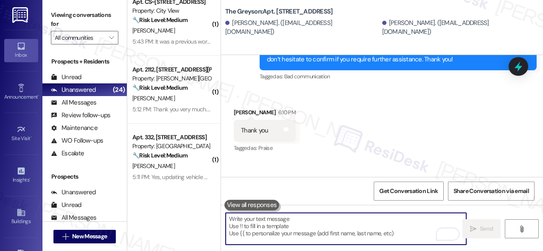
scroll to position [0, 0]
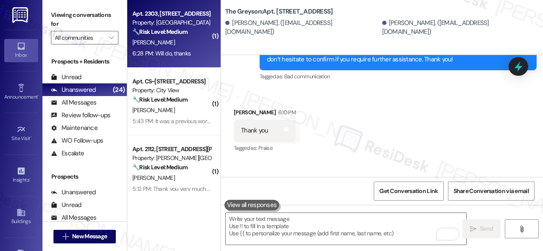
click at [178, 23] on div "Property: [GEOGRAPHIC_DATA]" at bounding box center [171, 22] width 78 height 9
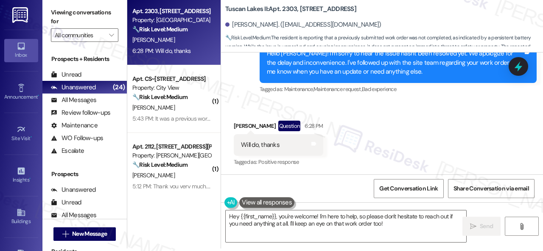
scroll to position [809, 0]
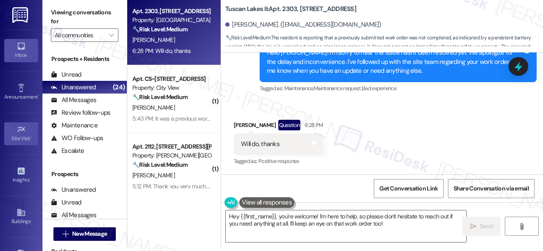
drag, startPoint x: 391, startPoint y: 223, endPoint x: 0, endPoint y: 137, distance: 400.4
click at [158, 210] on div "Apt. 2303, [STREET_ADDRESS] Property: Tuscan Lakes II 🔧 Risk Level: Medium The …" at bounding box center [335, 122] width 416 height 251
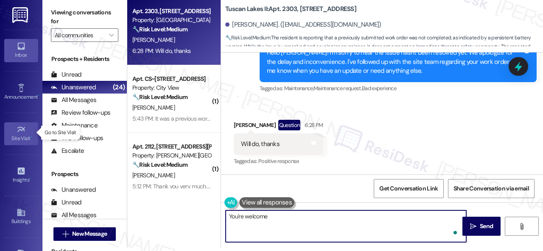
type textarea "You're welcome."
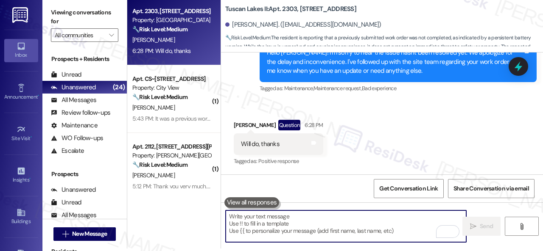
scroll to position [808, 0]
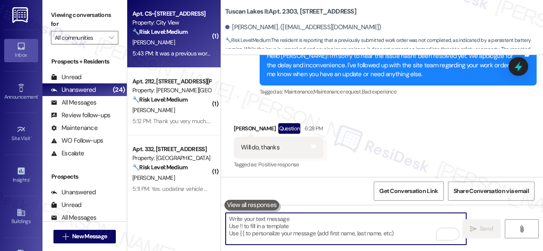
click at [177, 44] on div "[PERSON_NAME]" at bounding box center [171, 42] width 80 height 11
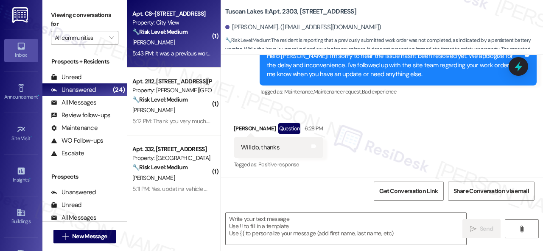
type textarea "Fetching suggested responses. Please feel free to read through the conversation…"
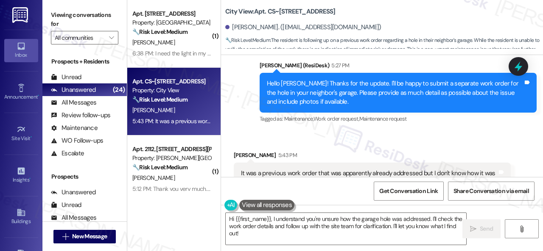
scroll to position [8108, 0]
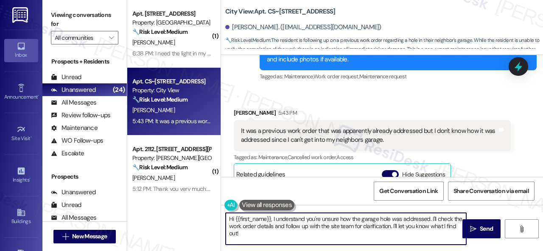
drag, startPoint x: 256, startPoint y: 236, endPoint x: 218, endPoint y: 209, distance: 46.7
click at [218, 209] on div "( 1 ) Apt. 5770H1, [STREET_ADDRESS] Property: [GEOGRAPHIC_DATA] 🔧 Risk Level: M…" at bounding box center [335, 125] width 416 height 251
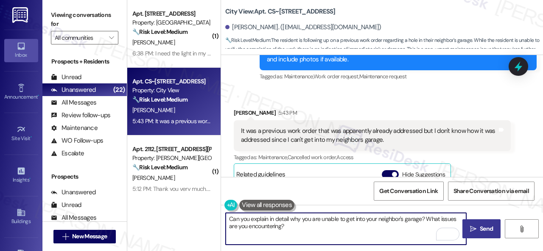
type textarea "Can you explain in detail why you are unable to get into your neighbor's garage…"
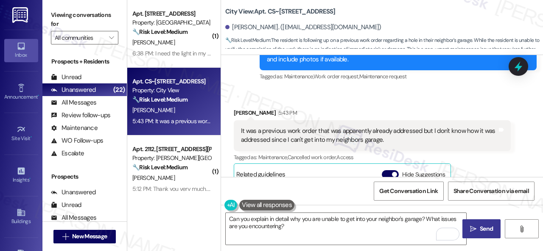
click at [480, 230] on span "Send" at bounding box center [486, 229] width 13 height 9
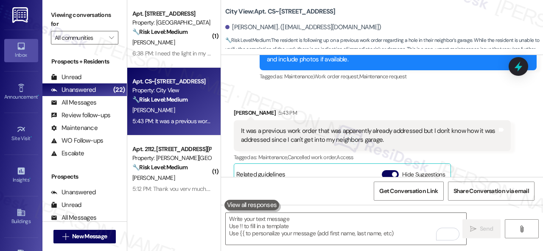
scroll to position [8236, 0]
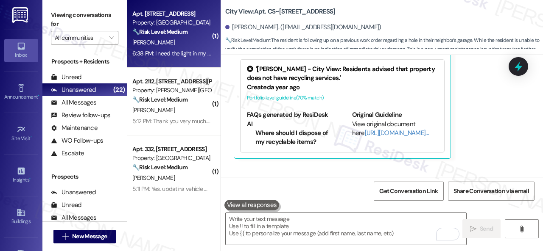
click at [189, 39] on div "[PERSON_NAME]" at bounding box center [171, 42] width 80 height 11
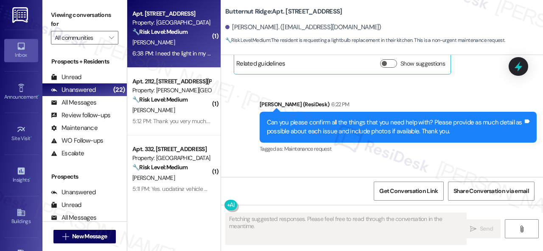
scroll to position [1936, 0]
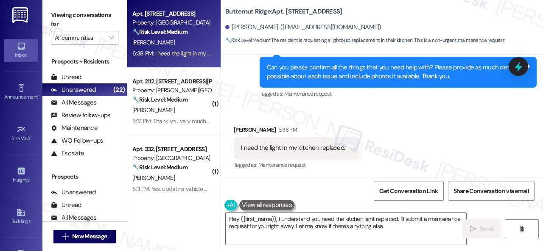
type textarea "Hey {{first_name}}, I understand you need the kitchen light replaced. I'll subm…"
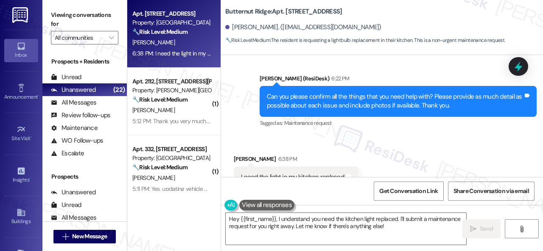
scroll to position [1936, 0]
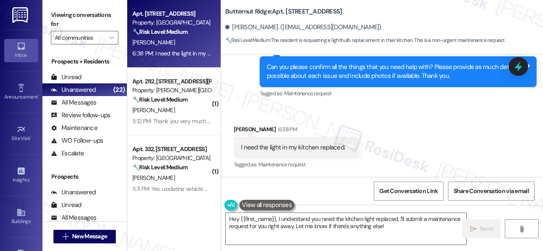
click at [406, 126] on div "Received via SMS [PERSON_NAME] 6:38 PM I need the light in my kitchen replaced.…" at bounding box center [382, 142] width 322 height 72
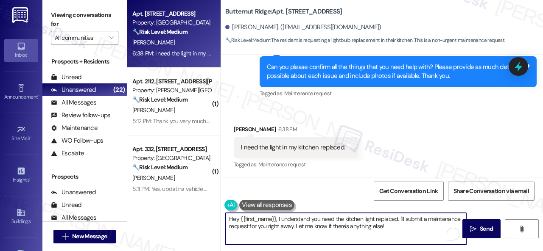
drag, startPoint x: 385, startPoint y: 227, endPoint x: 193, endPoint y: 214, distance: 192.1
click at [184, 217] on div "Apt. 5770H1, [STREET_ADDRESS] Property: [GEOGRAPHIC_DATA] 🔧 Risk Level: Medium …" at bounding box center [335, 125] width 416 height 251
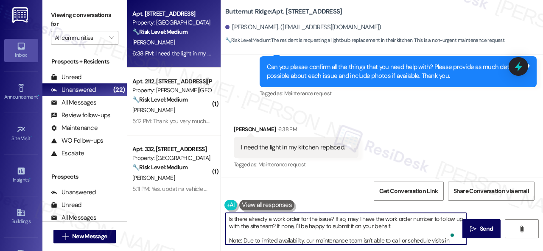
click at [411, 225] on textarea "Is there already a work order for the issue? If so, may I have the work order n…" at bounding box center [346, 229] width 240 height 32
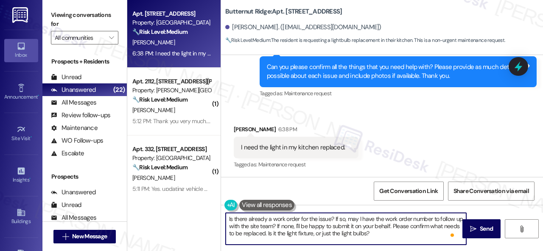
click at [400, 233] on textarea "Is there already a work order for the issue? If so, may I have the work order n…" at bounding box center [346, 229] width 240 height 32
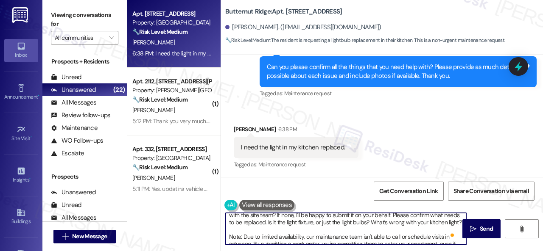
scroll to position [15, 0]
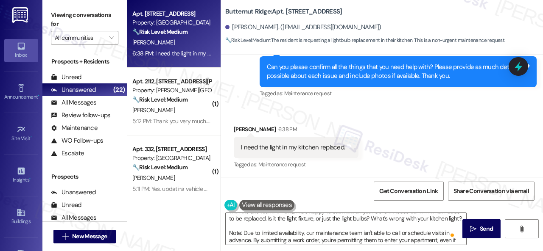
click at [357, 123] on div "Received via SMS Richard Kruchten 6:38 PM I need the light in my kitchen replac…" at bounding box center [295, 148] width 137 height 59
click at [289, 229] on textarea "Is there already a work order for the issue? If so, may I have the work order n…" at bounding box center [346, 229] width 240 height 32
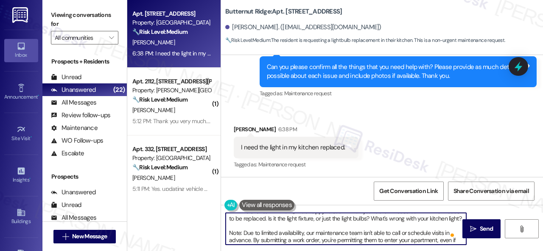
paste textarea "Please provide as much detail as possible about the issue and include photos if…"
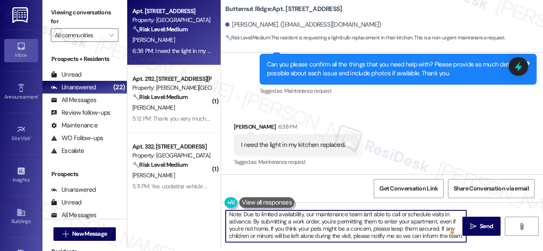
scroll to position [0, 0]
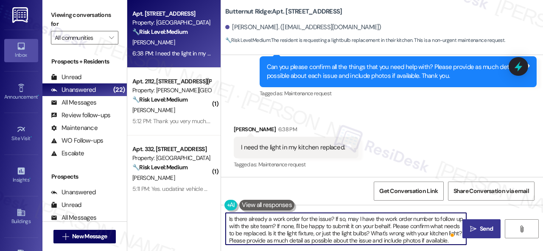
type textarea "Is there already a work order for the issue? If so, may I have the work order n…"
click at [480, 226] on span "Send" at bounding box center [486, 229] width 13 height 9
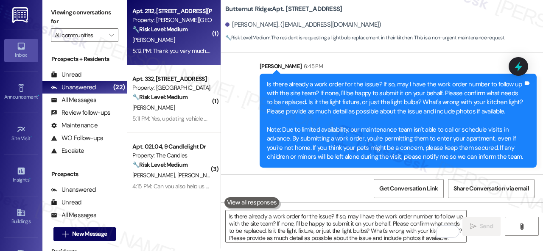
click at [176, 34] on div "Apt. 2112, 4101 S Custer Rd Property: Craig Ranch 🔧 Risk Level: Medium The resi…" at bounding box center [171, 20] width 80 height 29
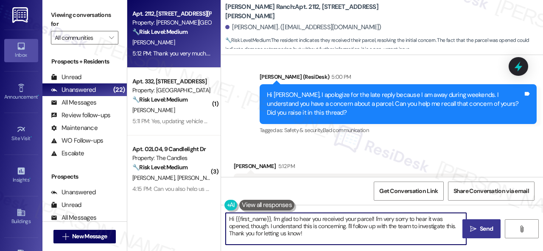
drag, startPoint x: 374, startPoint y: 221, endPoint x: 392, endPoint y: 246, distance: 31.1
click at [377, 244] on textarea "Hi {{first_name}}, I'm glad to hear you received your parcel! I'm very sorry to…" at bounding box center [346, 229] width 240 height 32
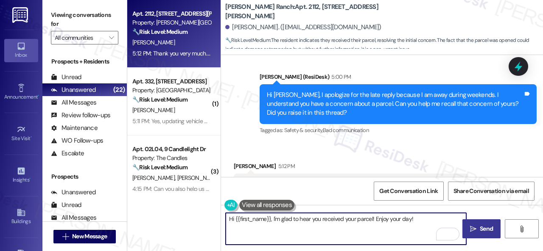
drag, startPoint x: 272, startPoint y: 218, endPoint x: 97, endPoint y: 222, distance: 175.6
click at [131, 218] on div "Apt. 2112, 4101 S Custer Rd Property: Craig Ranch 🔧 Risk Level: Medium The resi…" at bounding box center [335, 125] width 416 height 251
type textarea "I'm glad to hear you received your parcel! Enjoy your day!"
click at [484, 223] on button " Send" at bounding box center [481, 229] width 38 height 19
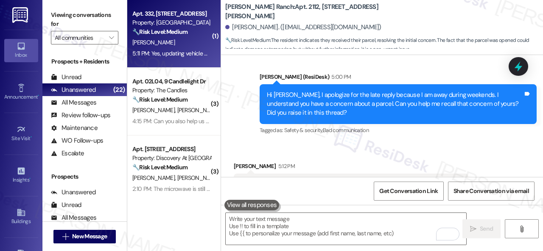
click at [175, 50] on div "5:11 PM: Yes, updating vehicle plate number in your system? My plates are chang…" at bounding box center [234, 54] width 204 height 8
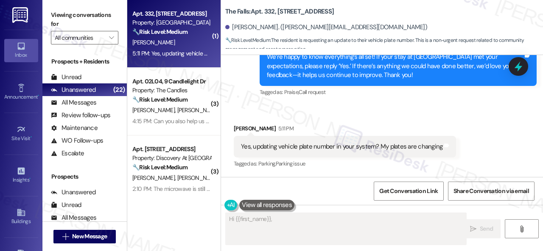
scroll to position [258, 0]
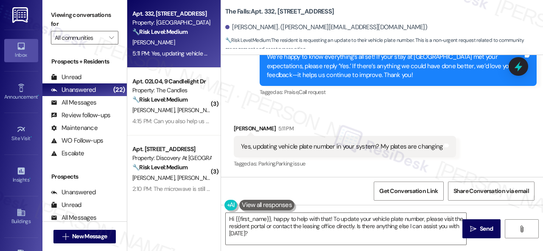
click at [160, 199] on div "Apt. 332, 6565 W Foxridge Dr Property: The Falls 🔧 Risk Level: Medium The resid…" at bounding box center [335, 125] width 416 height 251
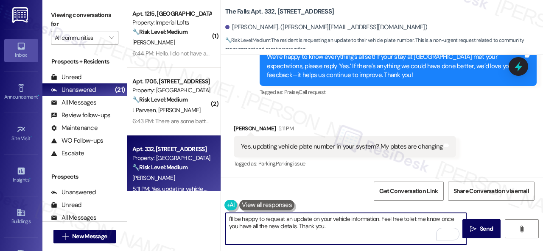
type textarea "I'll be happy to request an update on your vehicle information. Feel free to le…"
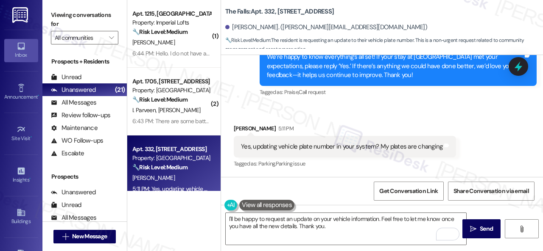
click at [485, 226] on span "Send" at bounding box center [486, 229] width 13 height 9
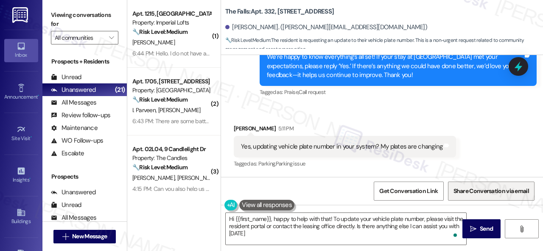
type textarea "Hi {{first_name}}, happy to help with that! To update your vehicle plate number…"
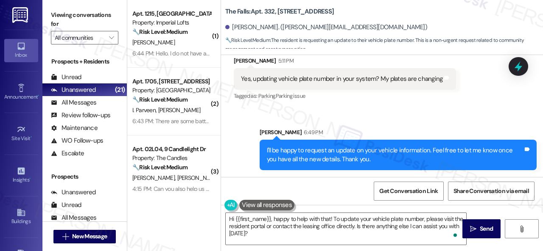
scroll to position [3, 0]
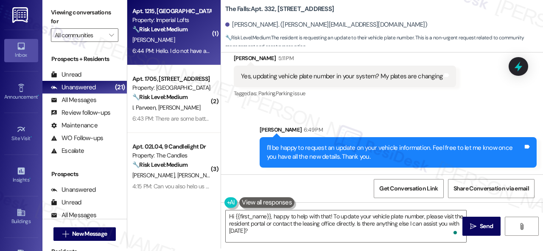
click at [186, 41] on div "[PERSON_NAME]" at bounding box center [171, 40] width 80 height 11
type textarea "Fetching suggested responses. Please feel free to read through the conversation…"
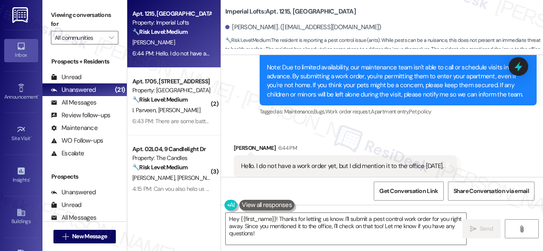
scroll to position [2237, 0]
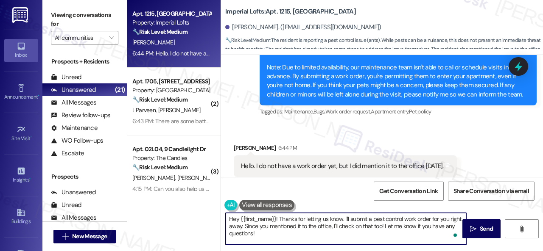
drag, startPoint x: 271, startPoint y: 235, endPoint x: 225, endPoint y: 214, distance: 50.5
click at [225, 214] on div "Hey {{first_name}}! Thanks for letting us know. I'll submit a pest control work…" at bounding box center [345, 229] width 241 height 33
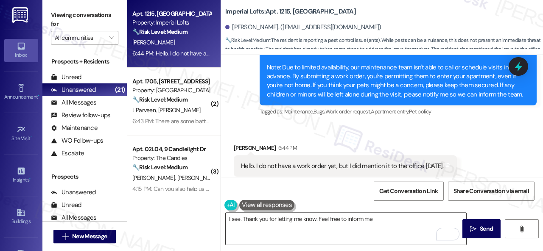
click at [368, 217] on textarea "I see. Thank you for letting me know. Feel free to inform me" at bounding box center [346, 229] width 240 height 32
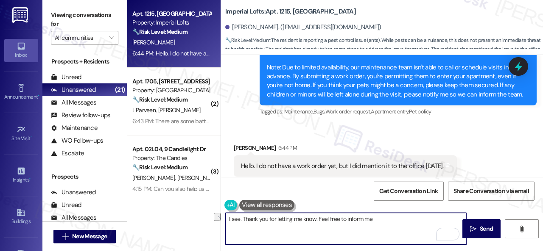
drag, startPoint x: 346, startPoint y: 218, endPoint x: 391, endPoint y: 217, distance: 44.5
click at [391, 217] on textarea "I see. Thank you for letting me know. Feel free to inform me" at bounding box center [346, 229] width 240 height 32
paste textarea "let me know if you have an update or need anything else."
type textarea "I see. Thank you for letting me know. Feel free to let me know if you have an u…"
click at [477, 223] on button " Send" at bounding box center [481, 229] width 38 height 19
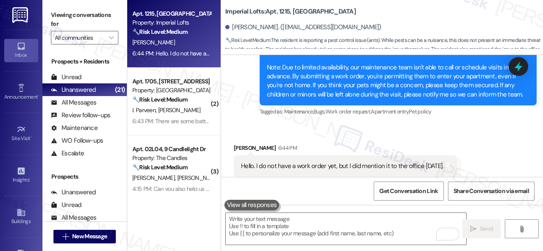
scroll to position [2237, 0]
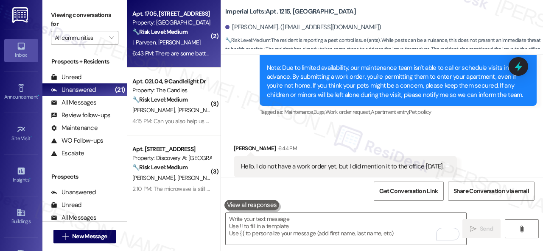
click at [203, 44] on div "[PERSON_NAME] [PERSON_NAME]" at bounding box center [171, 42] width 80 height 11
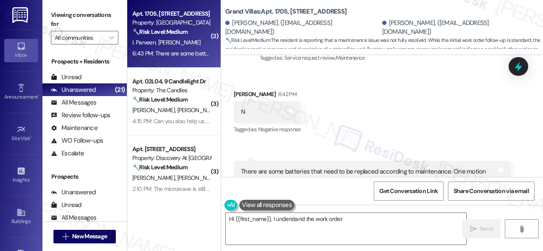
scroll to position [186, 0]
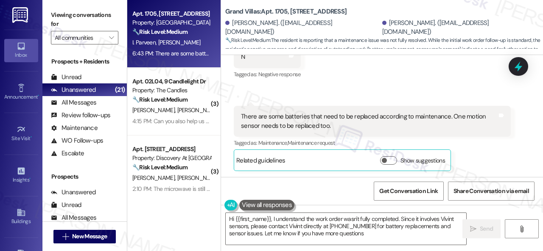
type textarea "Hi {{first_name}}, I understand the work order wasn't fully completed. Since it…"
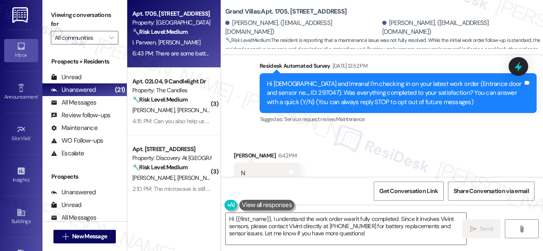
scroll to position [59, 0]
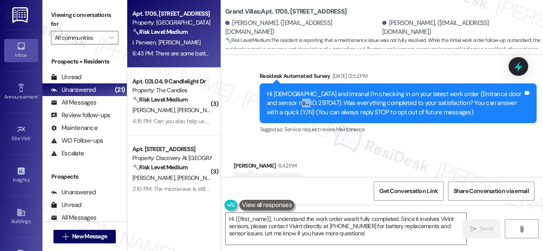
drag, startPoint x: 285, startPoint y: 100, endPoint x: 313, endPoint y: 112, distance: 29.3
click at [304, 102] on div "Hi [PERSON_NAME] and Imrana! I'm checking in on your latest work order (Entranc…" at bounding box center [395, 103] width 256 height 27
copy div "297047"
click at [431, 157] on div "Received via SMS Muhammad Siddiqi 6:42 PM N Tags and notes Tagged as: Negative …" at bounding box center [382, 223] width 322 height 162
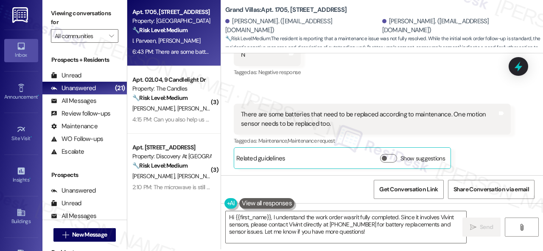
scroll to position [3, 0]
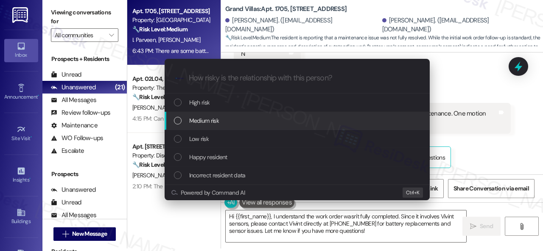
click at [203, 101] on span "High risk" at bounding box center [199, 102] width 21 height 9
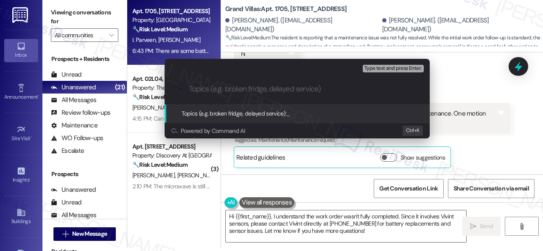
paste input "Follow-up on the closed work order 297047"
type input "Follow-up on the closed work order 297047"
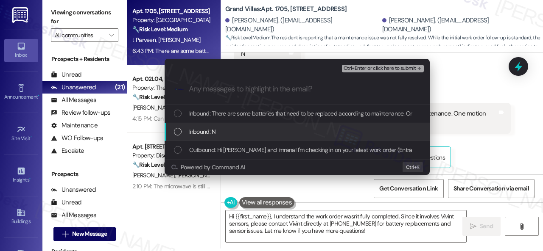
click at [206, 131] on span "Inbound: N" at bounding box center [202, 131] width 27 height 9
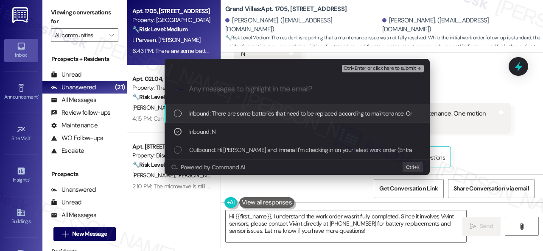
click at [215, 108] on div "Inbound: There are some batteries that need to be replaced according to mainten…" at bounding box center [297, 114] width 265 height 18
click at [363, 67] on div "Ctrl+Enter or click here to submit" at bounding box center [384, 68] width 84 height 11
click at [366, 70] on span "Ctrl+Enter or click here to submit" at bounding box center [379, 69] width 73 height 6
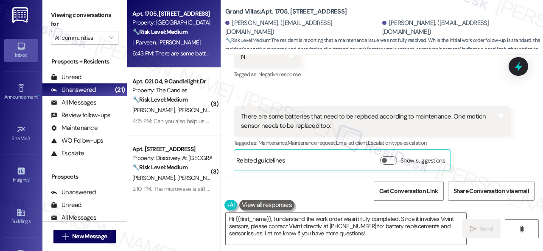
scroll to position [187, 0]
click at [390, 67] on div "Received via SMS Muhammad Siddiqi 6:42 PM N Tags and notes Tagged as: Negative …" at bounding box center [382, 96] width 322 height 162
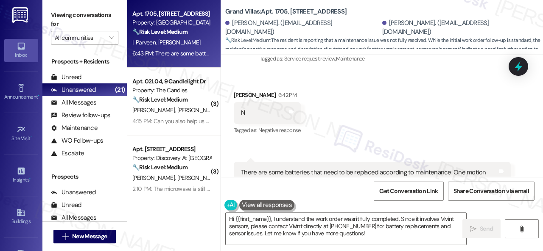
scroll to position [59, 0]
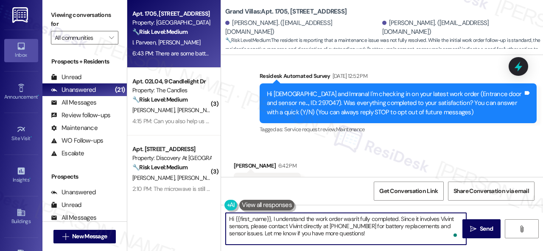
drag, startPoint x: 372, startPoint y: 236, endPoint x: 194, endPoint y: 213, distance: 179.6
click at [194, 213] on div "Apt. 1705, 1550 Katy Gap Rd Property: Grand Villas 🔧 Risk Level: Medium The res…" at bounding box center [335, 125] width 416 height 251
paste textarea "I'm sorry to hear the issue hasn't been resolved yet. We apologize for the dela…"
click at [322, 217] on textarea "I'm sorry to hear the issue hasn't been resolved yet. We apologize for the dela…" at bounding box center [346, 229] width 240 height 32
click at [383, 238] on textarea "I'm sorry to hear the issue hasn't been fully resolved yet. We apologize for th…" at bounding box center [346, 229] width 240 height 32
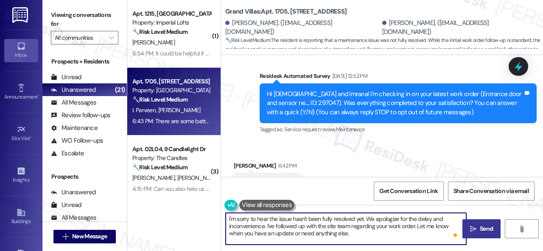
type textarea "I'm sorry to hear the issue hasn't been fully resolved yet. We apologize for th…"
click at [488, 226] on span "Send" at bounding box center [486, 229] width 13 height 9
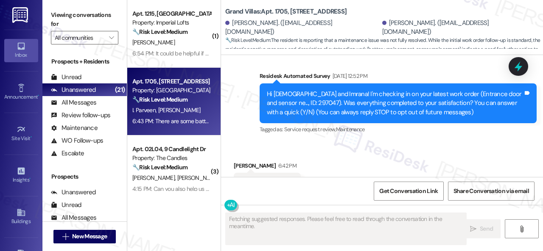
scroll to position [186, 0]
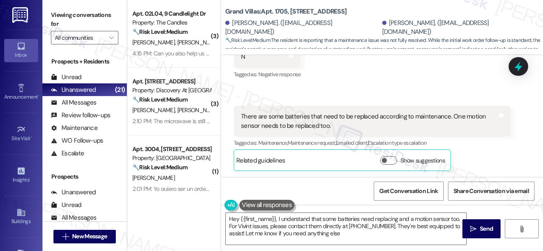
type textarea "Hey {{first_name}}, I understand that some batteries need replacing and a motio…"
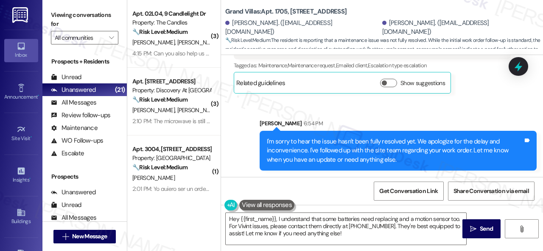
scroll to position [3, 0]
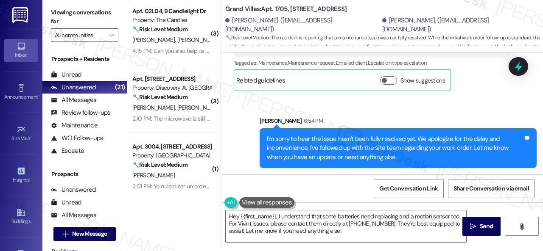
click at [422, 114] on div "Sent via SMS Sarah 6:54 PM I'm sorry to hear the issue hasn't been fully resolv…" at bounding box center [398, 142] width 290 height 64
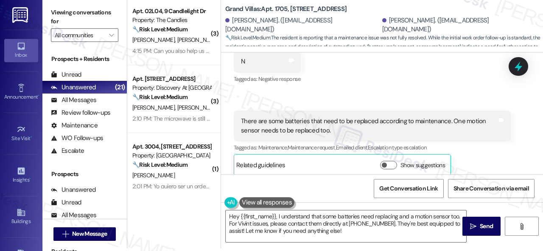
scroll to position [264, 0]
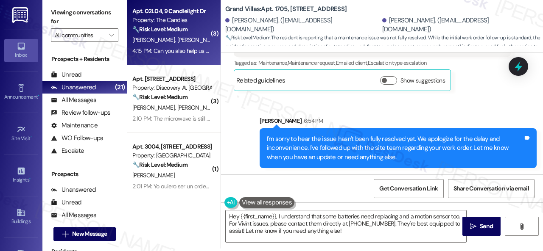
click at [201, 29] on div "🔧 Risk Level: Medium The resident is requesting additional maintenance items to…" at bounding box center [171, 29] width 78 height 9
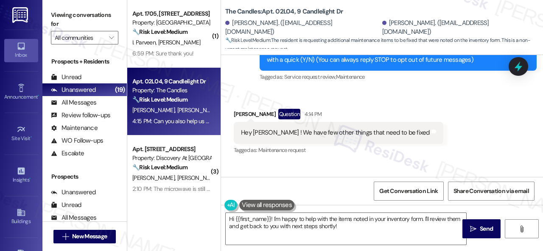
scroll to position [90, 0]
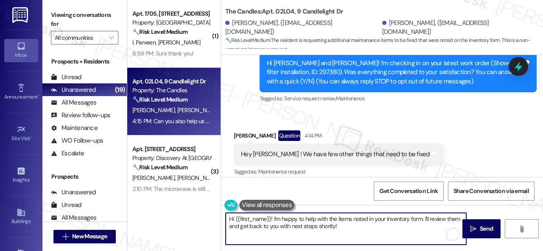
click at [356, 227] on textarea "Hi {{first_name}}! I'm happy to help with the items noted in your inventory for…" at bounding box center [346, 229] width 240 height 32
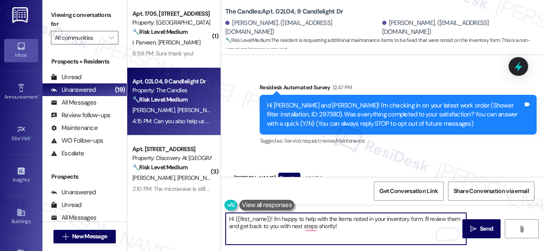
click at [340, 162] on div "Received via SMS Keerthi Sajja Question 4:14 PM Hey Sarah ! We have few other t…" at bounding box center [382, 250] width 322 height 193
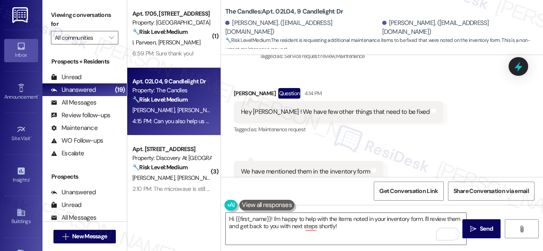
scroll to position [175, 0]
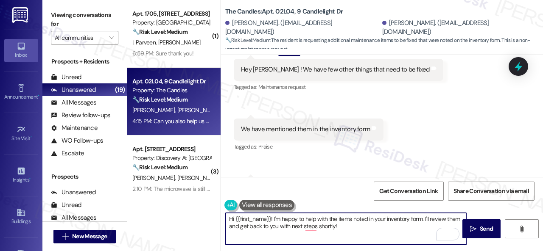
drag, startPoint x: 367, startPoint y: 227, endPoint x: 363, endPoint y: 230, distance: 4.6
click at [363, 230] on textarea "Hi {{first_name}}! I'm happy to help with the items noted in your inventory for…" at bounding box center [346, 229] width 240 height 32
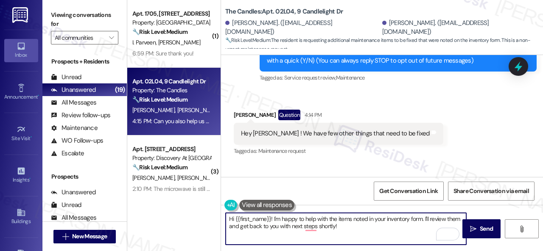
scroll to position [90, 0]
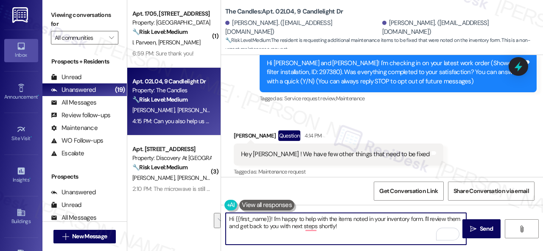
drag, startPoint x: 227, startPoint y: 221, endPoint x: 393, endPoint y: 242, distance: 167.0
click at [393, 242] on textarea "Hi {{first_name}}! I'm happy to help with the items noted in your inventory for…" at bounding box center [346, 229] width 240 height 32
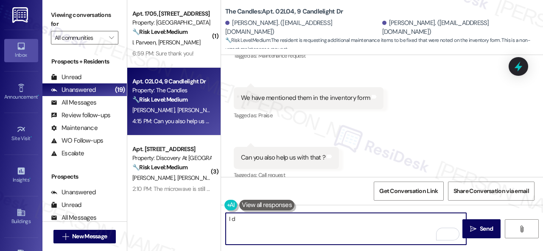
scroll to position [218, 0]
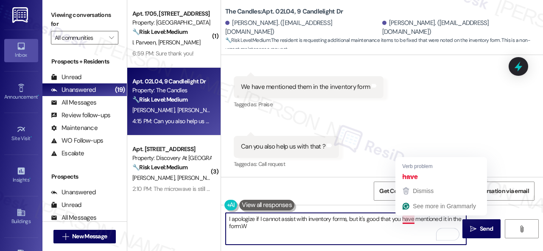
click at [410, 216] on textarea "I apologize if I cannot assist with inventory forms, but it's good that you hav…" at bounding box center [346, 229] width 240 height 32
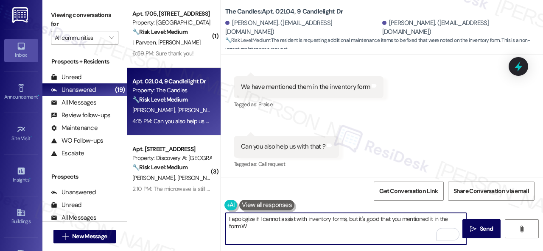
click at [241, 227] on textarea "I apologize if I cannot assist with inventory forms, but it's good that you men…" at bounding box center [346, 229] width 240 height 32
click at [261, 230] on textarea "I apologize if I cannot assist with inventory forms, but it's good that you men…" at bounding box center [346, 229] width 240 height 32
click at [401, 228] on textarea "I apologize if I cannot assist with inventory forms, but it's good that you men…" at bounding box center [346, 229] width 240 height 32
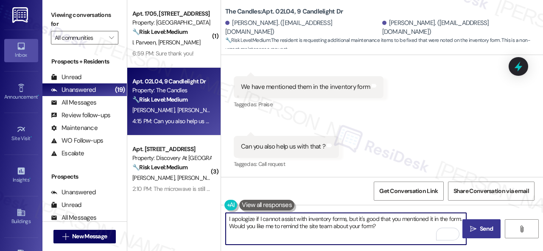
click at [473, 225] on span " Send" at bounding box center [481, 229] width 27 height 9
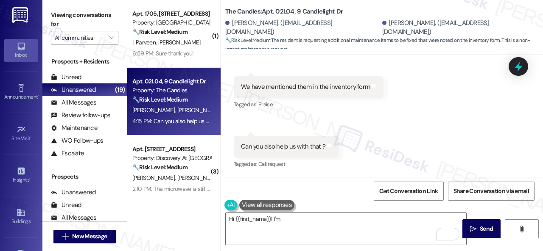
scroll to position [217, 0]
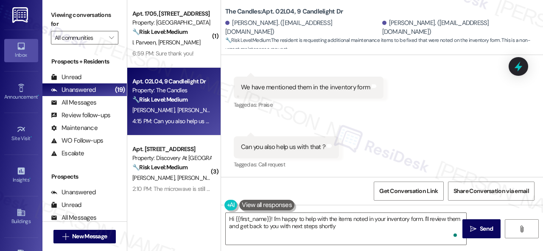
type textarea "Hi {{first_name}}! I'm happy to help with the items noted in your inventory for…"
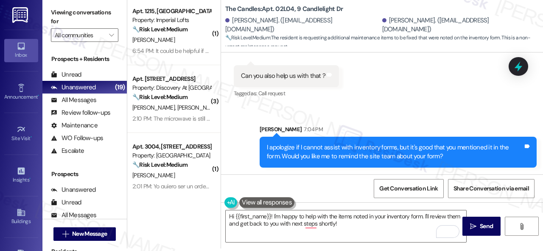
scroll to position [344, 0]
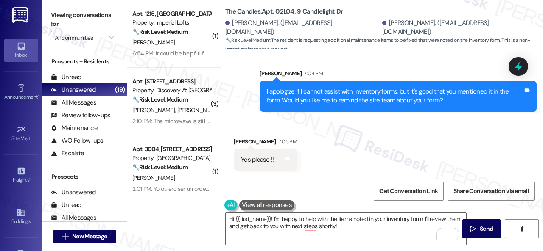
click at [431, 143] on div "Received via SMS Lakshmi Sai Gundapaneni 7:05 PM Yes please !! Tags and notes" at bounding box center [382, 147] width 322 height 59
click at [332, 154] on div "Received via SMS Lakshmi Sai Gundapaneni 7:05 PM Yes please !! Tags and notes" at bounding box center [382, 147] width 322 height 59
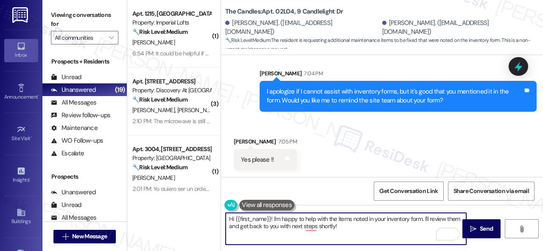
drag, startPoint x: 374, startPoint y: 229, endPoint x: 162, endPoint y: 207, distance: 212.8
click at [162, 207] on div "( 1 ) Apt. 1215, 2 Stadium Dr Property: Imperial Lofts 🔧 Risk Level: Medium The…" at bounding box center [335, 125] width 416 height 251
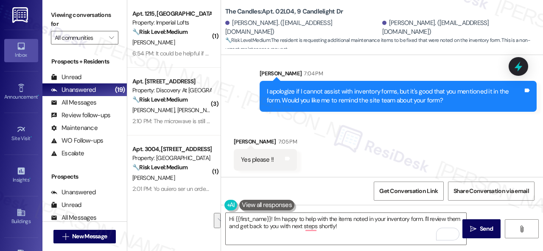
click at [436, 154] on div "Received via SMS Lakshmi Sai Gundapaneni 7:05 PM Yes please !! Tags and notes" at bounding box center [382, 147] width 322 height 59
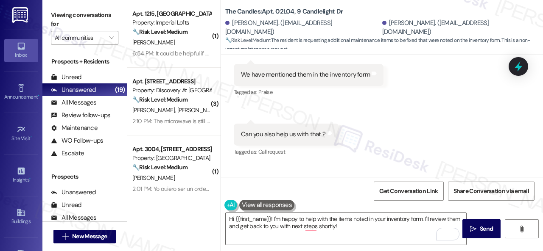
scroll to position [217, 0]
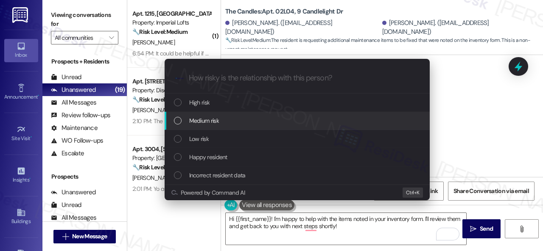
click at [206, 121] on span "Medium risk" at bounding box center [204, 120] width 30 height 9
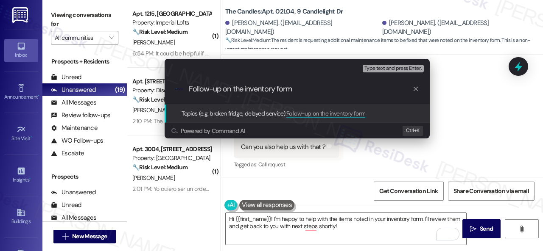
type input "Follow-up on the inventory form."
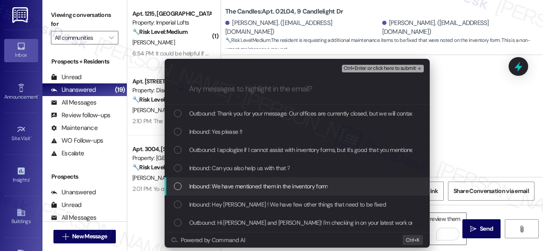
click at [226, 188] on span "Inbound: We have mentioned them in the inventory form" at bounding box center [258, 186] width 139 height 9
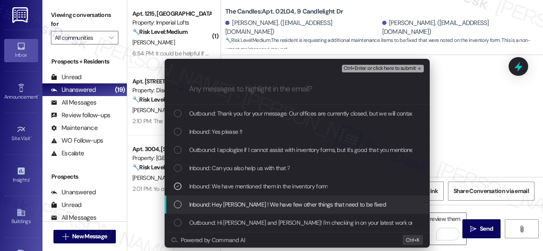
click at [232, 206] on span "Inbound: Hey [PERSON_NAME] ! We have few other things that need to be fixed" at bounding box center [287, 204] width 197 height 9
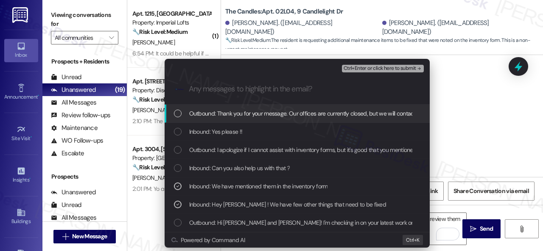
click at [355, 67] on span "Ctrl+Enter or click here to submit" at bounding box center [379, 69] width 73 height 6
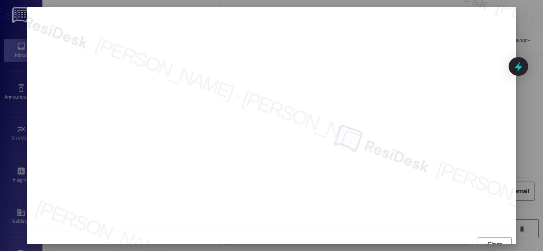
scroll to position [6, 0]
click at [495, 239] on span "Close" at bounding box center [494, 238] width 15 height 9
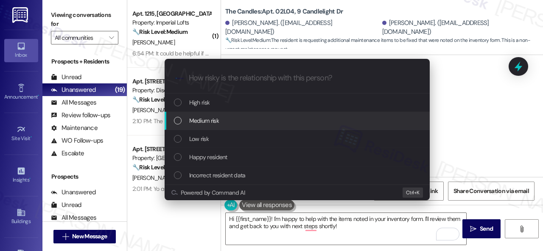
click at [227, 120] on div "Medium risk" at bounding box center [298, 120] width 248 height 9
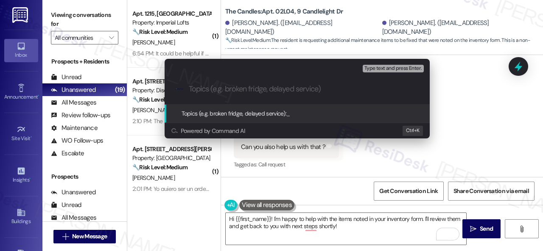
paste input "Follow-up on the inventory form."
type input "Follow-up on the inventory form."
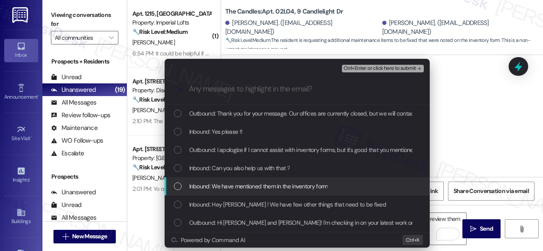
click at [237, 183] on span "Inbound: We have mentioned them in the inventory form" at bounding box center [258, 186] width 139 height 9
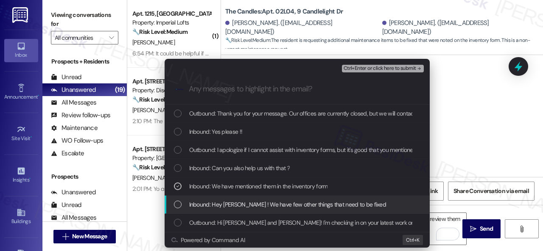
click at [216, 205] on span "Inbound: Hey [PERSON_NAME] ! We have few other things that need to be fixed" at bounding box center [287, 204] width 197 height 9
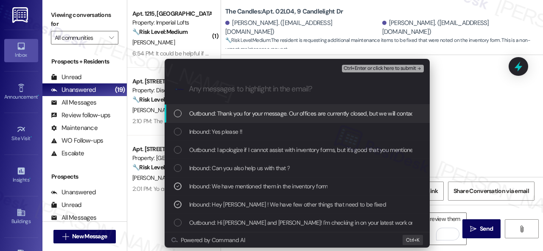
click at [372, 66] on span "Ctrl+Enter or click here to submit" at bounding box center [379, 69] width 73 height 6
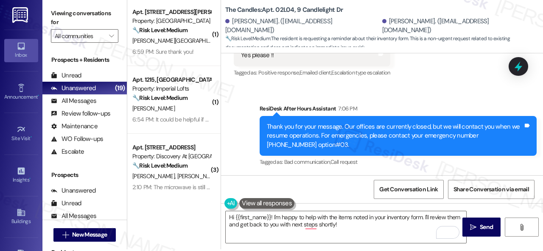
scroll to position [3, 0]
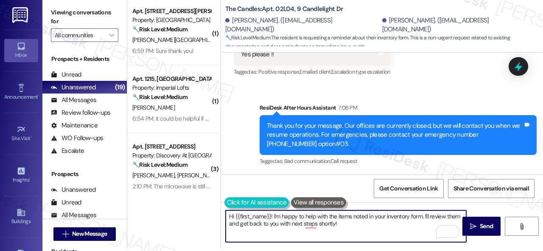
drag, startPoint x: 366, startPoint y: 226, endPoint x: 227, endPoint y: 208, distance: 140.3
click at [227, 210] on div "Hi {{first_name}}! I'm happy to help with the items noted in your inventory for…" at bounding box center [341, 226] width 241 height 33
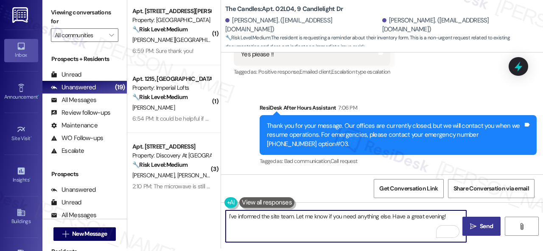
type textarea "I've informed the site team. Let me know if you need anything else. Have a grea…"
click at [480, 227] on span "Send" at bounding box center [486, 226] width 13 height 9
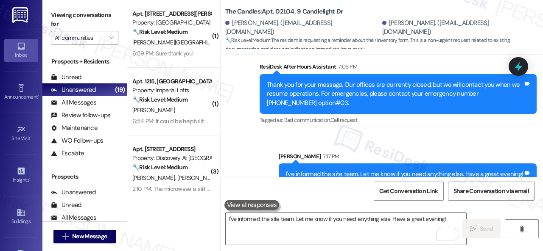
scroll to position [519, 0]
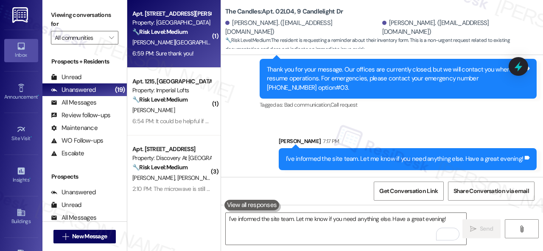
click at [188, 42] on div "[PERSON_NAME] [PERSON_NAME]" at bounding box center [171, 42] width 80 height 11
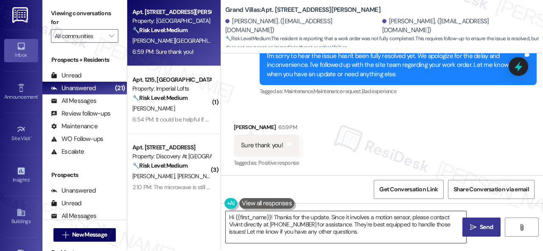
scroll to position [3, 0]
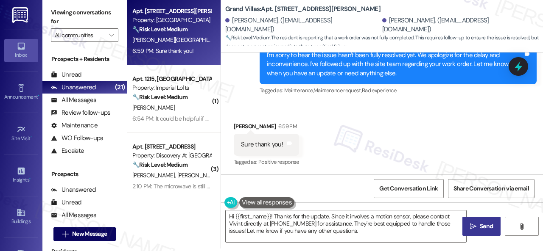
click at [198, 195] on div "Apt. [STREET_ADDRESS][PERSON_NAME] Property: Grand Villas 🔧 Risk Level: Medium …" at bounding box center [335, 122] width 416 height 251
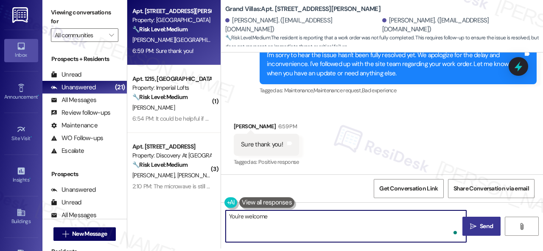
type textarea "You're welcome!"
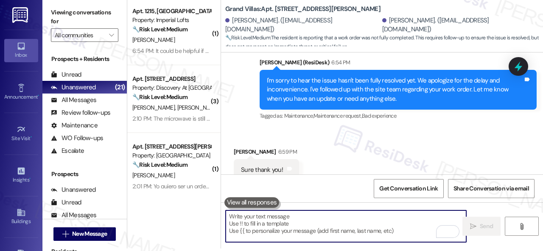
scroll to position [521, 0]
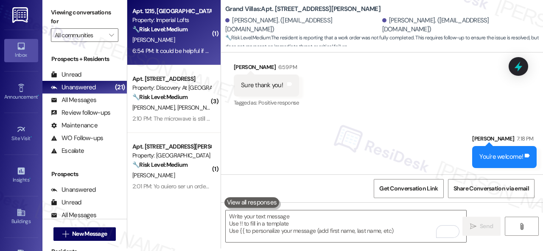
click at [194, 35] on div "[PERSON_NAME]" at bounding box center [171, 40] width 80 height 11
type textarea "Fetching suggested responses. Please feel free to read through the conversation…"
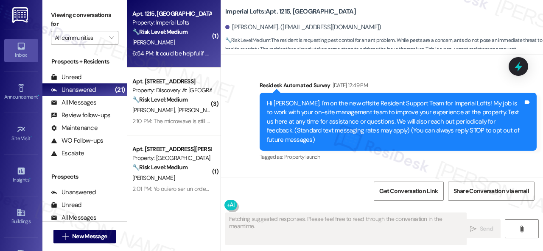
scroll to position [2391, 0]
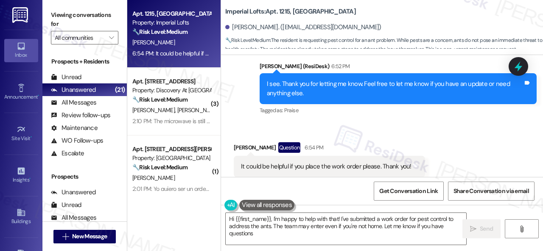
type textarea "Hi {{first_name}}, I'm happy to help with that! I've submitted a work order for…"
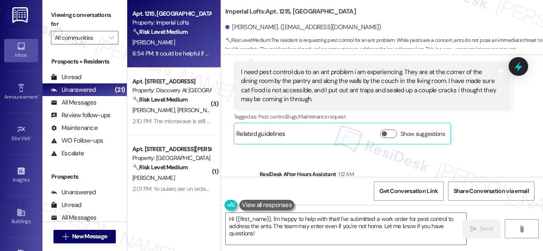
scroll to position [1967, 0]
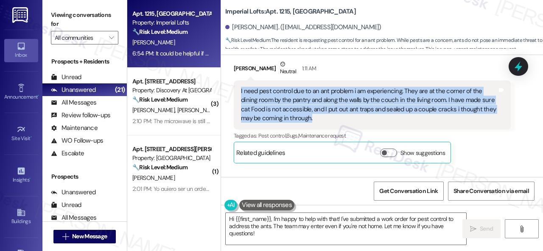
drag, startPoint x: 237, startPoint y: 82, endPoint x: 380, endPoint y: 111, distance: 145.4
click at [380, 111] on div "I need pest control due to an ant problem i am experiencing. They are at the co…" at bounding box center [372, 105] width 277 height 49
copy div "I need pest control due to an ant problem i am experiencing. They are at the co…"
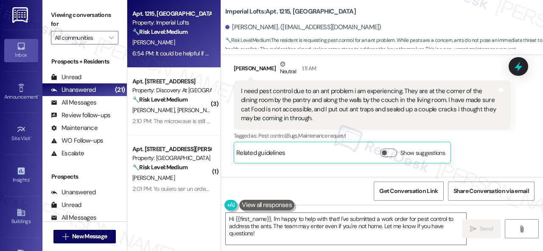
click at [499, 151] on div "[PERSON_NAME] Neutral 1:11 AM I need pest control due to an ant problem i am ex…" at bounding box center [372, 112] width 277 height 104
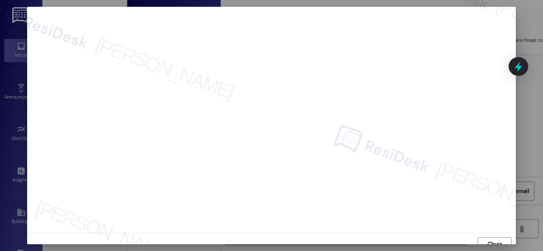
scroll to position [6, 0]
click at [504, 242] on button "Close" at bounding box center [494, 239] width 34 height 14
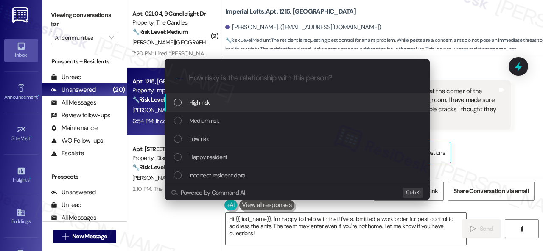
click at [190, 108] on div "High risk" at bounding box center [297, 103] width 265 height 18
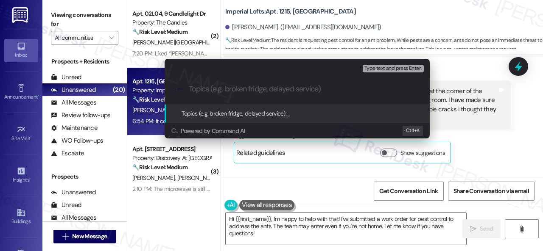
paste input "Work Order filed by ResiDesk 297869"
type input "Work Order filed by ResiDesk 297869"
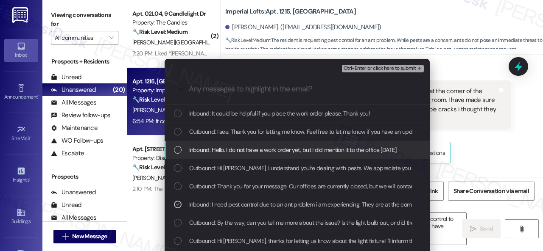
click at [356, 67] on span "Ctrl+Enter or click here to submit" at bounding box center [379, 69] width 73 height 6
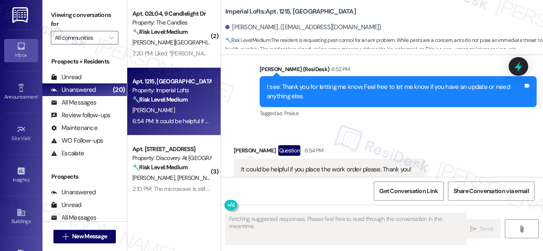
scroll to position [2391, 0]
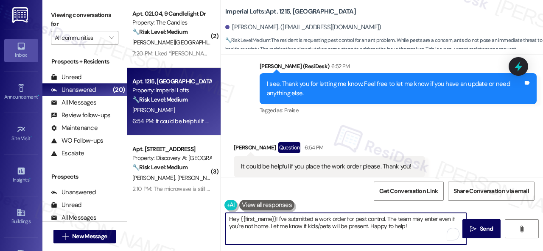
drag, startPoint x: 314, startPoint y: 226, endPoint x: 204, endPoint y: 214, distance: 110.1
click at [204, 214] on div "( 2 ) Apt. 02L04, 9 Candlelight Dr Property: The Candles 🔧 Risk Level: Medium T…" at bounding box center [335, 125] width 416 height 251
paste textarea "I've submitted a work order on your behalf and notified the site team. Please l…"
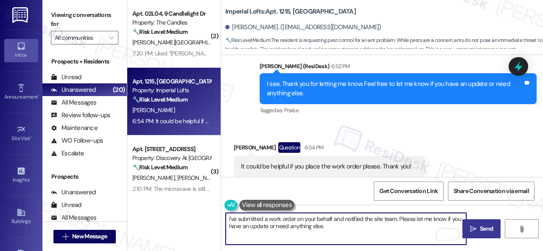
type textarea "I've submitted a work order on your behalf and notified the site team. Please l…"
click at [466, 223] on button " Send" at bounding box center [481, 229] width 38 height 19
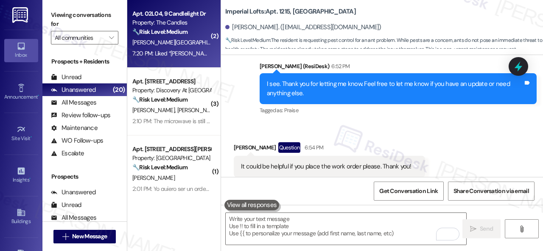
click at [198, 46] on div "[PERSON_NAME] [PERSON_NAME][GEOGRAPHIC_DATA]" at bounding box center [171, 42] width 80 height 11
type textarea "Fetching suggested responses. Please feel free to read through the conversation…"
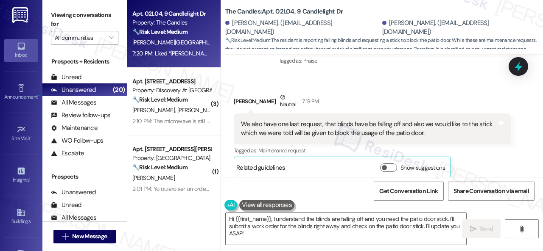
scroll to position [751, 0]
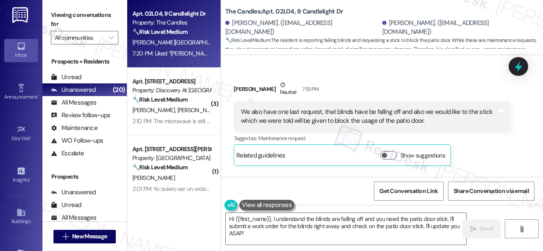
click at [283, 88] on div "Neutral" at bounding box center [288, 90] width 20 height 18
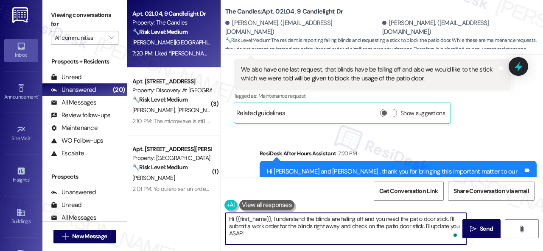
scroll to position [3, 0]
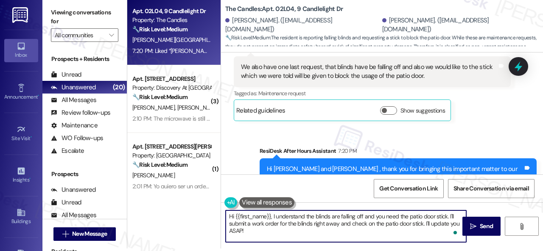
drag, startPoint x: 448, startPoint y: 219, endPoint x: 466, endPoint y: 268, distance: 51.9
click at [466, 251] on html "Inbox Go to Inbox Announcement • Send A Text Announcement Site Visit • Go to Si…" at bounding box center [271, 125] width 543 height 251
paste textarea "Have you already submitted a new work order? If so, may I have the work order n…"
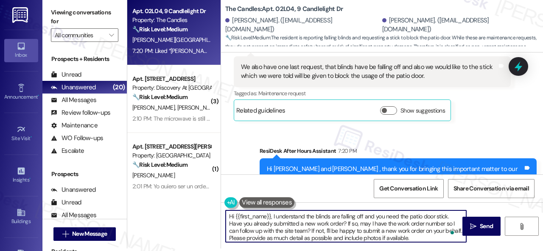
scroll to position [0, 0]
click at [369, 217] on textarea "Hi {{first_name}}, I understand the blinds are falling off and you need the pat…" at bounding box center [346, 227] width 240 height 32
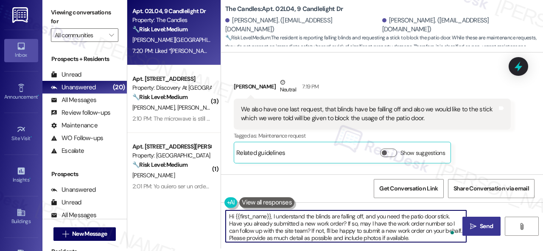
type textarea "Hi {{first_name}}, I understand the blinds are falling off, and you need the pa…"
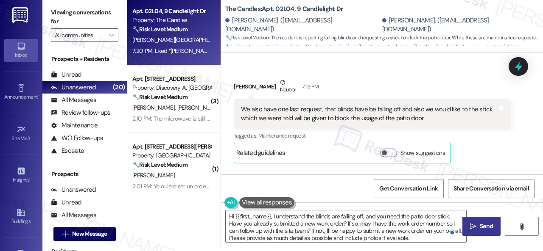
click at [472, 222] on span " Send" at bounding box center [481, 226] width 27 height 9
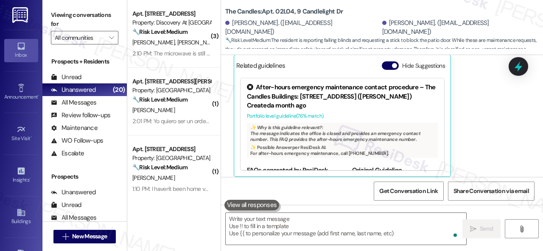
scroll to position [1350, 0]
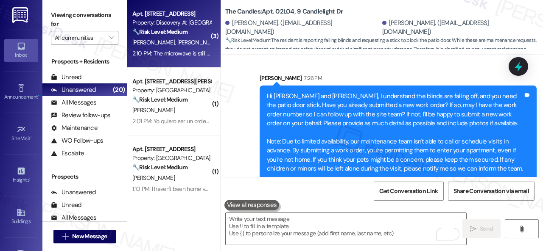
click at [187, 50] on div "2:10 PM: The microwave is still broken 2:10 PM: The microwave is still broken" at bounding box center [177, 54] width 91 height 8
type textarea "Fetching suggested responses. Please feel free to read through the conversation…"
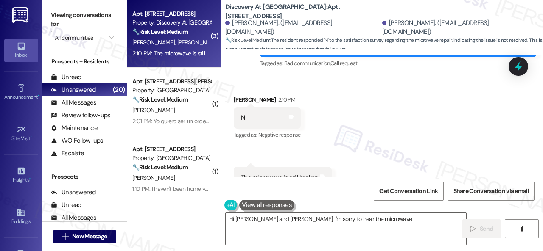
scroll to position [308, 0]
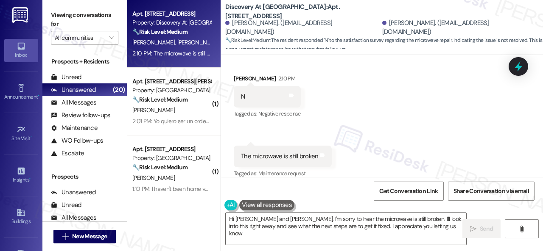
type textarea "Hi [PERSON_NAME] and [PERSON_NAME], I'm sorry to hear the microwave is still br…"
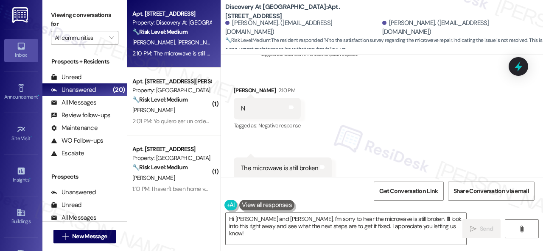
scroll to position [265, 0]
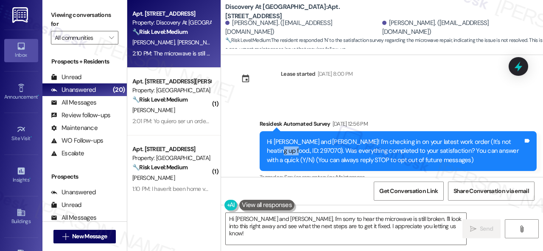
drag, startPoint x: 265, startPoint y: 153, endPoint x: 287, endPoint y: 151, distance: 21.8
click at [287, 151] on div "Hi [PERSON_NAME] and [PERSON_NAME]! I'm checking in on your latest work order (…" at bounding box center [395, 151] width 256 height 27
copy div "297070"
click at [376, 106] on div "Survey, sent via SMS Residesk Automated Survey [DATE] 12:56 PM Hi [PERSON_NAME]…" at bounding box center [382, 145] width 322 height 90
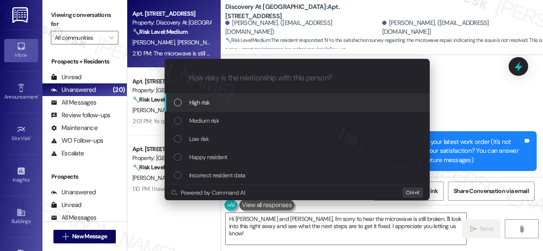
click at [192, 105] on span "High risk" at bounding box center [199, 102] width 21 height 9
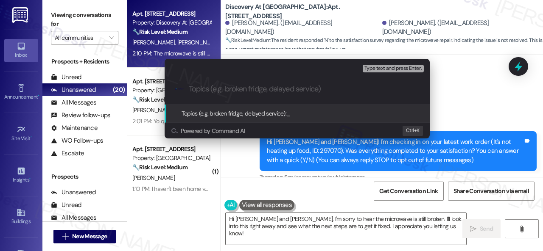
paste input "Follow-up on the closed work order 297070"
type input "Follow-up on the closed work order 297070"
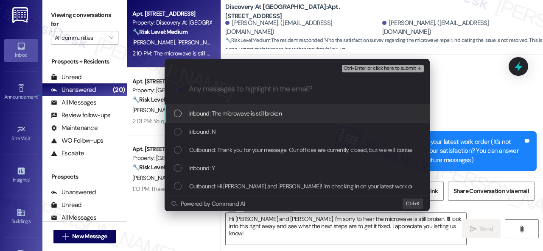
click at [208, 112] on span "Inbound: The microwave is still broken" at bounding box center [235, 113] width 92 height 9
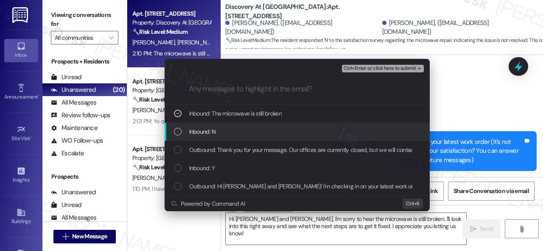
click at [202, 136] on span "Inbound: N" at bounding box center [202, 131] width 27 height 9
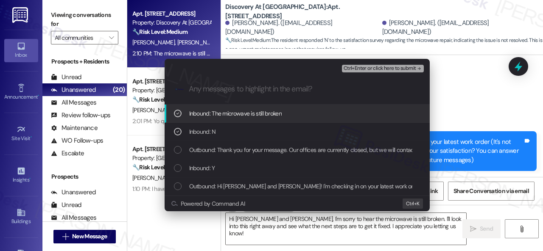
click at [353, 73] on div "Ctrl+Enter or click here to submit" at bounding box center [384, 68] width 84 height 11
click at [353, 69] on span "Ctrl+Enter or click here to submit" at bounding box center [379, 69] width 73 height 6
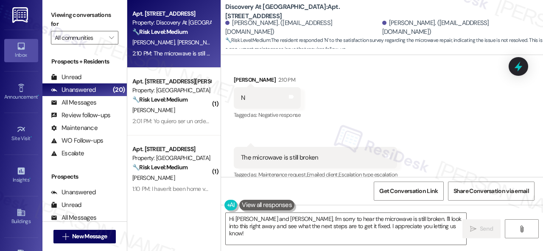
scroll to position [308, 0]
drag, startPoint x: 407, startPoint y: 111, endPoint x: 393, endPoint y: 114, distance: 14.3
click at [407, 111] on div "Received via SMS [PERSON_NAME] 2:10 PM N Tags and notes Tagged as: Negative res…" at bounding box center [382, 120] width 322 height 131
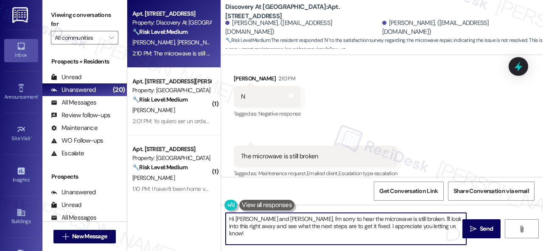
scroll to position [6, 0]
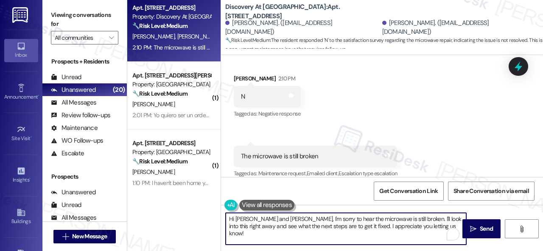
drag, startPoint x: 436, startPoint y: 232, endPoint x: 121, endPoint y: 170, distance: 320.7
click at [133, 176] on div "Apt. [STREET_ADDRESS] Property: Discovery At Kingwood 🔧 Risk Level: Medium The …" at bounding box center [335, 125] width 416 height 251
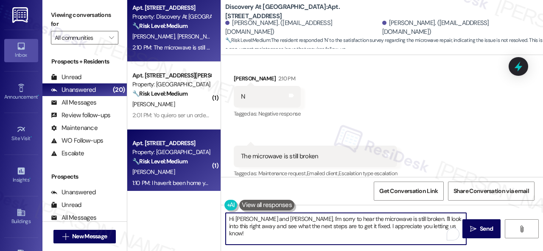
paste textarea "I'm sorry to hear the issue hasn't been resolved yet. We apologize for the dela…"
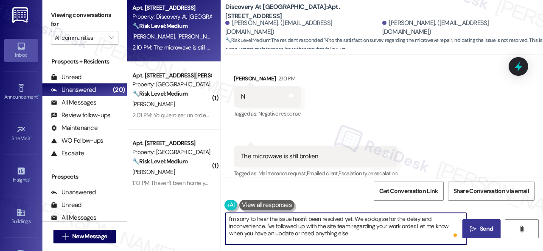
type textarea "I'm sorry to hear the issue hasn't been resolved yet. We apologize for the dela…"
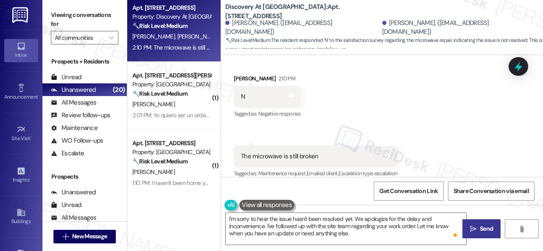
click at [481, 225] on span "Send" at bounding box center [486, 229] width 13 height 9
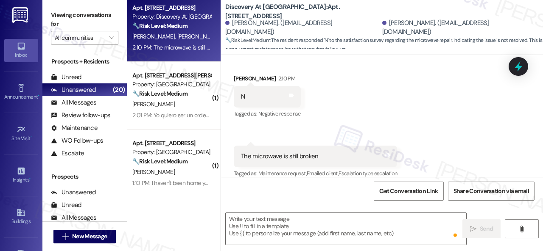
type textarea "Fetching suggested responses. Please feel free to read through the conversation…"
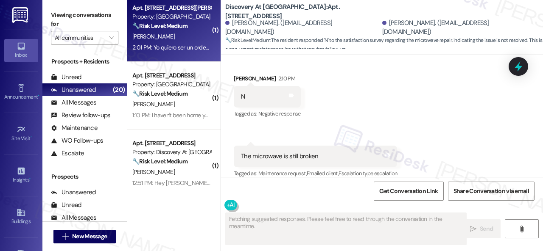
click at [155, 39] on div "[PERSON_NAME]" at bounding box center [171, 36] width 80 height 11
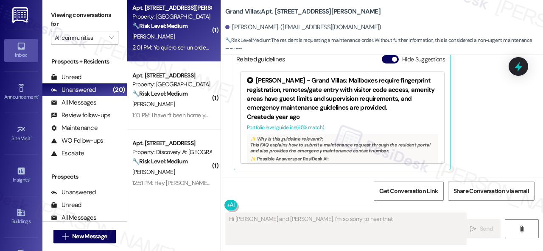
scroll to position [147, 0]
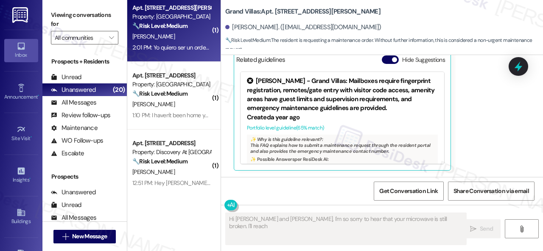
type textarea "Hi Emily and Karen, I'm so sorry to hear that your microwave is still broken. I…"
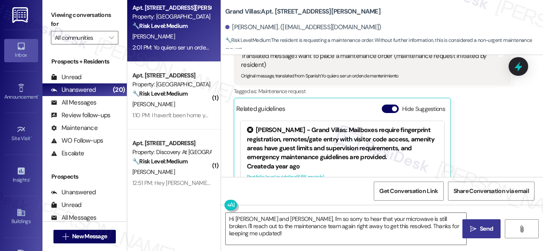
scroll to position [62, 0]
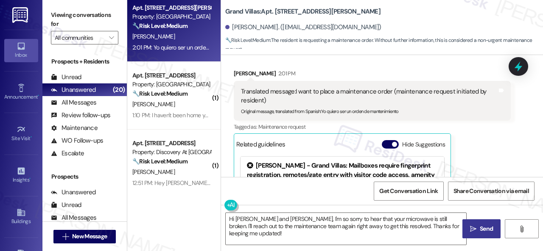
click at [517, 134] on div "Received via SMS Lisandra Garcia 2:01 PM Translated message: I want to place a …" at bounding box center [382, 156] width 322 height 212
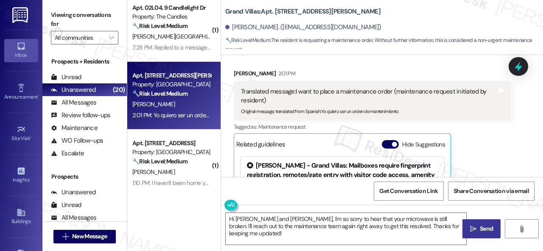
drag, startPoint x: 497, startPoint y: 147, endPoint x: 485, endPoint y: 151, distance: 12.8
click at [497, 147] on div "Lisandra Garcia 2:01 PM Translated message: I want to place a maintenance order…" at bounding box center [372, 162] width 277 height 187
click at [514, 114] on div "Received via SMS Lisandra Garcia 2:01 PM Translated message: I want to place a …" at bounding box center [382, 156] width 322 height 212
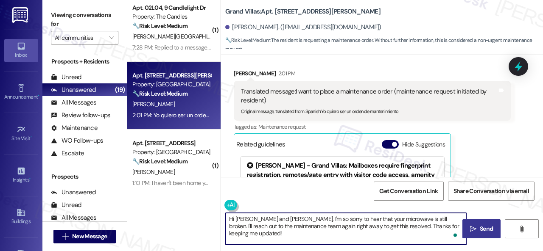
scroll to position [3, 0]
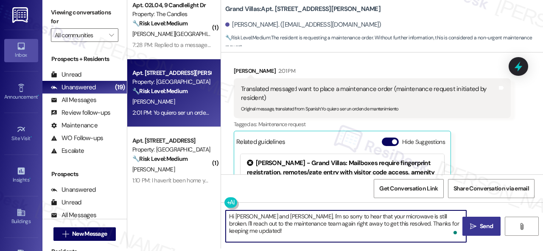
drag, startPoint x: 282, startPoint y: 223, endPoint x: 542, endPoint y: 268, distance: 263.7
click at [542, 251] on html "Inbox Go to Inbox Announcement • Send A Text Announcement Site Visit • Go to Si…" at bounding box center [271, 125] width 543 height 251
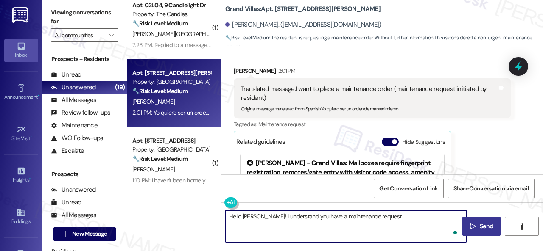
paste textarea "I'll be happy to submit it on your behalf. Please provide as much detail as pos…"
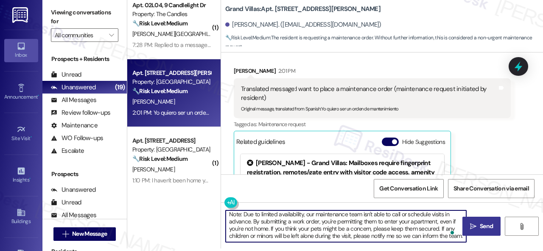
scroll to position [12, 0]
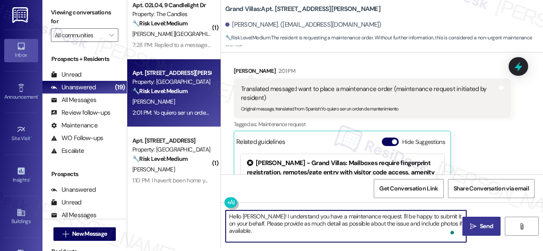
click at [335, 203] on div "Hello Lisandra! I understand you have a maintenance request. I'll be happy to s…" at bounding box center [382, 235] width 322 height 64
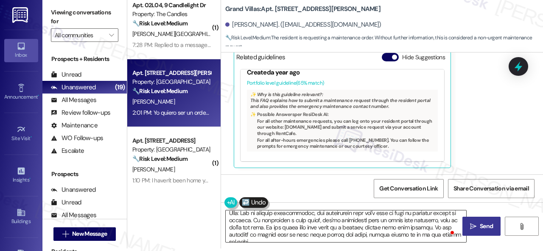
type textarea "¡Hola Lisandra! Entiendo que tienes una solicitud de mantenimiento. Estaré enca…"
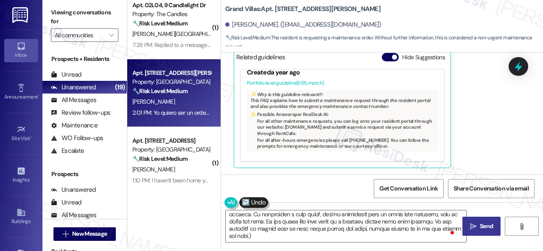
click at [480, 223] on span "Send" at bounding box center [486, 226] width 13 height 9
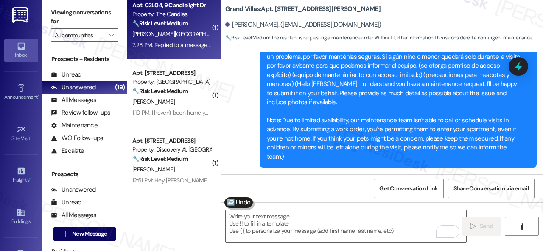
click at [195, 21] on div "🔧 Risk Level: Medium The resident is requesting a work order for falling blinds…" at bounding box center [171, 23] width 78 height 9
type textarea "Fetching suggested responses. Please feel free to read through the conversation…"
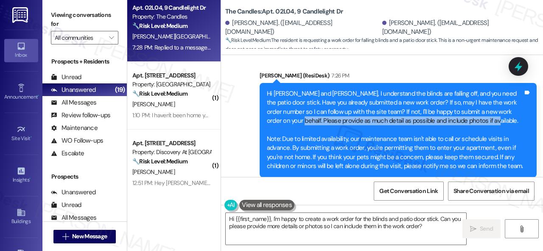
drag, startPoint x: 285, startPoint y: 110, endPoint x: 480, endPoint y: 113, distance: 195.1
click at [480, 113] on div "Hi Keerthi and Lakshmi Sai, I understand the blinds are falling off, and you ne…" at bounding box center [395, 130] width 256 height 82
copy div "Please provide as much detail as possible and include photos if available."
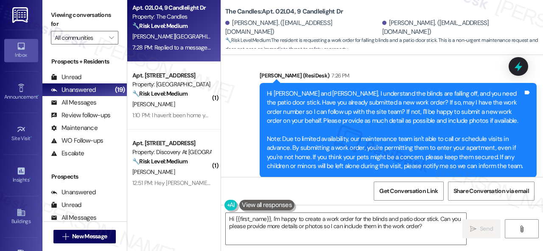
click at [332, 71] on div "Sarah (ResiDesk) 7:26 PM" at bounding box center [398, 77] width 277 height 12
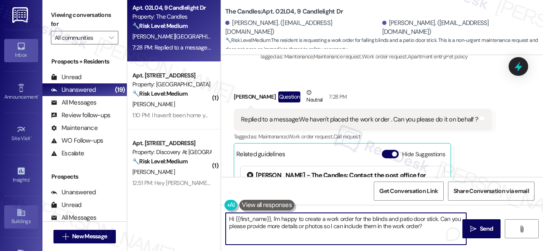
drag, startPoint x: 428, startPoint y: 228, endPoint x: 34, endPoint y: 214, distance: 394.2
click at [158, 207] on div "Apt. 02L04, 9 Candlelight Dr Property: The Candles 🔧 Risk Level: Medium The res…" at bounding box center [335, 125] width 416 height 251
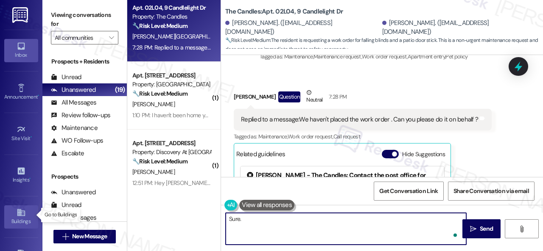
paste textarea "Please provide as much detail as possible and include photos if available."
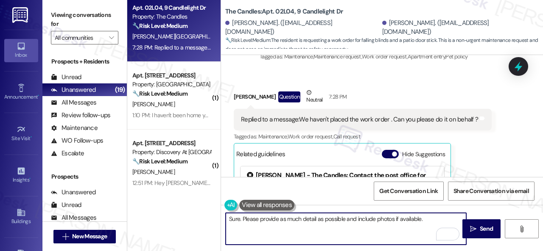
click at [344, 218] on textarea "Sure. Please provide as much detail as possible and include photos if available." at bounding box center [346, 229] width 240 height 32
type textarea "Sure. Please provide as much detail as possible about the is and include photos…"
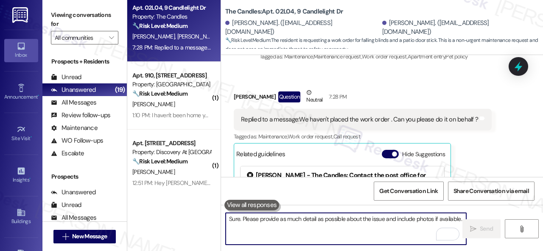
scroll to position [1464, 0]
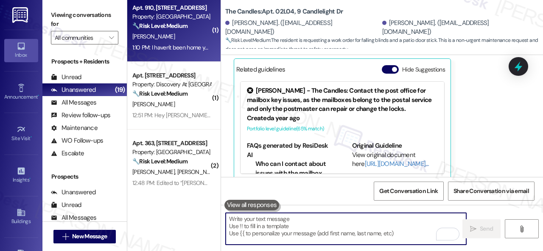
click at [178, 39] on div "[PERSON_NAME]" at bounding box center [171, 36] width 80 height 11
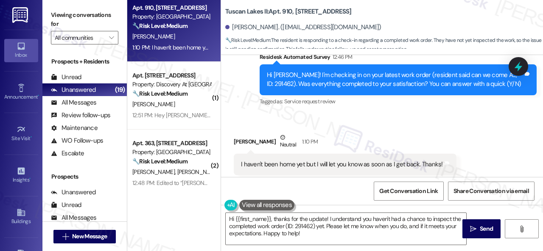
scroll to position [1650, 0]
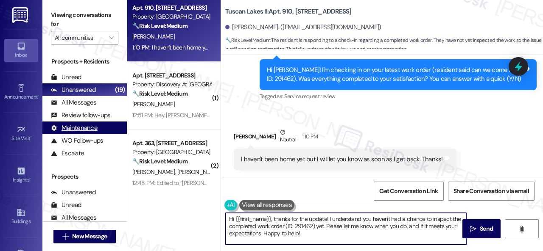
drag, startPoint x: 315, startPoint y: 233, endPoint x: 90, endPoint y: 128, distance: 248.1
click at [148, 170] on div "Apt. 910, [STREET_ADDRESS] Property: Tuscan Lakes II 🔧 Risk Level: Medium The r…" at bounding box center [335, 125] width 416 height 251
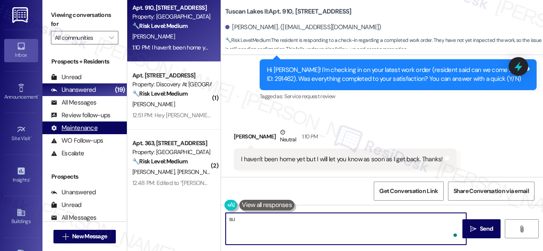
type textarea "s"
type textarea "Sure. You're welcome."
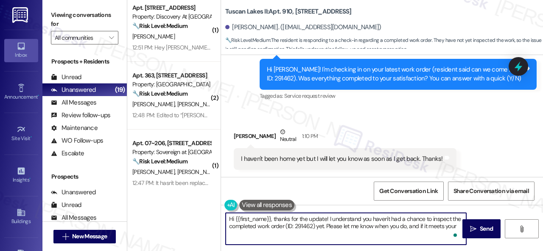
type textarea "Hi {{first_name}}, thanks for the update! I understand you haven't had a chance…"
click at [189, 46] on div "12:51 PM: Hey [PERSON_NAME]! Maintenance said that the AC compressor went out s…" at bounding box center [373, 48] width 482 height 8
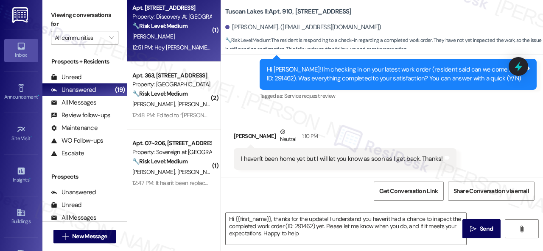
type textarea "Hi {{first_name}}, thanks for the update! I understand you haven't had a chance…"
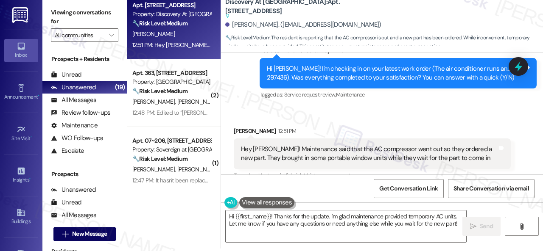
scroll to position [299, 0]
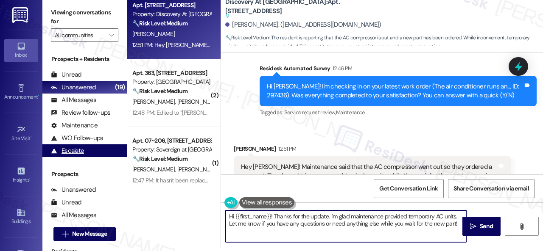
drag, startPoint x: 457, startPoint y: 223, endPoint x: 103, endPoint y: 154, distance: 361.2
click at [103, 154] on div "Viewing conversations for All communities  Prospects + Residents Unread (0) Un…" at bounding box center [292, 122] width 500 height 251
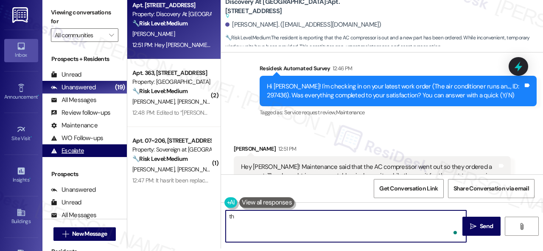
type textarea "t"
type textarea "Thanks for the update, [PERSON_NAME]. We appreciate your patience."
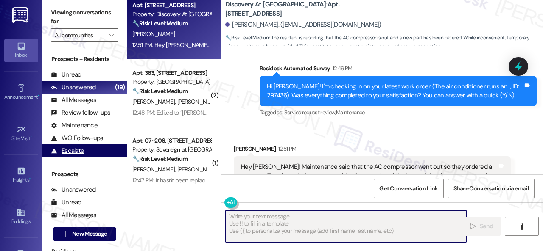
type textarea "Fetching suggested responses. Please feel free to read through the conversation…"
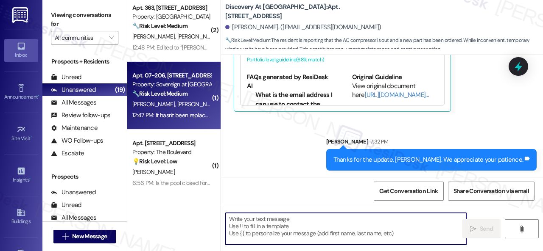
scroll to position [0, 0]
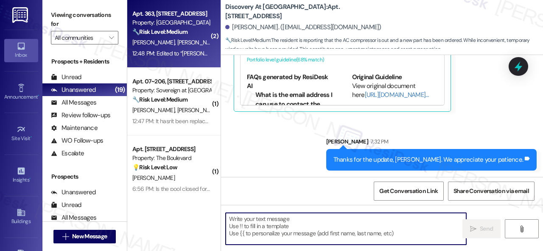
click at [192, 39] on div "[PERSON_NAME] [PERSON_NAME]" at bounding box center [171, 42] width 80 height 11
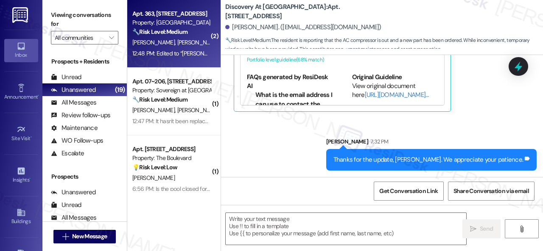
type textarea "Fetching suggested responses. Please feel free to read through the conversation…"
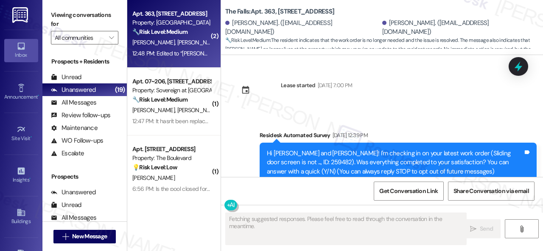
scroll to position [10400, 0]
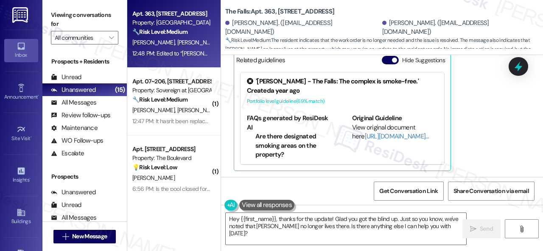
click at [355, 197] on div "Edited to “[PERSON_NAME] hasn’t lived here since June. I didn't need the blind …" at bounding box center [372, 212] width 277 height 31
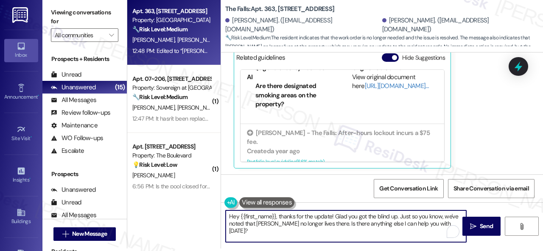
drag, startPoint x: 442, startPoint y: 223, endPoint x: 222, endPoint y: 214, distance: 219.8
click at [222, 214] on div "Hey {{first_name}}, thanks for the update! Glad you got the blind up. Just so y…" at bounding box center [341, 226] width 241 height 33
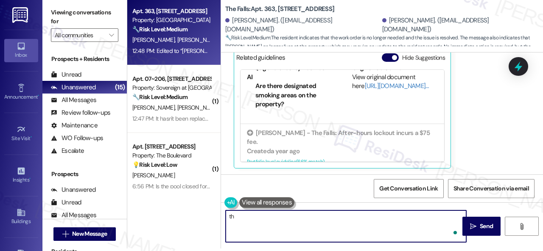
type textarea "t"
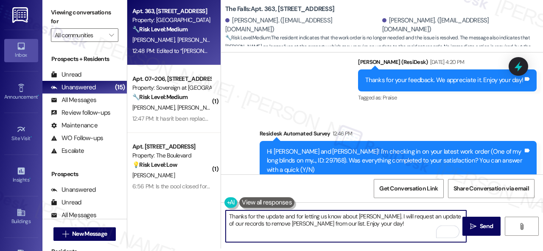
scroll to position [10146, 0]
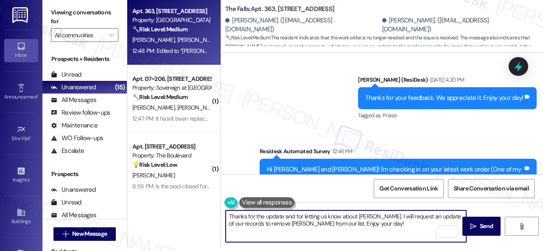
click at [375, 226] on textarea "Thanks for the update and for letting us know about [PERSON_NAME]. I will reque…" at bounding box center [346, 227] width 240 height 32
type textarea "Thanks for the update and for letting us know about [PERSON_NAME]. I will reque…"
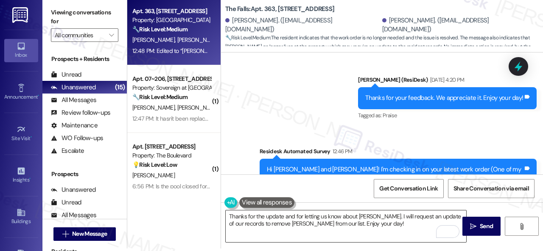
drag, startPoint x: 473, startPoint y: 220, endPoint x: 460, endPoint y: 212, distance: 15.6
click at [473, 220] on button " Send" at bounding box center [481, 226] width 38 height 19
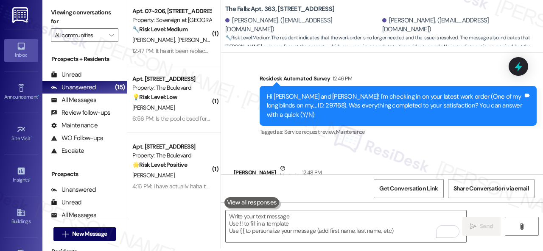
scroll to position [10215, 0]
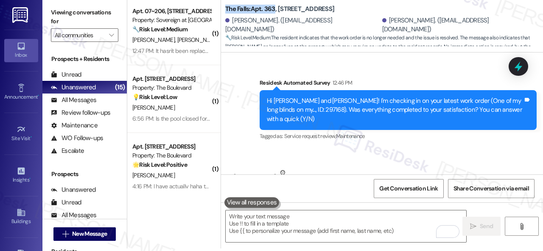
drag, startPoint x: 226, startPoint y: 6, endPoint x: 275, endPoint y: 7, distance: 49.2
click at [275, 7] on b "The Falls: Apt. 363, 6565 W Foxridge Dr" at bounding box center [279, 9] width 109 height 9
copy b "The Falls: Apt. 363"
click at [409, 185] on span "Get Conversation Link" at bounding box center [408, 188] width 59 height 9
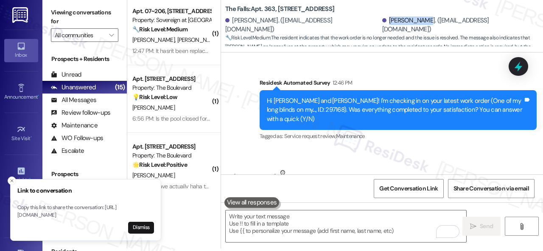
drag, startPoint x: 355, startPoint y: 25, endPoint x: 391, endPoint y: 25, distance: 35.2
click at [391, 25] on div "Luke Shawver. (lukeshawver8@gmail.com)" at bounding box center [459, 25] width 155 height 18
copy div "Luke Shawver"
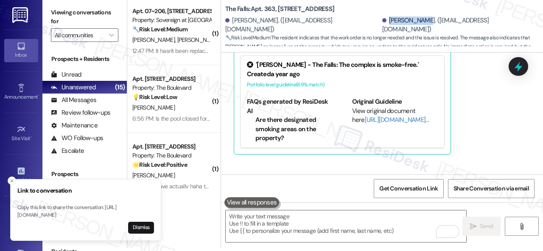
scroll to position [10427, 0]
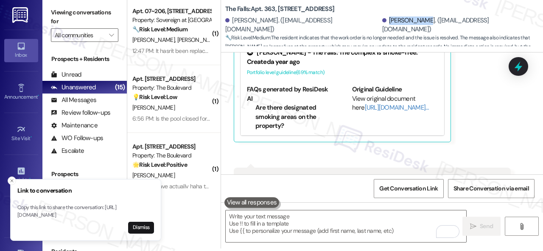
drag, startPoint x: 524, startPoint y: 114, endPoint x: 526, endPoint y: 121, distance: 6.7
click at [526, 120] on div "Received via SMS Brooke Shawver Neutral 12:48 PM Luke isn't lived here since Ju…" at bounding box center [382, 88] width 322 height 302
click at [9, 179] on icon "Close toast" at bounding box center [11, 181] width 5 height 5
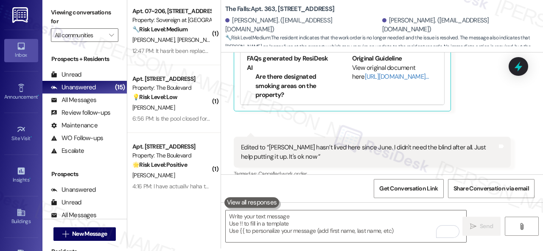
scroll to position [10469, 0]
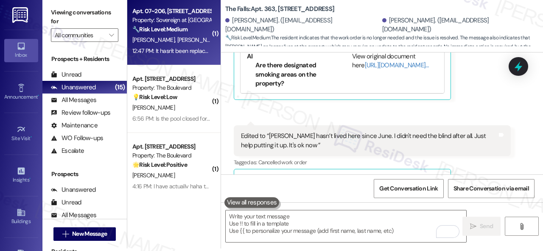
click at [195, 40] on div "D. Alexander G. Ross" at bounding box center [171, 40] width 80 height 11
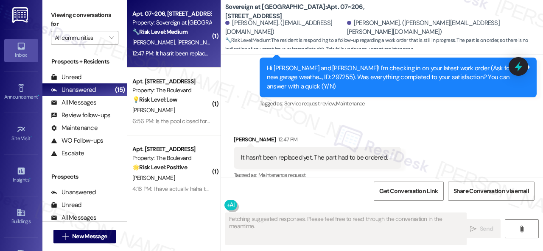
scroll to position [1555, 0]
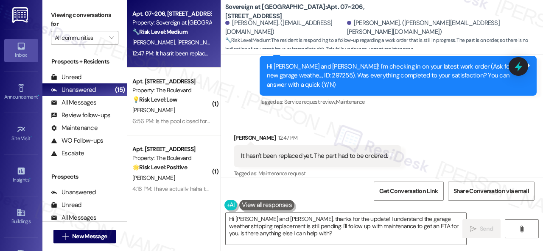
click at [112, 172] on div "Viewing conversations for All communities  Prospects + Residents Unread (0) Un…" at bounding box center [292, 125] width 500 height 251
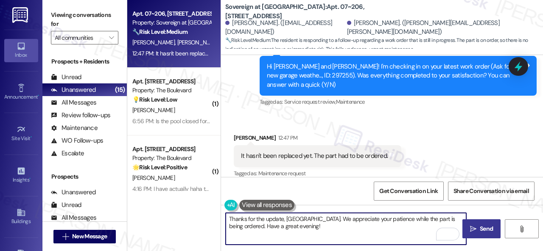
type textarea "Thanks for the update, Donessa. We appreciate your patience while the part is b…"
click at [489, 223] on button " Send" at bounding box center [481, 229] width 38 height 19
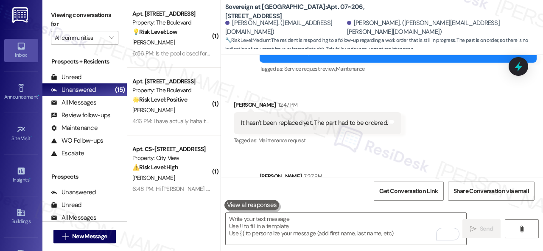
scroll to position [1624, 0]
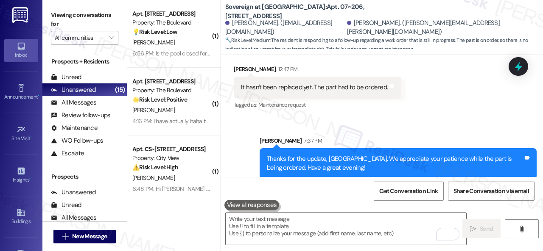
click at [174, 45] on div "A. Ornelas" at bounding box center [171, 42] width 80 height 11
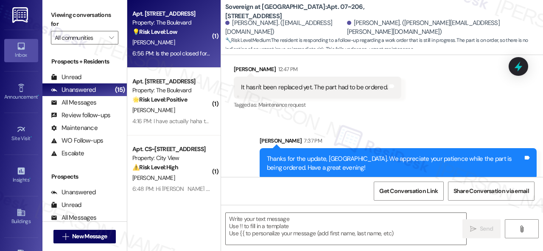
type textarea "Fetching suggested responses. Please feel free to read through the conversation…"
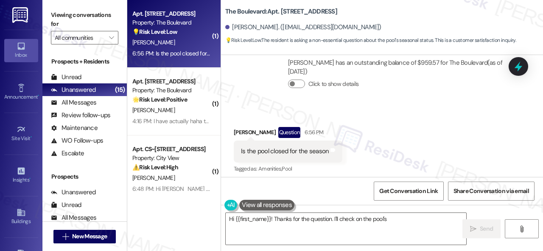
scroll to position [875, 0]
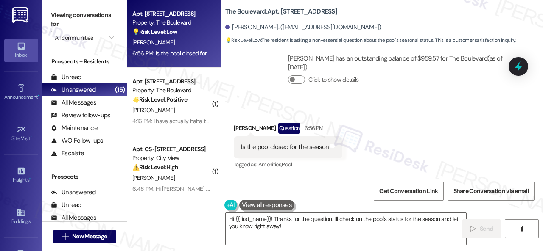
click at [462, 120] on div "Received via SMS Aliyah Ornelas Question 6:56 PM Is the pool closed for the sea…" at bounding box center [382, 140] width 322 height 73
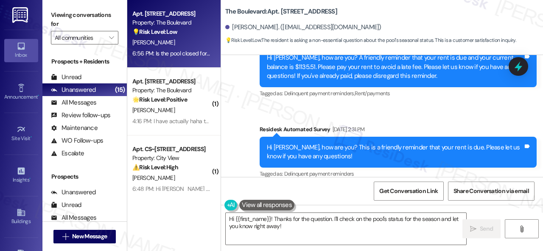
scroll to position [876, 0]
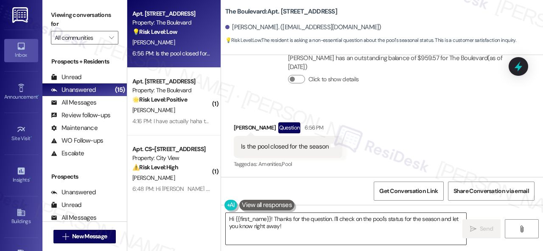
click at [301, 231] on textarea "Hi {{first_name}}! Thanks for the question. I'll check on the pool's status for…" at bounding box center [346, 229] width 240 height 32
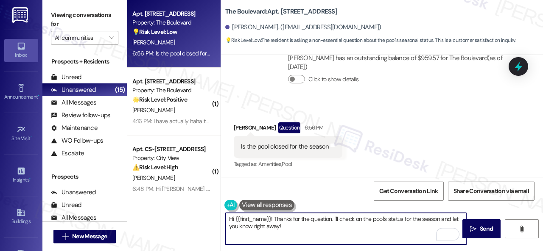
drag, startPoint x: 252, startPoint y: 227, endPoint x: 306, endPoint y: 228, distance: 53.9
click at [306, 228] on textarea "Hi {{first_name}}! Thanks for the question. I'll check on the pool's status for…" at bounding box center [346, 229] width 240 height 32
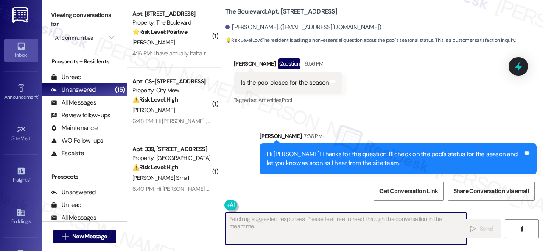
scroll to position [944, 0]
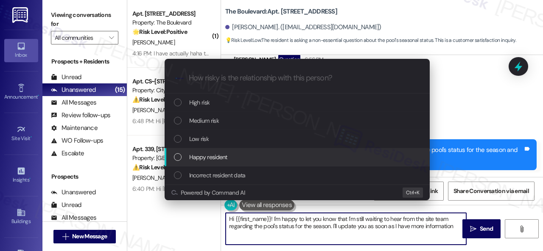
type textarea "Hi {{first_name}}! I'm happy to let you know that I'm still waiting to hear fro…"
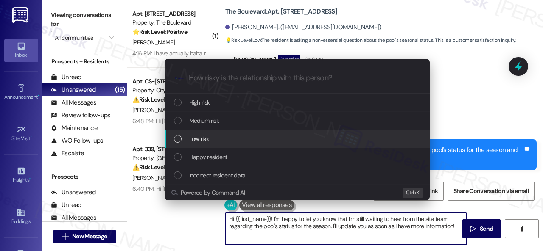
click at [204, 137] on span "Low risk" at bounding box center [199, 138] width 20 height 9
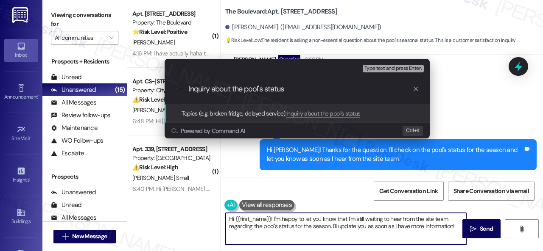
type input "Inquiry about the pool's status."
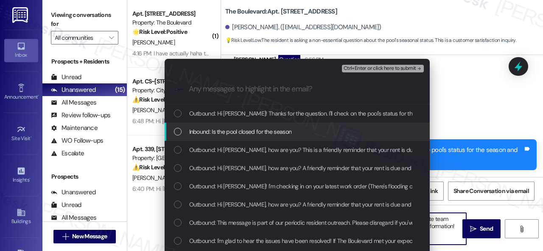
click at [261, 128] on span "Inbound: Is the pool closed for the season" at bounding box center [240, 131] width 103 height 9
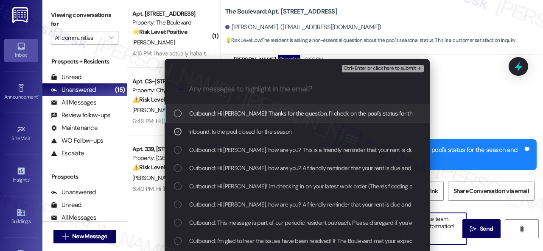
click at [368, 69] on span "Ctrl+Enter or click here to submit" at bounding box center [379, 69] width 73 height 6
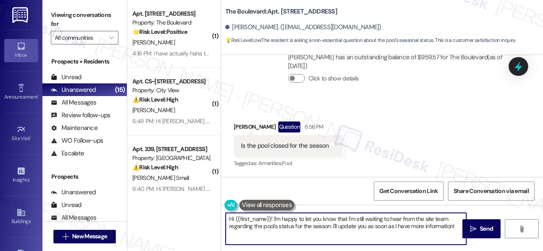
scroll to position [875, 0]
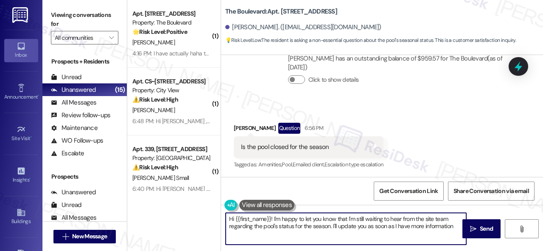
type textarea "Hi {{first_name}}! I'm happy to let you know that I'm still waiting to hear fro…"
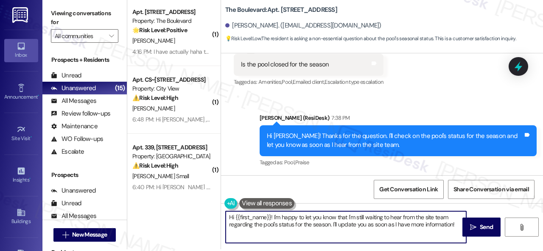
scroll to position [3, 0]
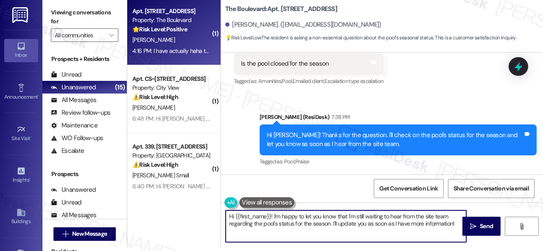
click at [173, 39] on div "[PERSON_NAME]" at bounding box center [171, 40] width 80 height 11
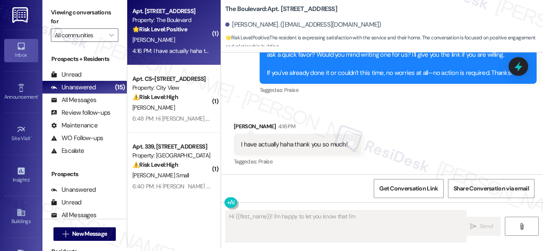
scroll to position [0, 0]
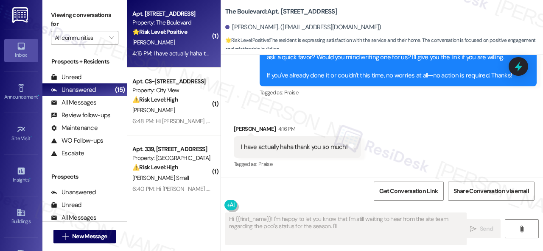
type textarea "Hi {{first_name}}! I'm happy to let you know that I'm still waiting to hear fro…"
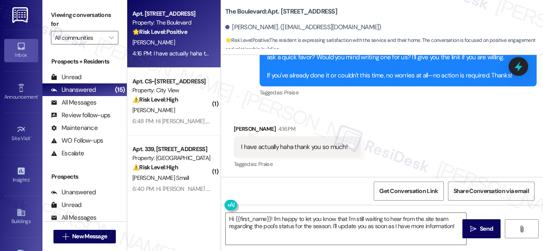
drag, startPoint x: 226, startPoint y: 101, endPoint x: 258, endPoint y: 149, distance: 57.6
click at [226, 101] on div "Sent via SMS Sarah (ResiDesk) 4:13 PM I'm glad you are satisfied with your home…" at bounding box center [382, 56] width 322 height 99
click at [292, 231] on textarea "Hi {{first_name}}! I'm happy to let you know that I'm still waiting to hear fro…" at bounding box center [346, 229] width 240 height 32
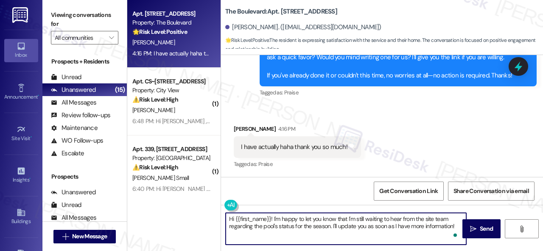
paste textarea "I see. Thank you so much! Enjoy your day"
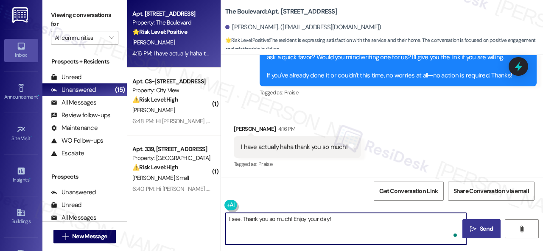
type textarea "I see. Thank you so much! Enjoy your day!"
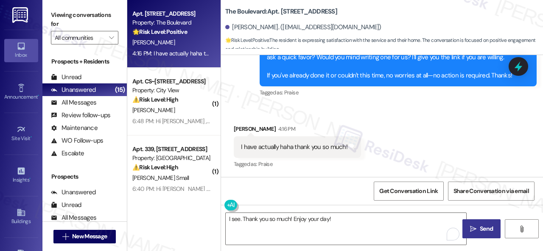
click at [471, 222] on button " Send" at bounding box center [481, 229] width 38 height 19
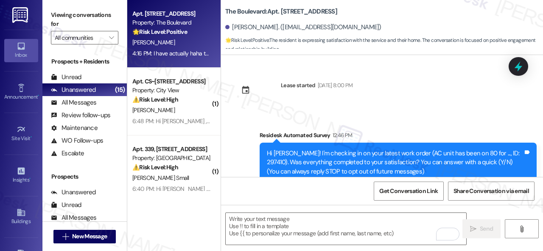
scroll to position [356, 0]
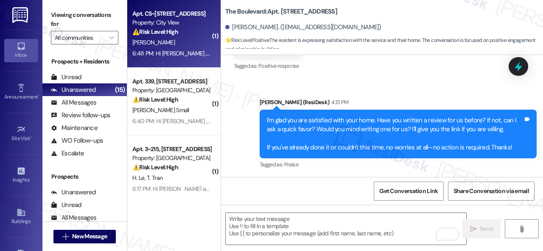
click at [180, 46] on div "[PERSON_NAME]" at bounding box center [171, 42] width 80 height 11
type textarea "Fetching suggested responses. Please feel free to read through the conversation…"
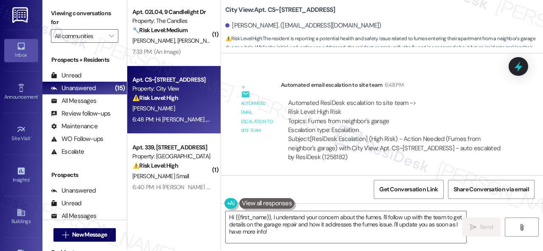
scroll to position [3, 0]
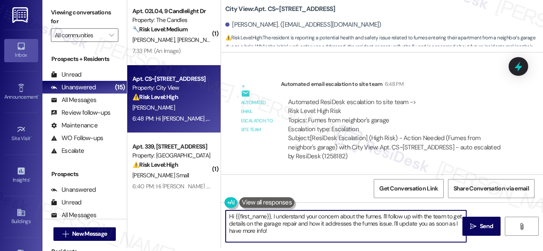
drag, startPoint x: 289, startPoint y: 233, endPoint x: 200, endPoint y: 207, distance: 92.6
click at [200, 207] on div "( 1 ) Apt. 02L04, 9 Candlelight Dr Property: The Candles 🔧 Risk Level: Medium T…" at bounding box center [335, 122] width 416 height 251
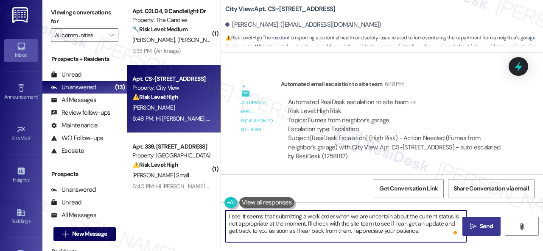
type textarea "I see. It seems that submitting a work order when we are uncertain about the cu…"
click at [480, 227] on span "Send" at bounding box center [486, 226] width 13 height 9
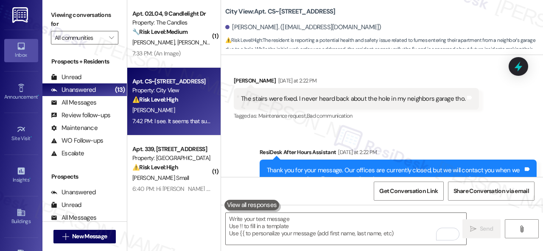
scroll to position [7847, 0]
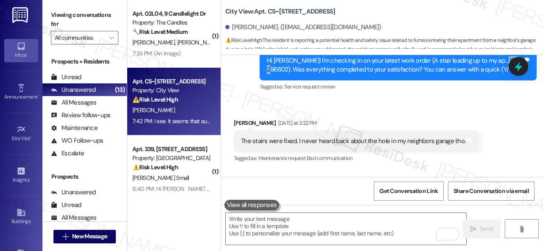
drag, startPoint x: 489, startPoint y: 71, endPoint x: 508, endPoint y: 72, distance: 18.7
click at [508, 72] on div "Hi [PERSON_NAME]! I'm checking in on your latest work order (A stair leading up…" at bounding box center [395, 65] width 256 height 18
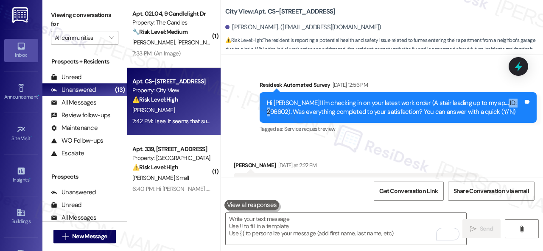
copy div "296602"
click at [266, 233] on textarea "To enrich screen reader interactions, please activate Accessibility in Grammarl…" at bounding box center [346, 229] width 240 height 32
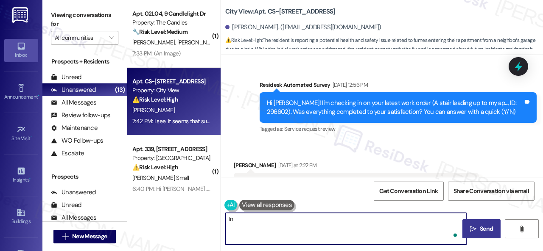
type textarea "I"
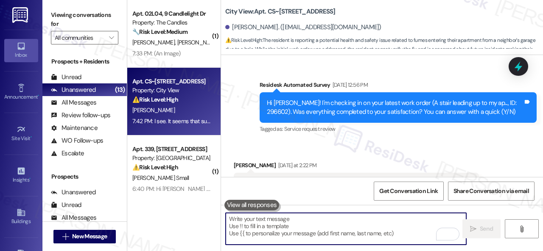
click at [277, 167] on div "Received via SMS [PERSON_NAME] [DATE] at 2:22 PM The stairs were fixed. I never…" at bounding box center [382, 178] width 322 height 72
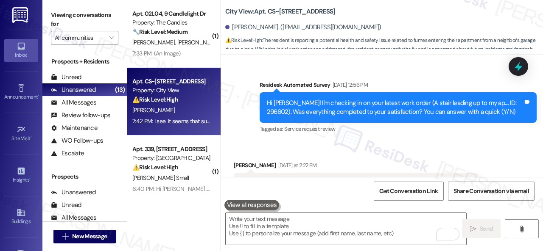
click at [385, 154] on div "Received via SMS [PERSON_NAME] [DATE] at 2:22 PM The stairs were fixed. I never…" at bounding box center [382, 178] width 322 height 72
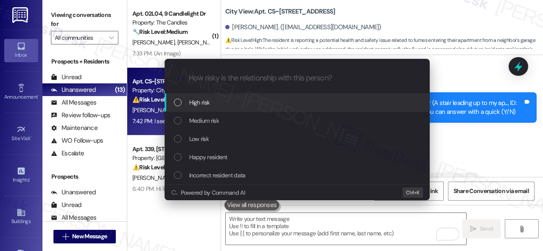
click at [202, 103] on span "High risk" at bounding box center [199, 102] width 21 height 9
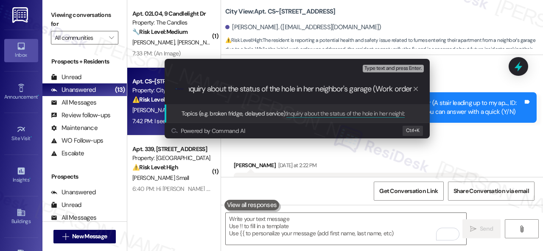
paste input "296602"
type input "Inquiry about the status of the hole in her neighbor's garage (Work order 29660…"
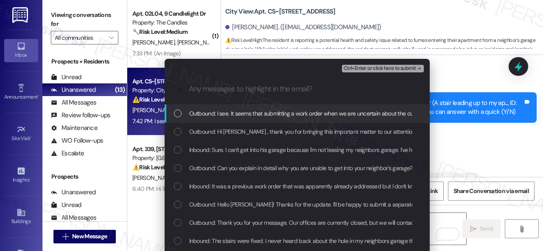
scroll to position [0, 0]
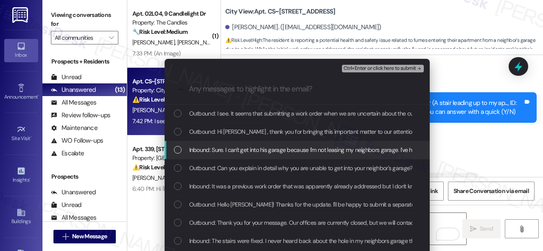
click at [228, 156] on div "Inbound: Sure. I can't get into his garage because I'm not leasing my neighbors…" at bounding box center [297, 150] width 265 height 18
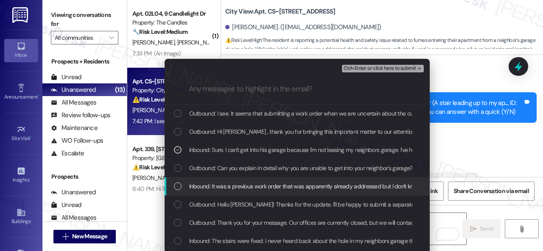
click at [231, 188] on span "Inbound: It was a previous work order that was apparently already addressed but…" at bounding box center [385, 186] width 392 height 9
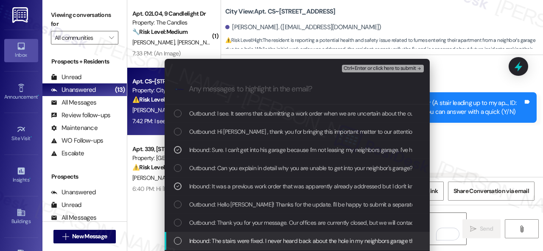
click at [226, 239] on span "Inbound: The stairs were fixed. I never heard back about the hole in my neighbo…" at bounding box center [303, 241] width 229 height 9
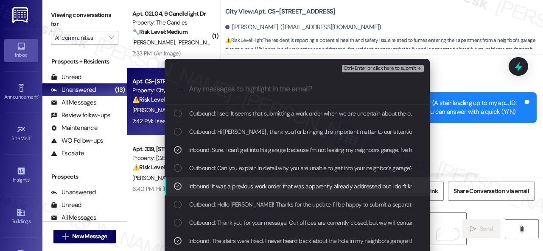
scroll to position [42, 0]
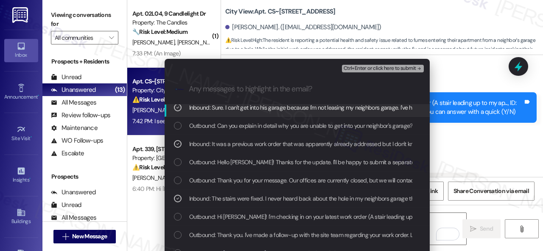
click at [362, 65] on button "Ctrl+Enter or click here to submit" at bounding box center [383, 69] width 82 height 8
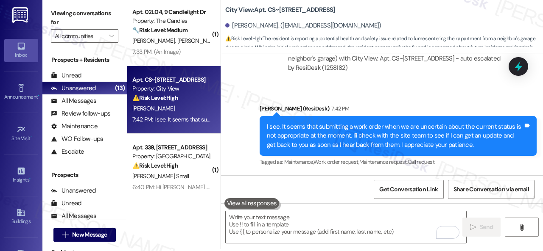
scroll to position [3, 0]
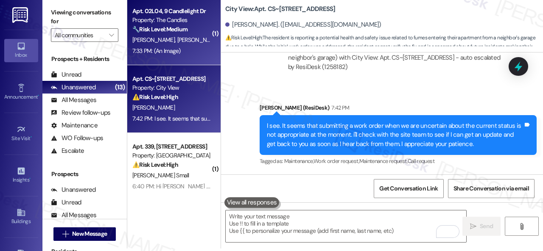
click at [188, 54] on div "7:33 PM: (An Image) 7:33 PM: (An Image)" at bounding box center [171, 51] width 80 height 11
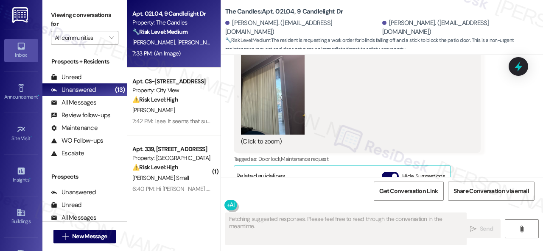
scroll to position [1690, 0]
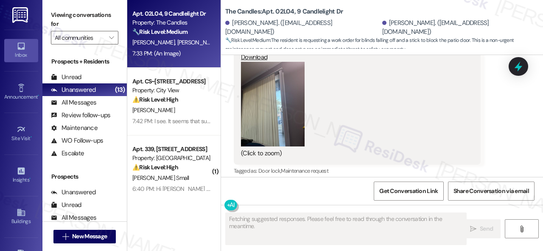
click at [260, 102] on button "Zoom image" at bounding box center [273, 104] width 64 height 85
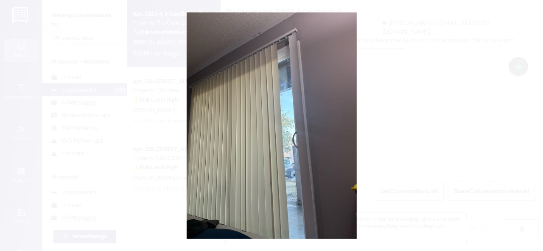
type textarea "Hi {{first_name}}, I've received the photo. I'll submit a work order for the fa…"
click at [309, 87] on button "Unzoom image" at bounding box center [271, 125] width 543 height 251
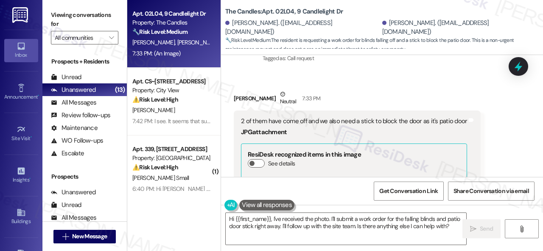
scroll to position [1605, 0]
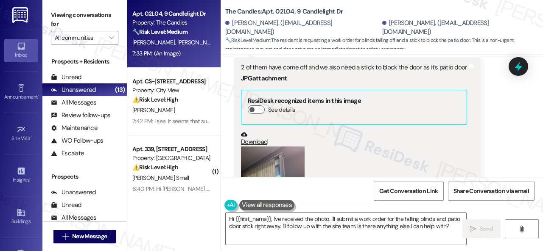
click at [287, 162] on button "Zoom image" at bounding box center [273, 189] width 64 height 85
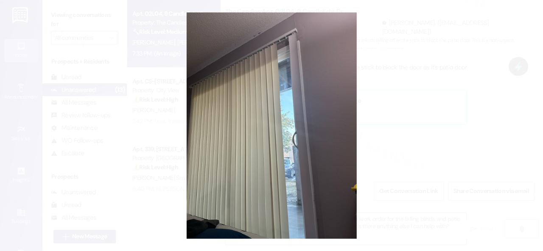
click at [322, 137] on button "Unzoom image" at bounding box center [271, 125] width 543 height 251
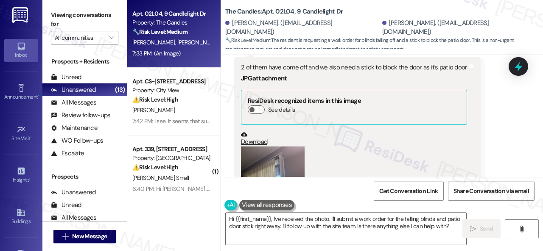
click at [273, 160] on button "Zoom image" at bounding box center [273, 189] width 64 height 85
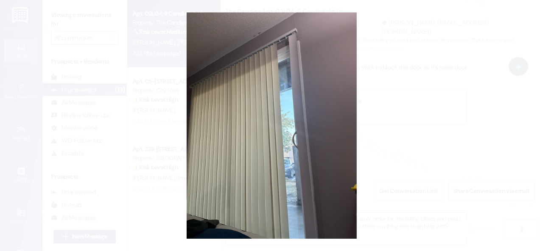
click at [309, 142] on button "Unzoom image" at bounding box center [271, 125] width 543 height 251
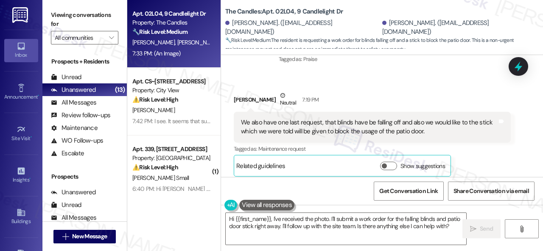
scroll to position [714, 0]
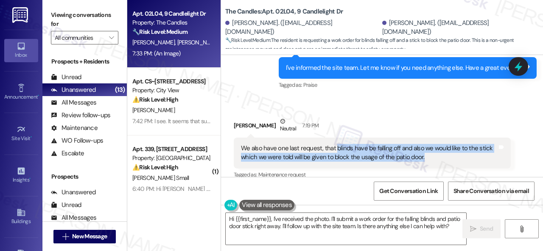
drag, startPoint x: 334, startPoint y: 148, endPoint x: 431, endPoint y: 158, distance: 97.2
click at [431, 158] on div "We also have one last request, that blinds have be falling off and also we woul…" at bounding box center [369, 153] width 256 height 18
copy div "blinds have be falling off and also we would like to the stick which we were to…"
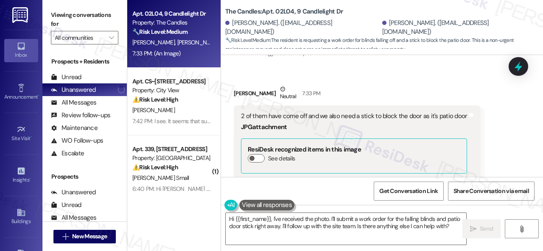
scroll to position [1563, 0]
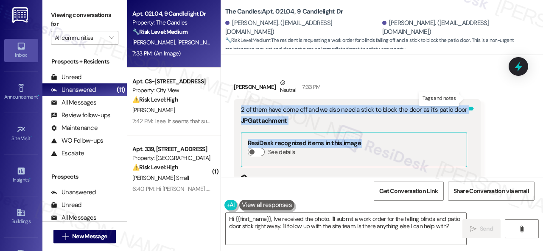
drag, startPoint x: 240, startPoint y: 98, endPoint x: 463, endPoint y: 100, distance: 223.1
click at [463, 100] on div "2 of them have come off and we also need a stick to block the door as it's pati…" at bounding box center [357, 195] width 247 height 193
click at [456, 117] on div "JPG attachment" at bounding box center [354, 121] width 226 height 9
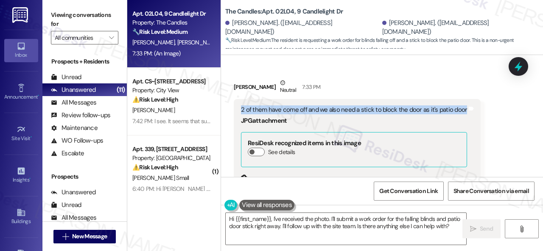
drag, startPoint x: 237, startPoint y: 97, endPoint x: 462, endPoint y: 103, distance: 225.7
click at [462, 103] on div "2 of them have come off and we also need a stick to block the door as it's pati…" at bounding box center [357, 195] width 247 height 193
copy div "2 of them have come off and we also need a stick to block the door as it's pati…"
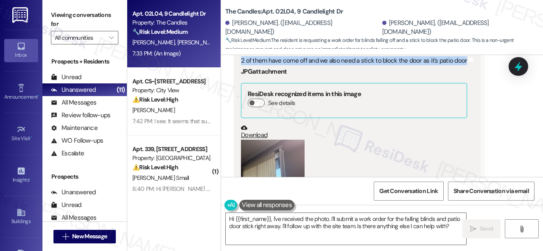
scroll to position [1732, 0]
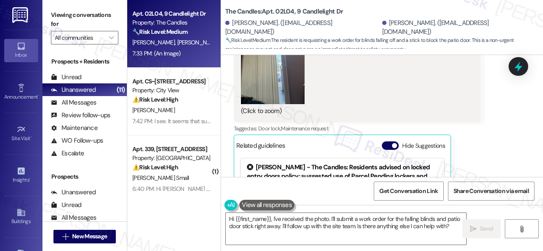
click at [283, 74] on button "Zoom image" at bounding box center [273, 62] width 64 height 85
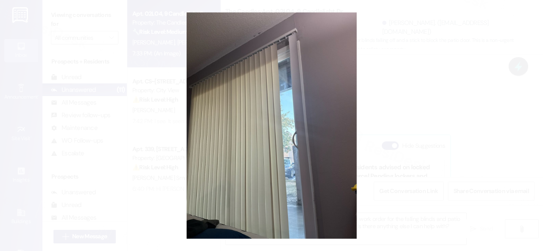
click at [265, 86] on button "Unzoom image" at bounding box center [271, 125] width 543 height 251
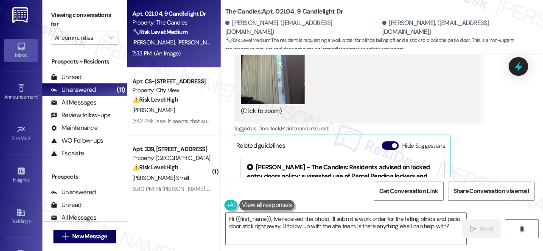
click at [408, 90] on div "(Click to zoom)" at bounding box center [354, 68] width 226 height 97
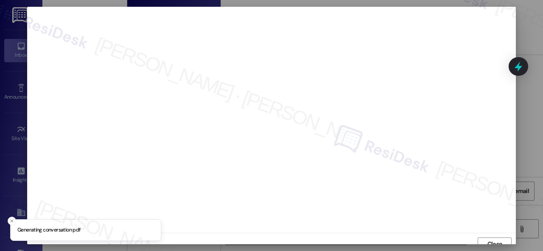
scroll to position [6, 0]
click at [501, 238] on span "Close" at bounding box center [495, 238] width 18 height 9
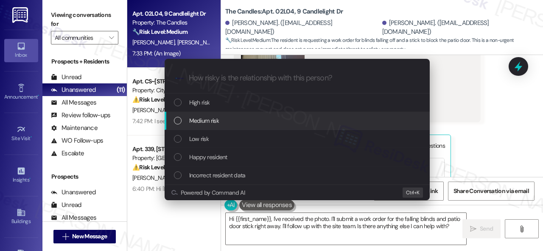
click at [194, 122] on span "Medium risk" at bounding box center [204, 120] width 30 height 9
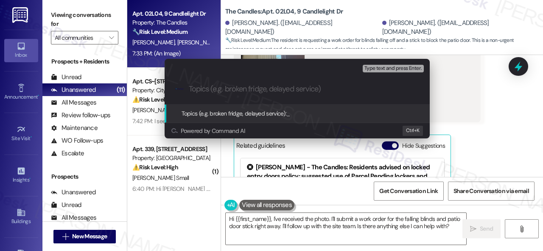
paste input "Work Order filed by ResiDesk 297871"
type input "Work Order filed by ResiDesk 297871"
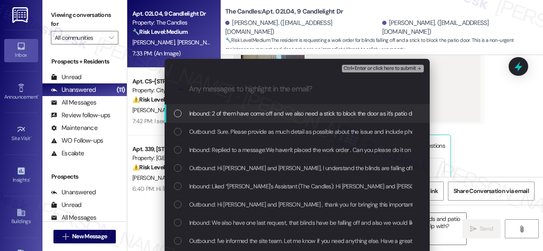
click at [229, 115] on span "Inbound: 2 of them have come off and we also need a stick to block the door as …" at bounding box center [304, 113] width 231 height 9
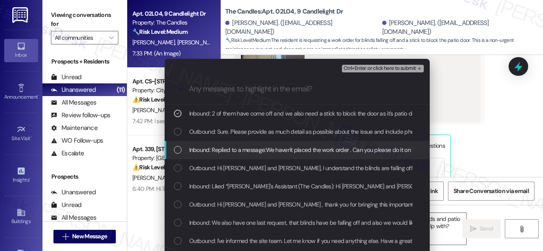
click at [305, 149] on span "Inbound: Replied to a message:We haven't placed the work order . Can you please…" at bounding box center [310, 149] width 243 height 9
click at [325, 152] on span "Inbound: Replied to a message:We haven't placed the work order . Can you please…" at bounding box center [310, 149] width 243 height 9
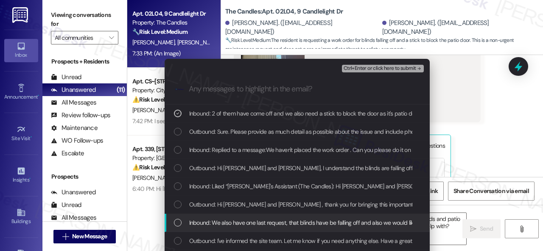
click at [257, 223] on span "Inbound: We also have one last request, that blinds have be falling off and als…" at bounding box center [402, 222] width 426 height 9
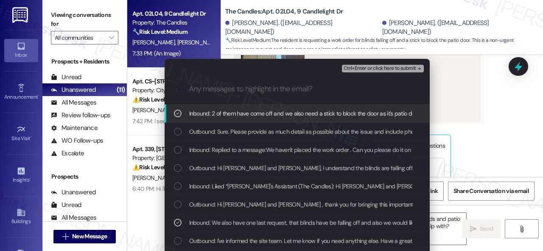
click at [358, 68] on span "Ctrl+Enter or click here to submit" at bounding box center [379, 69] width 73 height 6
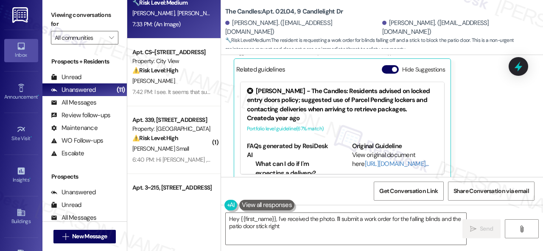
scroll to position [42, 0]
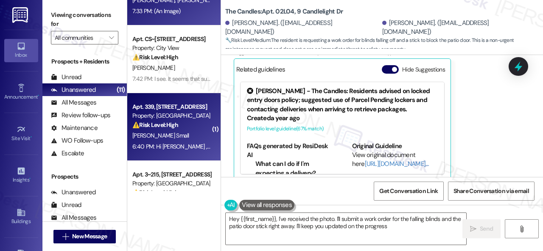
type textarea "Hey {{first_name}}, I've received the photo. I'll submit a work order for the f…"
click at [178, 140] on div "[PERSON_NAME] Small" at bounding box center [171, 136] width 80 height 11
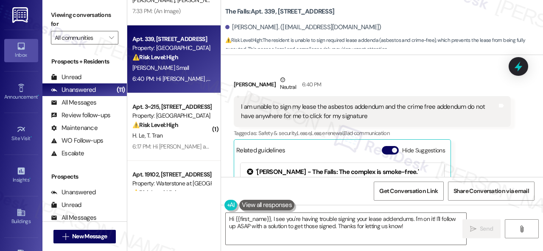
scroll to position [781, 0]
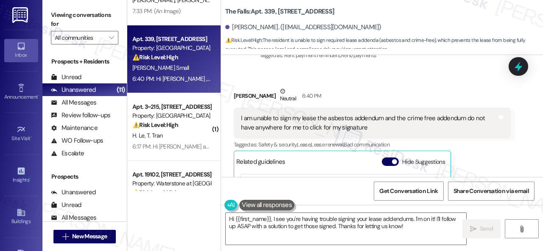
click at [480, 162] on div "[PERSON_NAME] Neutral 6:40 PM I am unable to sign my lease the asbestos addendu…" at bounding box center [372, 180] width 277 height 187
click at [482, 146] on div "[PERSON_NAME] Neutral 6:40 PM I am unable to sign my lease the asbestos addendu…" at bounding box center [372, 180] width 277 height 187
click at [504, 142] on div "[PERSON_NAME] Neutral 6:40 PM I am unable to sign my lease the asbestos addendu…" at bounding box center [372, 180] width 277 height 187
click at [492, 155] on div "[PERSON_NAME] Neutral 6:40 PM I am unable to sign my lease the asbestos addendu…" at bounding box center [372, 180] width 277 height 187
click at [494, 158] on div "[PERSON_NAME] Neutral 6:40 PM I am unable to sign my lease the asbestos addendu…" at bounding box center [372, 180] width 277 height 187
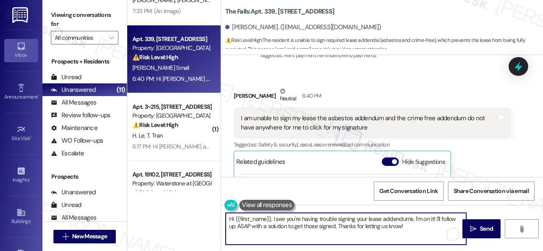
drag, startPoint x: 413, startPoint y: 220, endPoint x: 420, endPoint y: 217, distance: 7.2
click at [420, 217] on textarea "Hi {{first_name}}, I see you're having trouble signing your lease addendums. I'…" at bounding box center [346, 229] width 240 height 32
click at [416, 226] on textarea "Hi {{first_name}}, I see you're having trouble signing your lease addendums. I'…" at bounding box center [346, 229] width 240 height 32
drag, startPoint x: 405, startPoint y: 218, endPoint x: 407, endPoint y: 226, distance: 8.3
click at [407, 226] on textarea "Hi {{first_name}}, I see you're having trouble signing your lease addenda. I'm …" at bounding box center [346, 229] width 240 height 32
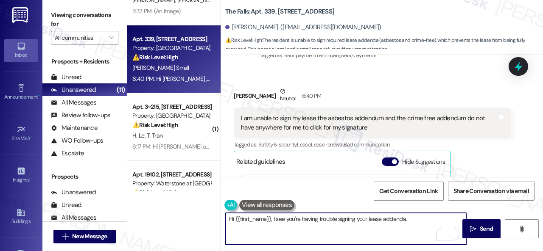
paste textarea "I will forward your concern to the site team and get back to you as soon as I r…"
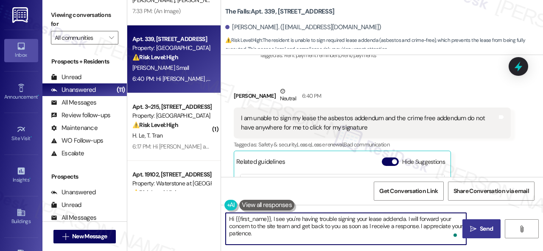
type textarea "Hi {{first_name}}, I see you're having trouble signing your lease addenda. I wi…"
click at [472, 223] on button " Send" at bounding box center [481, 229] width 38 height 19
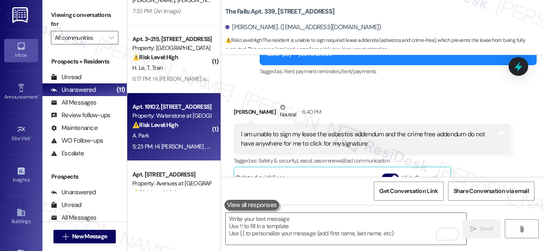
scroll to position [0, 0]
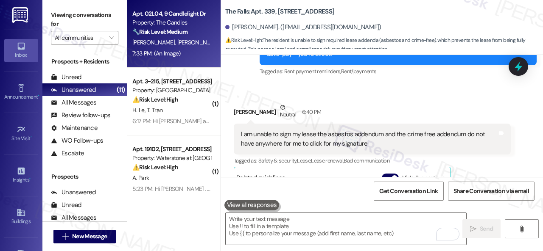
click at [204, 53] on div "7:33 PM: (An Image) 7:33 PM: (An Image)" at bounding box center [171, 53] width 80 height 11
type textarea "Fetching suggested responses. Please feel free to read through the conversation…"
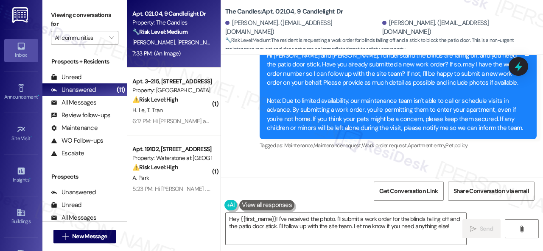
scroll to position [1277, 0]
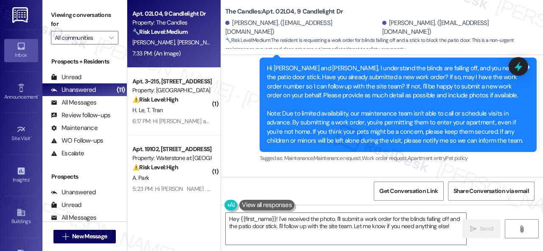
click at [336, 160] on div "Sent via SMS [PERSON_NAME] (ResiDesk) 7:26 PM Hi [PERSON_NAME] and [PERSON_NAME…" at bounding box center [398, 104] width 290 height 131
click at [348, 229] on textarea "Hey {{first_name}}! I've received the photo. I'll submit a work order for the b…" at bounding box center [346, 229] width 240 height 32
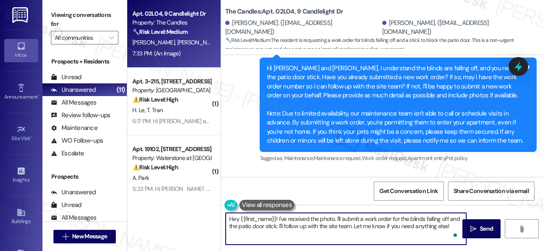
paste textarea "I've submitted a work order on your behalf and notified the site team. Please l…"
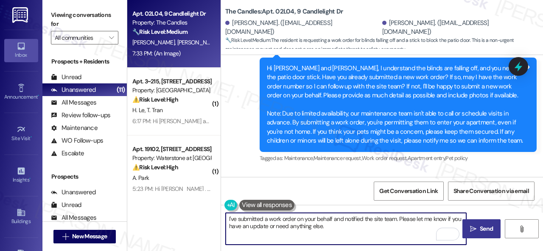
type textarea "I've submitted a work order on your behalf and notified the site team. Please l…"
click at [470, 225] on span " Send" at bounding box center [481, 229] width 27 height 9
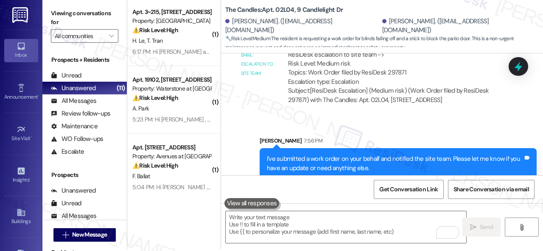
scroll to position [3, 0]
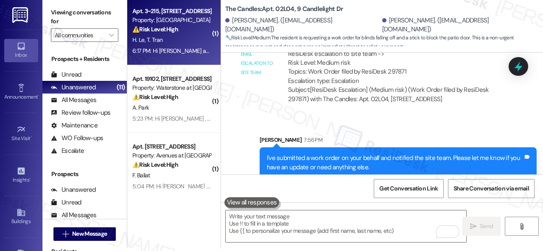
click at [188, 35] on div "H. Le [PERSON_NAME]" at bounding box center [171, 40] width 80 height 11
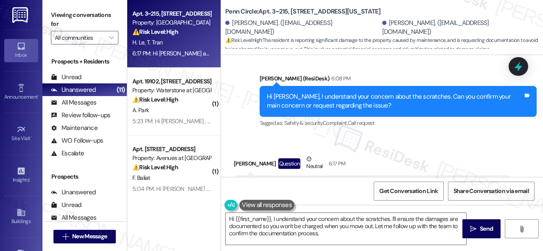
scroll to position [2118, 0]
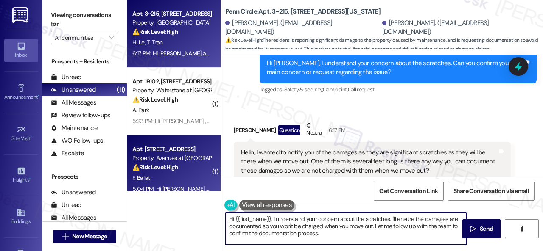
drag, startPoint x: 171, startPoint y: 207, endPoint x: 137, endPoint y: 182, distance: 42.8
click at [157, 196] on div "Apt. 3~215, [STREET_ADDRESS][US_STATE] Property: Penn Circle ⚠️ Risk Level: Hig…" at bounding box center [335, 125] width 416 height 251
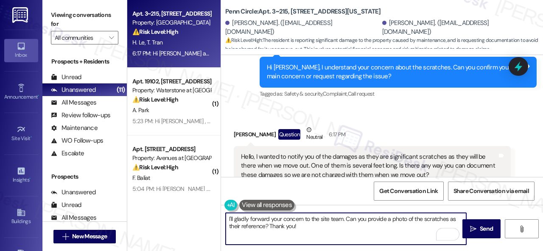
scroll to position [2203, 0]
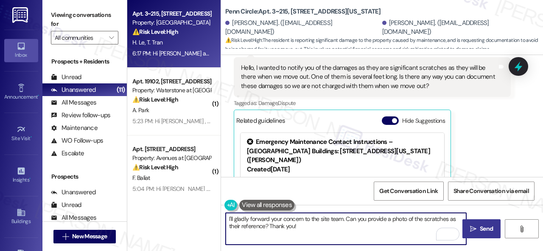
type textarea "I'll gladly forward your concern to the site team. Can you provide a photo of t…"
click at [480, 230] on span "Send" at bounding box center [486, 229] width 13 height 9
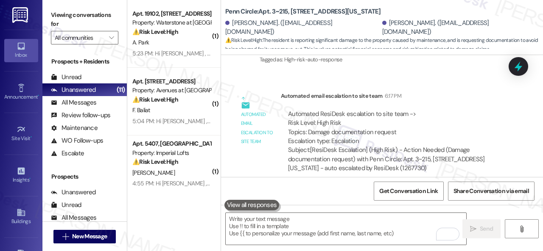
scroll to position [2542, 0]
